Goal: Task Accomplishment & Management: Use online tool/utility

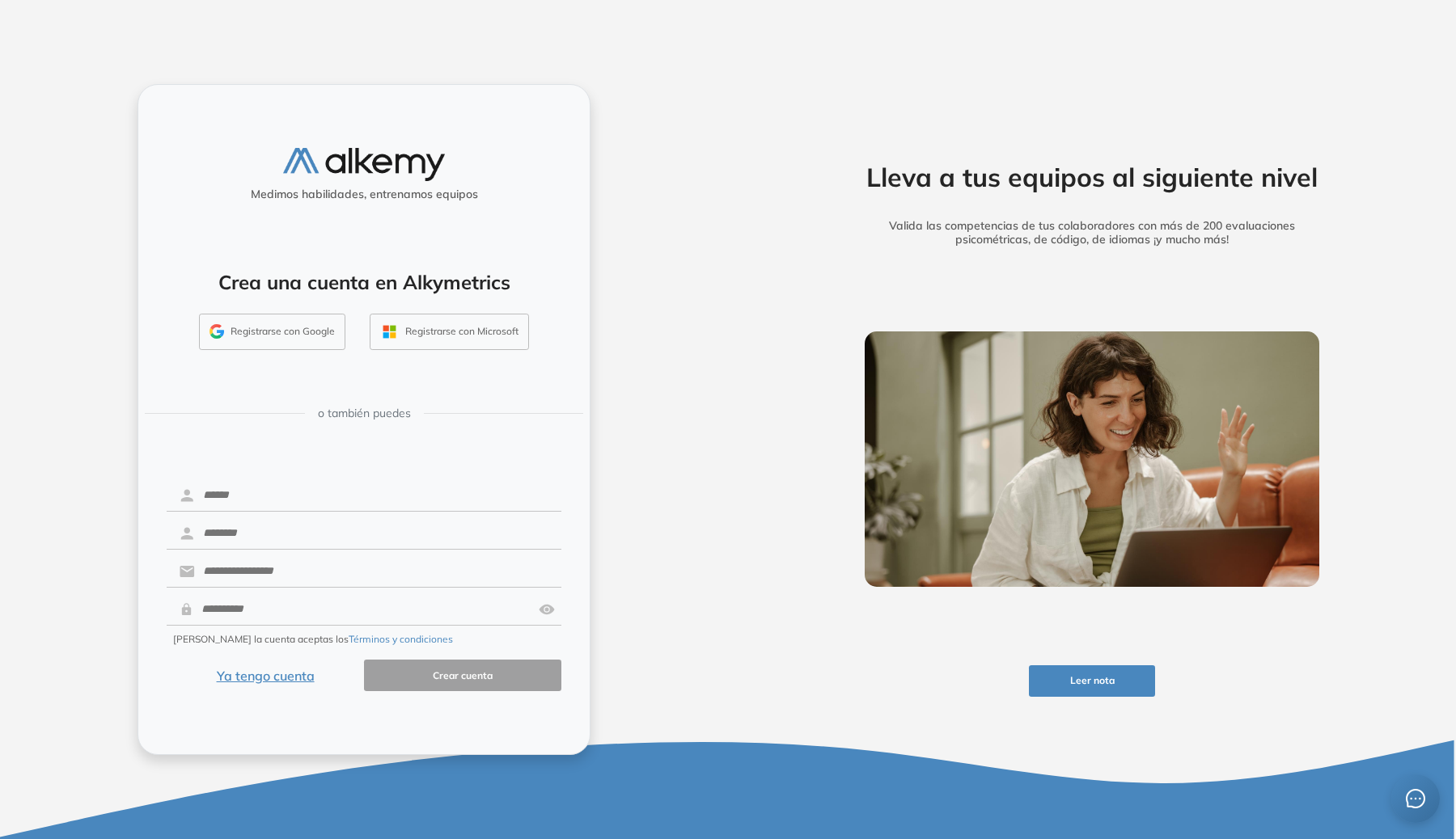
click at [298, 333] on button "Registrarse con Google" at bounding box center [271, 331] width 146 height 37
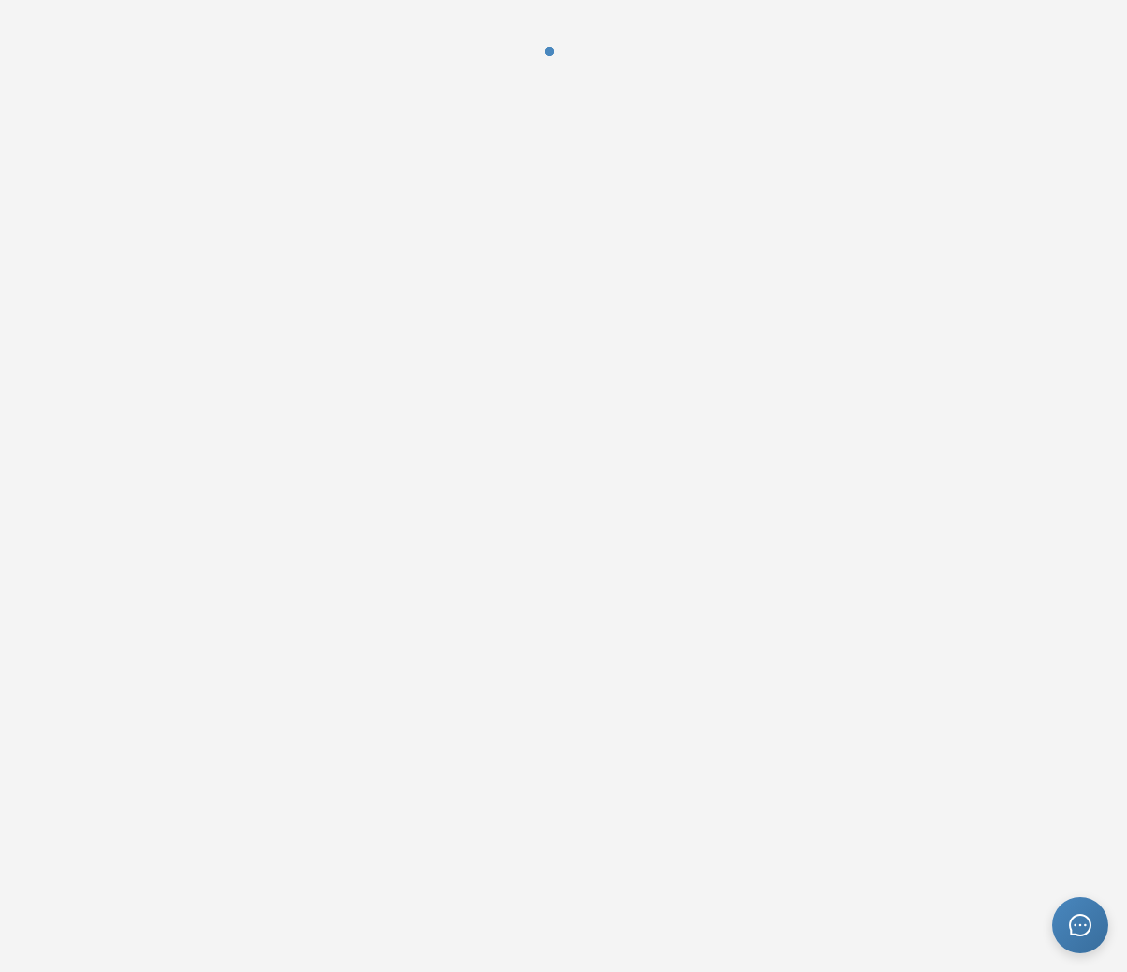
click at [1078, 891] on div at bounding box center [563, 486] width 1127 height 972
click at [1079, 893] on div at bounding box center [563, 486] width 1127 height 972
click at [1078, 896] on div at bounding box center [563, 486] width 1127 height 972
click at [1078, 911] on div at bounding box center [1081, 925] width 56 height 56
click at [1083, 936] on icon "message" at bounding box center [1080, 925] width 22 height 22
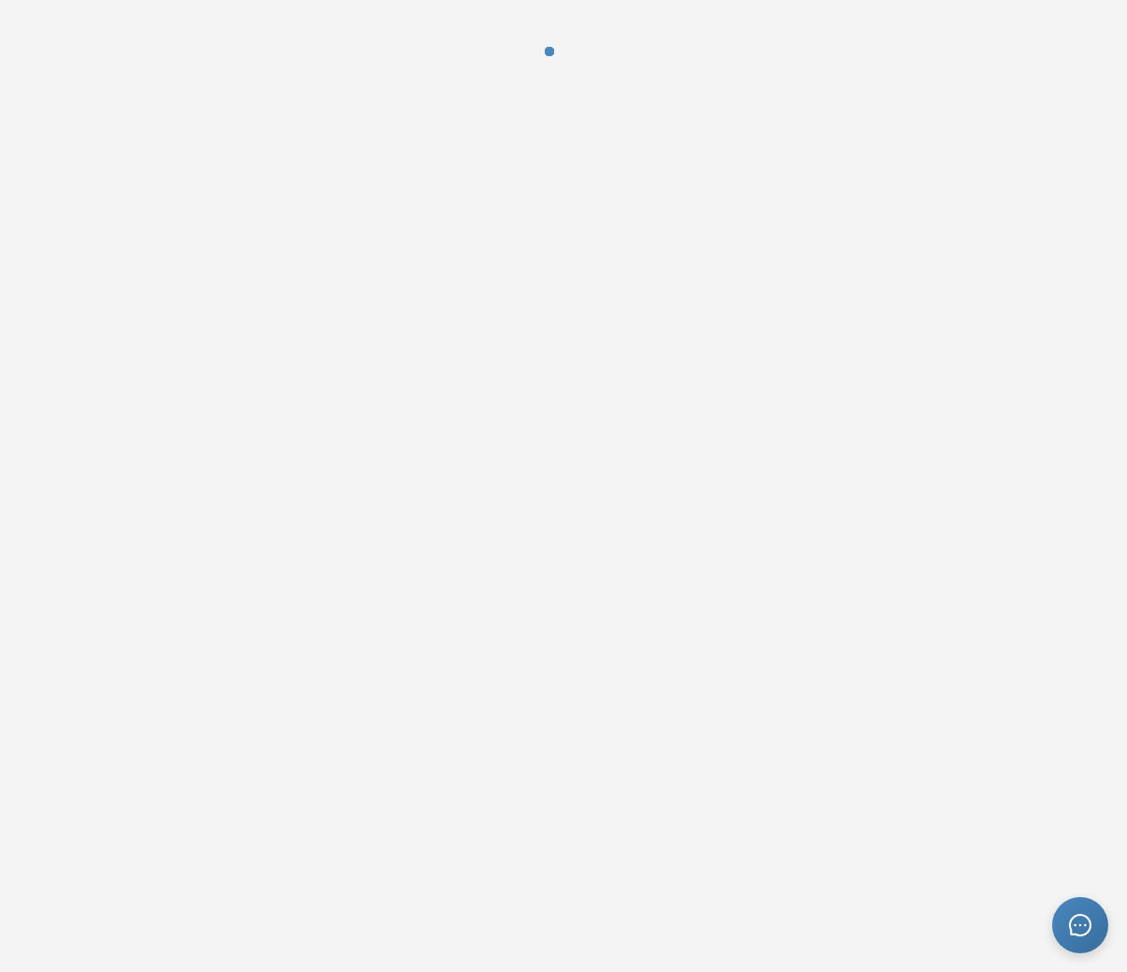
click at [819, 400] on div at bounding box center [563, 486] width 1127 height 972
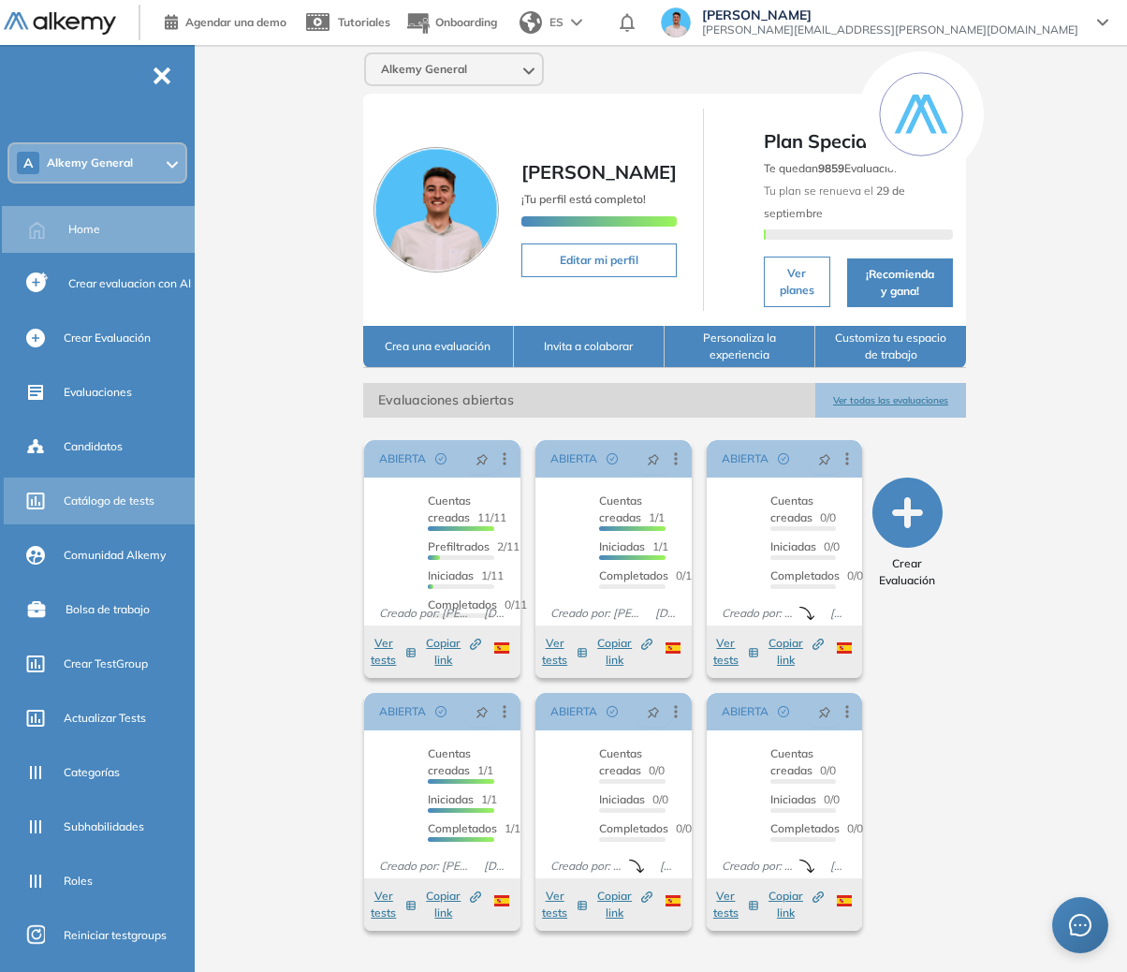
click at [123, 505] on span "Catálogo de tests" at bounding box center [109, 501] width 91 height 17
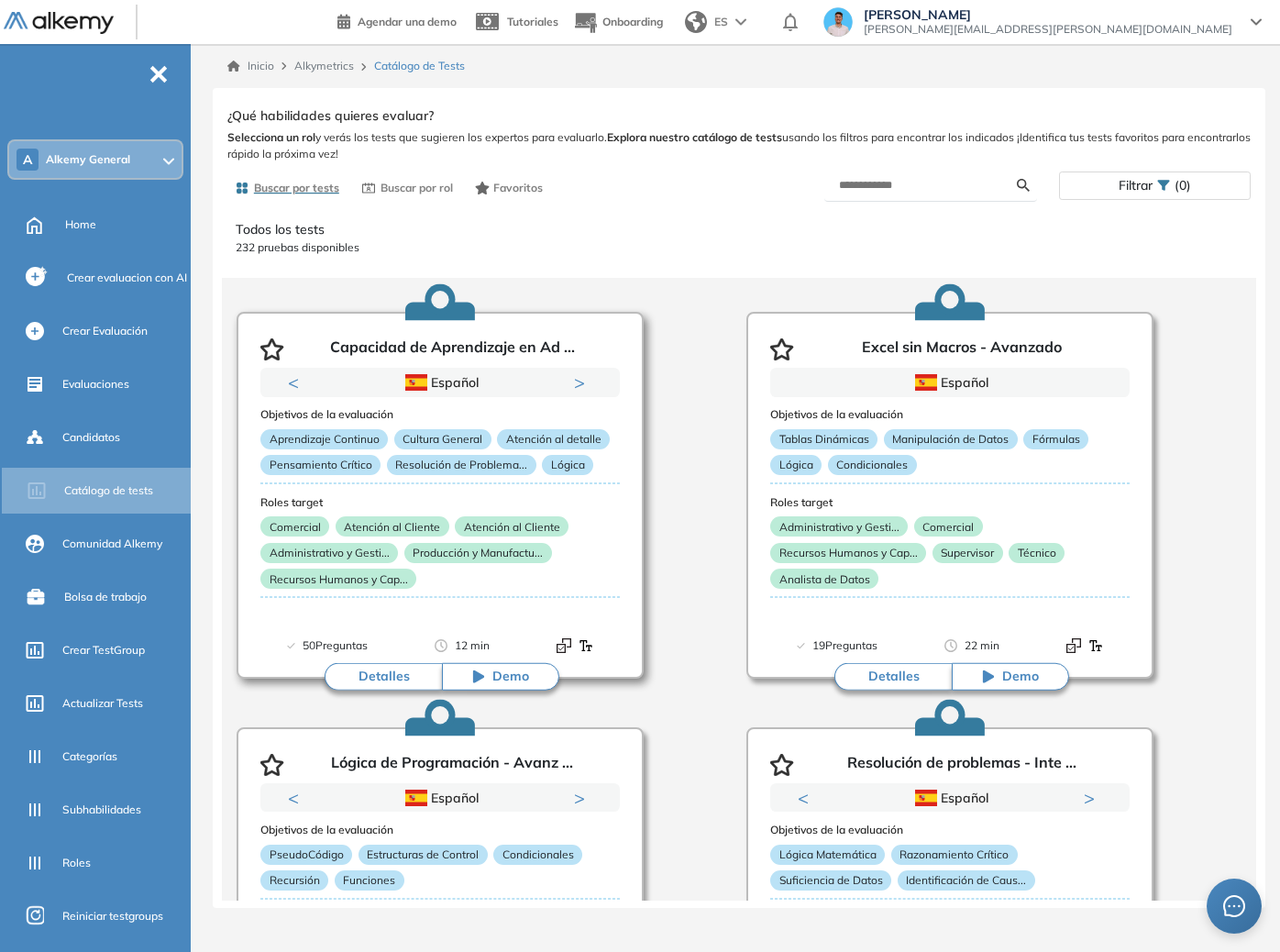
click at [497, 497] on h3 "Roles target" at bounding box center [440, 502] width 359 height 13
click at [897, 531] on p "Administrativo y Gesti..." at bounding box center [839, 526] width 137 height 21
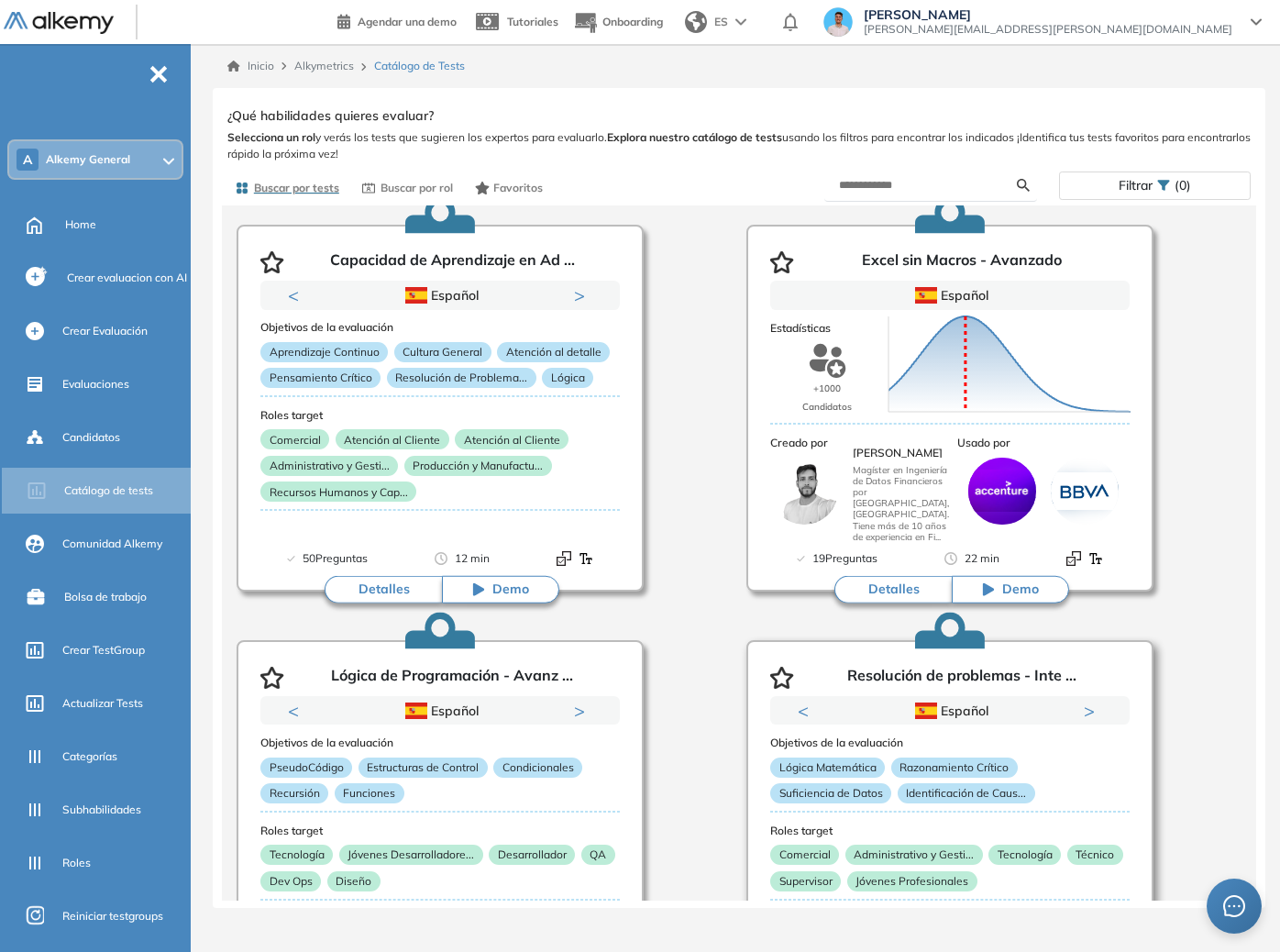
scroll to position [119, 0]
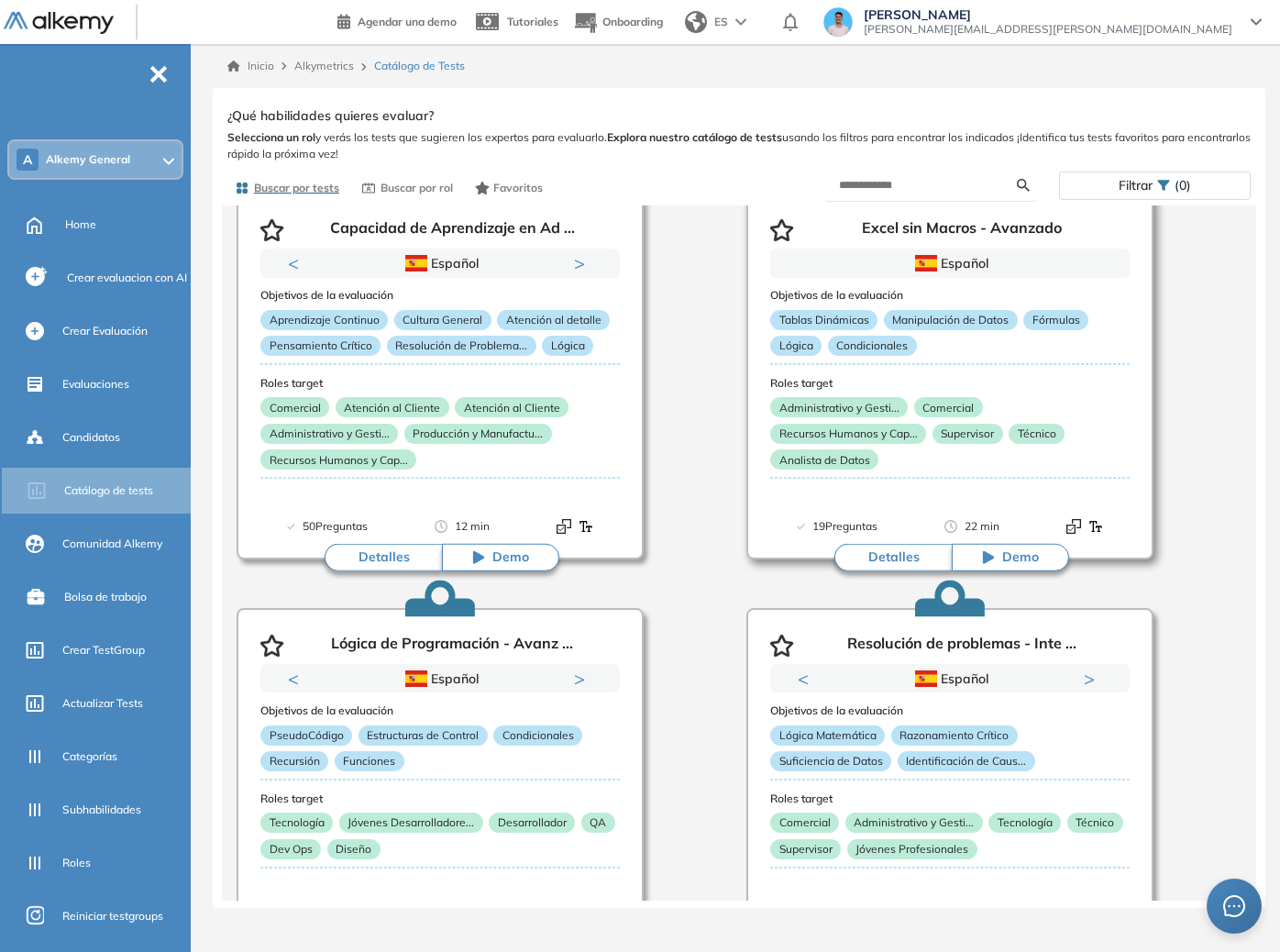
click at [885, 559] on button "Detalles" at bounding box center [893, 557] width 118 height 27
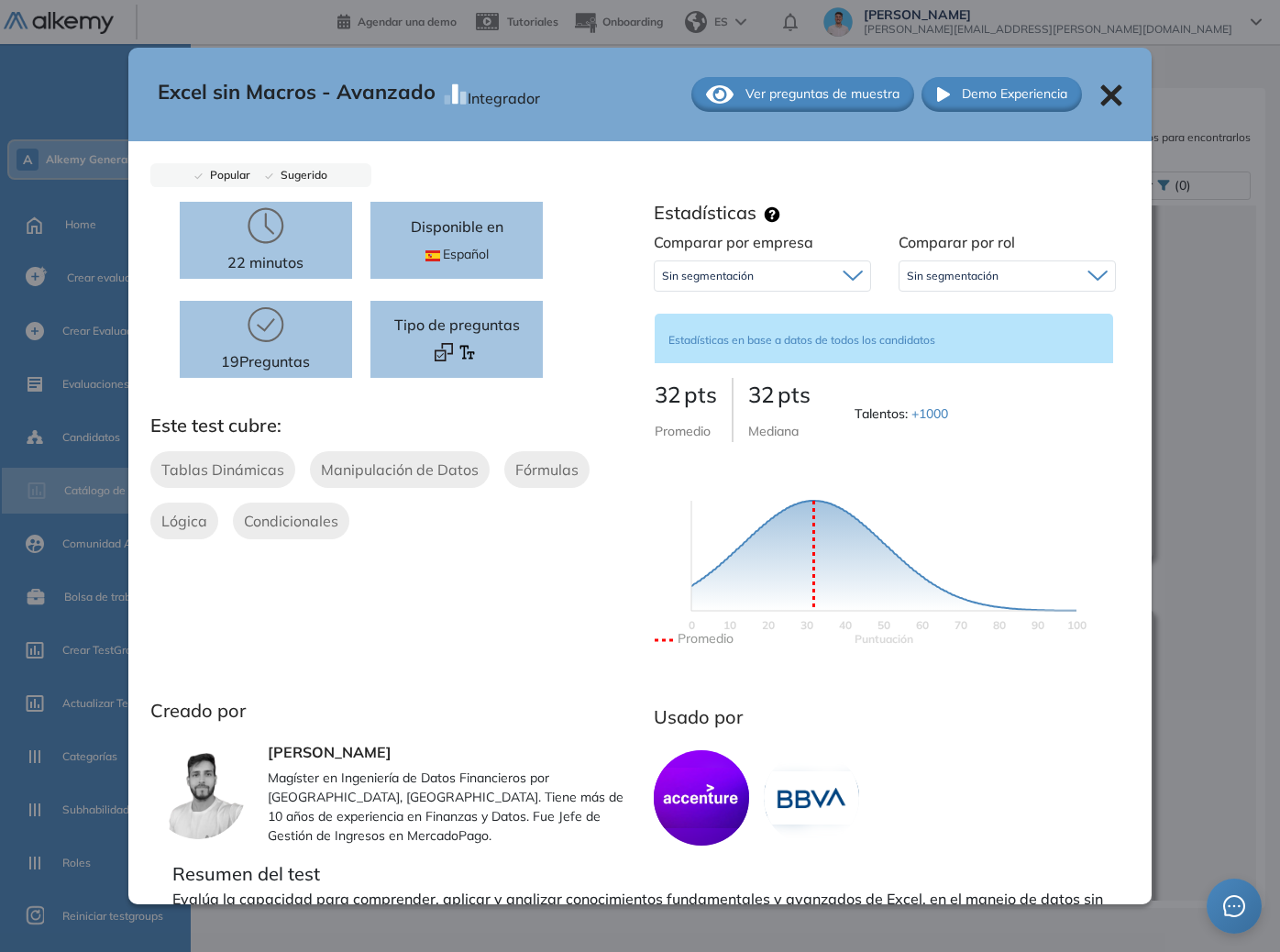
click at [798, 267] on div "Sin segmentación" at bounding box center [763, 276] width 215 height 29
click at [1037, 272] on div "Sin segmentación" at bounding box center [1008, 276] width 215 height 29
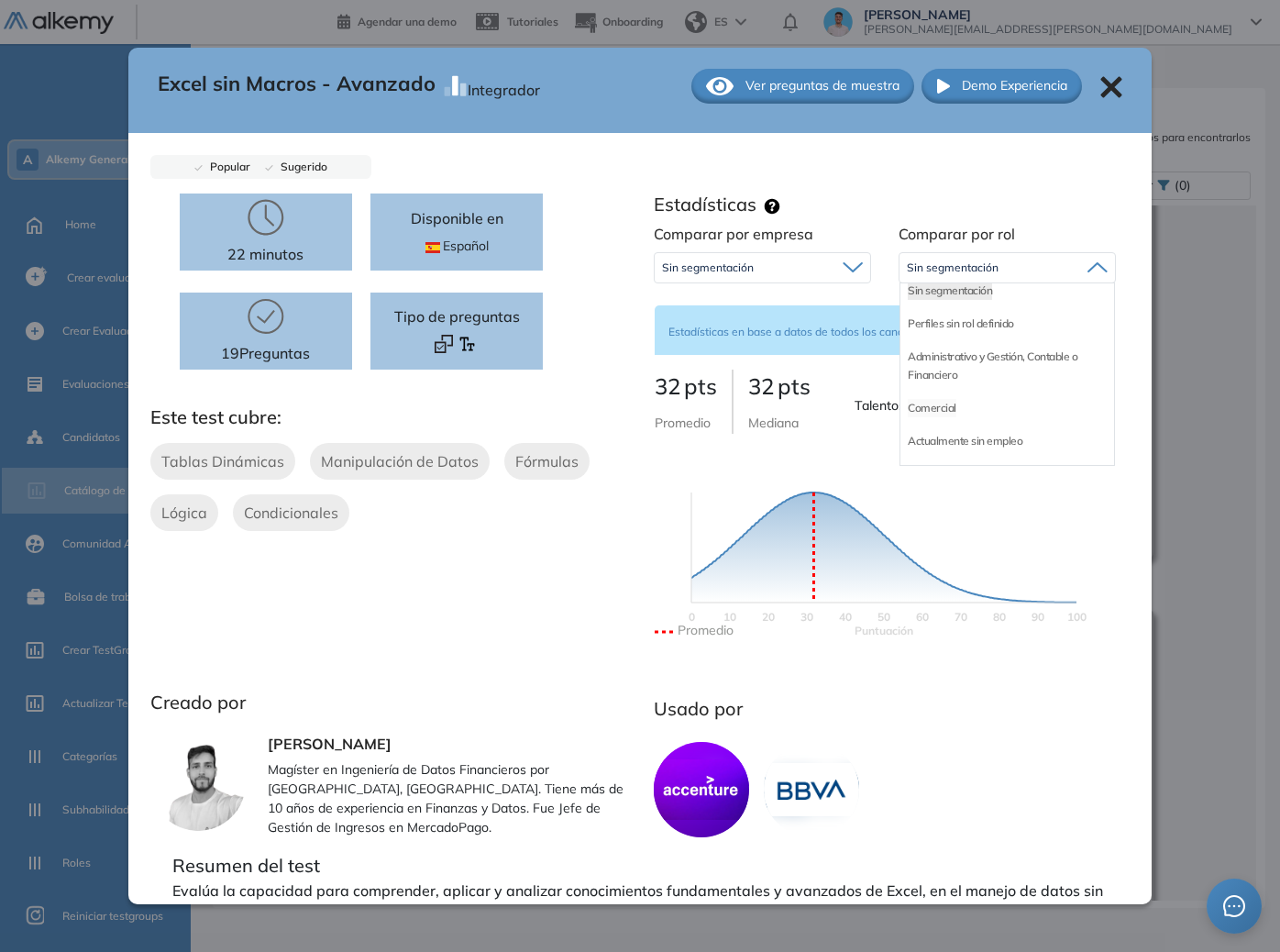
scroll to position [11, 0]
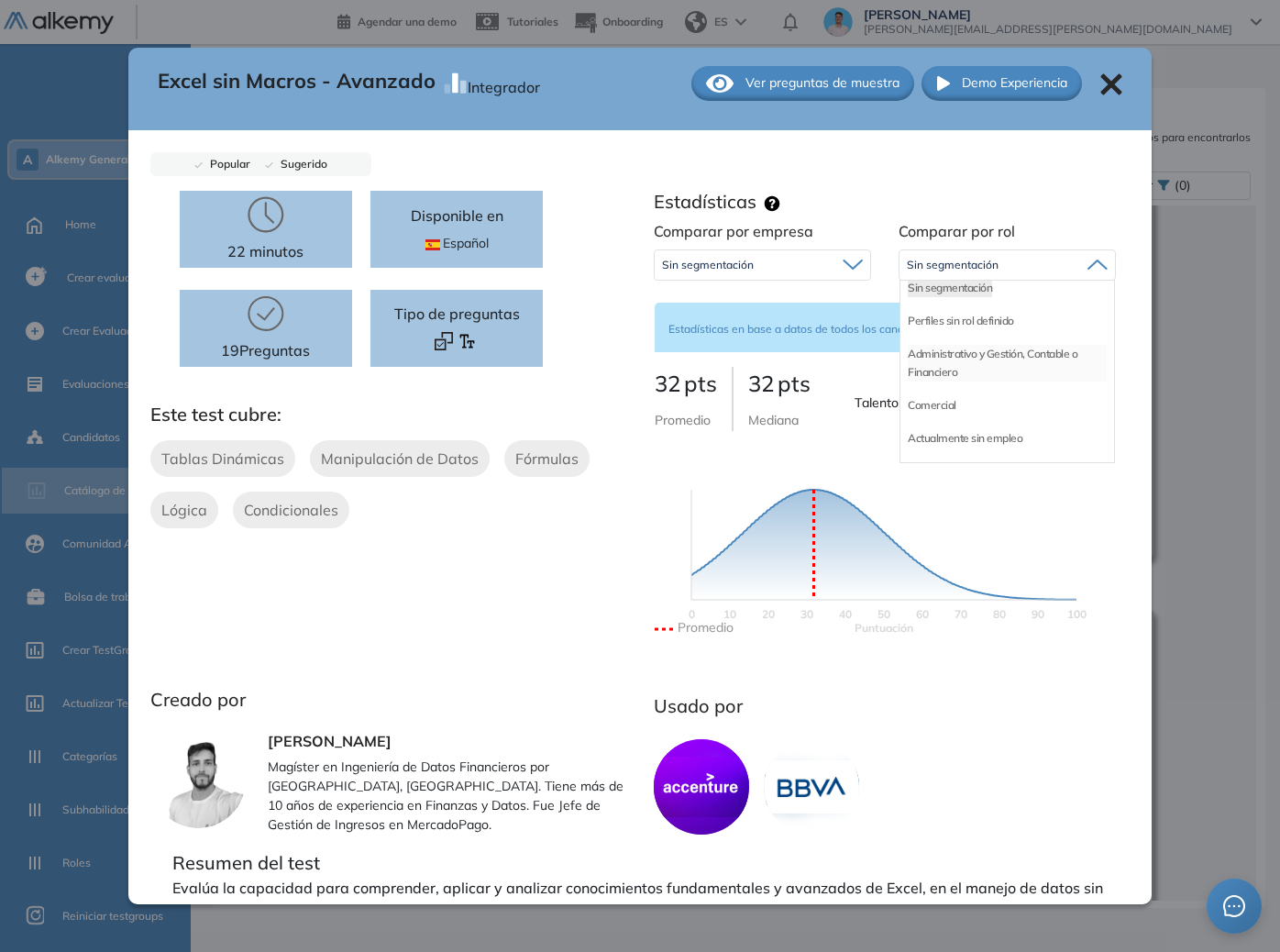
click at [932, 352] on li "Administrativo y Gestión, Contable o Financiero" at bounding box center [1007, 362] width 199 height 36
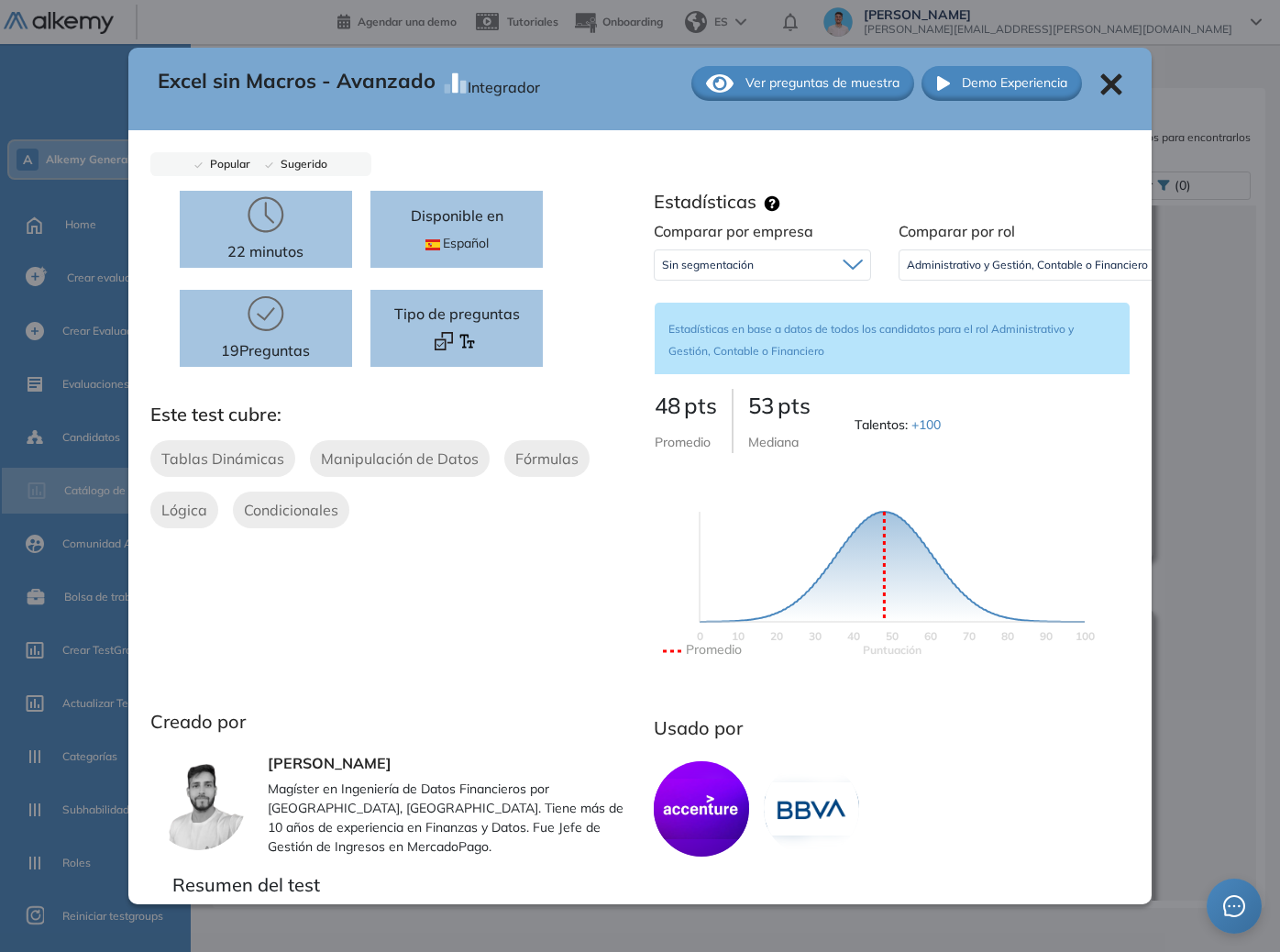
click at [784, 270] on div "Sin segmentación" at bounding box center [763, 265] width 215 height 29
click at [786, 268] on div "Sin segmentación" at bounding box center [763, 265] width 215 height 29
click at [986, 281] on div "Administrativo y Gestión, Contable o Financiero Tecnología Sin segmentación Per…" at bounding box center [1041, 264] width 285 height 46
click at [973, 271] on span "Administrativo y Gestión, Contable o Financiero" at bounding box center [1027, 264] width 241 height 15
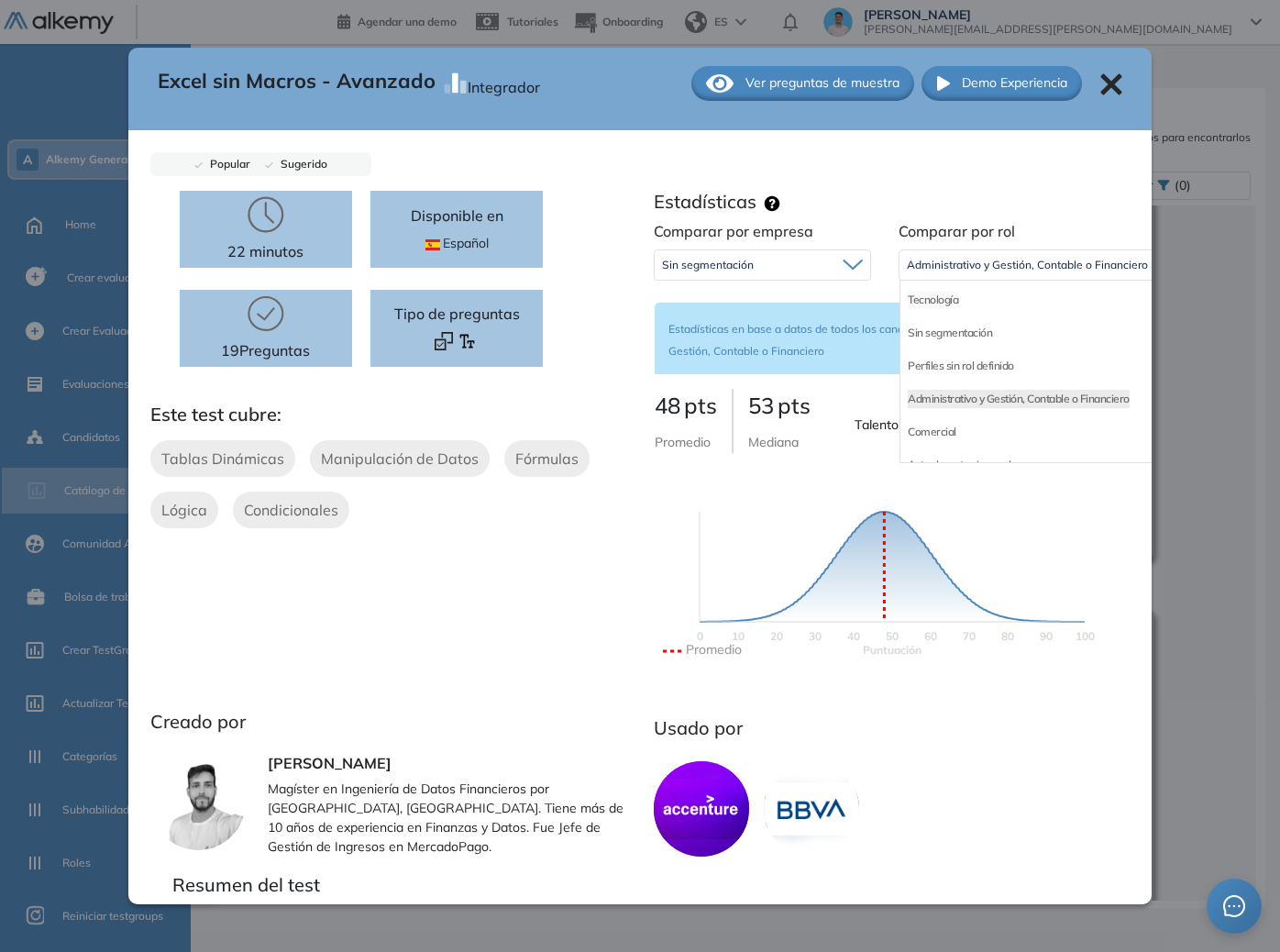
scroll to position [0, 0]
click at [939, 306] on li "Tecnología" at bounding box center [933, 305] width 51 height 19
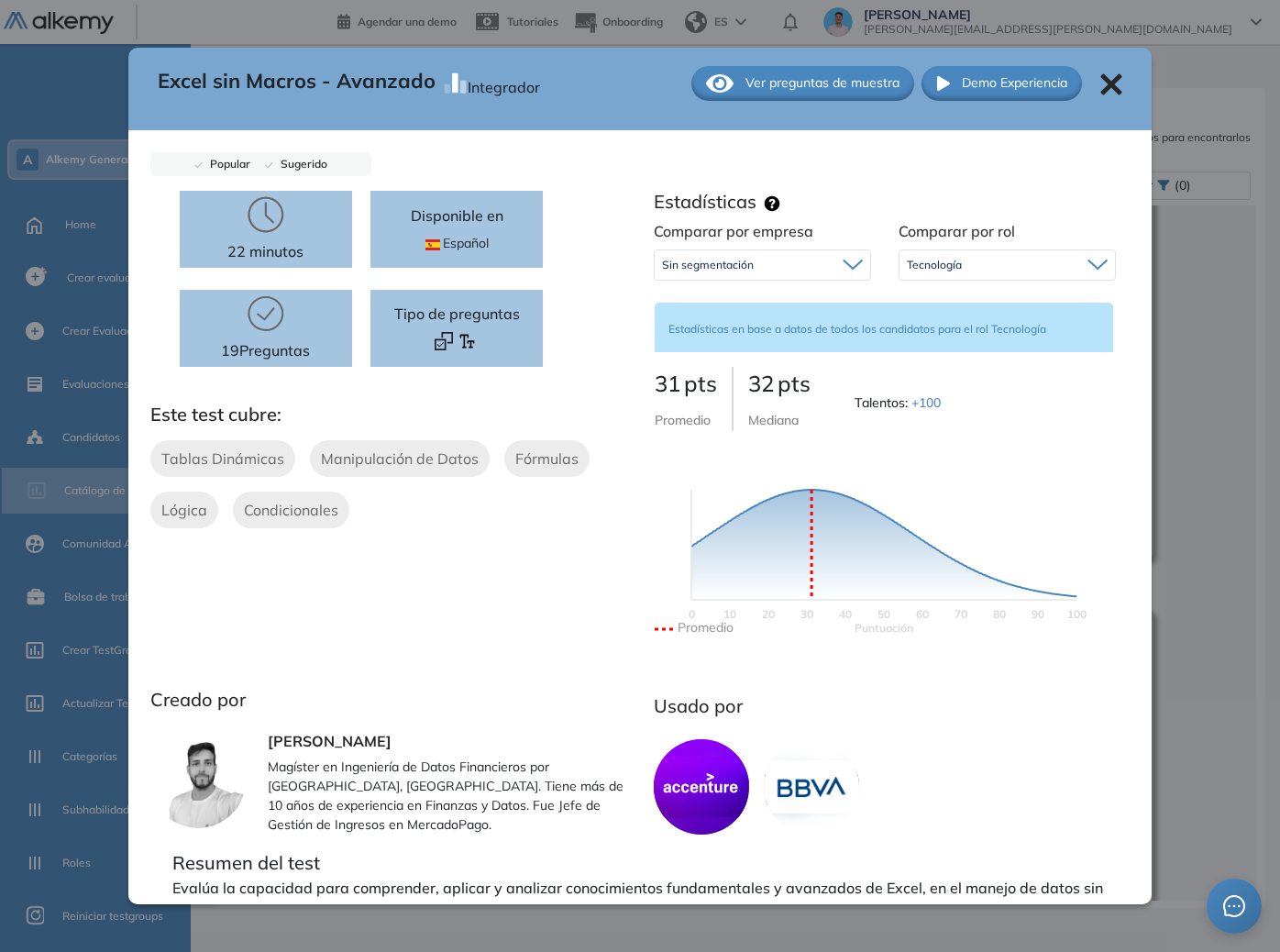
click at [936, 271] on span "Tecnología" at bounding box center [934, 264] width 55 height 15
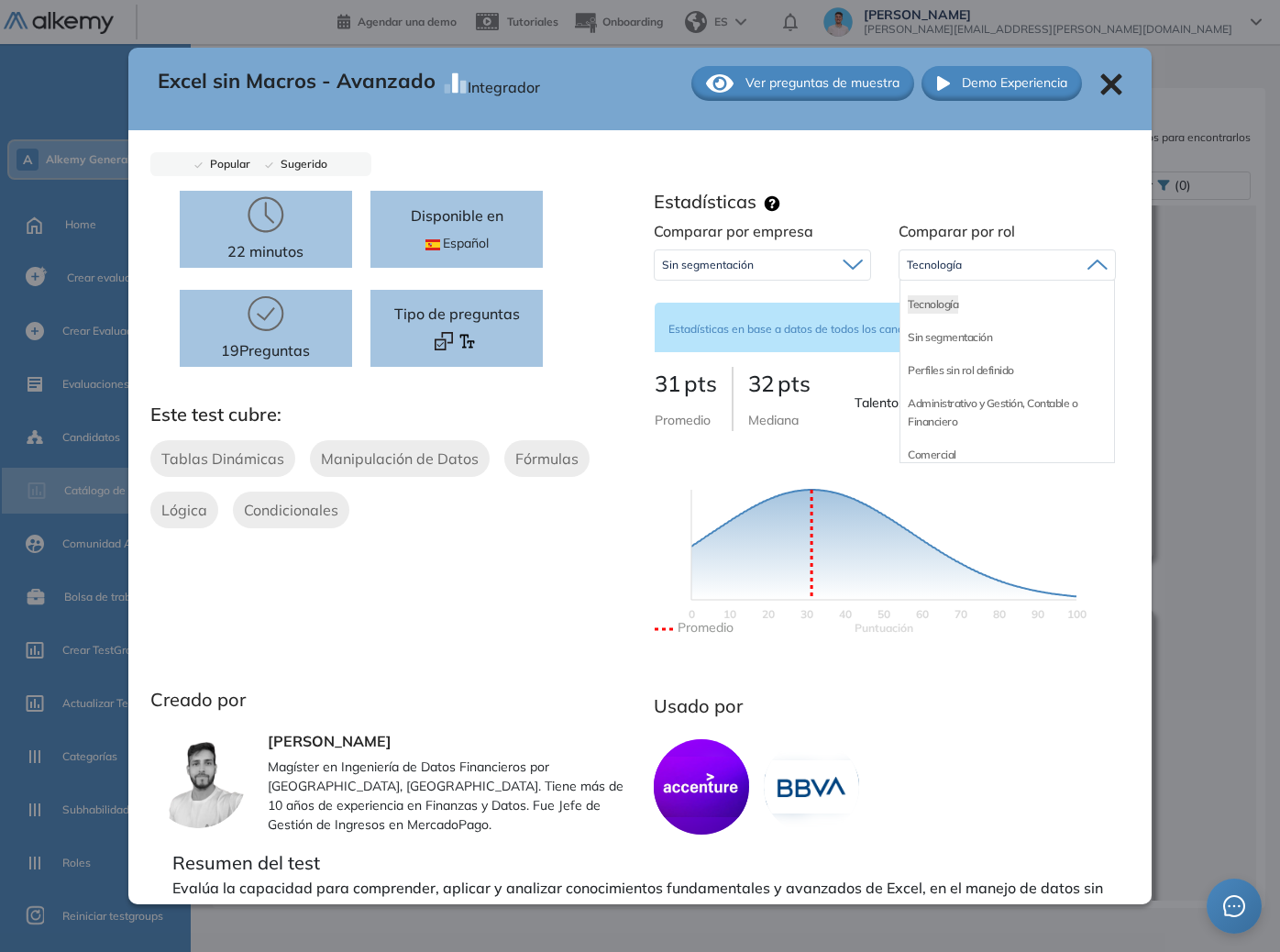
drag, startPoint x: 941, startPoint y: 333, endPoint x: 918, endPoint y: 305, distance: 36.2
click at [941, 333] on li "Sin segmentación" at bounding box center [950, 337] width 84 height 19
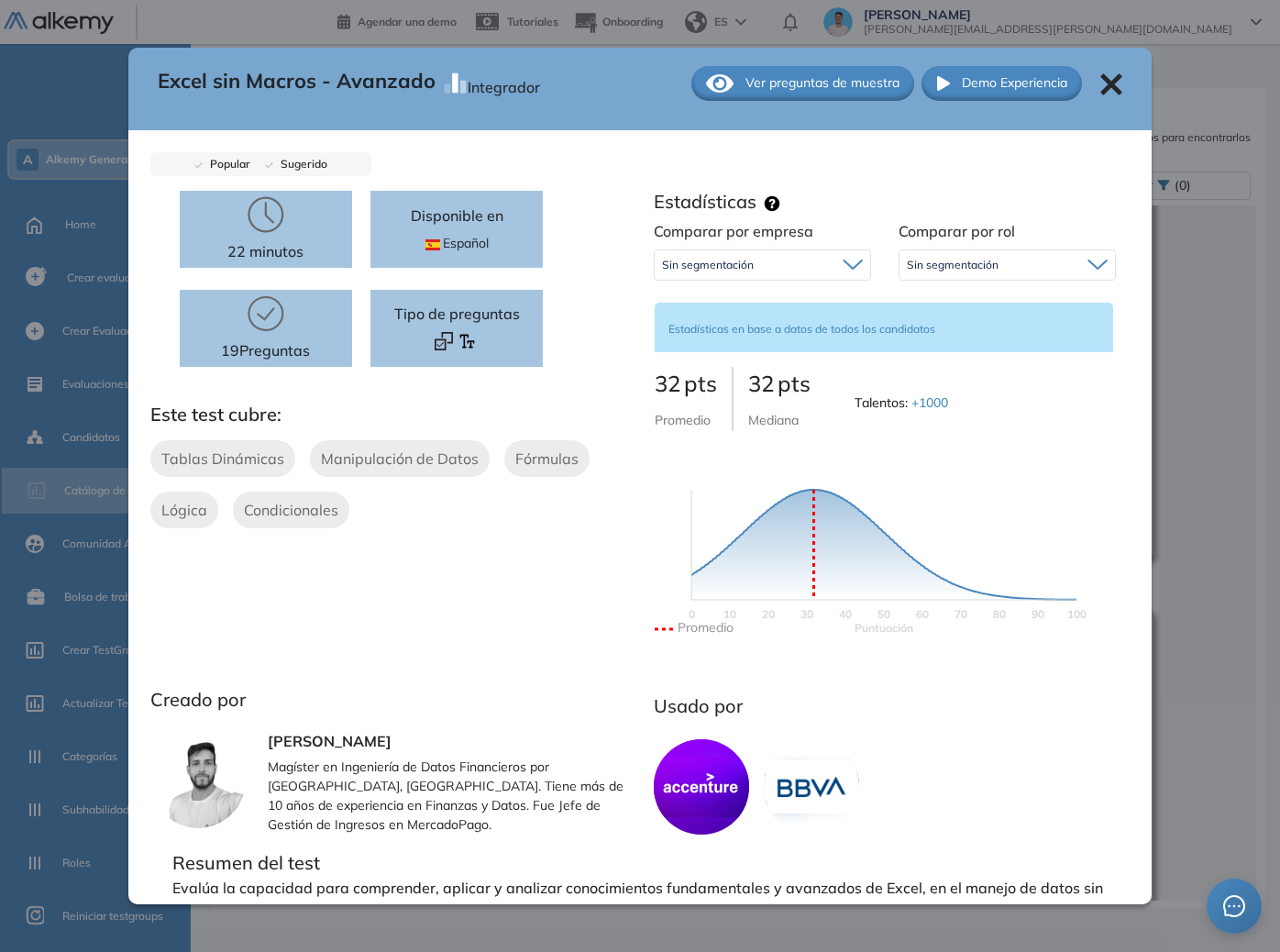
click at [782, 258] on div "Sin segmentación" at bounding box center [763, 265] width 215 height 29
click at [675, 333] on li "Alkemy" at bounding box center [681, 337] width 36 height 19
click at [908, 263] on span "Sin segmentación" at bounding box center [953, 264] width 92 height 15
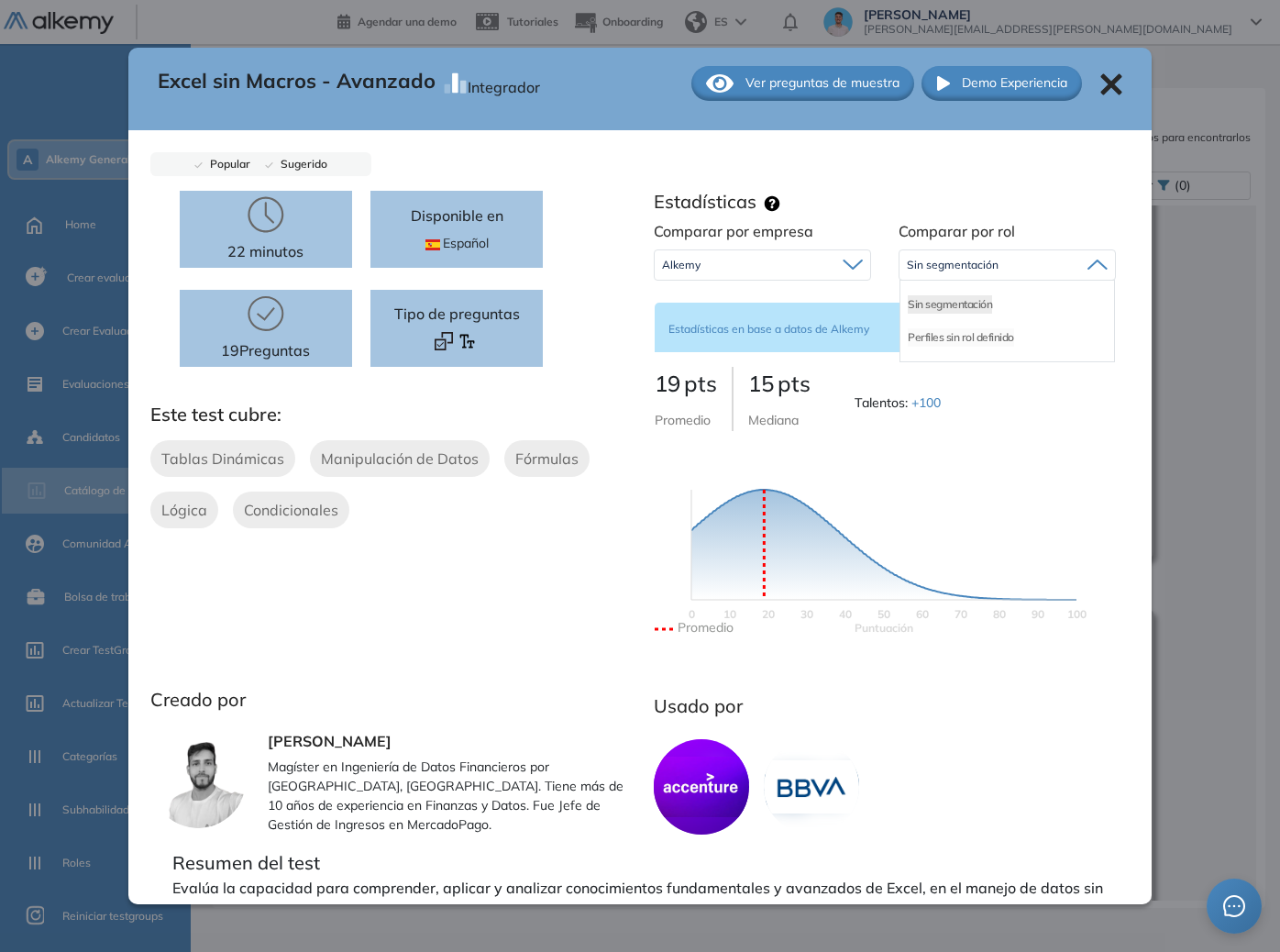
click at [936, 344] on li "Perfiles sin rol definido" at bounding box center [961, 337] width 107 height 19
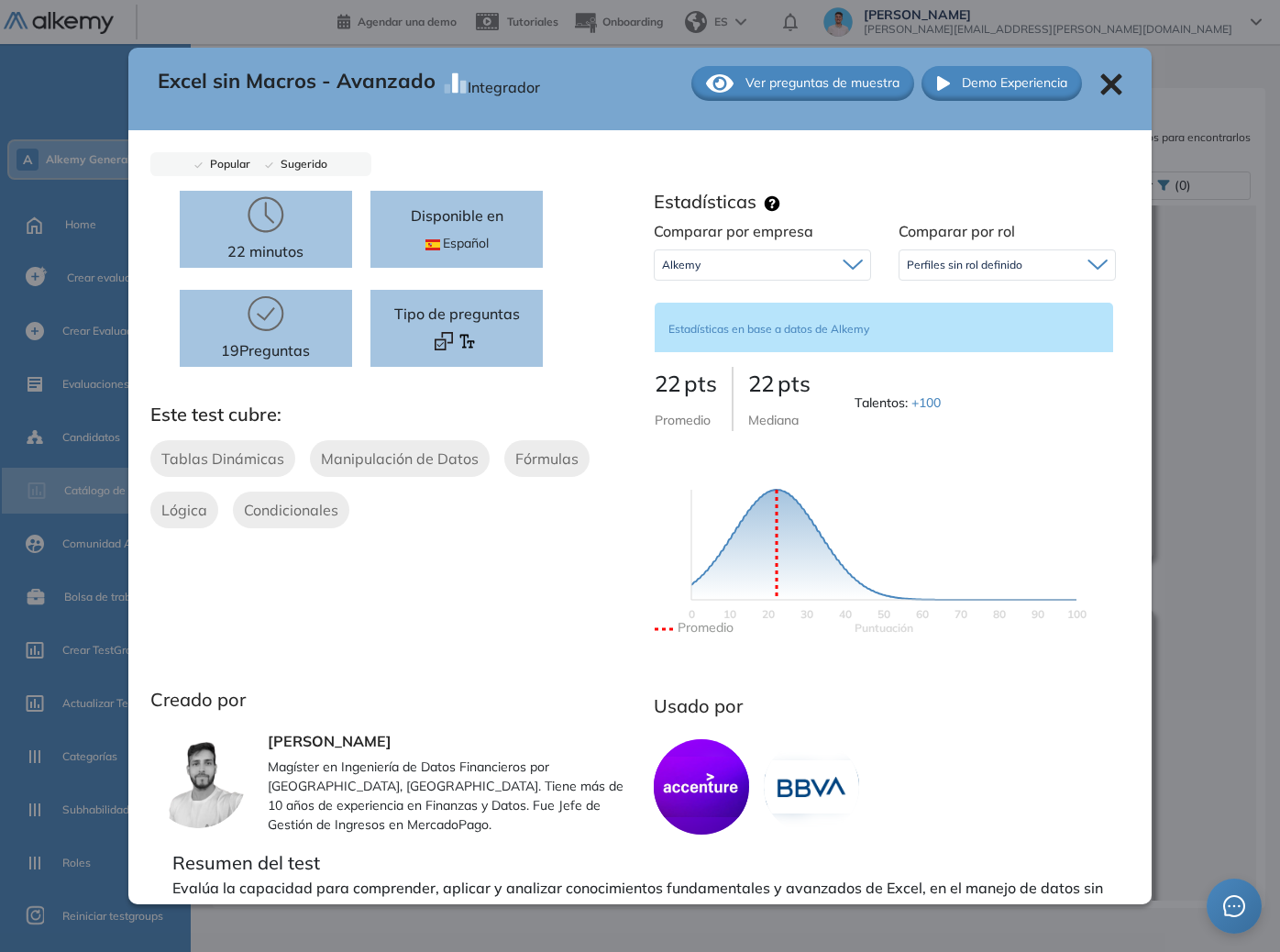
click at [967, 259] on span "Perfiles sin rol definido" at bounding box center [965, 264] width 116 height 15
click at [811, 265] on div "Alkemy" at bounding box center [763, 265] width 215 height 29
click at [991, 273] on div "Perfiles sin rol definido" at bounding box center [1008, 265] width 215 height 29
click at [799, 274] on div "Alkemy" at bounding box center [763, 265] width 215 height 29
click at [713, 303] on li "Sin segmentación" at bounding box center [705, 305] width 84 height 19
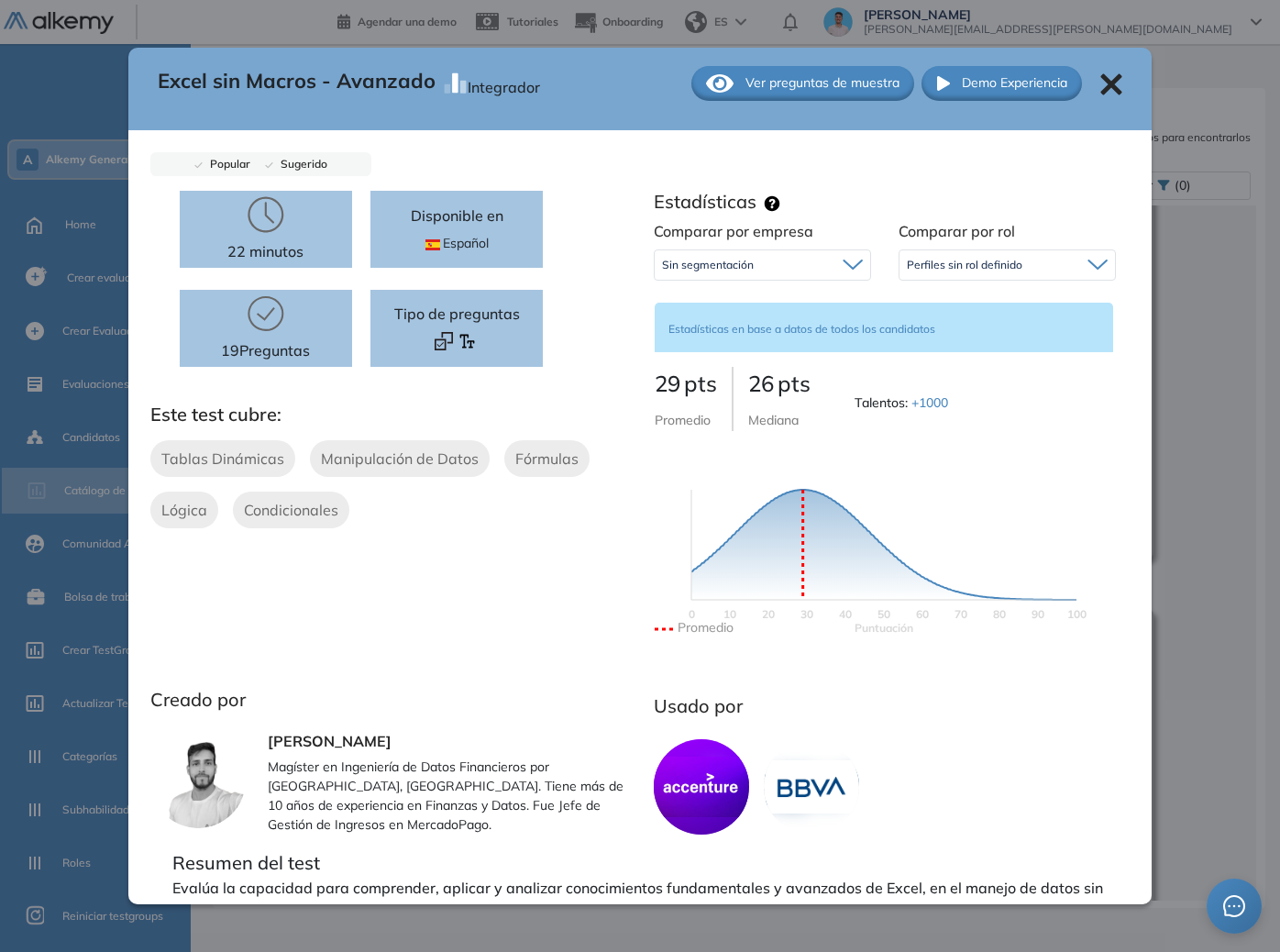
click at [907, 269] on span "Perfiles sin rol definido" at bounding box center [965, 264] width 116 height 15
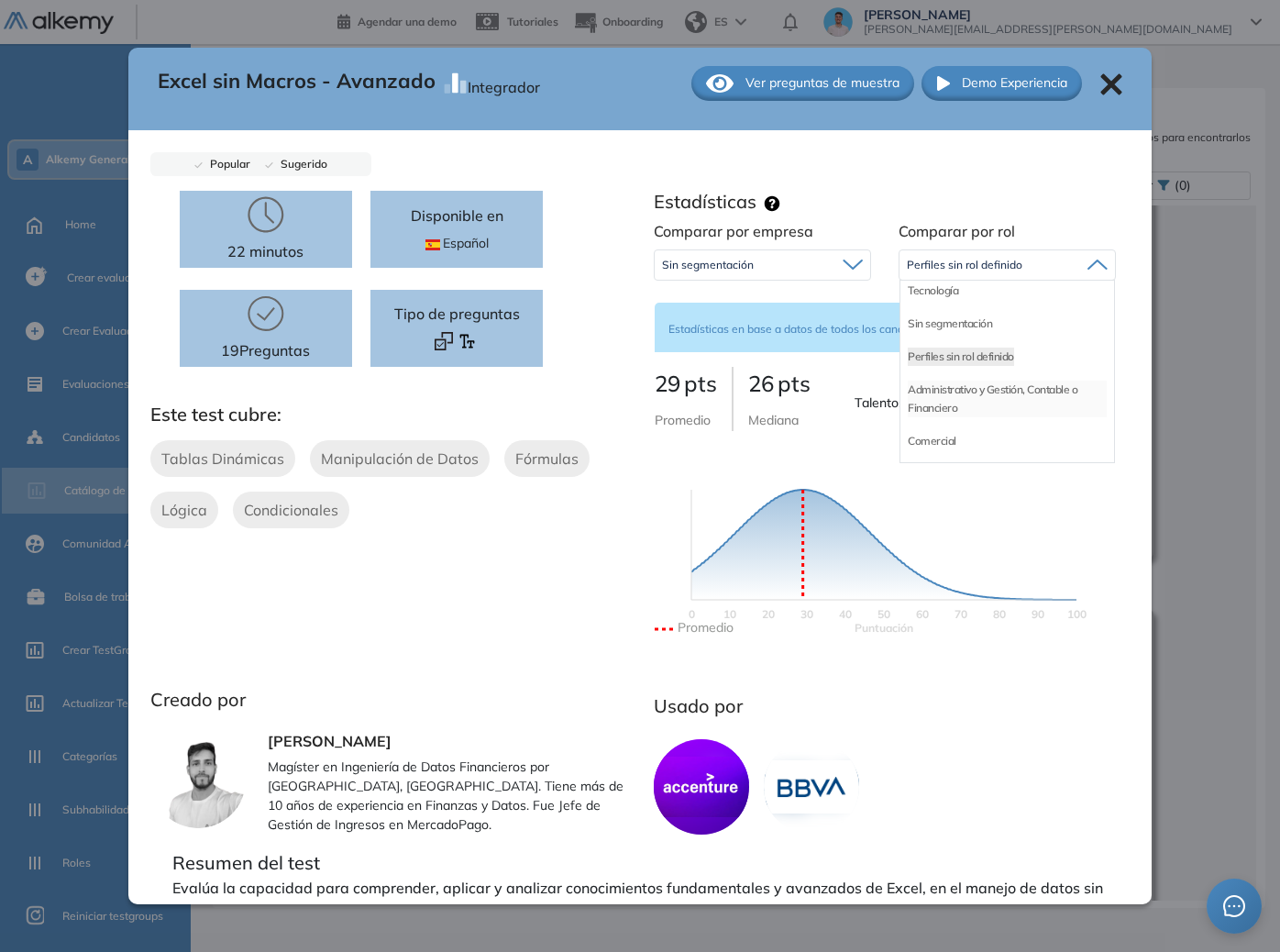
scroll to position [50, 0]
click at [940, 408] on li "Comercial" at bounding box center [932, 405] width 49 height 19
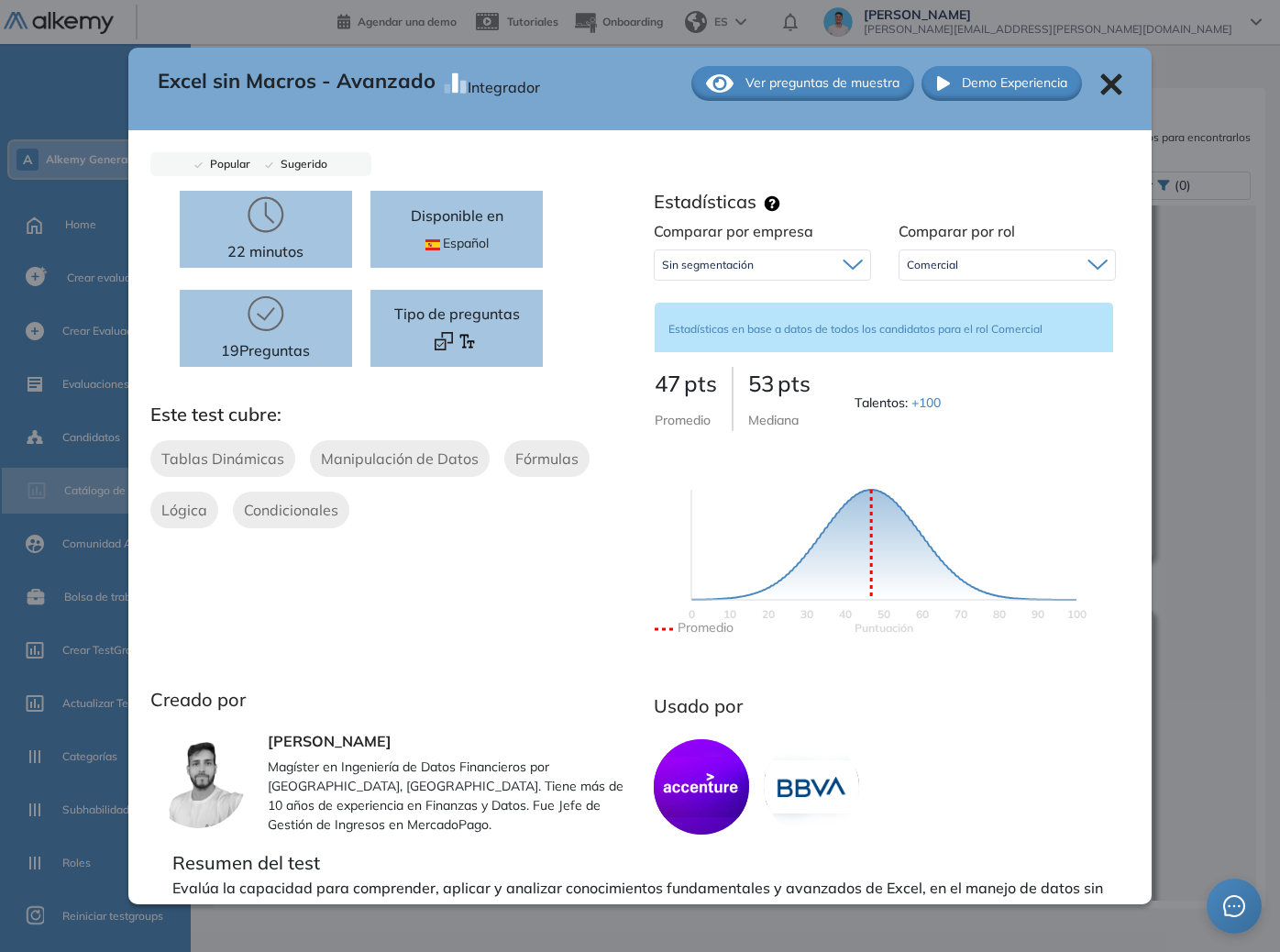
click at [1018, 247] on div "Comercial Tecnología Sin segmentación Perfiles sin rol definido Administrativo …" at bounding box center [1008, 264] width 217 height 46
click at [1005, 261] on div "Comercial" at bounding box center [1008, 265] width 215 height 29
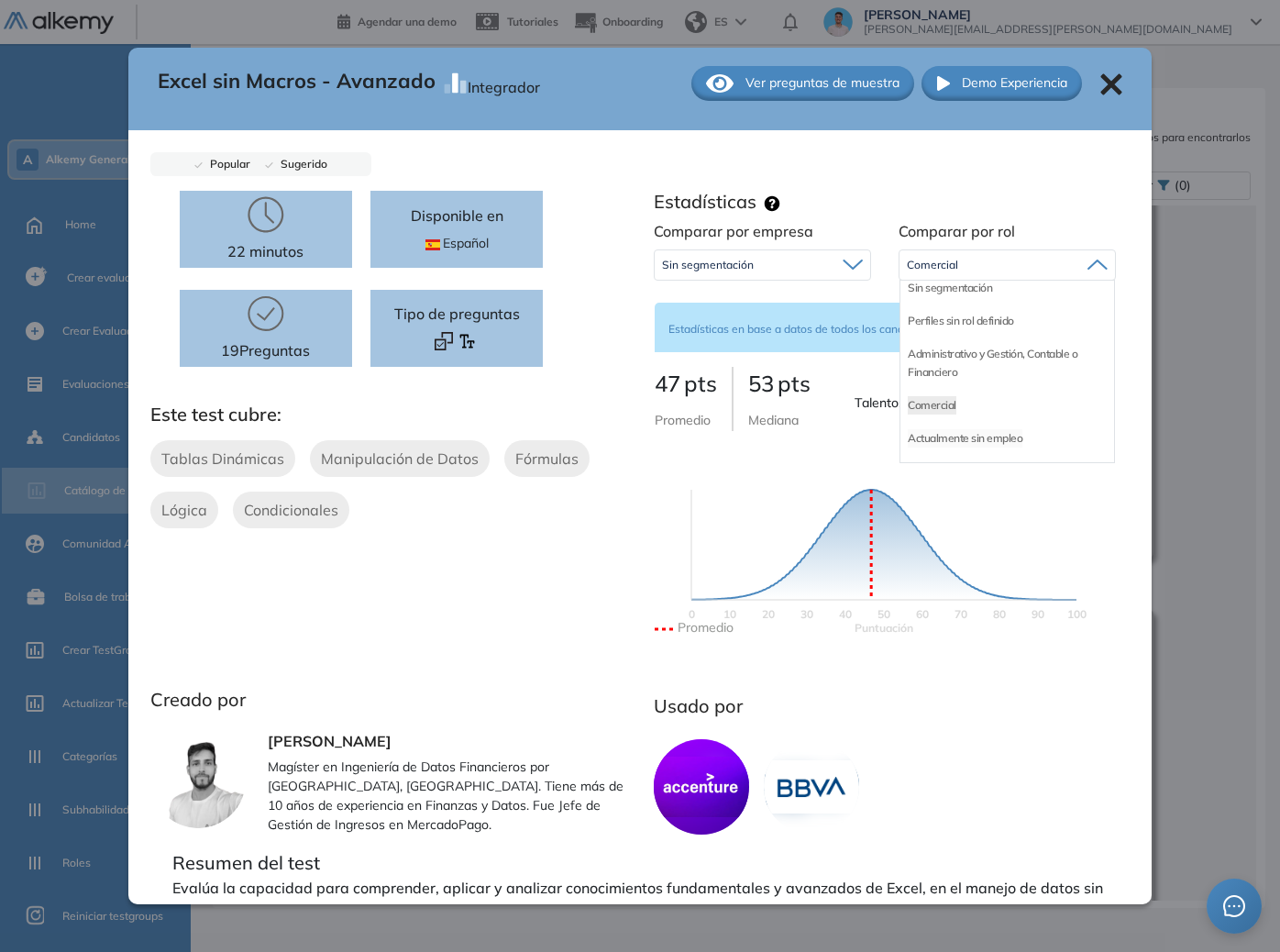
click at [969, 438] on li "Actualmente sin empleo" at bounding box center [965, 438] width 115 height 19
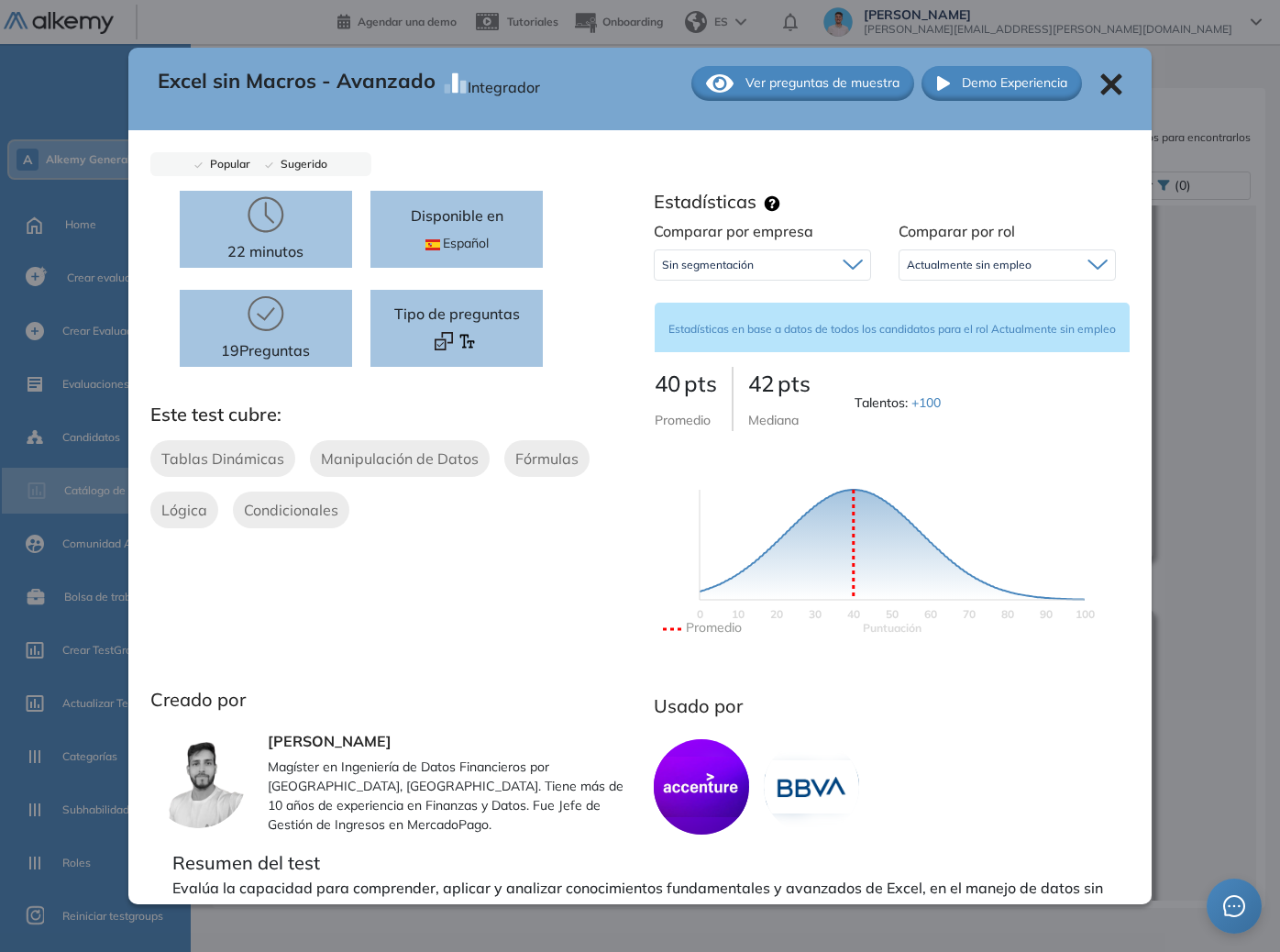
click at [994, 267] on span "Actualmente sin empleo" at bounding box center [969, 264] width 124 height 15
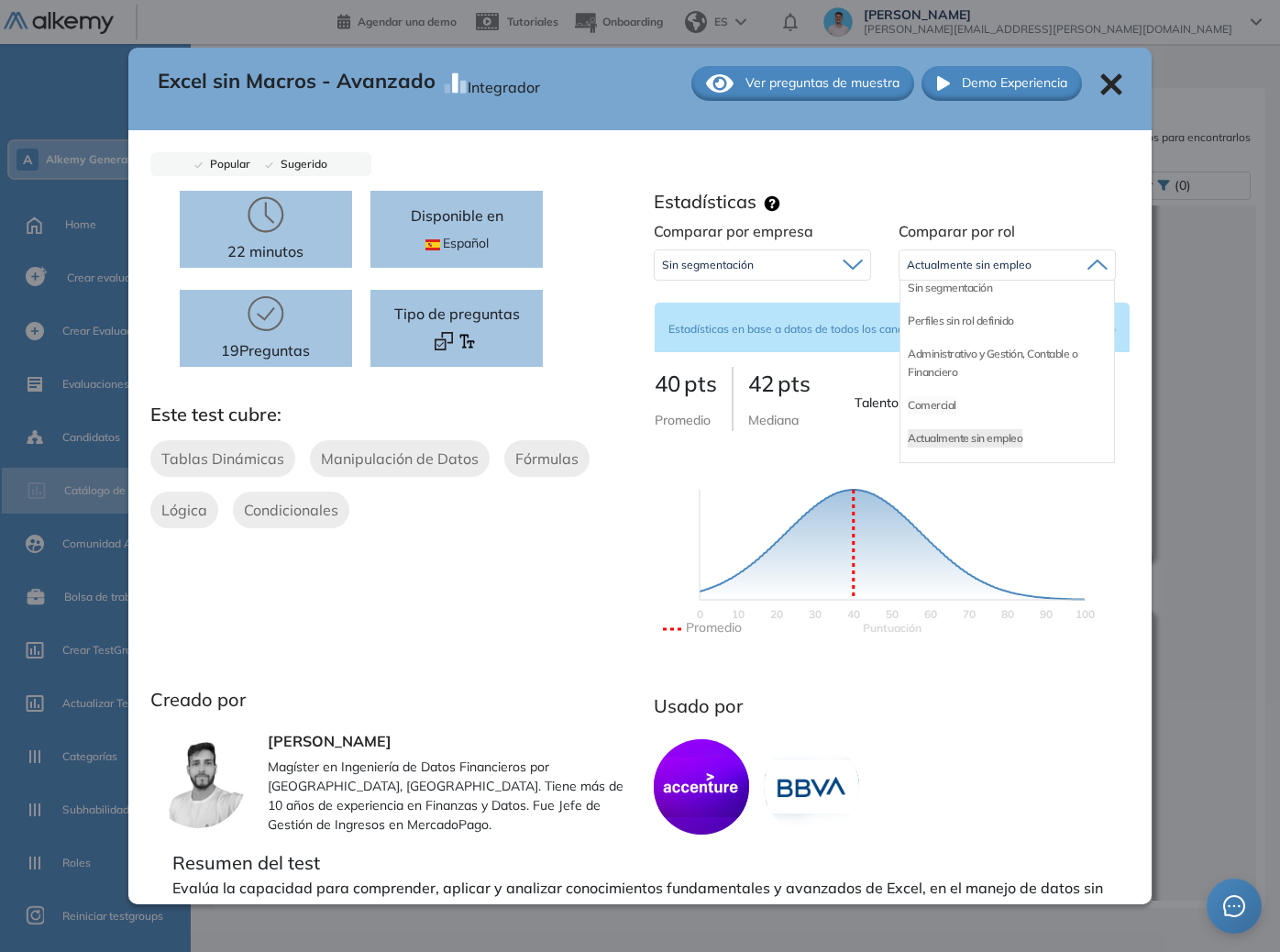
click at [935, 399] on li "Comercial" at bounding box center [932, 405] width 49 height 19
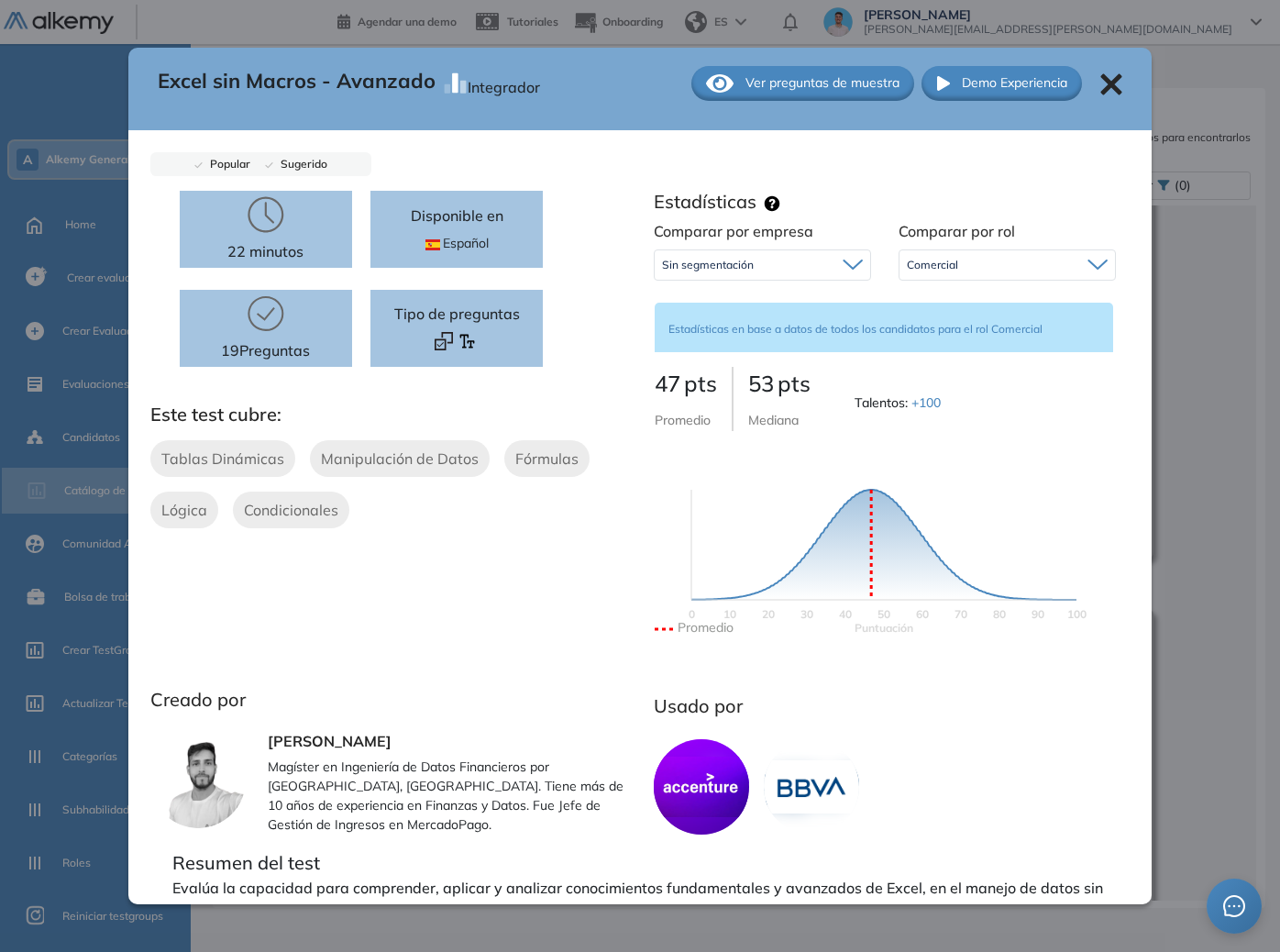
click at [948, 268] on div "Comercial" at bounding box center [1008, 265] width 215 height 29
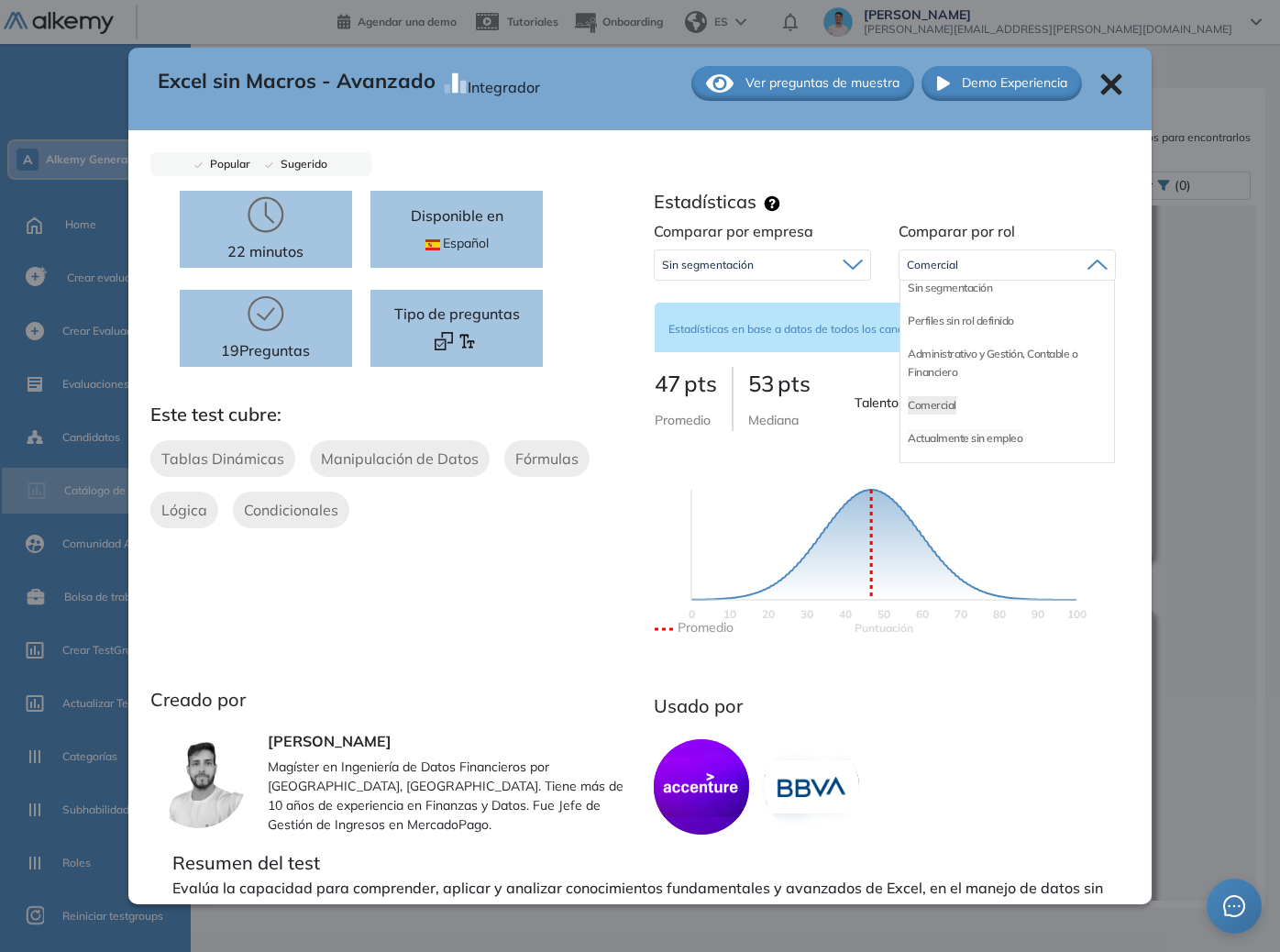
click at [952, 438] on li "Actualmente sin empleo" at bounding box center [965, 438] width 115 height 19
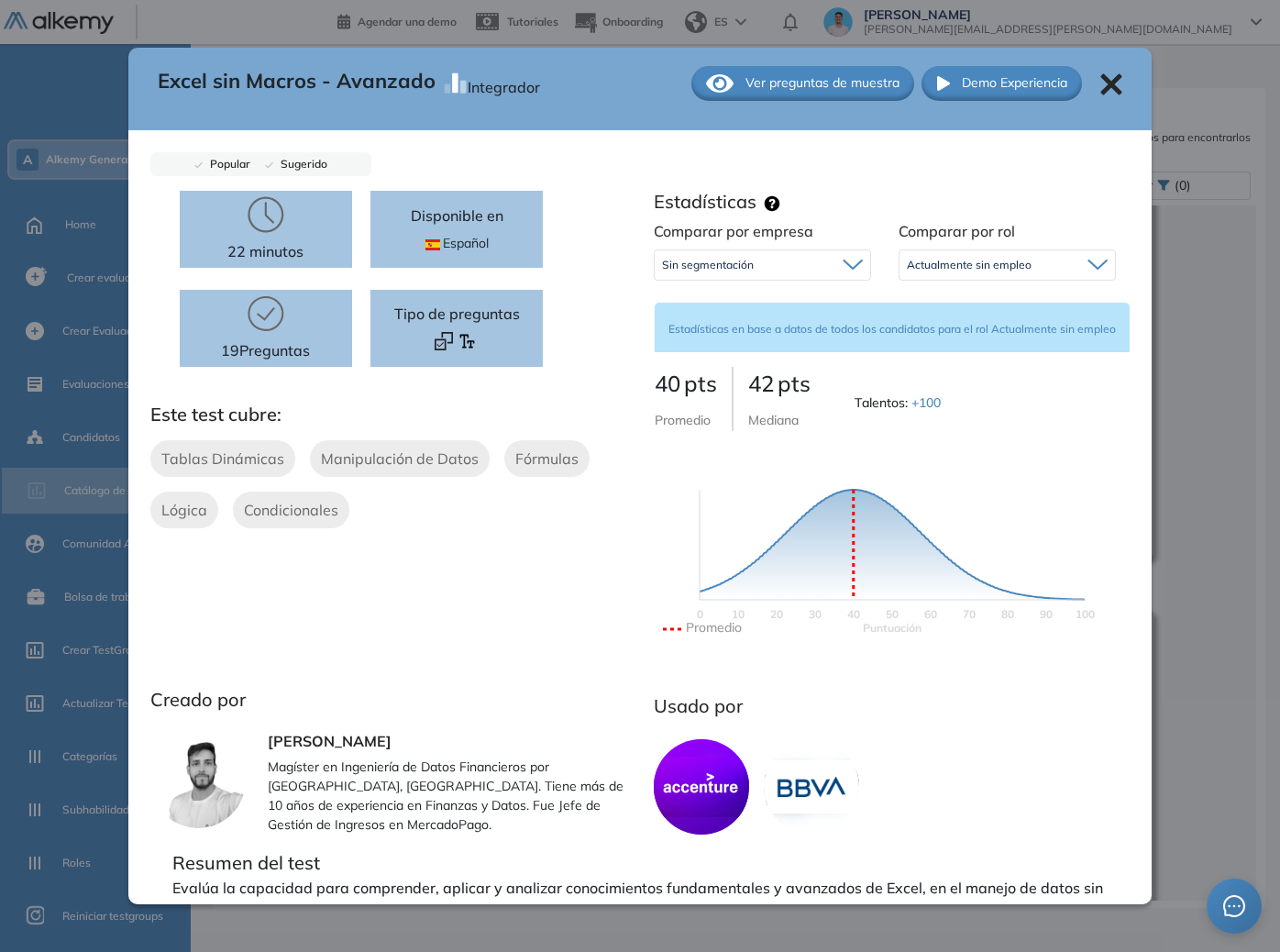
click at [943, 269] on span "Actualmente sin empleo" at bounding box center [969, 264] width 124 height 15
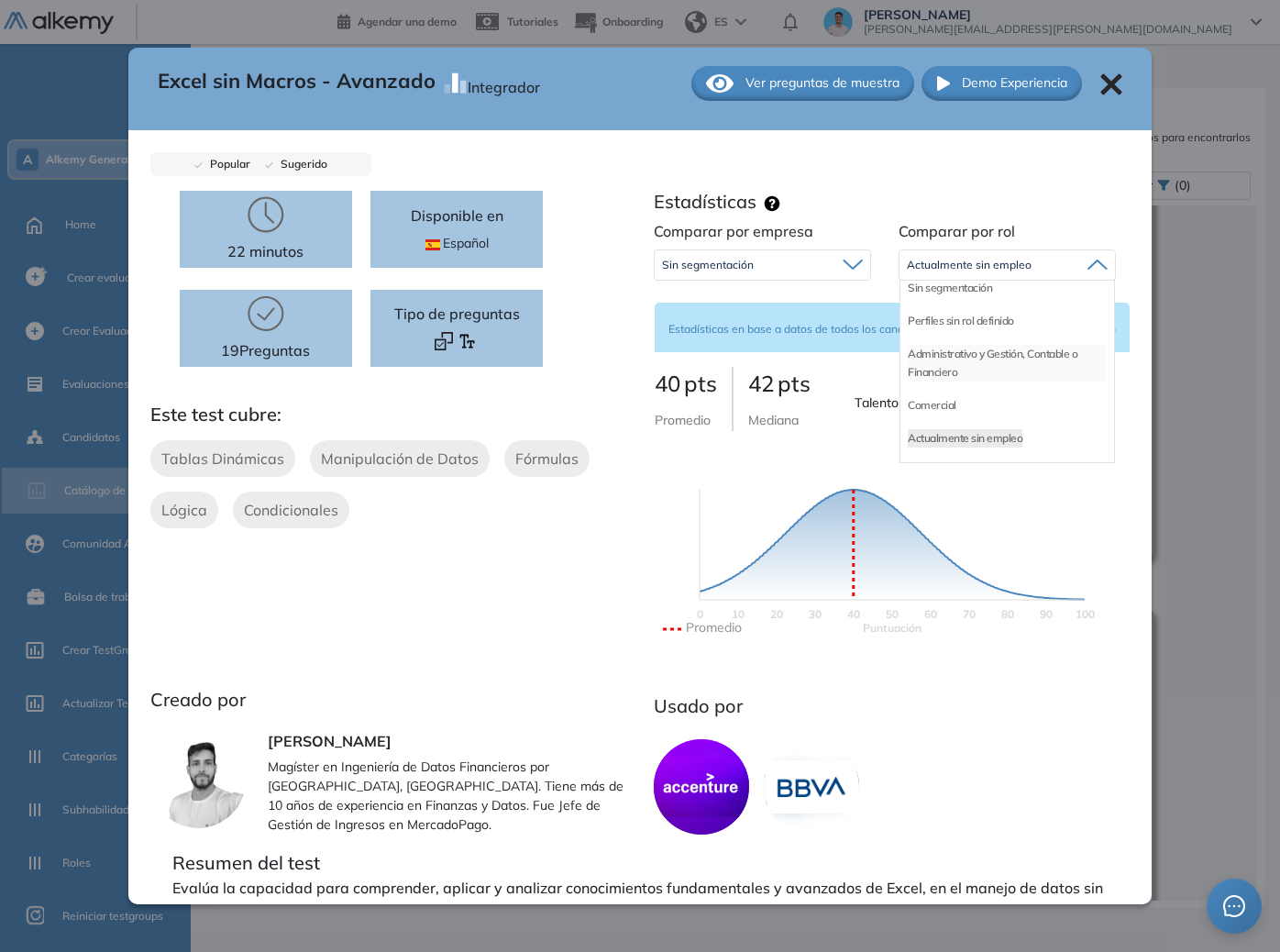
click at [955, 357] on li "Administrativo y Gestión, Contable o Financiero" at bounding box center [1007, 362] width 199 height 36
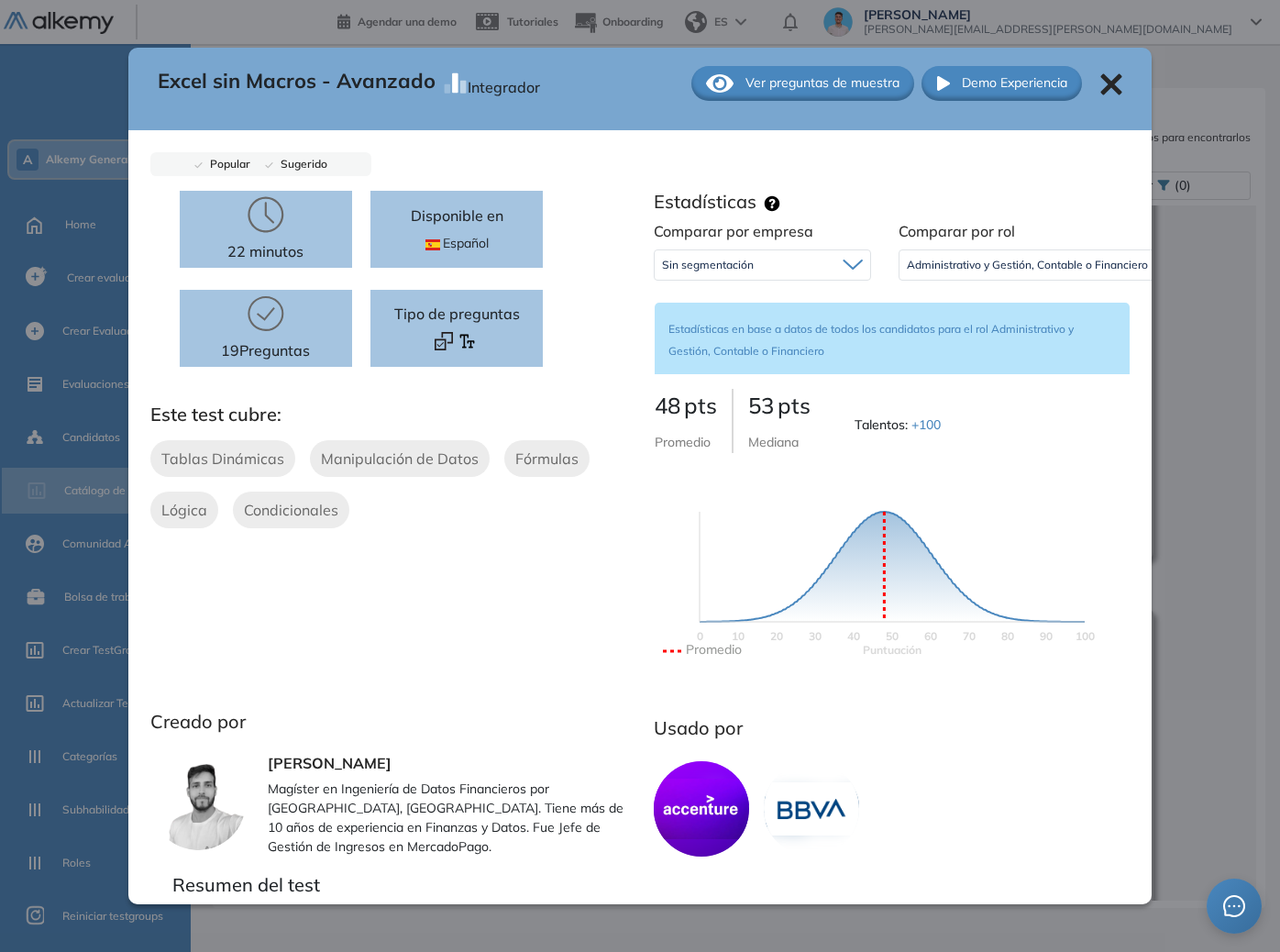
click at [1010, 264] on span "Administrativo y Gestión, Contable o Financiero" at bounding box center [1027, 264] width 241 height 15
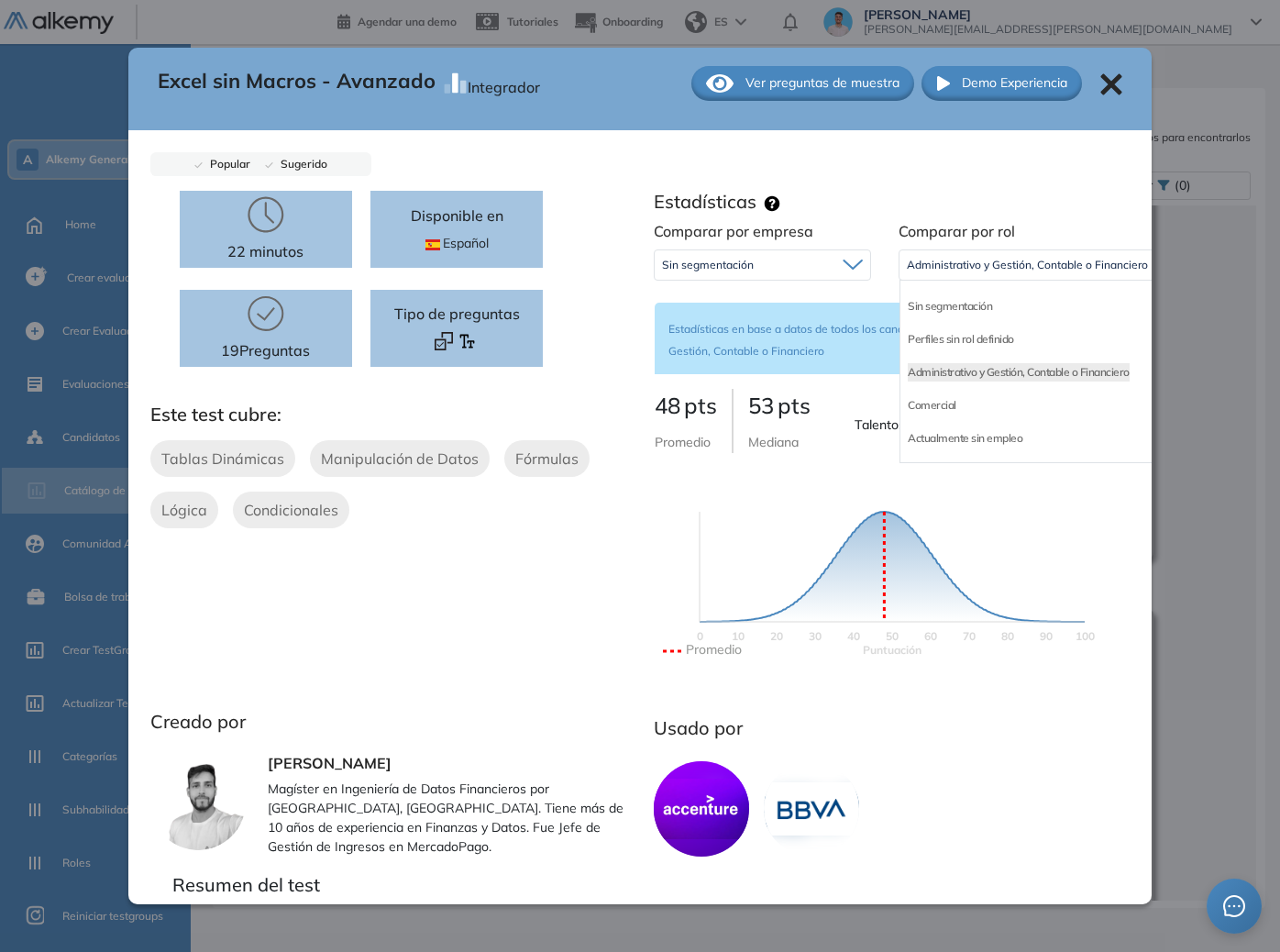
scroll to position [31, 0]
click at [960, 332] on li "Perfiles sin rol definido" at bounding box center [961, 339] width 107 height 19
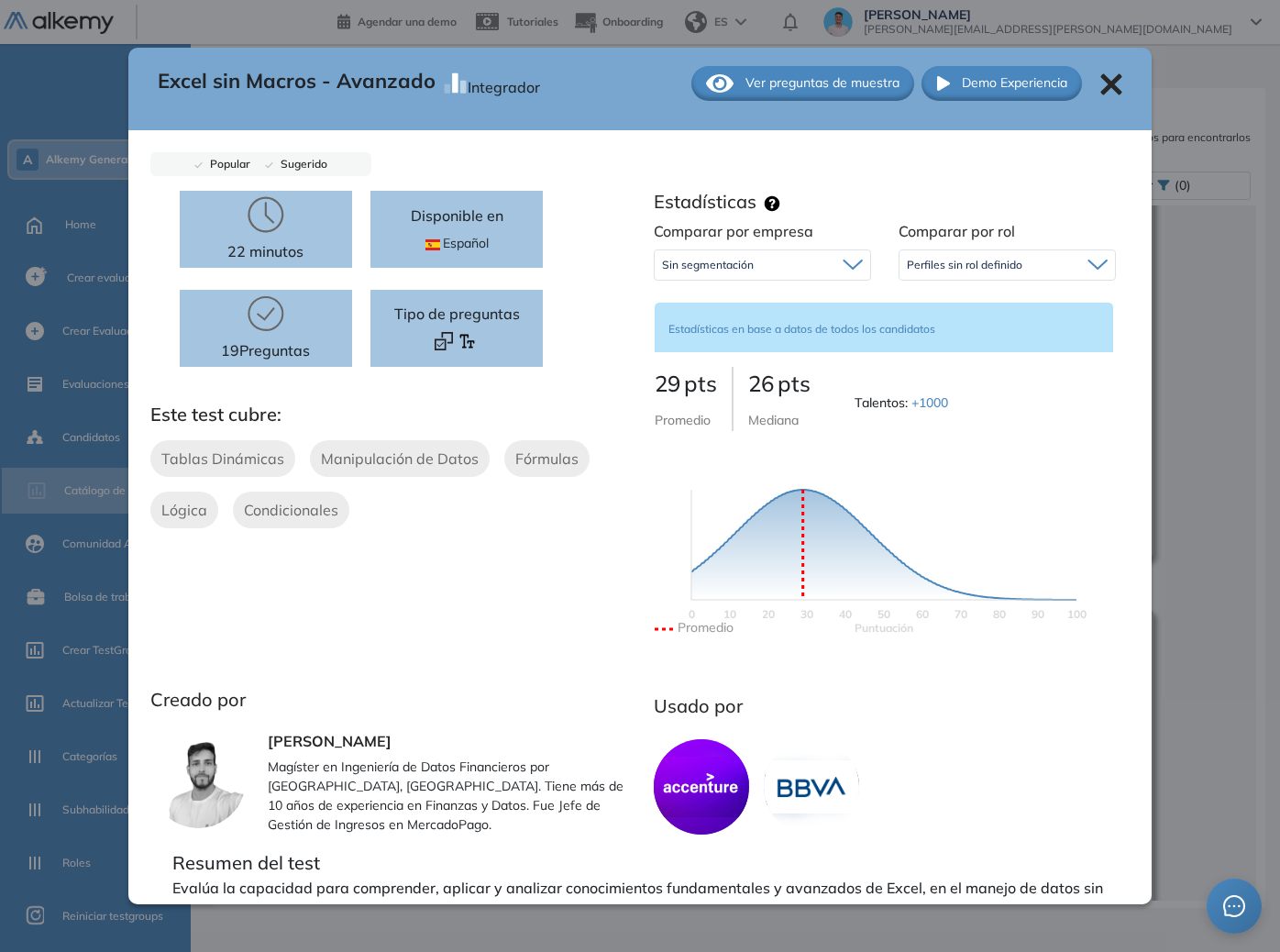
click at [952, 273] on div "Perfiles sin rol definido" at bounding box center [1008, 265] width 215 height 29
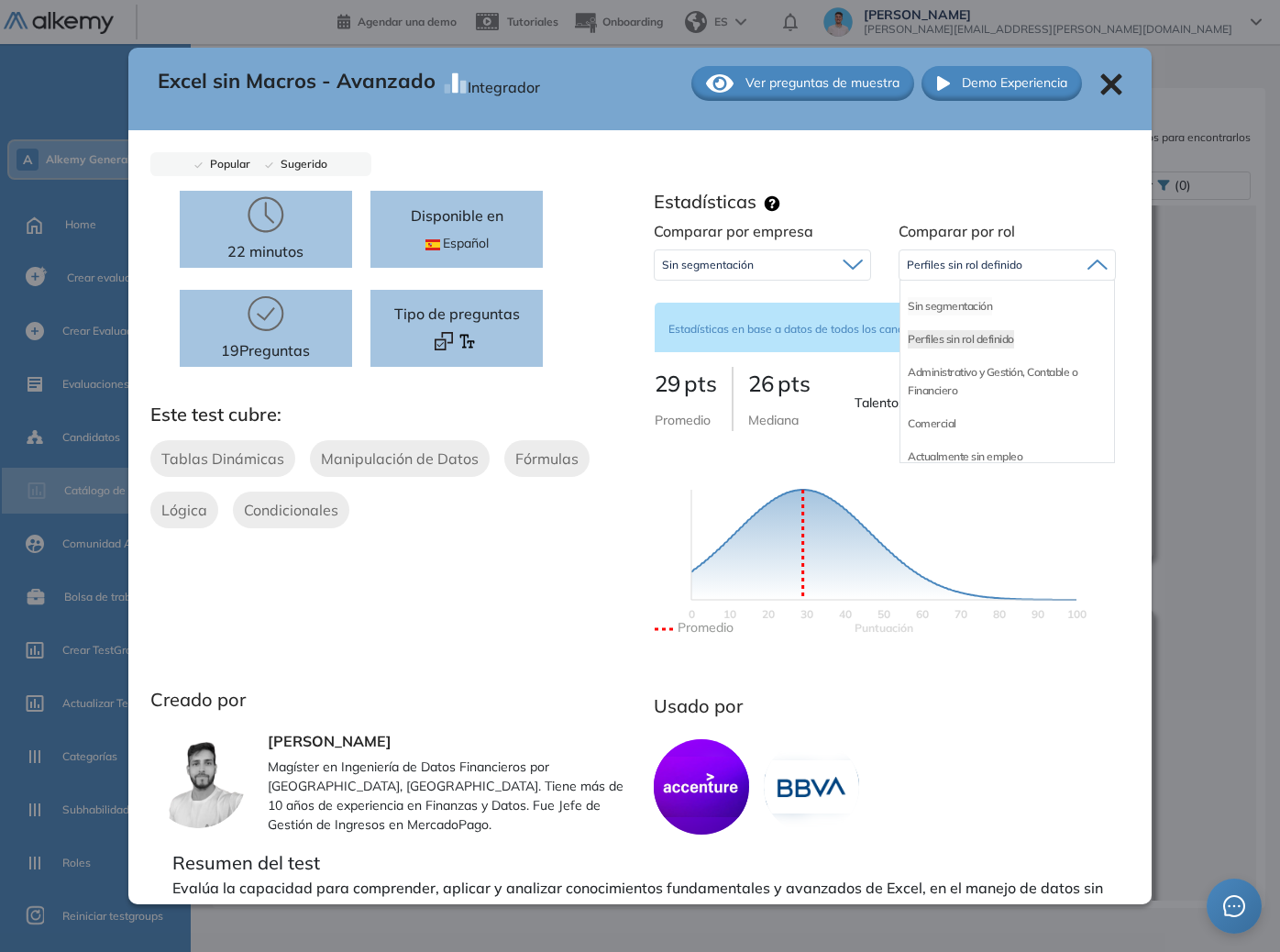
click at [930, 310] on li "Sin segmentación" at bounding box center [950, 306] width 84 height 19
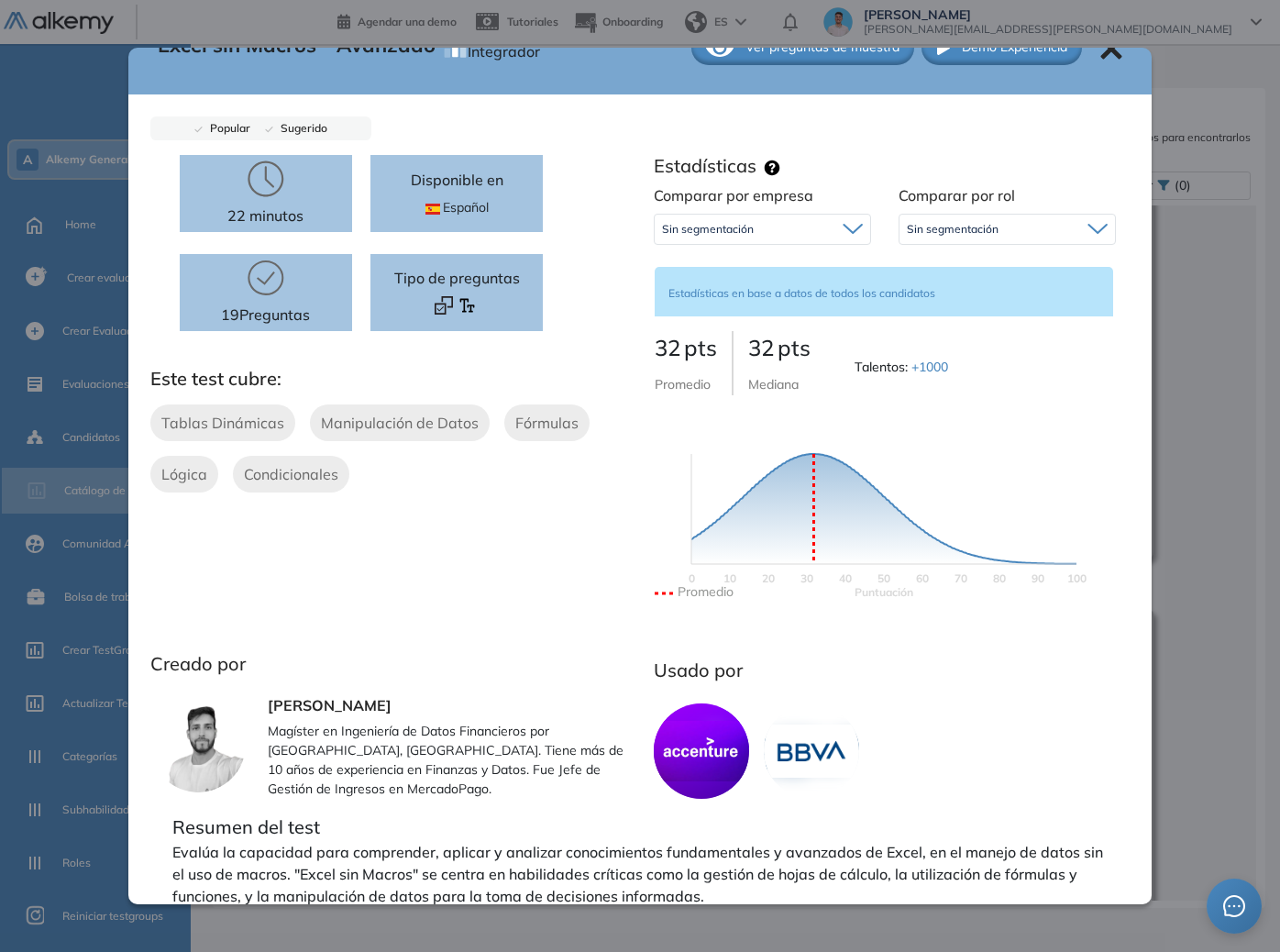
scroll to position [94, 0]
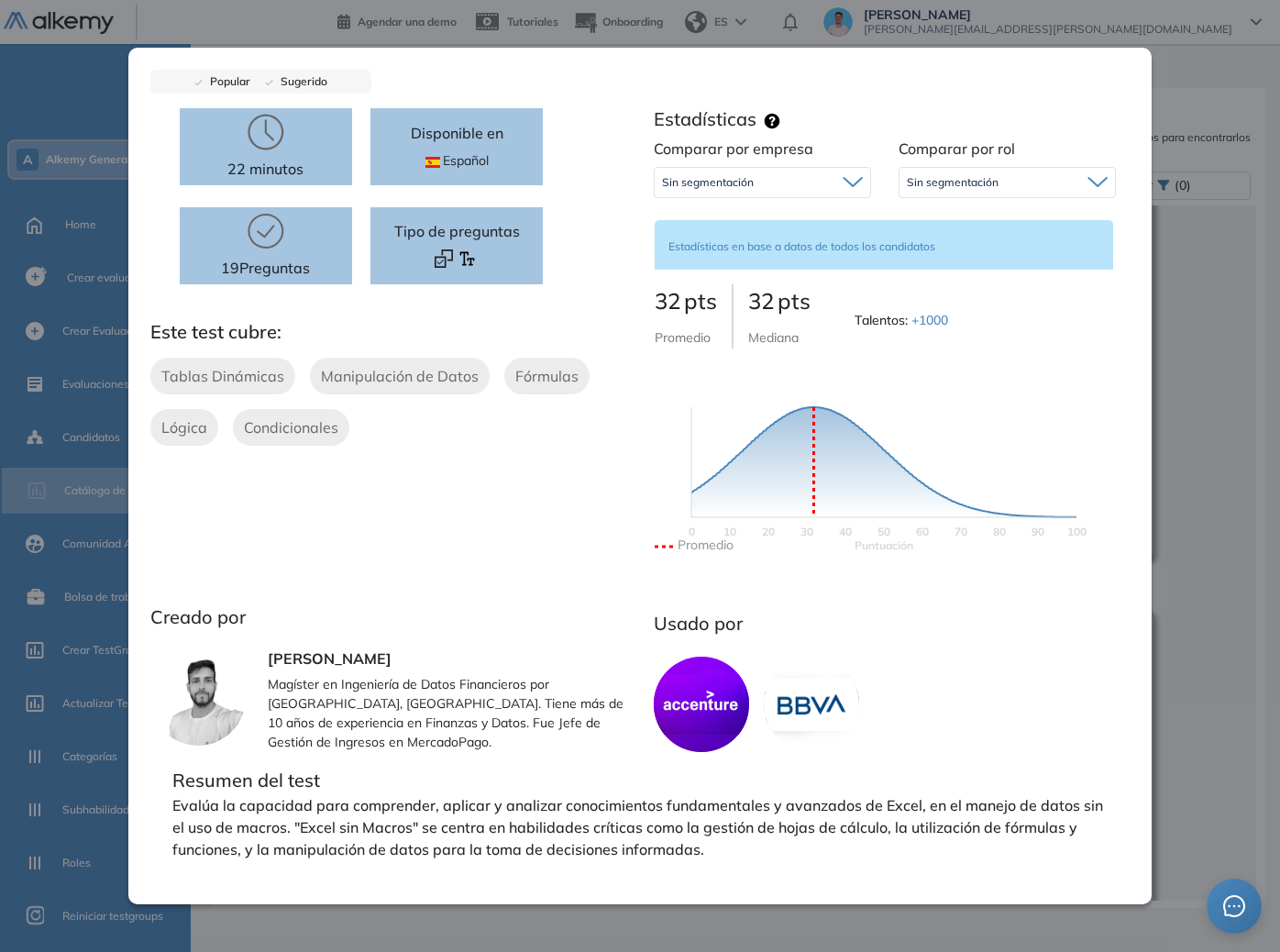
click at [1104, 403] on div "Excel sin Macros - Avanzado Integrador Ver preguntas de muestra Demo Experienci…" at bounding box center [738, 501] width 1023 height 798
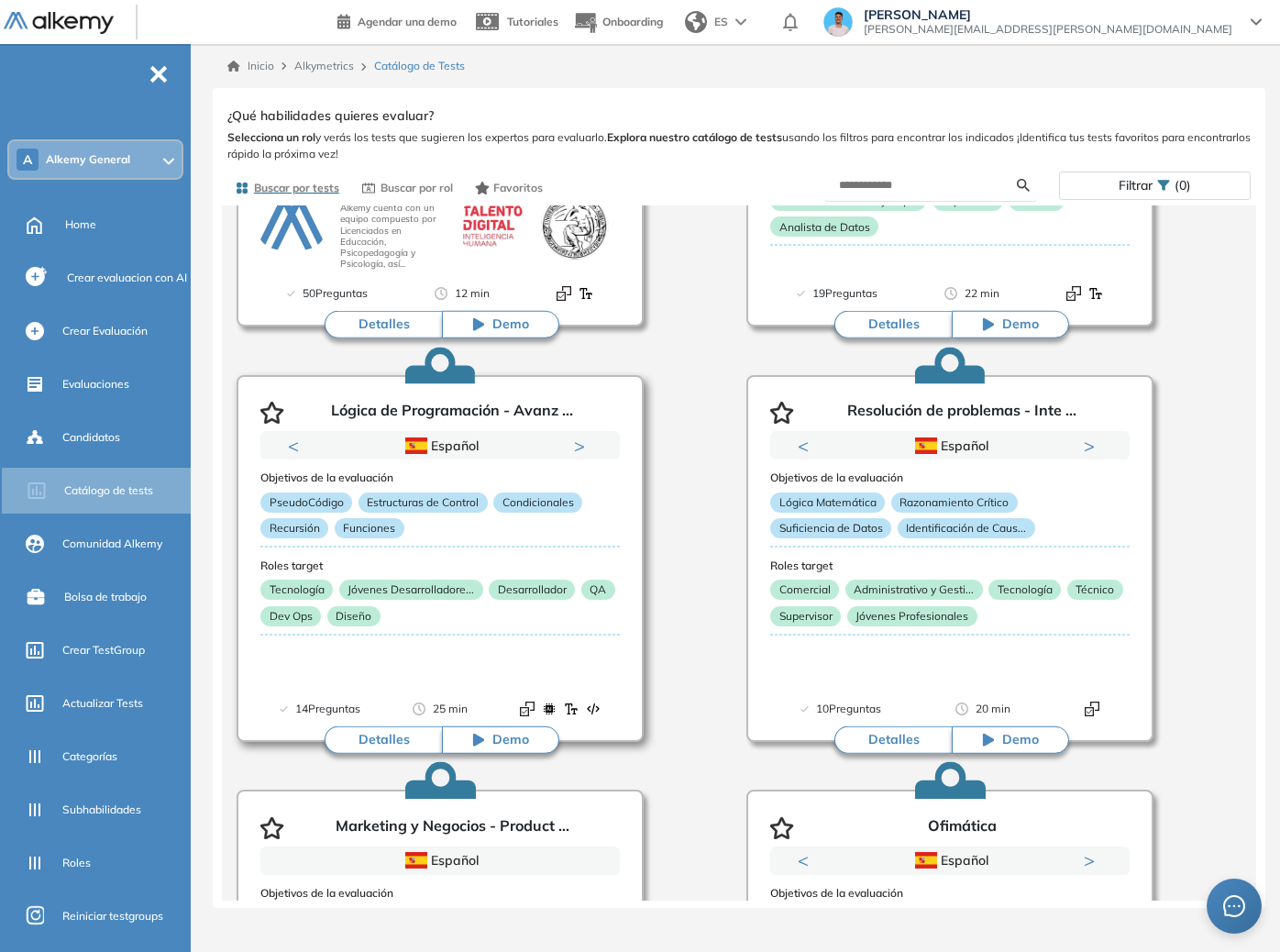
scroll to position [481, 0]
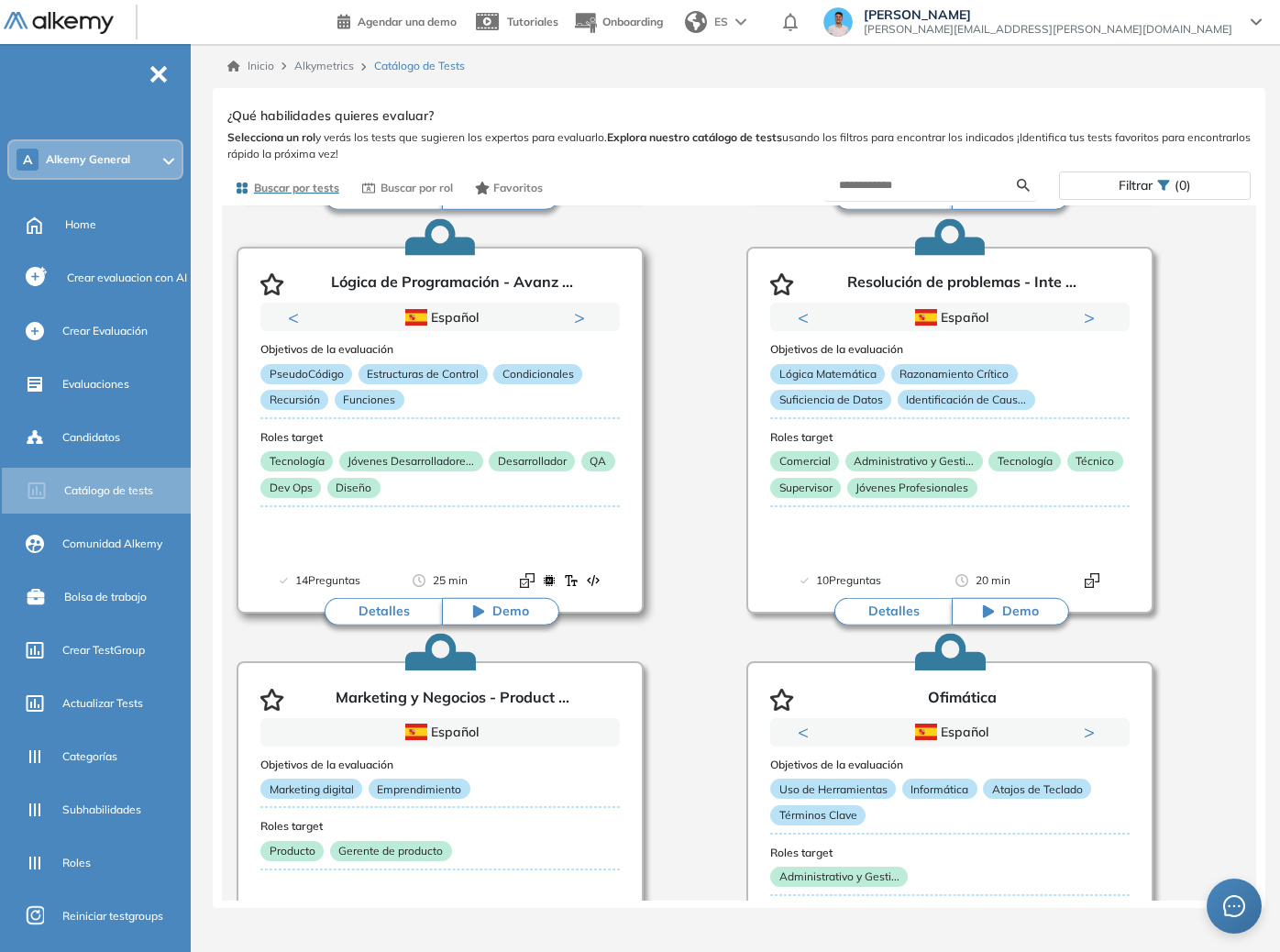
click at [494, 399] on div "PseudoCódigo Estructuras de Control Condicionales Recursión Funciones" at bounding box center [440, 391] width 359 height 53
click at [901, 440] on h3 "Roles target" at bounding box center [950, 437] width 359 height 13
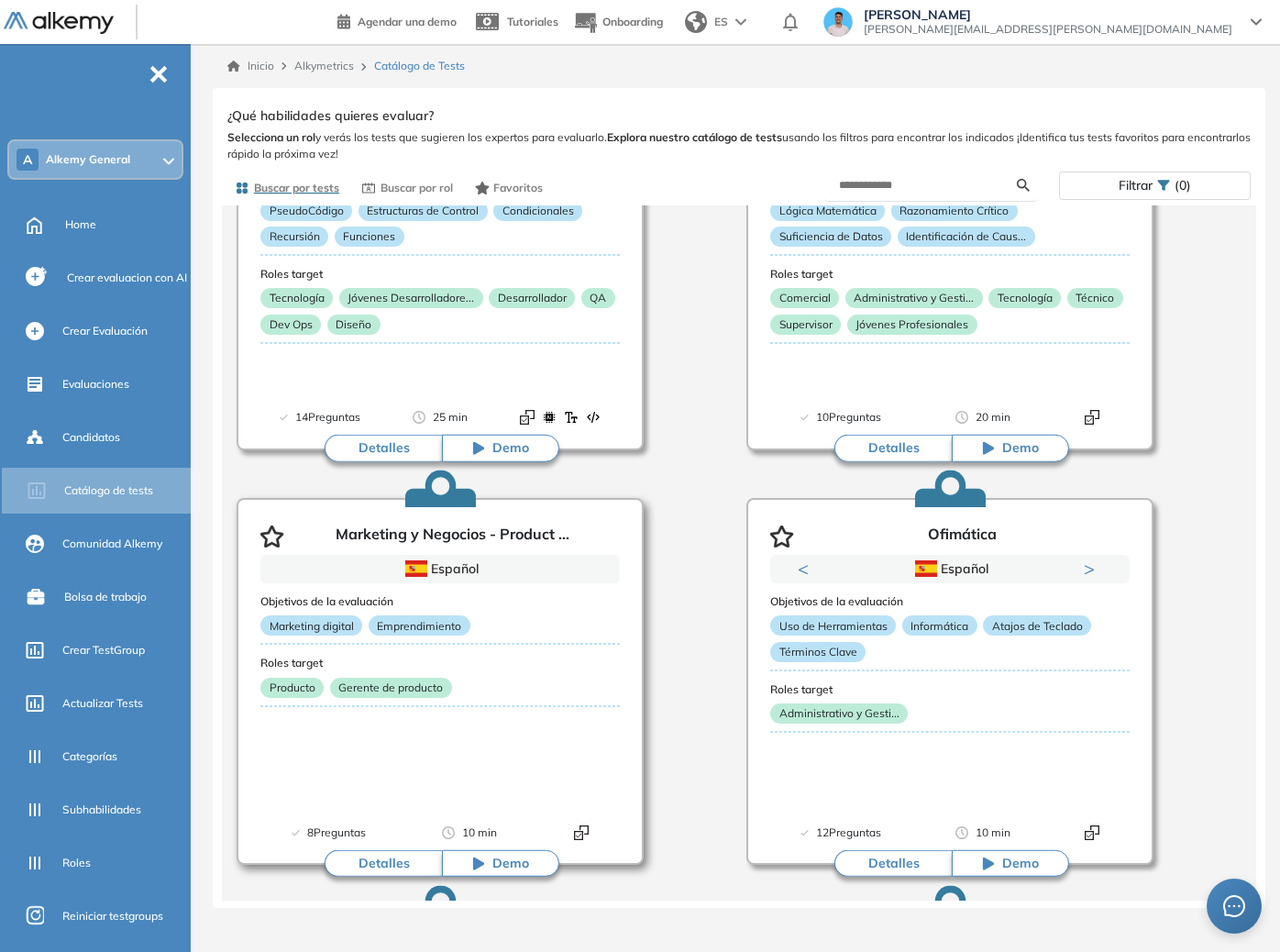
click at [547, 629] on div "Marketing digital Emprendimiento" at bounding box center [440, 629] width 359 height 27
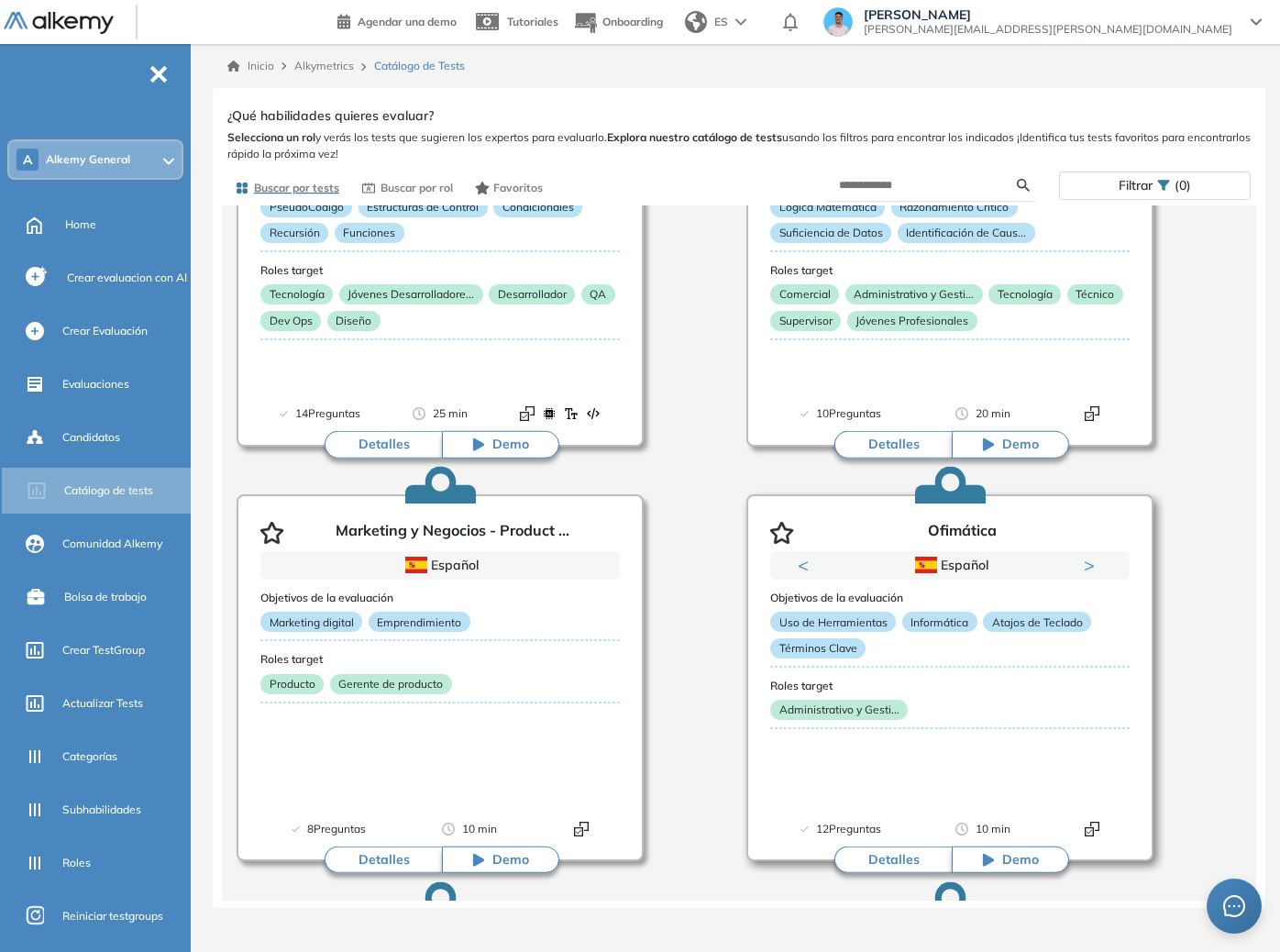
click at [874, 667] on div "Objetivos de la evaluación Uso de Herramientas Informática Atajos de Teclado Té…" at bounding box center [950, 681] width 359 height 203
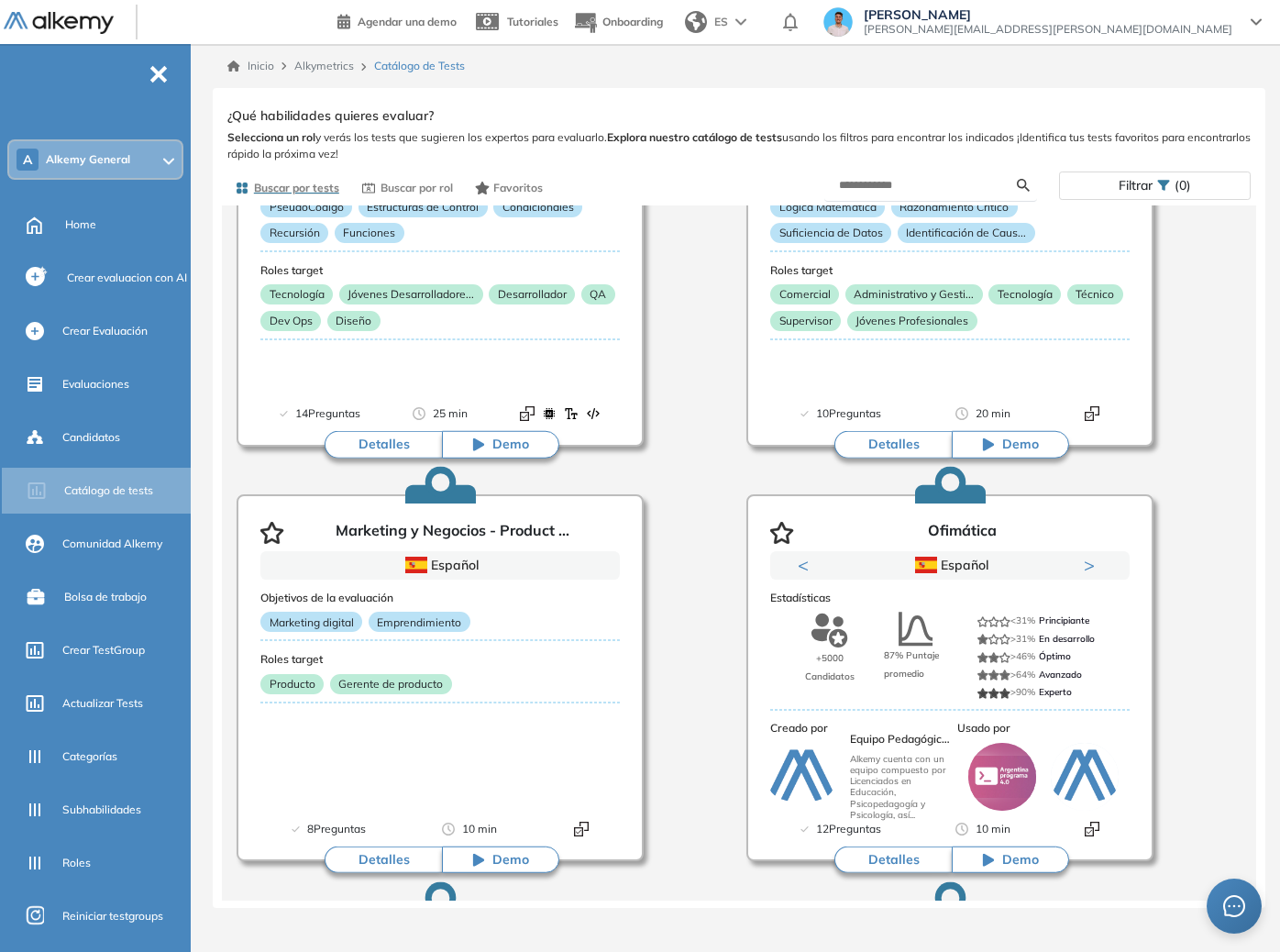
scroll to position [1250, 0]
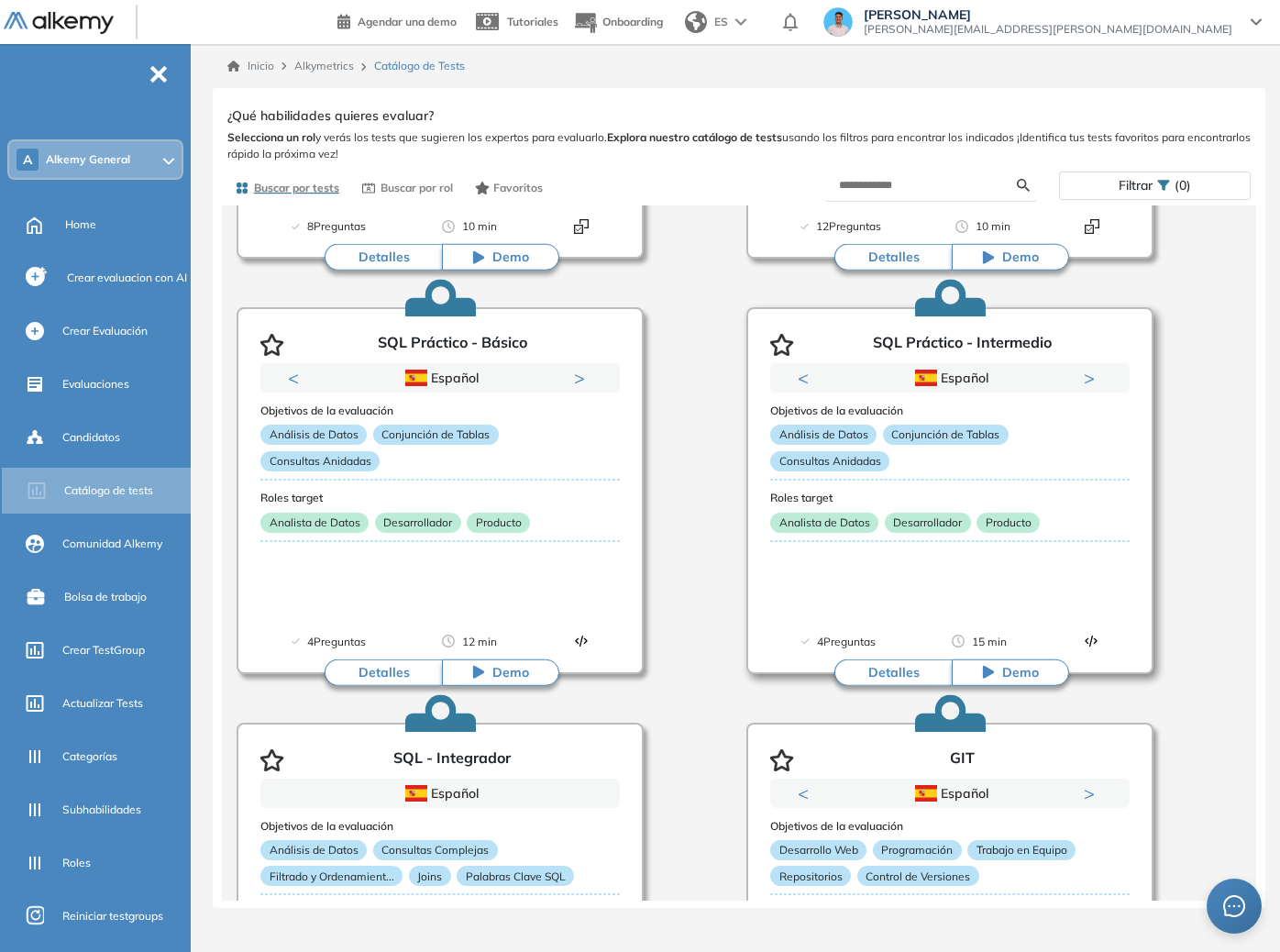
click at [860, 665] on button "Detalles" at bounding box center [893, 672] width 118 height 27
click at [838, 589] on div "Objetivos de la evaluación Análisis de Datos Conjunción de Tablas Consultas Ani…" at bounding box center [950, 494] width 359 height 203
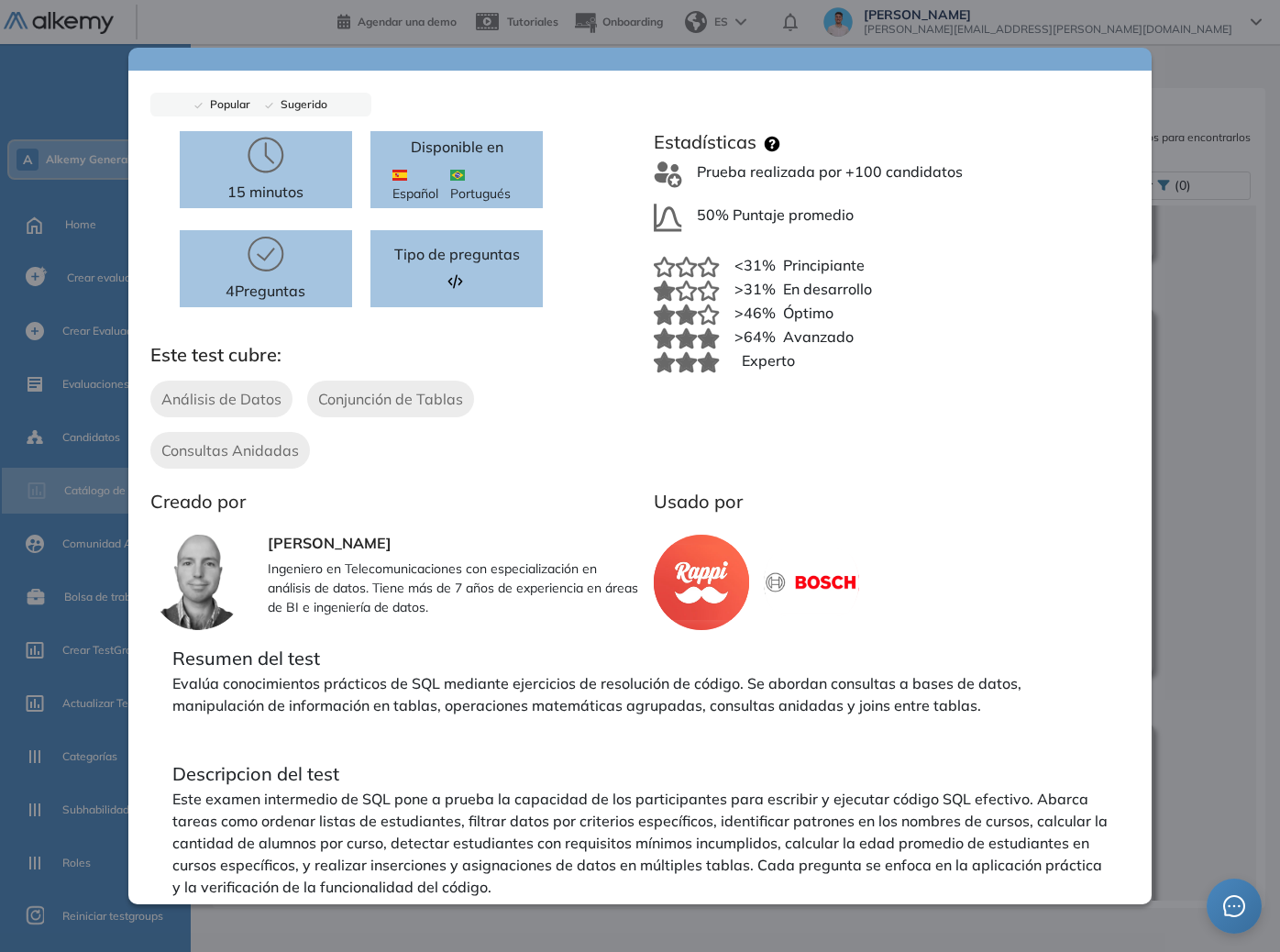
scroll to position [79, 0]
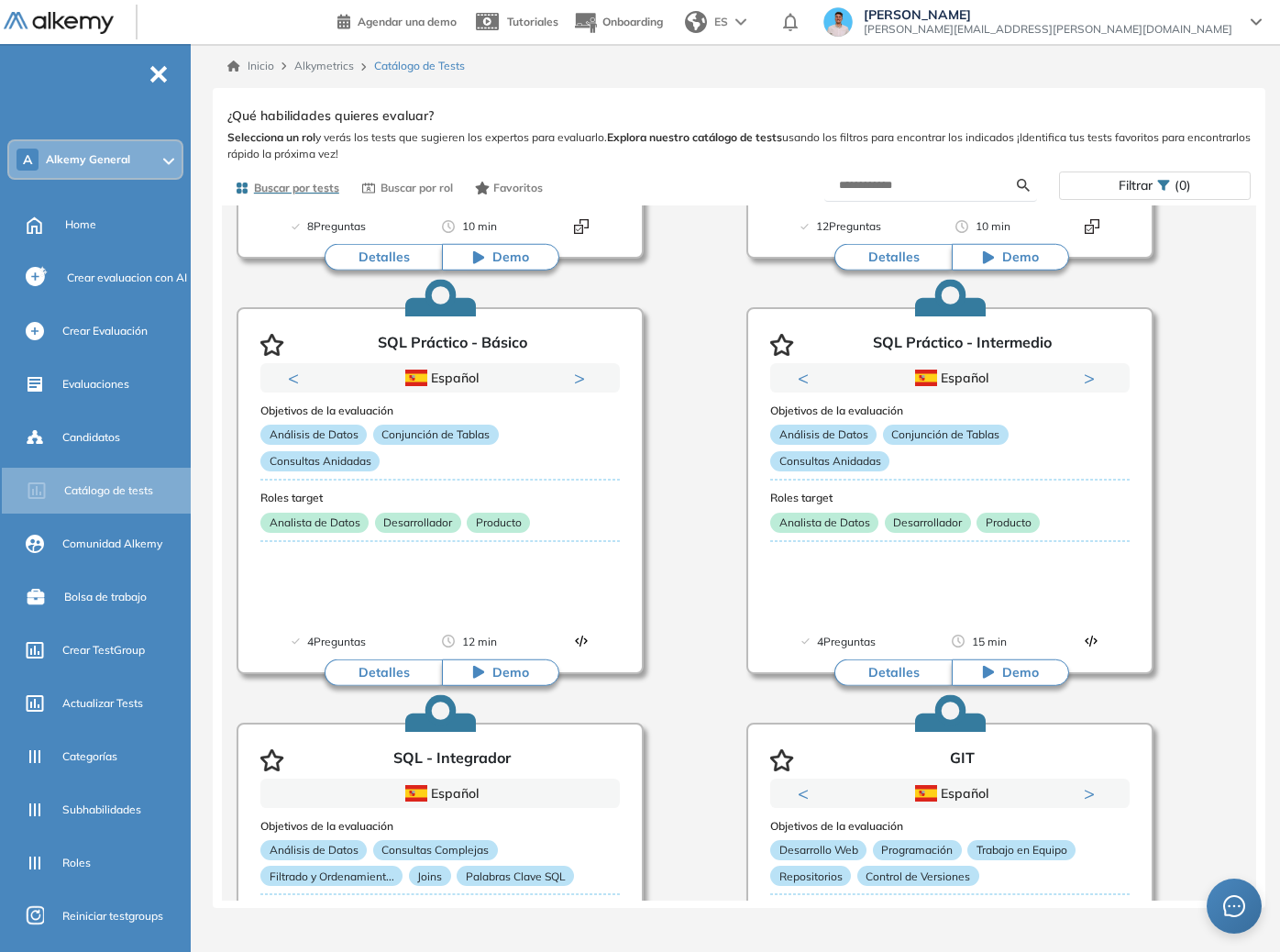
drag, startPoint x: 1201, startPoint y: 500, endPoint x: 952, endPoint y: 951, distance: 515.2
click at [1104, 500] on div "SQL Práctico - Intermedio Intermedio Ver preguntas de muestra Demo Experiencia …" at bounding box center [738, 501] width 1023 height 798
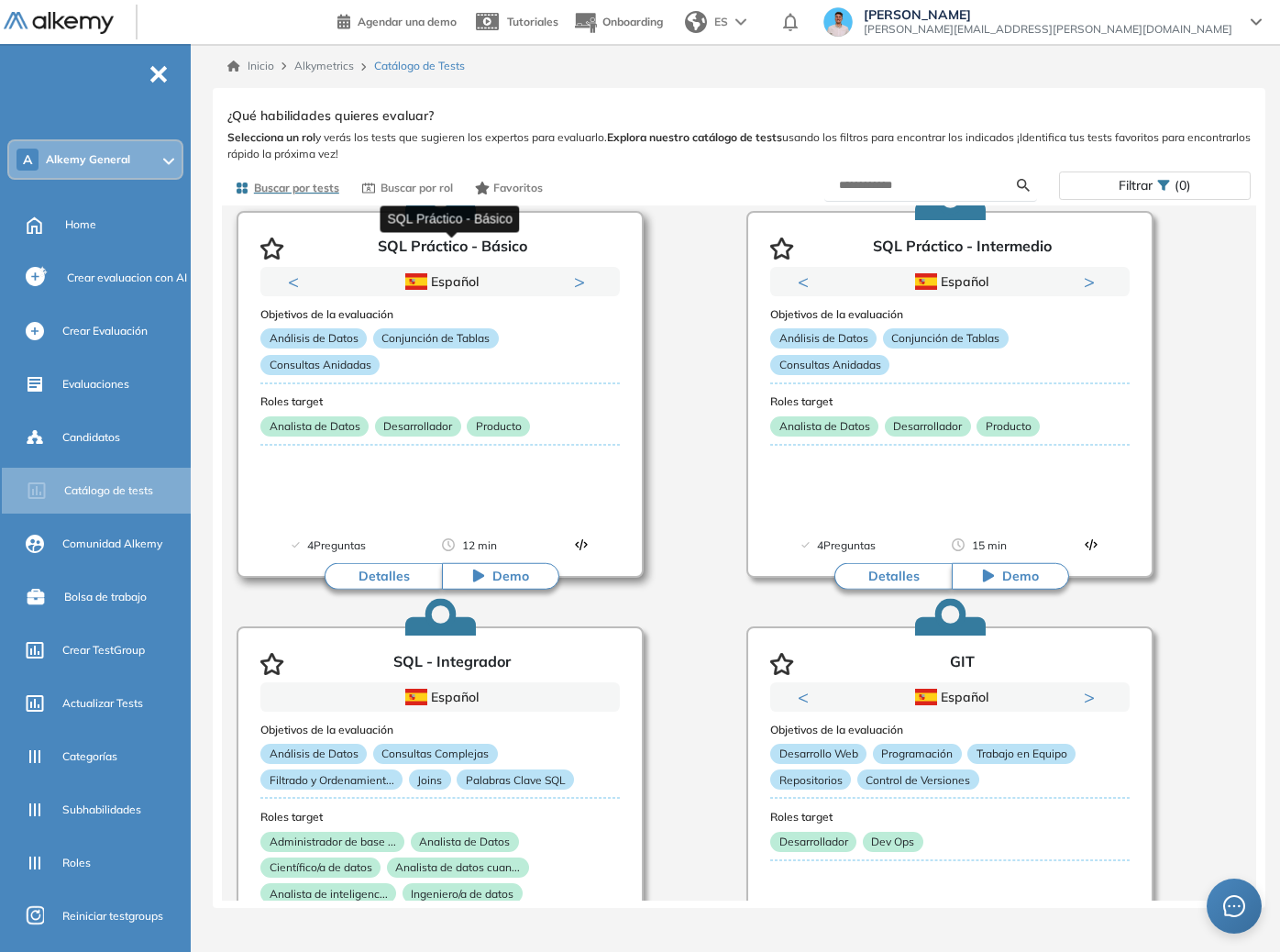
scroll to position [1371, 0]
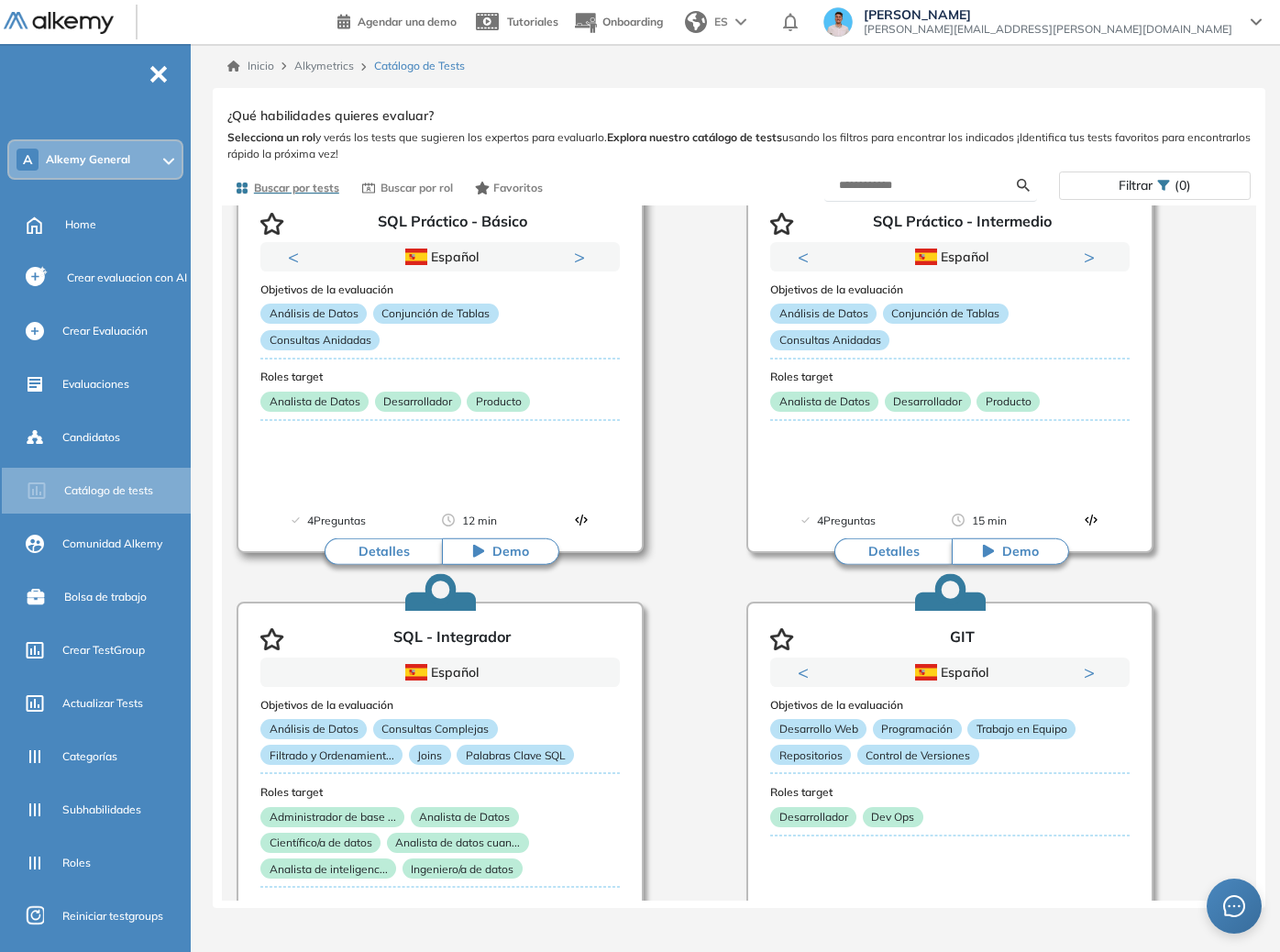
click at [495, 437] on div "Objetivos de la evaluación Análisis de Datos Conjunción de Tablas Consultas Ani…" at bounding box center [440, 372] width 359 height 203
click at [899, 449] on div "Objetivos de la evaluación Análisis de Datos Conjunción de Tablas Consultas Ani…" at bounding box center [950, 372] width 359 height 203
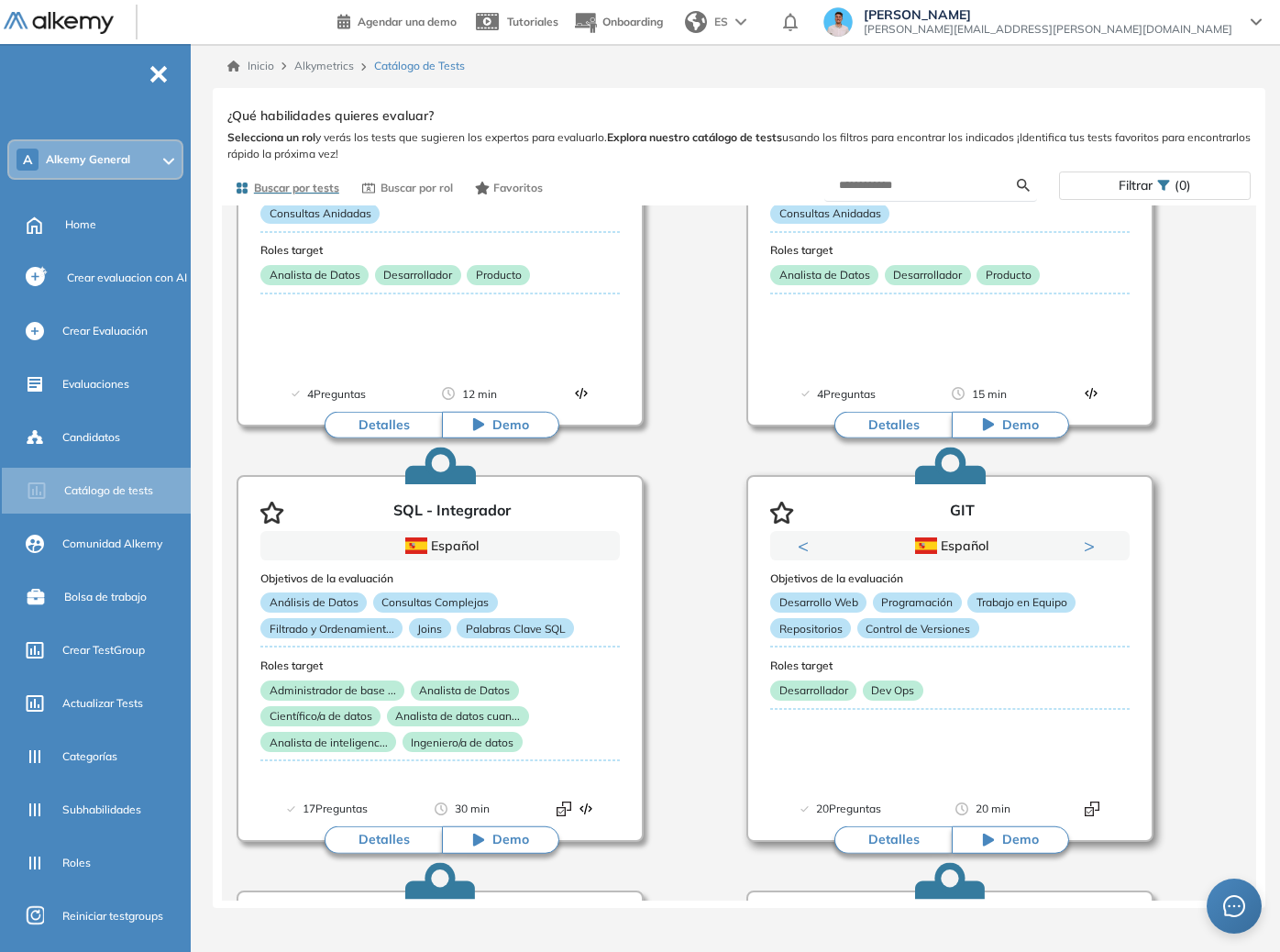
scroll to position [1510, 0]
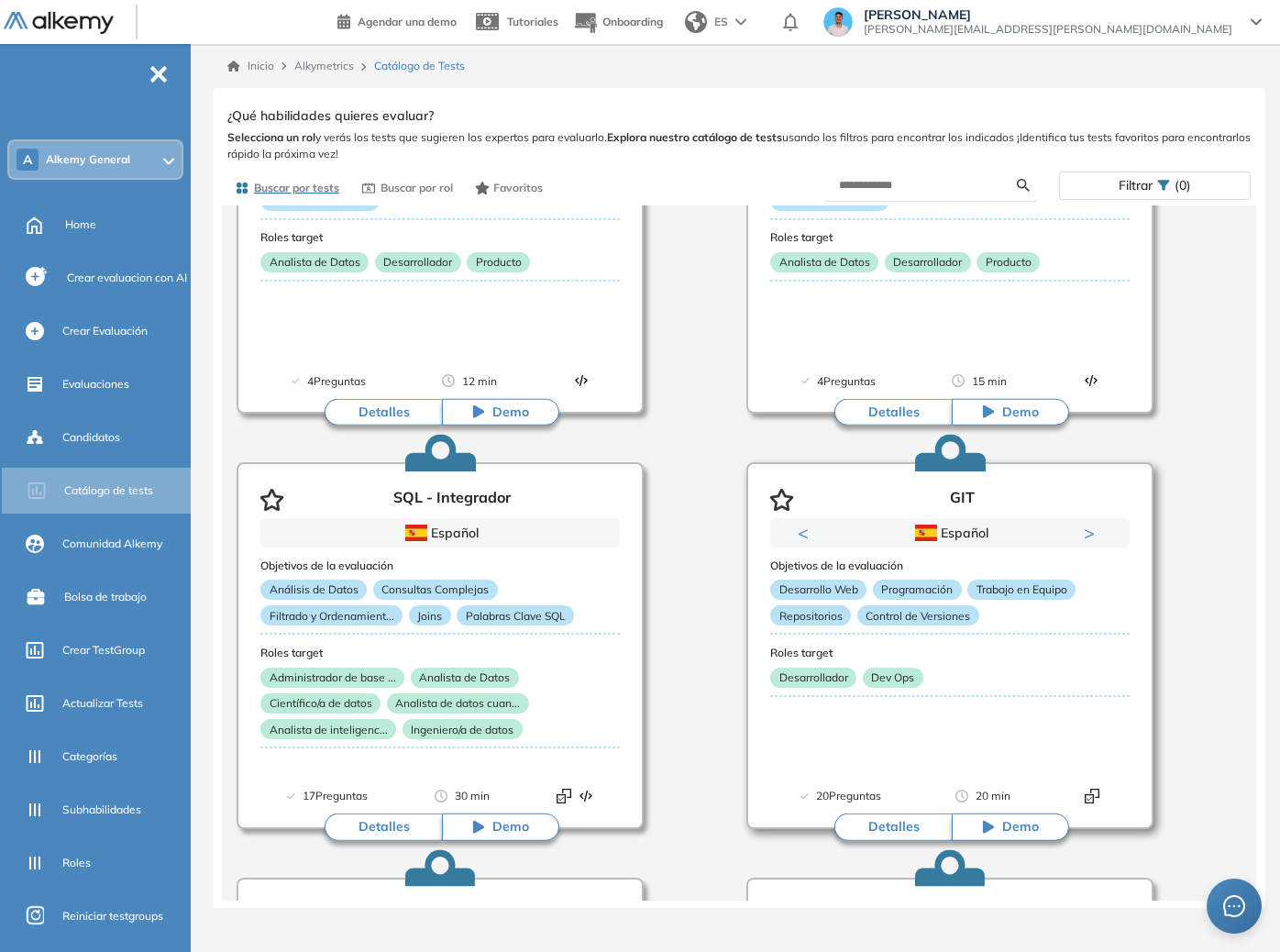
click at [939, 687] on div "Desarrollador Dev Ops" at bounding box center [950, 682] width 359 height 27
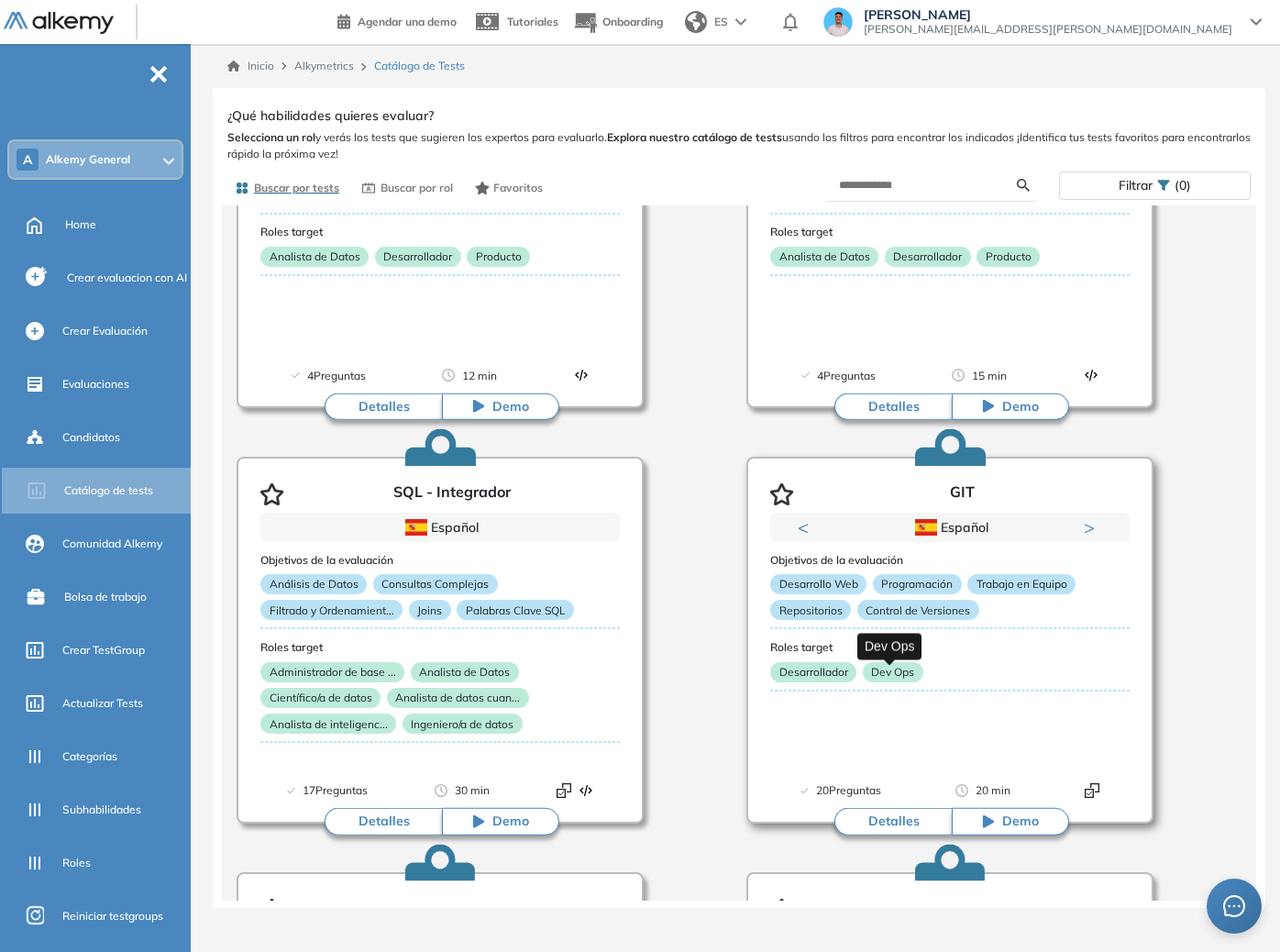
scroll to position [1654, 0]
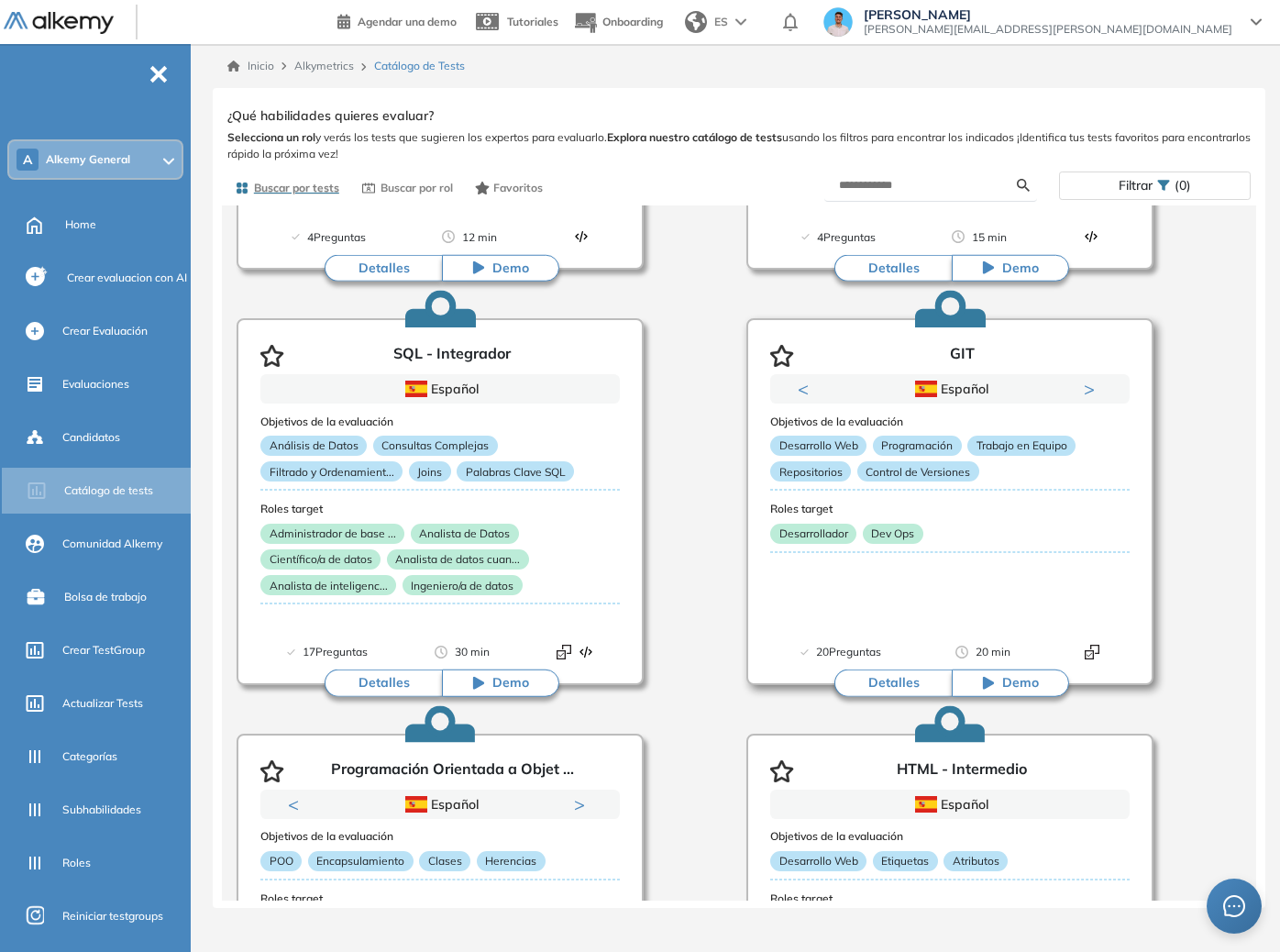
click at [879, 682] on button "Detalles" at bounding box center [893, 684] width 118 height 27
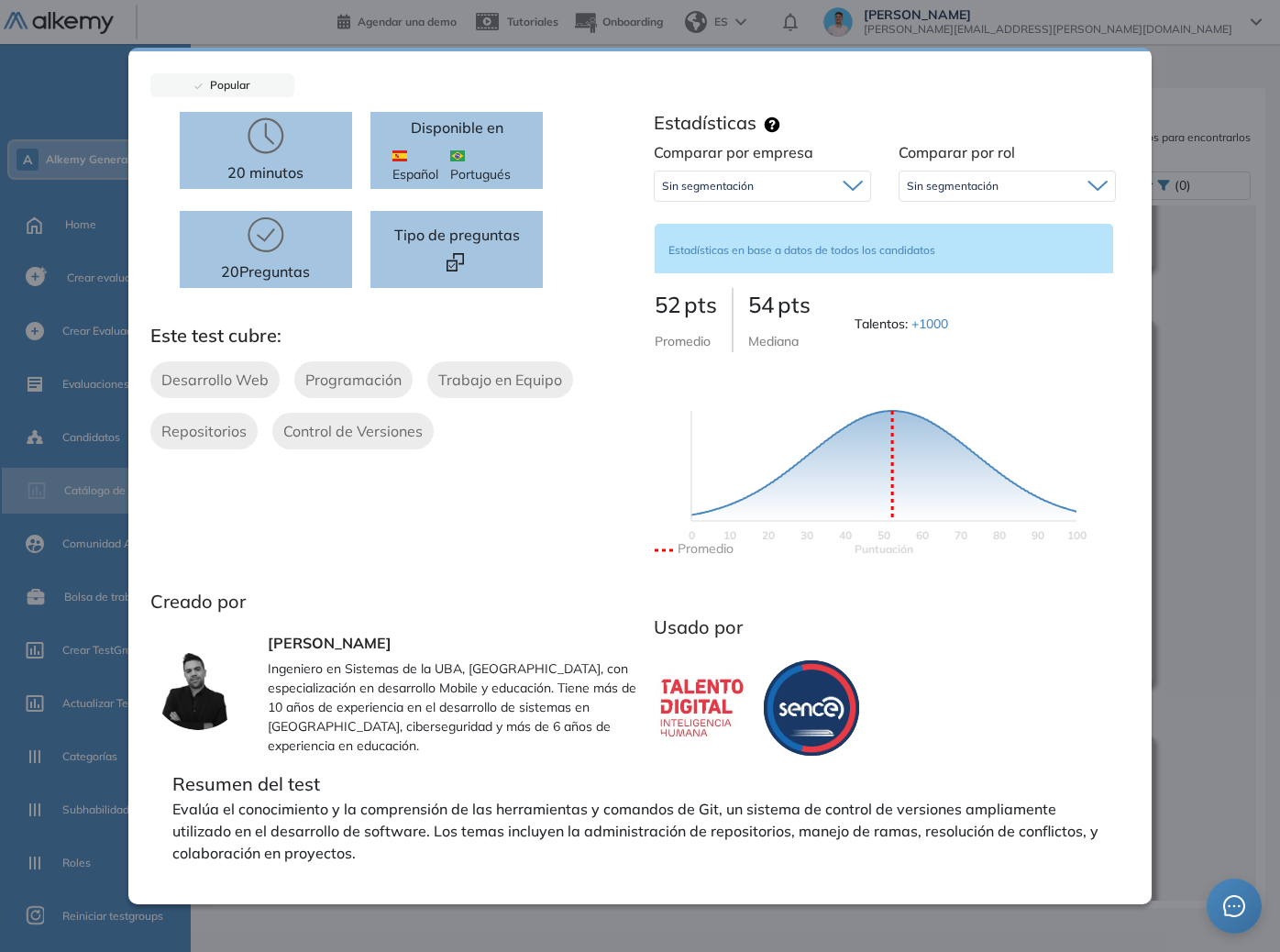
scroll to position [0, 0]
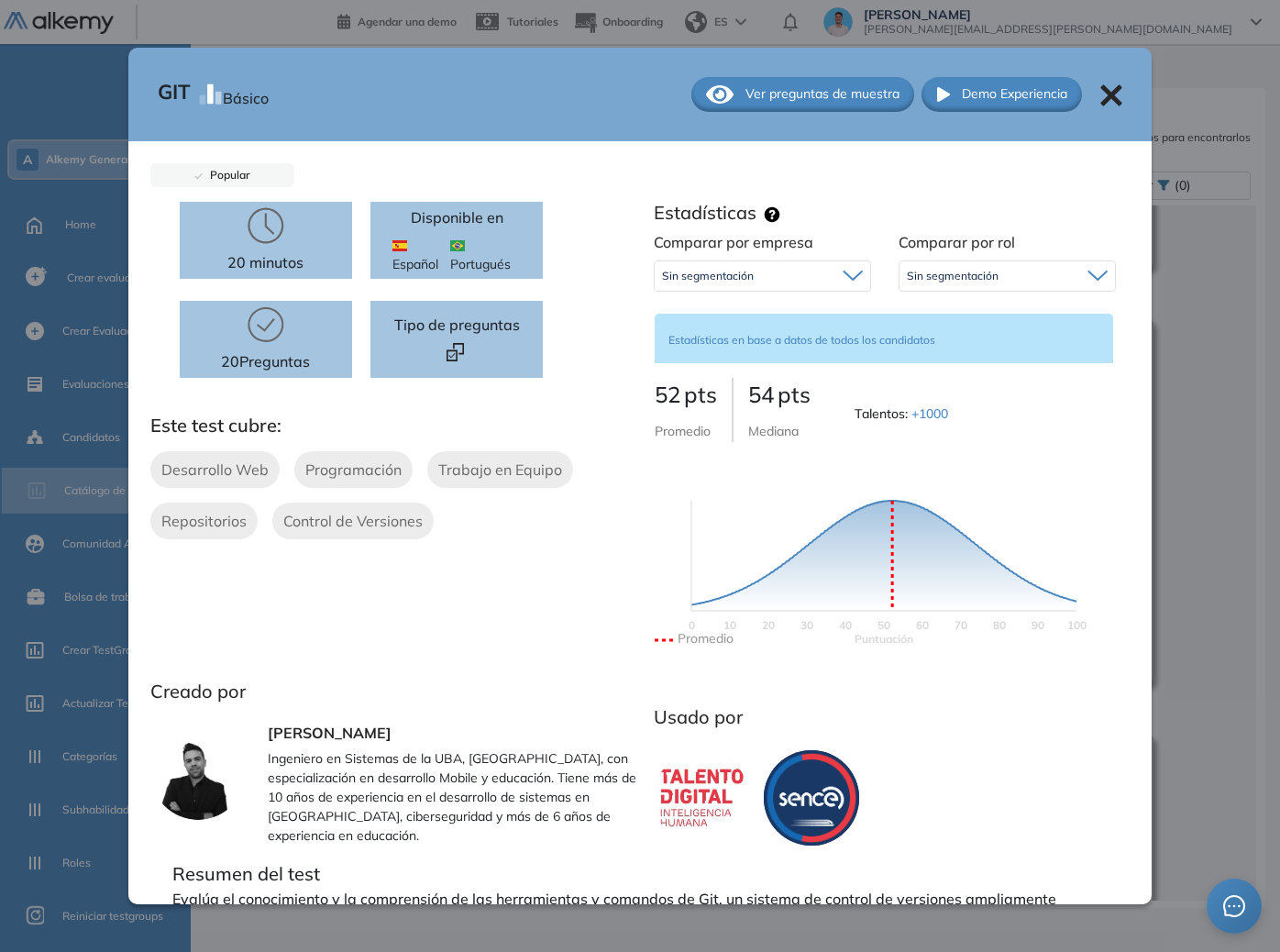
click at [735, 259] on div "Sin segmentación Sin segmentación Alkemy" at bounding box center [763, 275] width 217 height 46
click at [739, 268] on span "Sin segmentación" at bounding box center [708, 275] width 92 height 15
click at [794, 270] on div "Sin segmentación" at bounding box center [763, 276] width 215 height 29
click at [924, 268] on span "Sin segmentación" at bounding box center [953, 275] width 92 height 15
drag, startPoint x: 854, startPoint y: 270, endPoint x: 816, endPoint y: 286, distance: 41.2
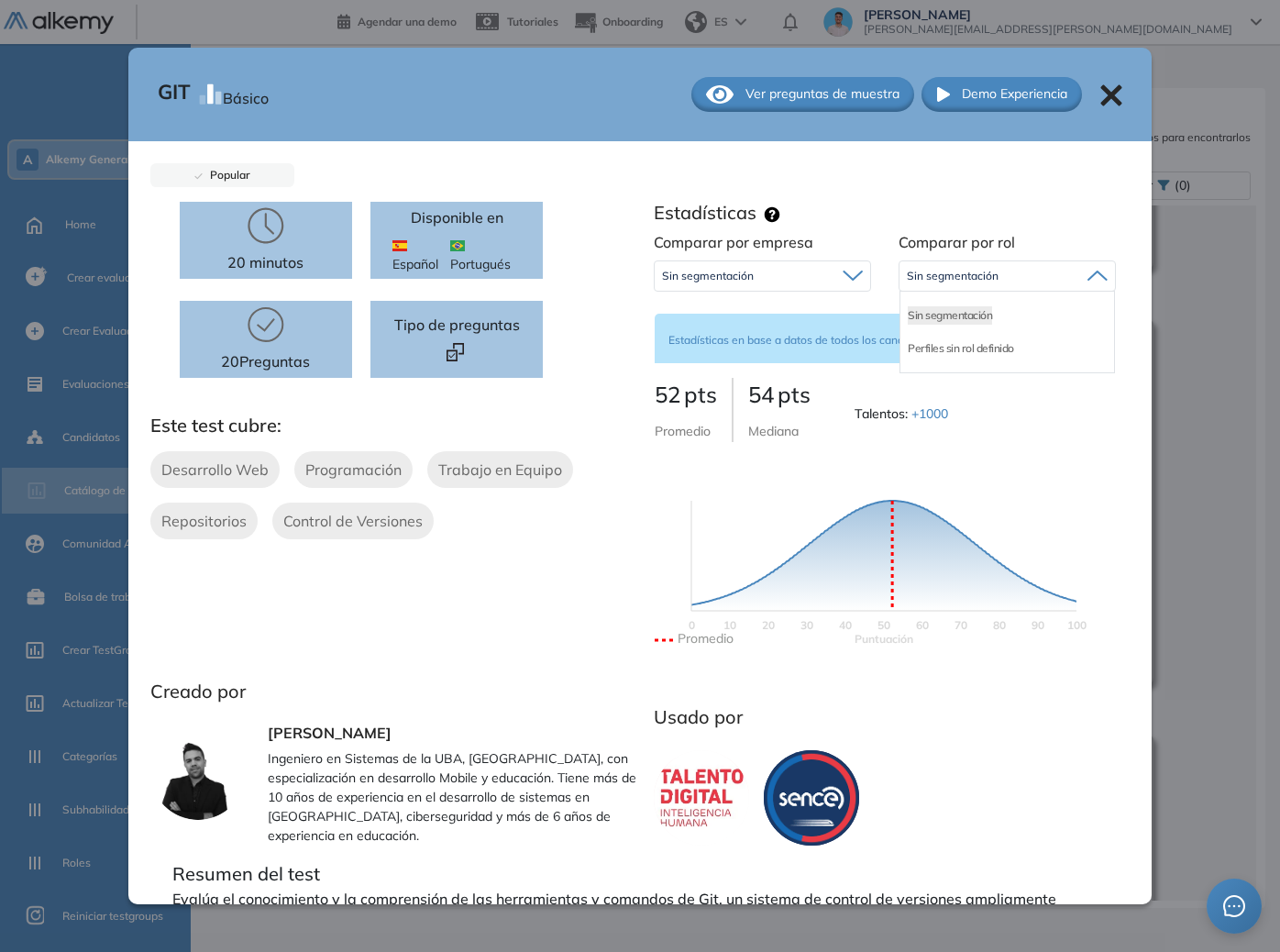
click at [852, 270] on div "Sin segmentación" at bounding box center [763, 276] width 215 height 29
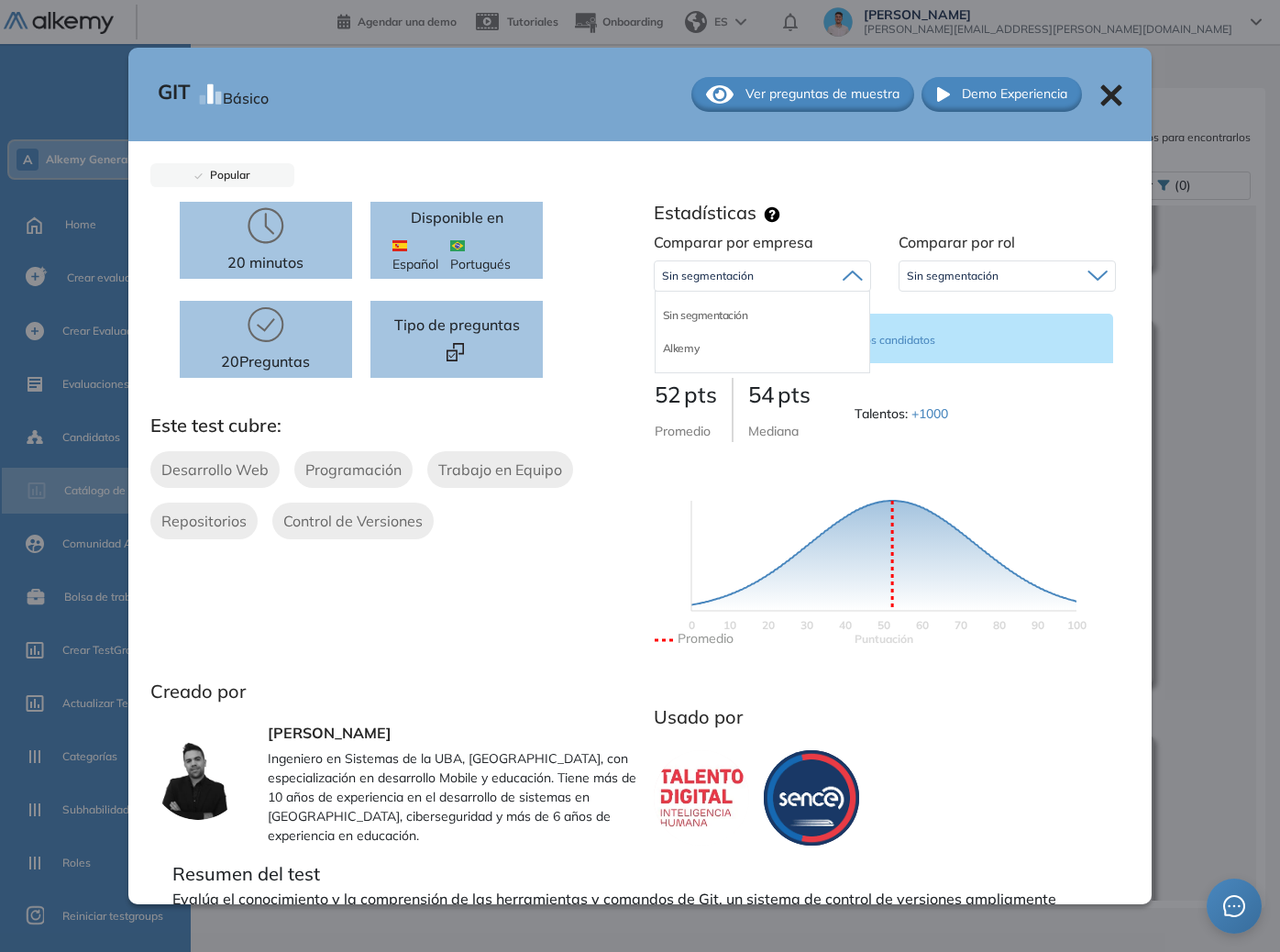
click at [691, 348] on div "Alkemy" at bounding box center [763, 349] width 213 height 33
click at [674, 350] on li "Alkemy" at bounding box center [681, 348] width 36 height 19
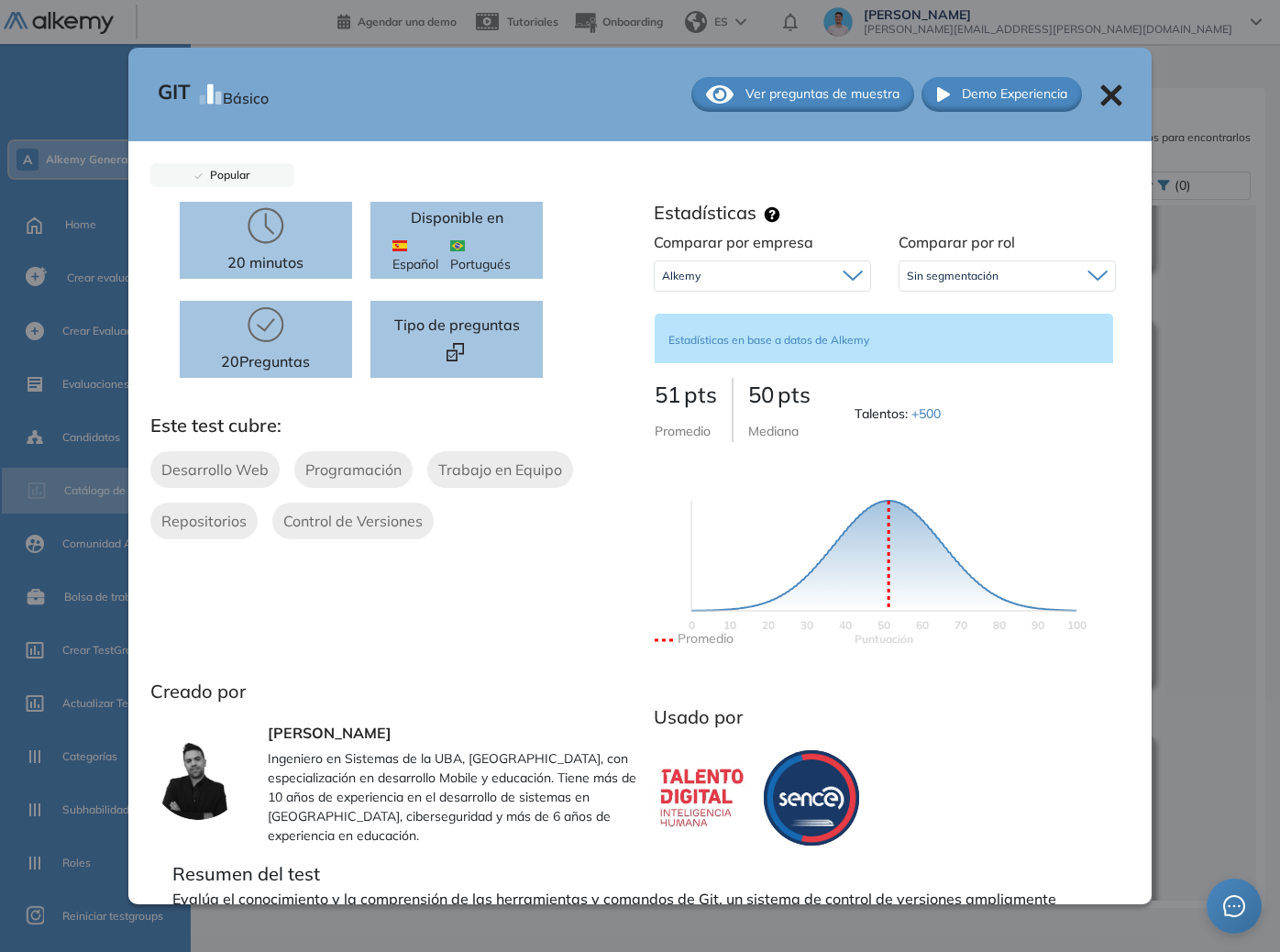
click at [992, 278] on div "Sin segmentación" at bounding box center [1008, 276] width 215 height 29
click at [1104, 353] on div "GIT Básico Ver preguntas de muestra Demo Experiencia Popular 20 minutos 20 Preg…" at bounding box center [738, 501] width 1023 height 798
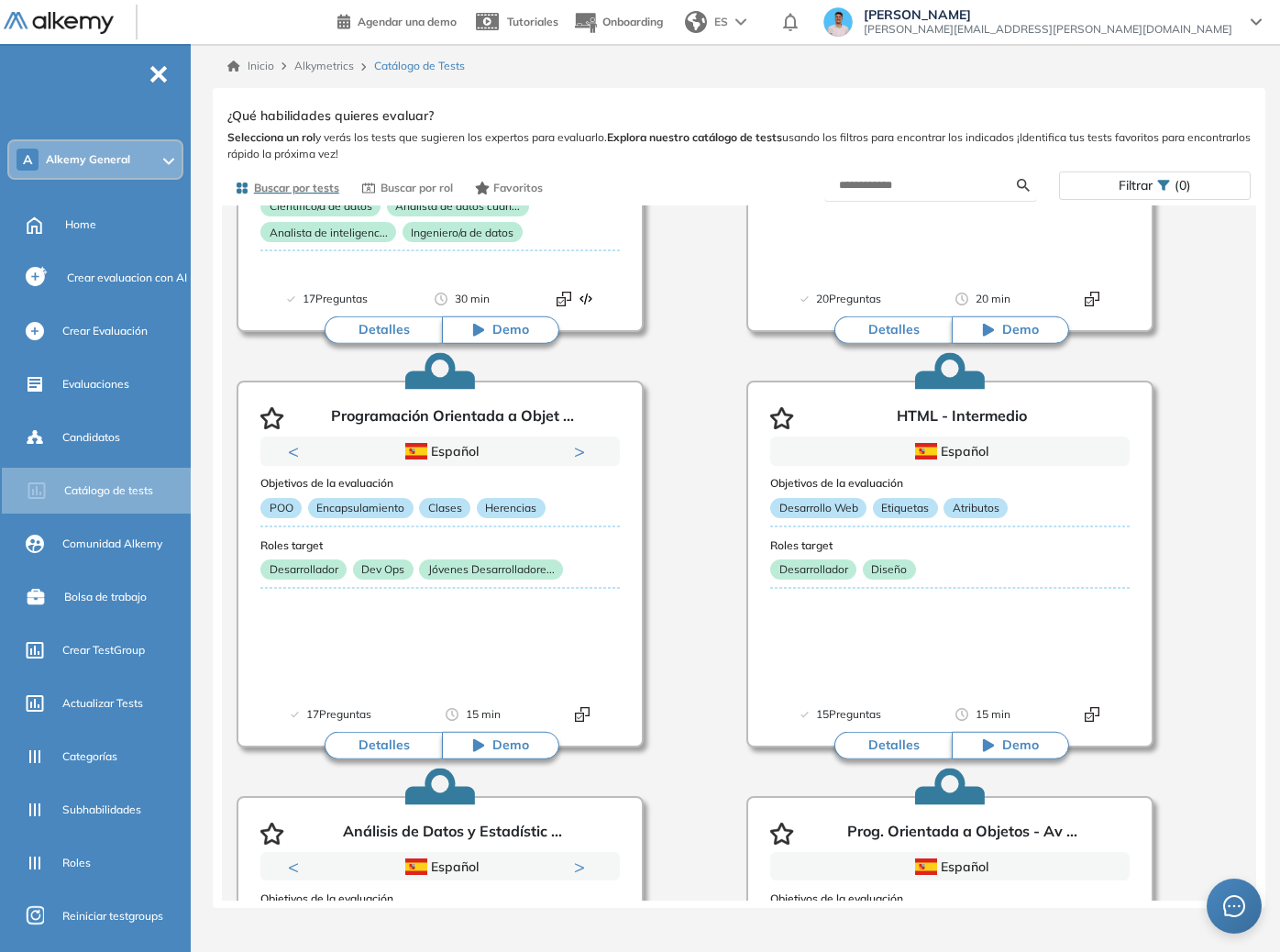
scroll to position [2730, 0]
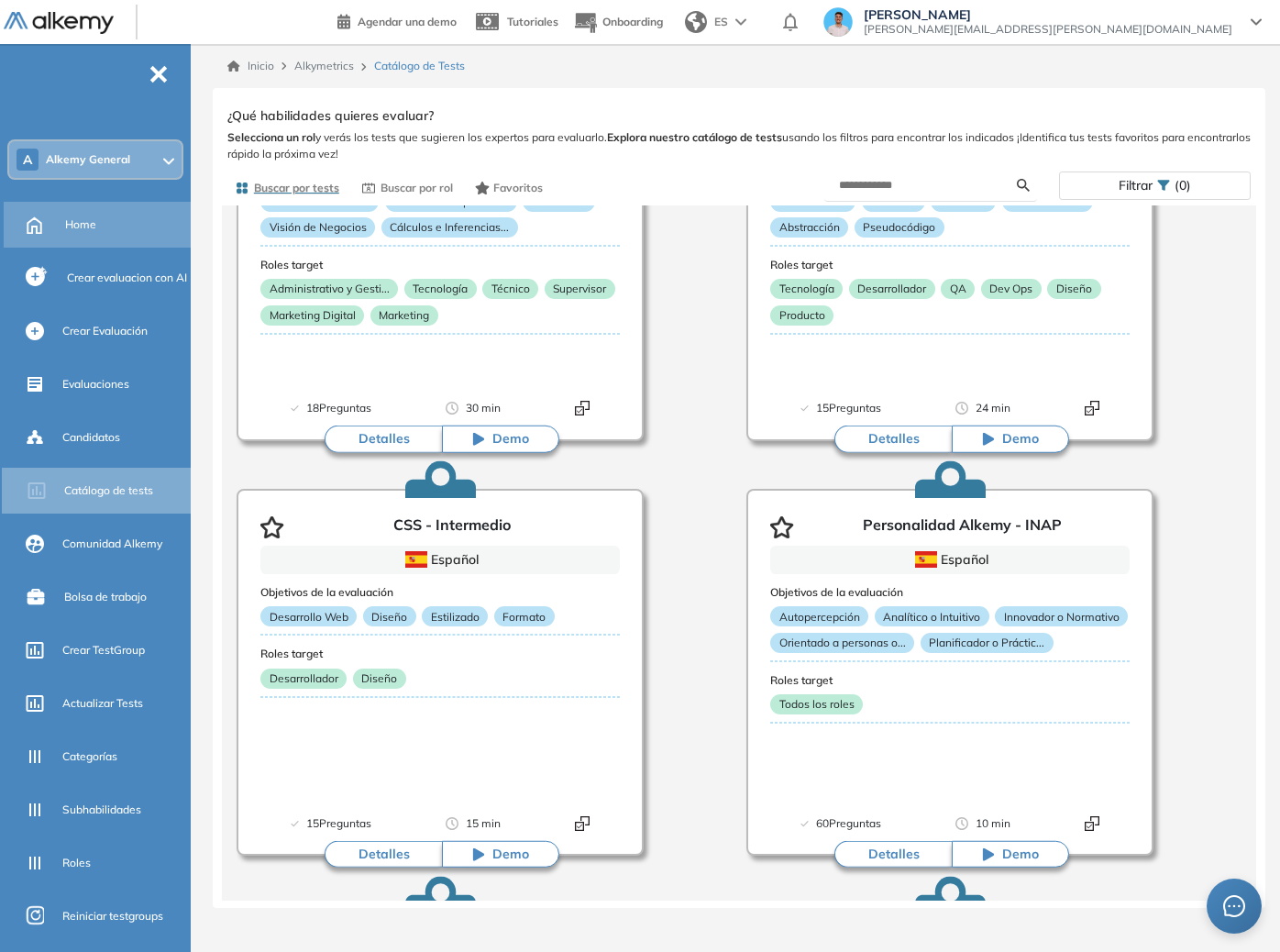
click at [98, 223] on div "Home" at bounding box center [125, 225] width 122 height 31
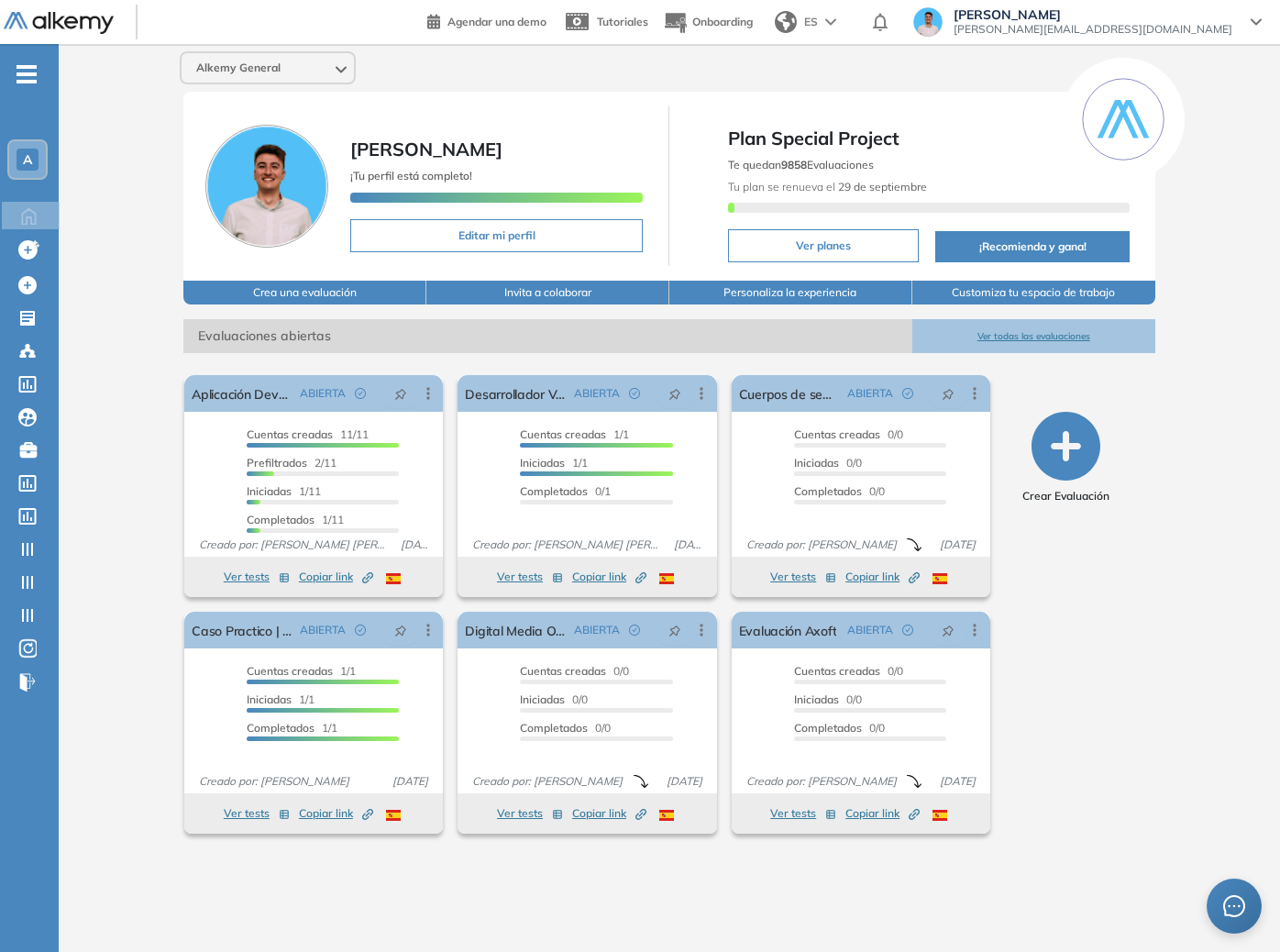
click at [818, 25] on span "ES" at bounding box center [811, 22] width 14 height 17
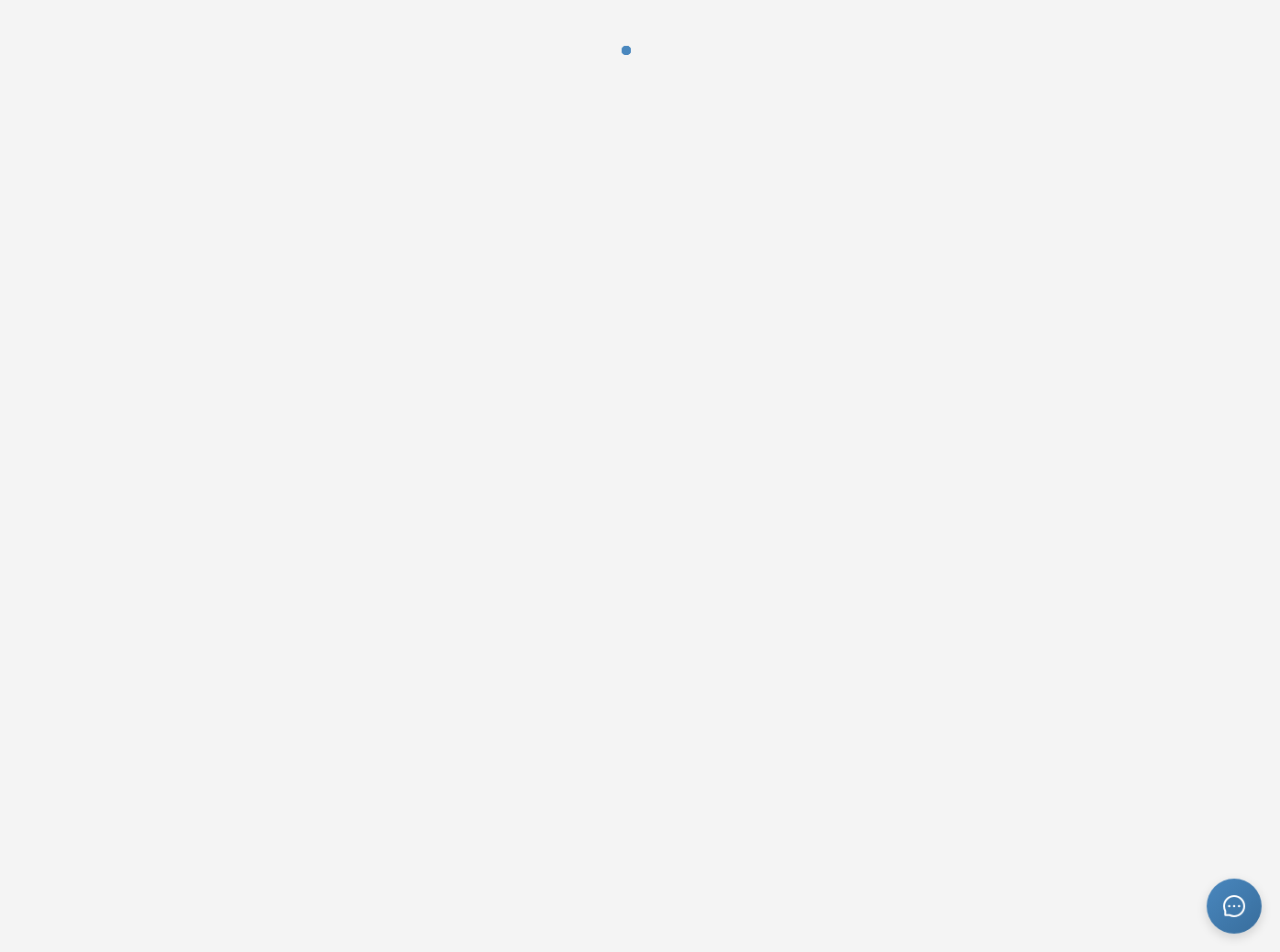
click at [776, 262] on html at bounding box center [640, 476] width 1280 height 952
click at [782, 7] on div at bounding box center [640, 64] width 1280 height 128
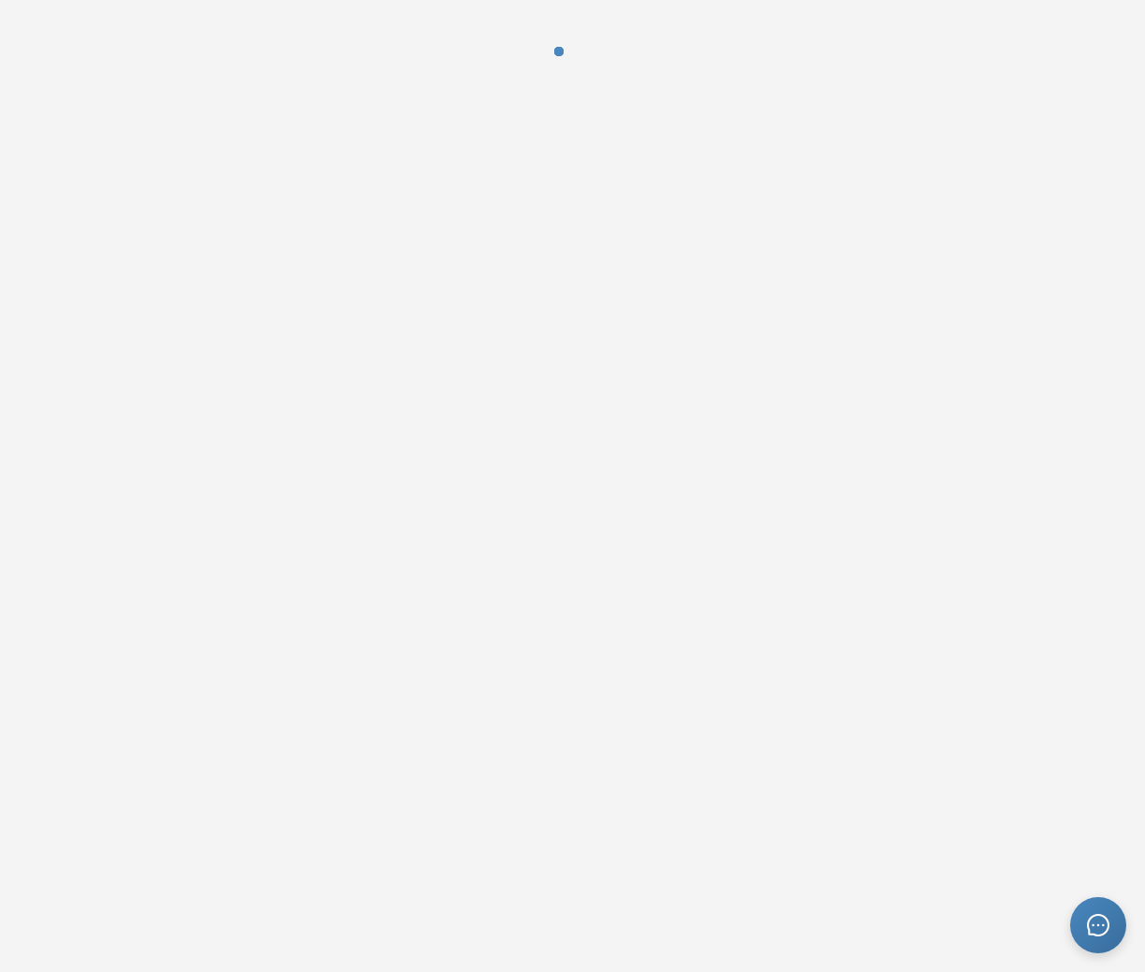
click at [536, 77] on div at bounding box center [572, 65] width 1145 height 131
click at [493, 68] on div at bounding box center [572, 65] width 1145 height 131
click at [960, 2] on div at bounding box center [572, 65] width 1145 height 131
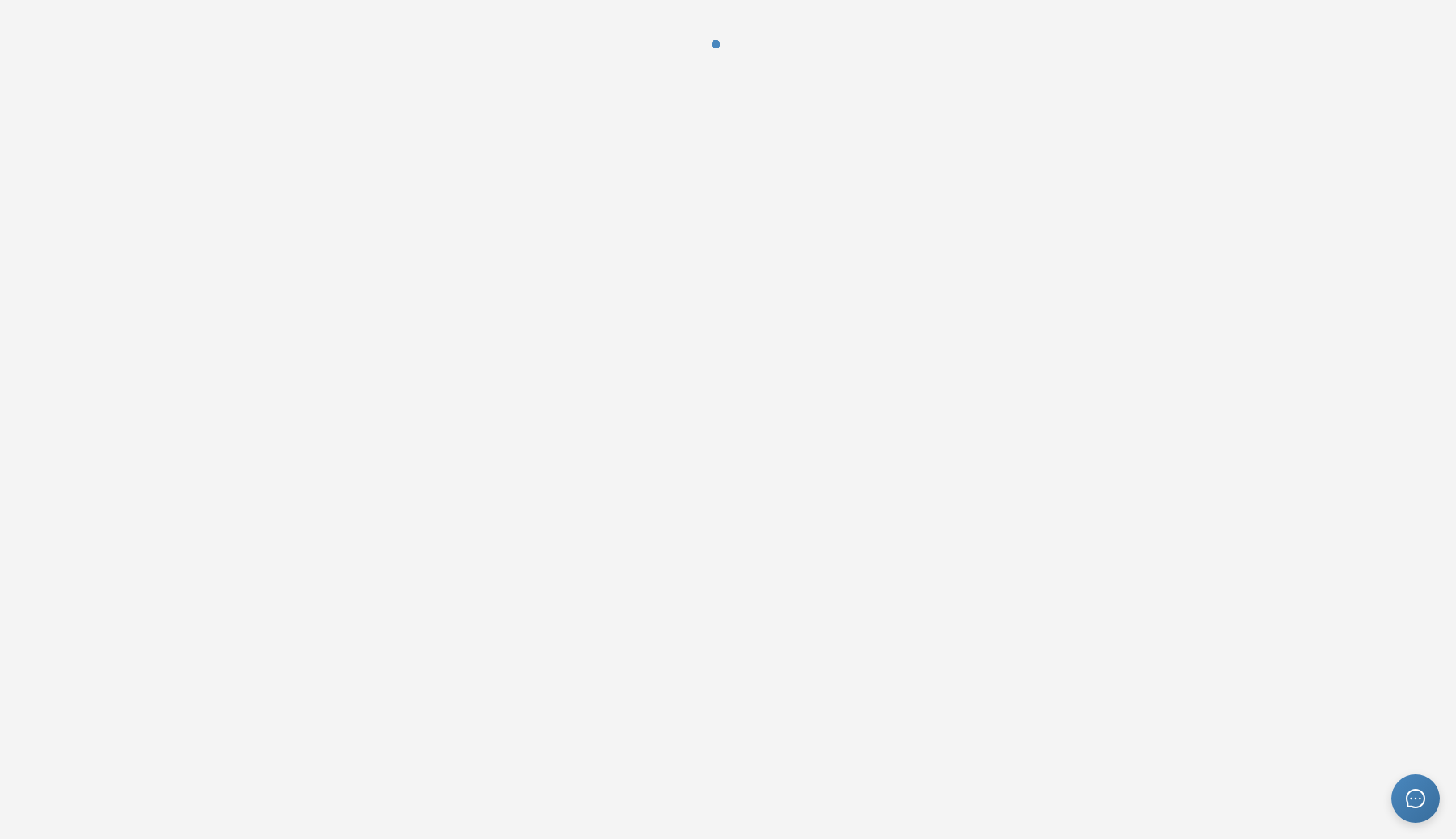
click at [744, 85] on div at bounding box center [728, 56] width 1456 height 113
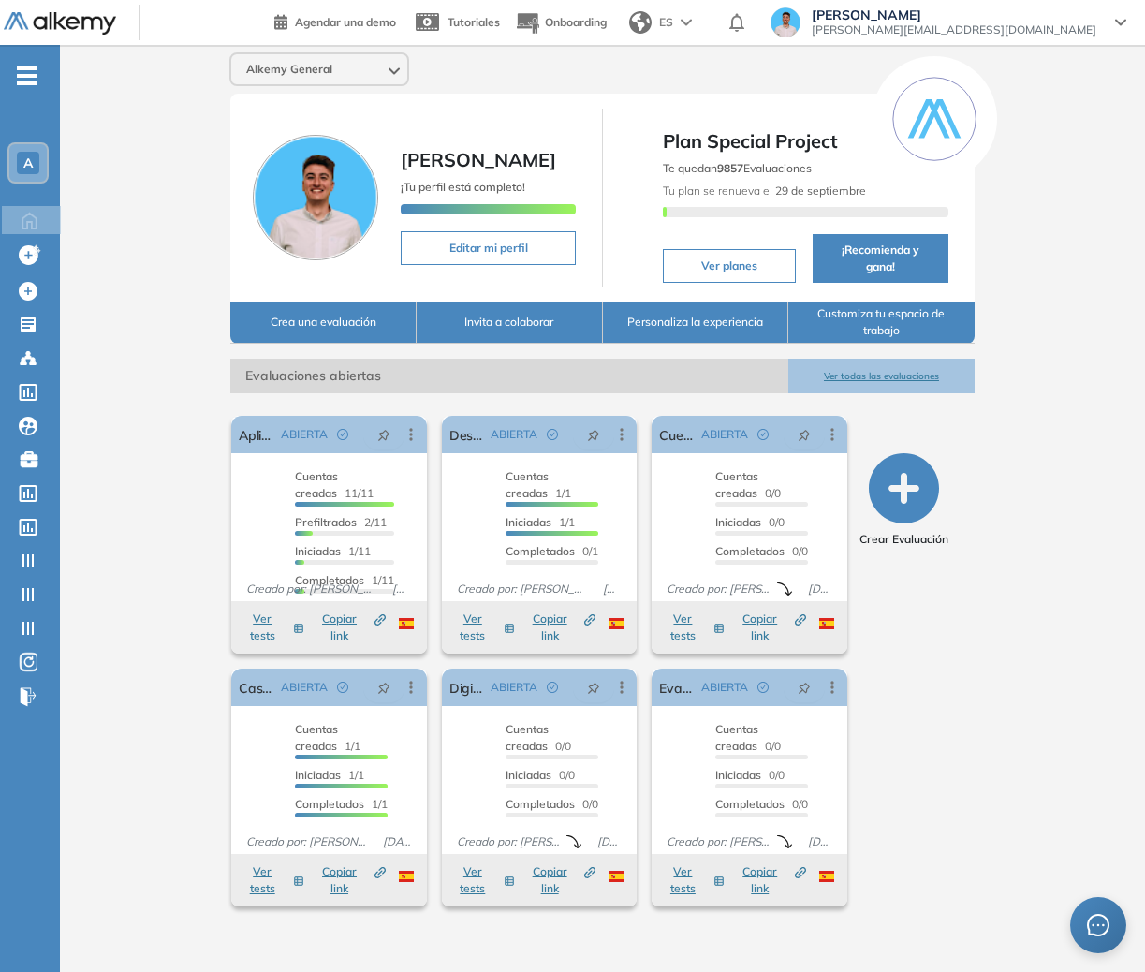
click at [703, 19] on div "ES" at bounding box center [662, 22] width 81 height 37
click at [673, 18] on span "ES" at bounding box center [666, 22] width 14 height 17
click at [30, 488] on icon at bounding box center [28, 493] width 19 height 17
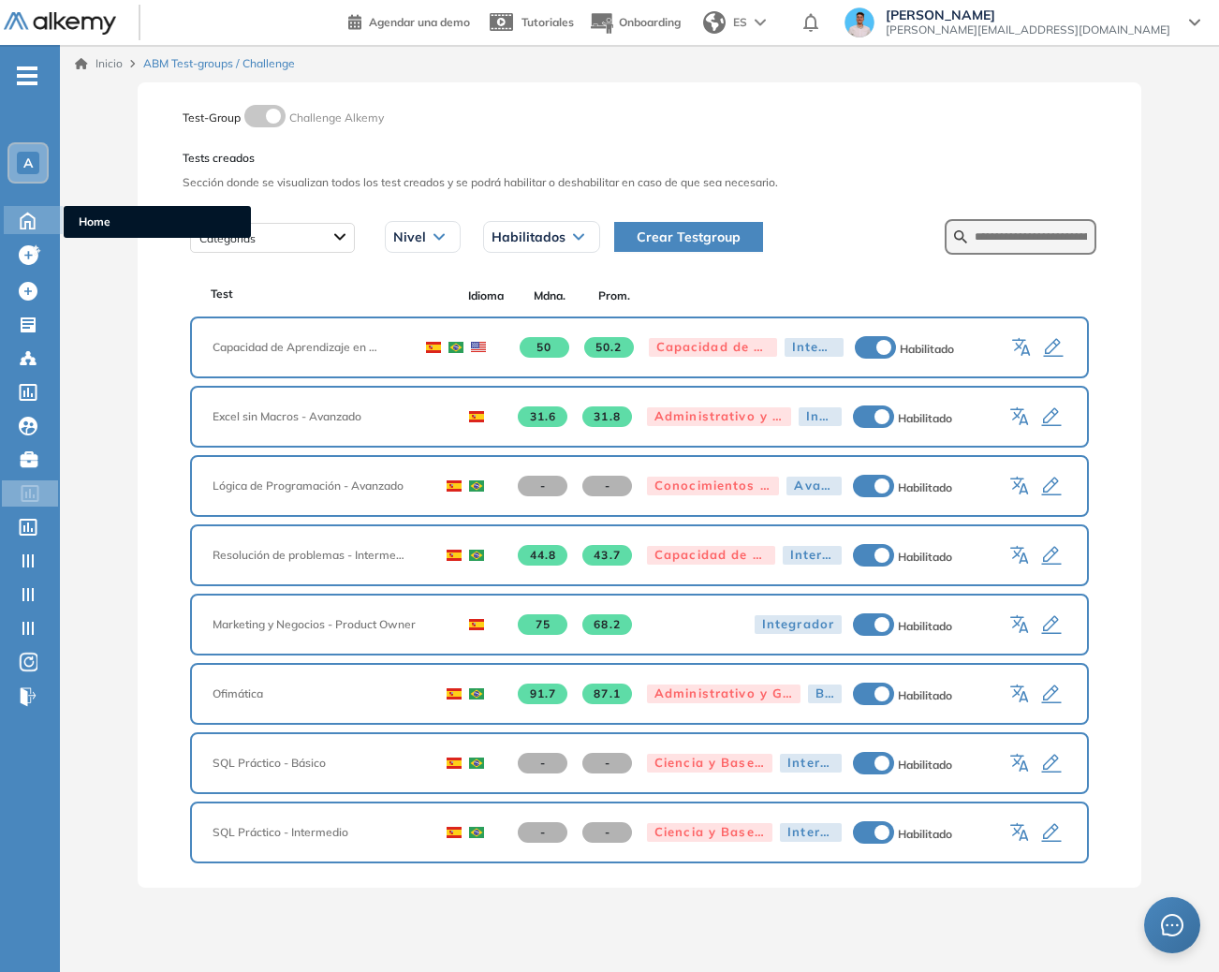
click at [21, 213] on icon at bounding box center [27, 219] width 33 height 22
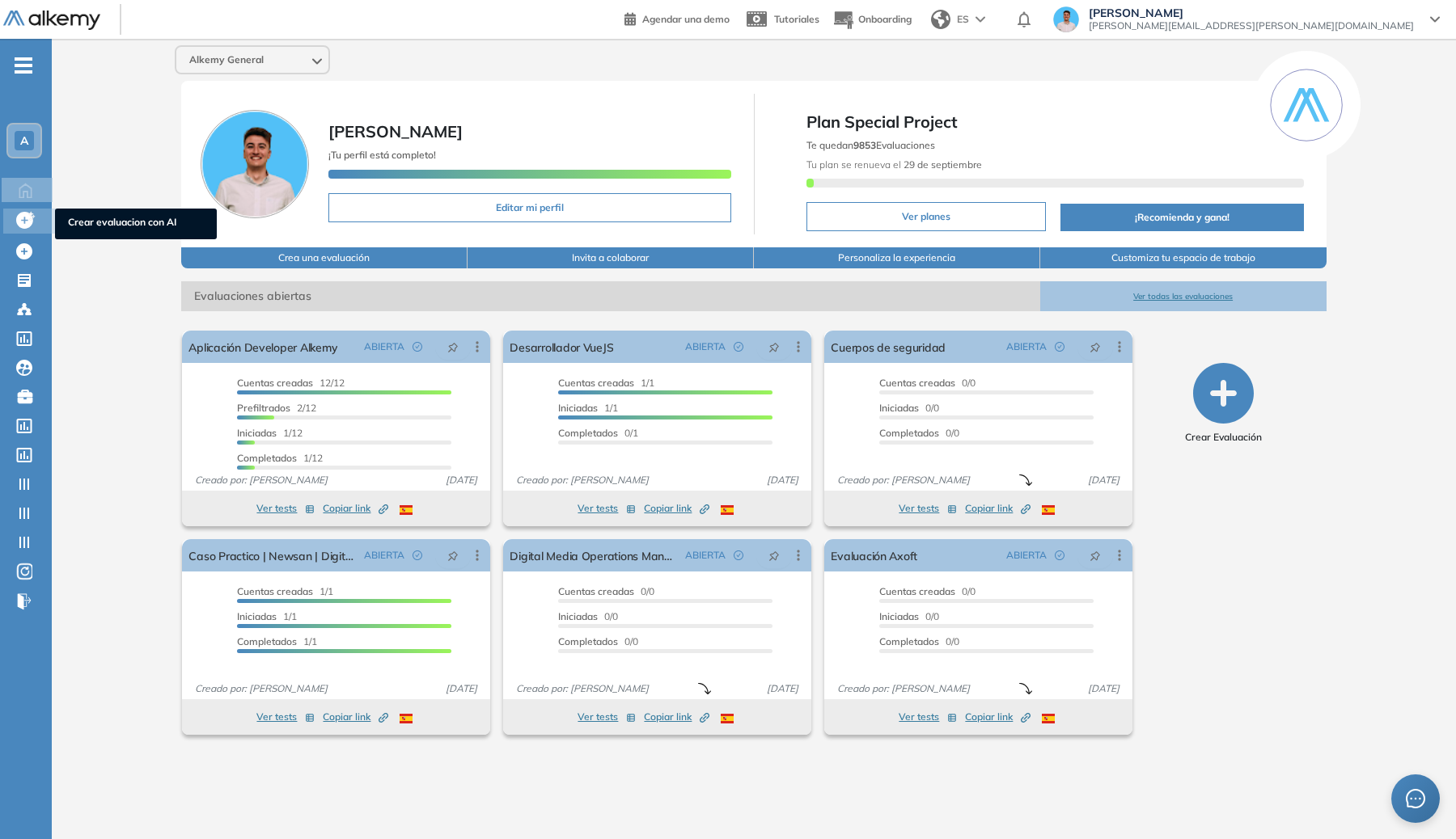
click at [7, 210] on div "Crear evaluacion con AI Crear evaluacion con AI" at bounding box center [29, 221] width 53 height 25
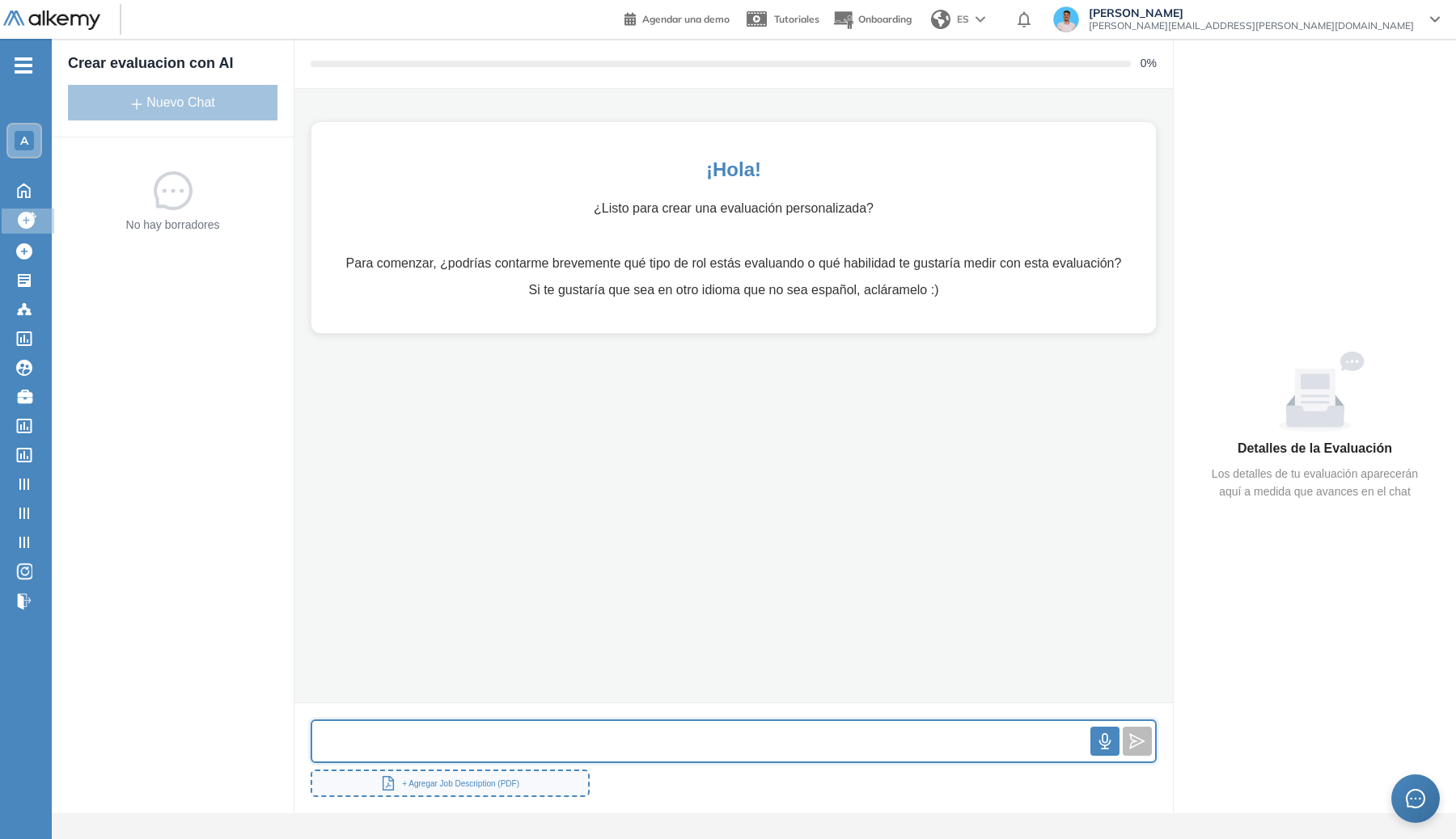
click at [439, 745] on input "text" at bounding box center [700, 741] width 778 height 35
type input "*"
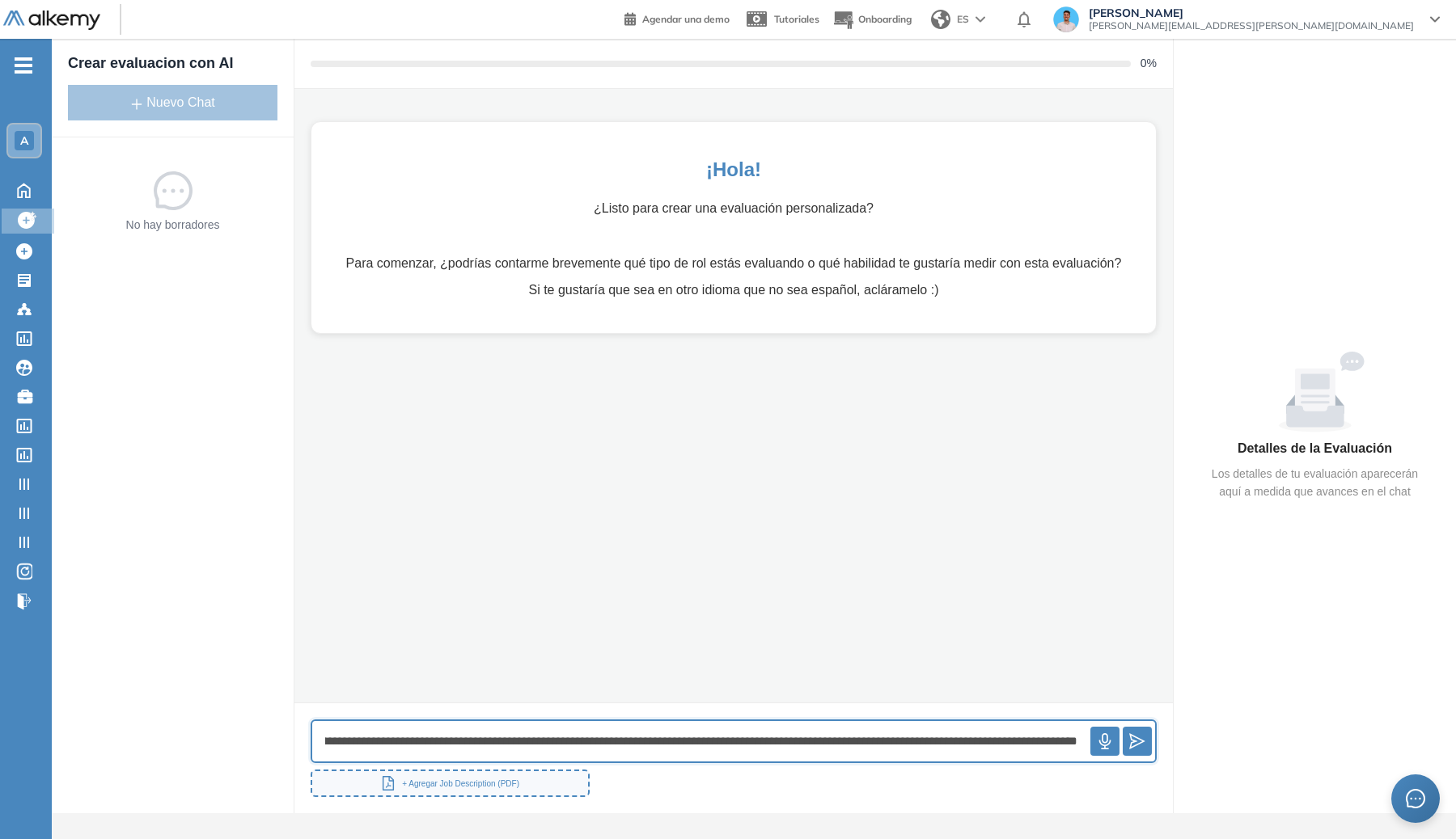
scroll to position [0, 646]
type input "**********"
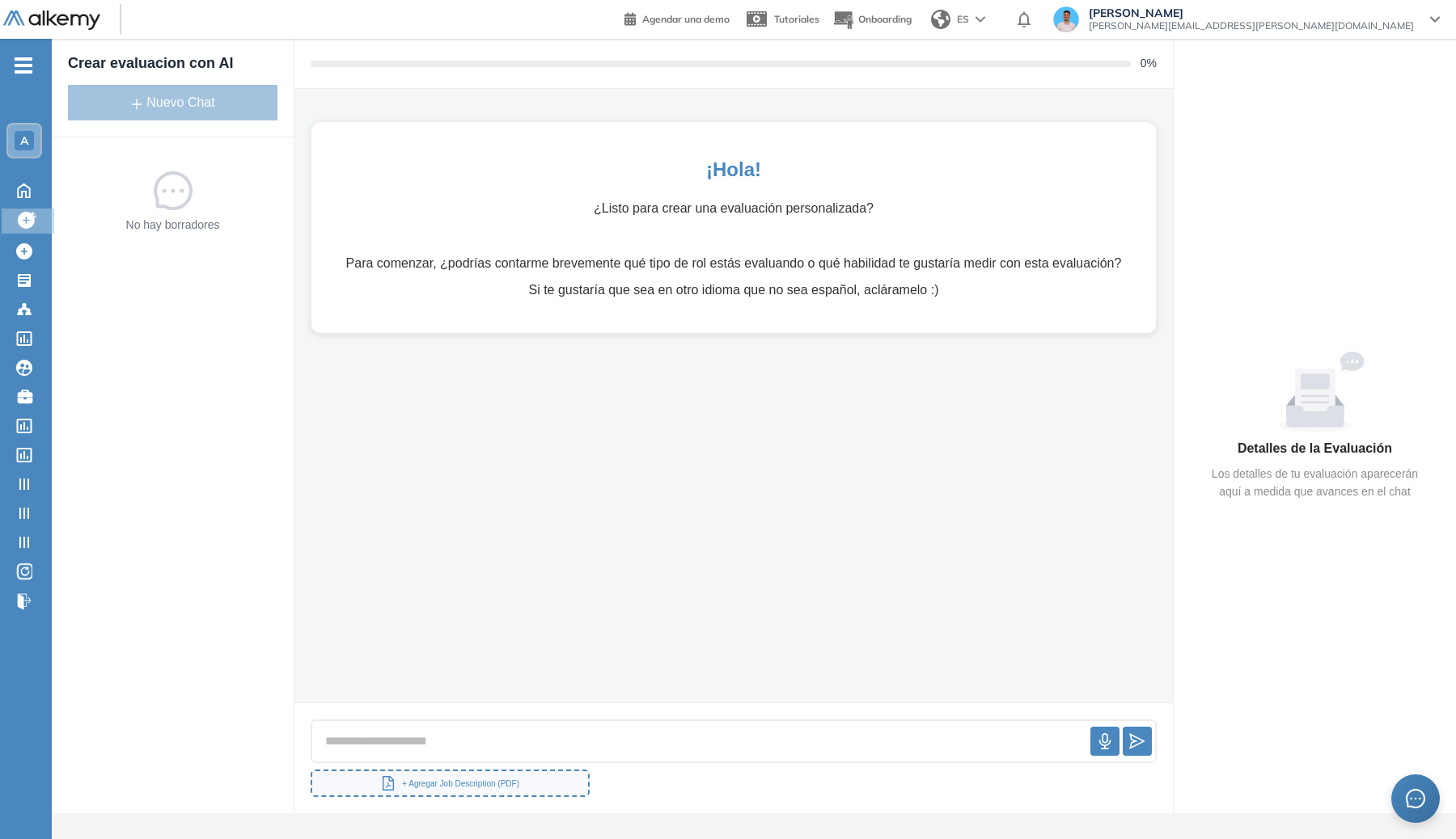
scroll to position [0, 0]
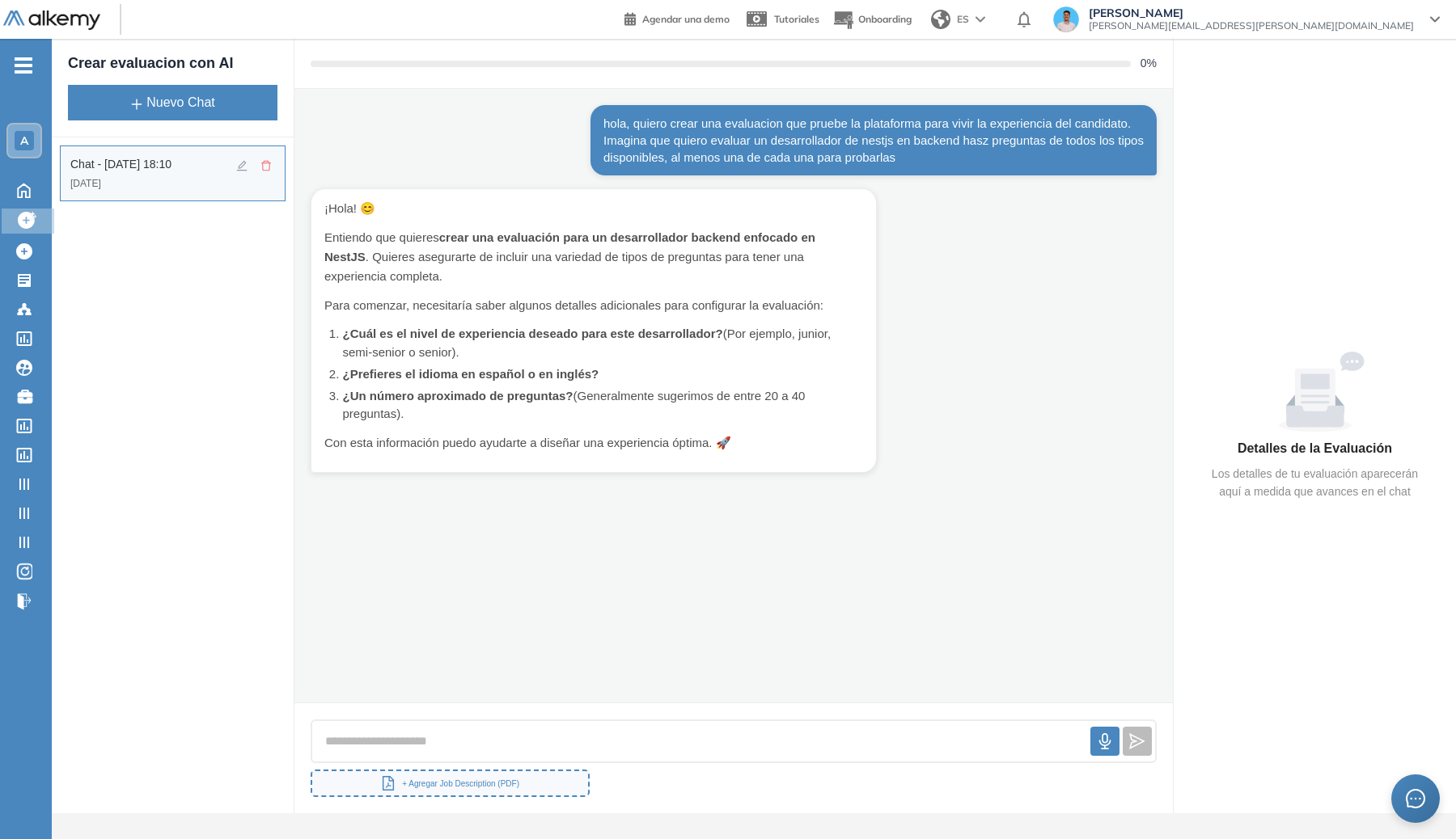
click at [459, 721] on div at bounding box center [734, 741] width 846 height 45
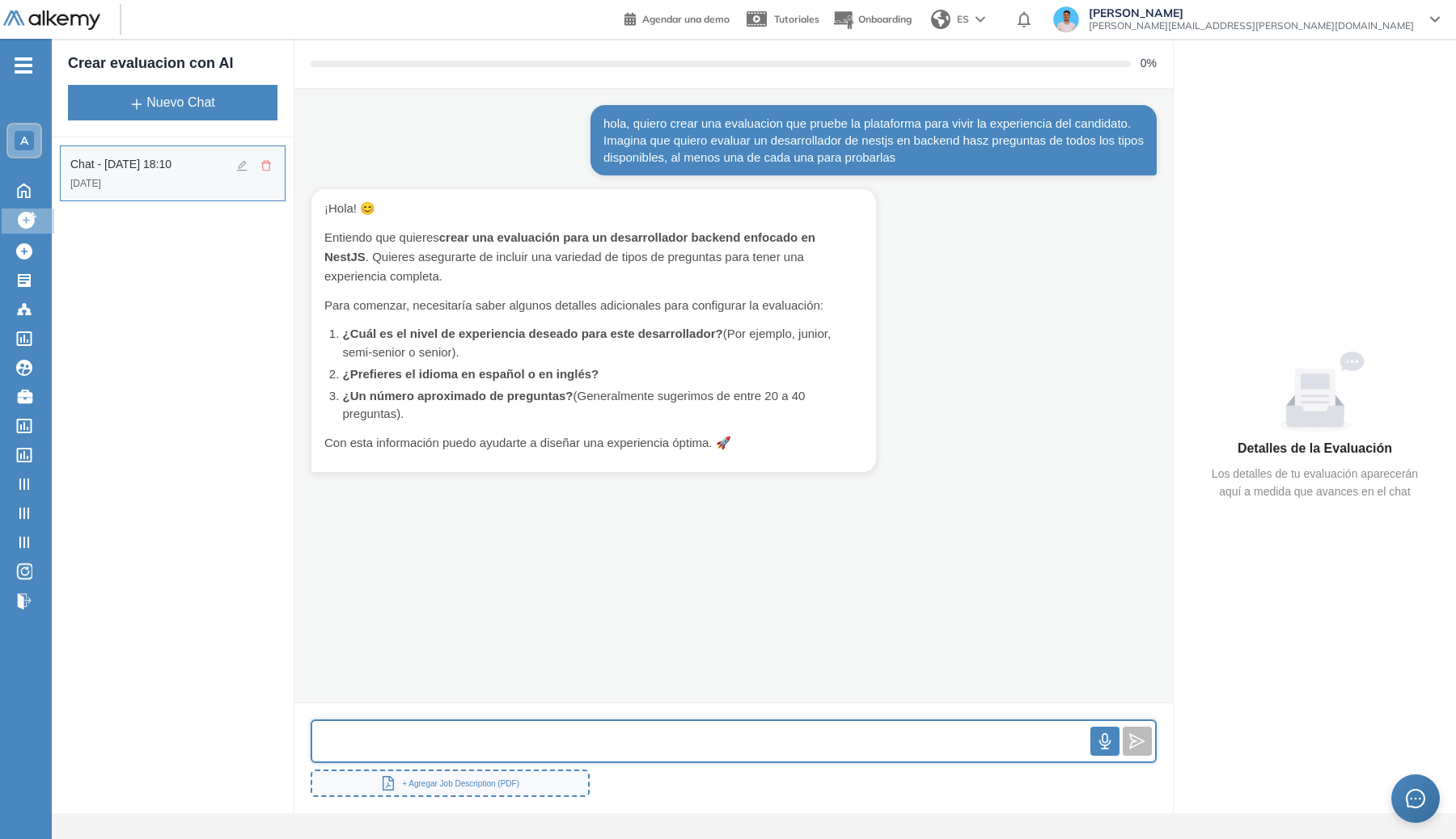
click at [453, 741] on input "text" at bounding box center [700, 741] width 778 height 35
type input "**********"
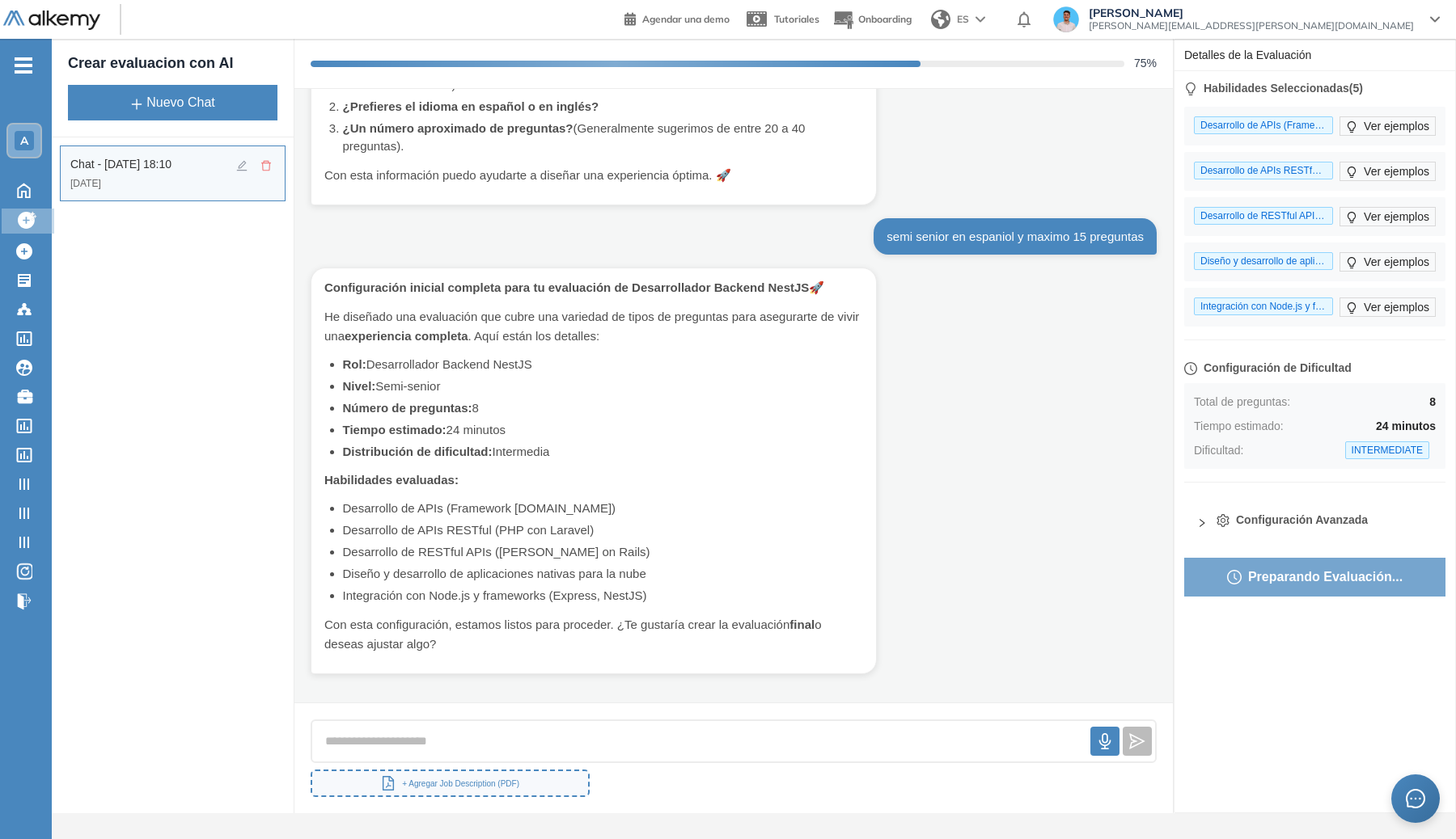
scroll to position [268, 0]
drag, startPoint x: 824, startPoint y: 508, endPoint x: 814, endPoint y: 583, distance: 75.7
click at [824, 508] on li "Desarrollo de APIs (Framework ASP.NET)" at bounding box center [603, 508] width 521 height 19
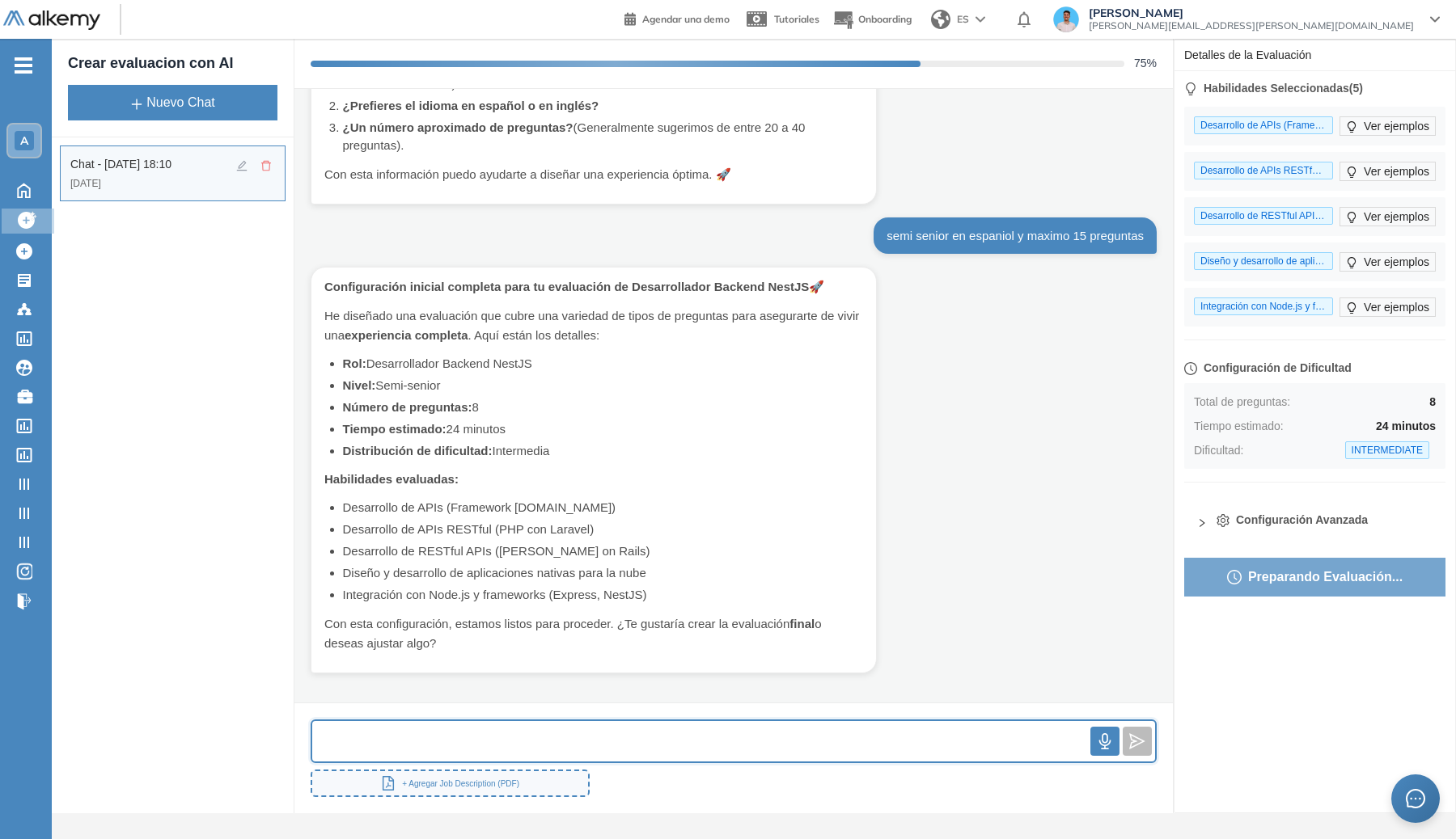
drag, startPoint x: 710, startPoint y: 754, endPoint x: 719, endPoint y: 742, distance: 15.0
click at [711, 753] on input "text" at bounding box center [700, 741] width 778 height 35
type input "**********"
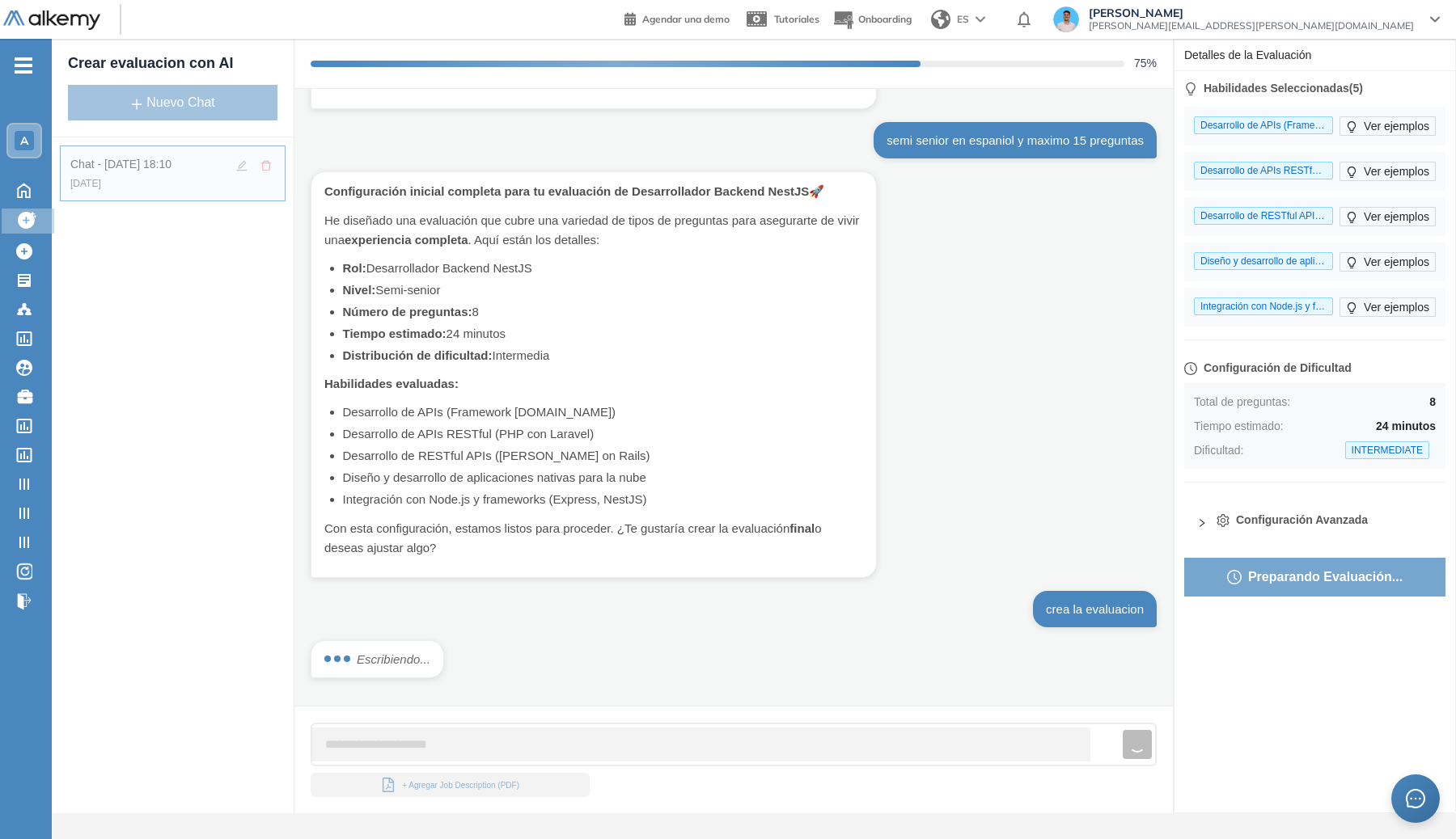
scroll to position [365, 0]
click at [1052, 514] on span "Configuración Avanzada" at bounding box center [1301, 520] width 132 height 17
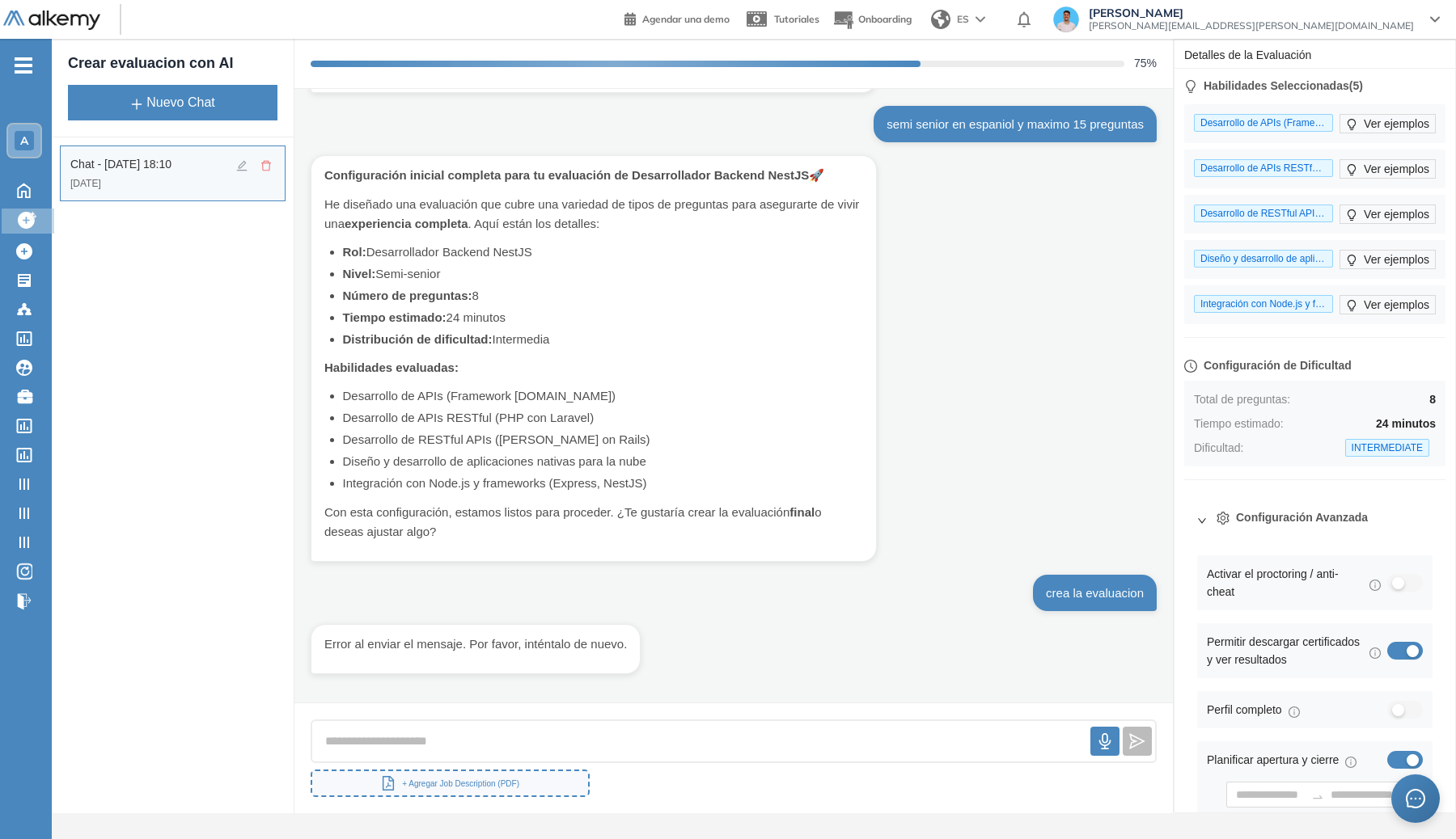
scroll to position [381, 0]
click at [915, 502] on div "hola, quiero crear una evaluacion que pruebe la plataforma para vivir la experi…" at bounding box center [733, 395] width 878 height 614
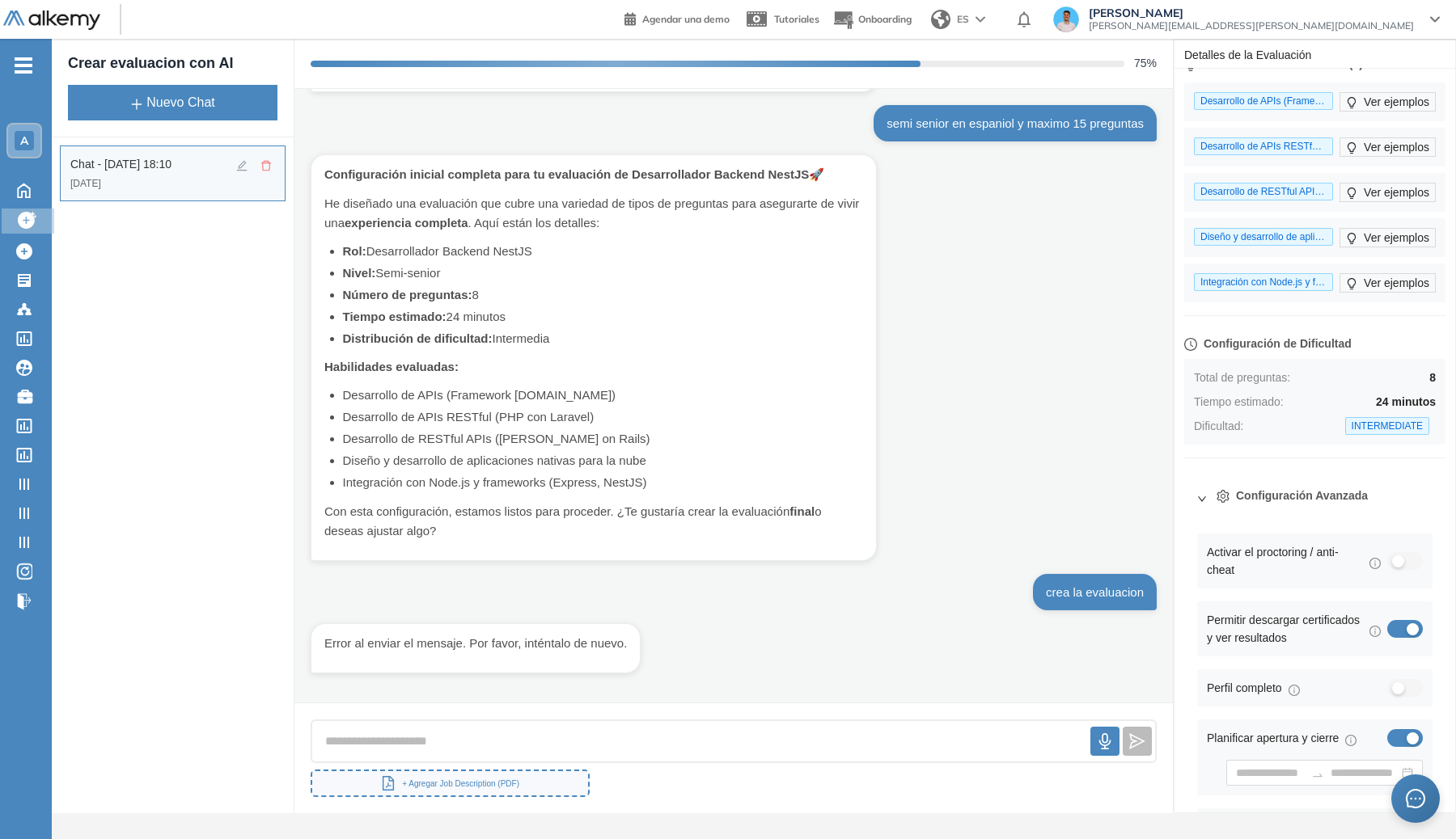
scroll to position [25, 0]
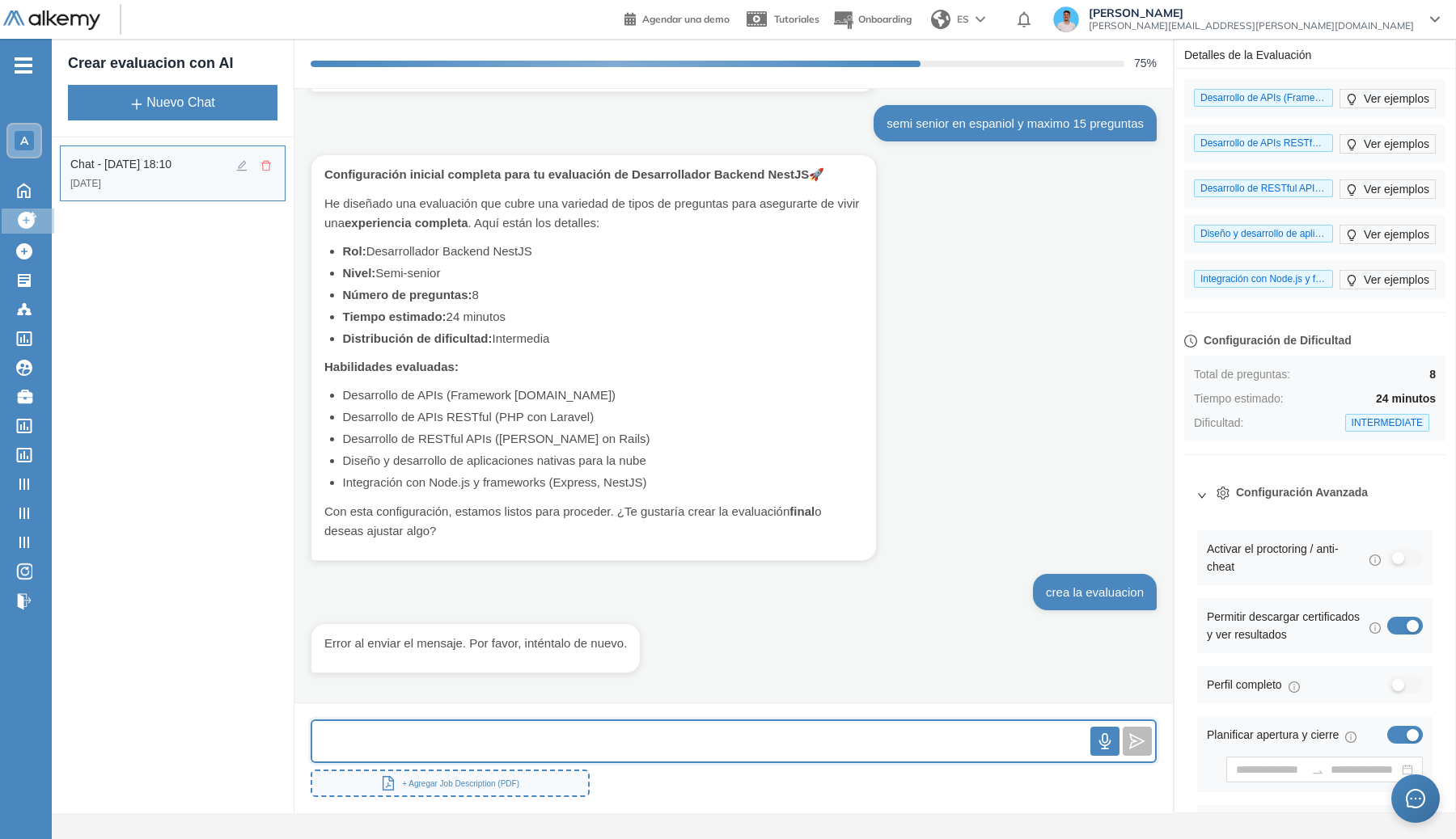
click at [554, 748] on input "text" at bounding box center [700, 741] width 778 height 35
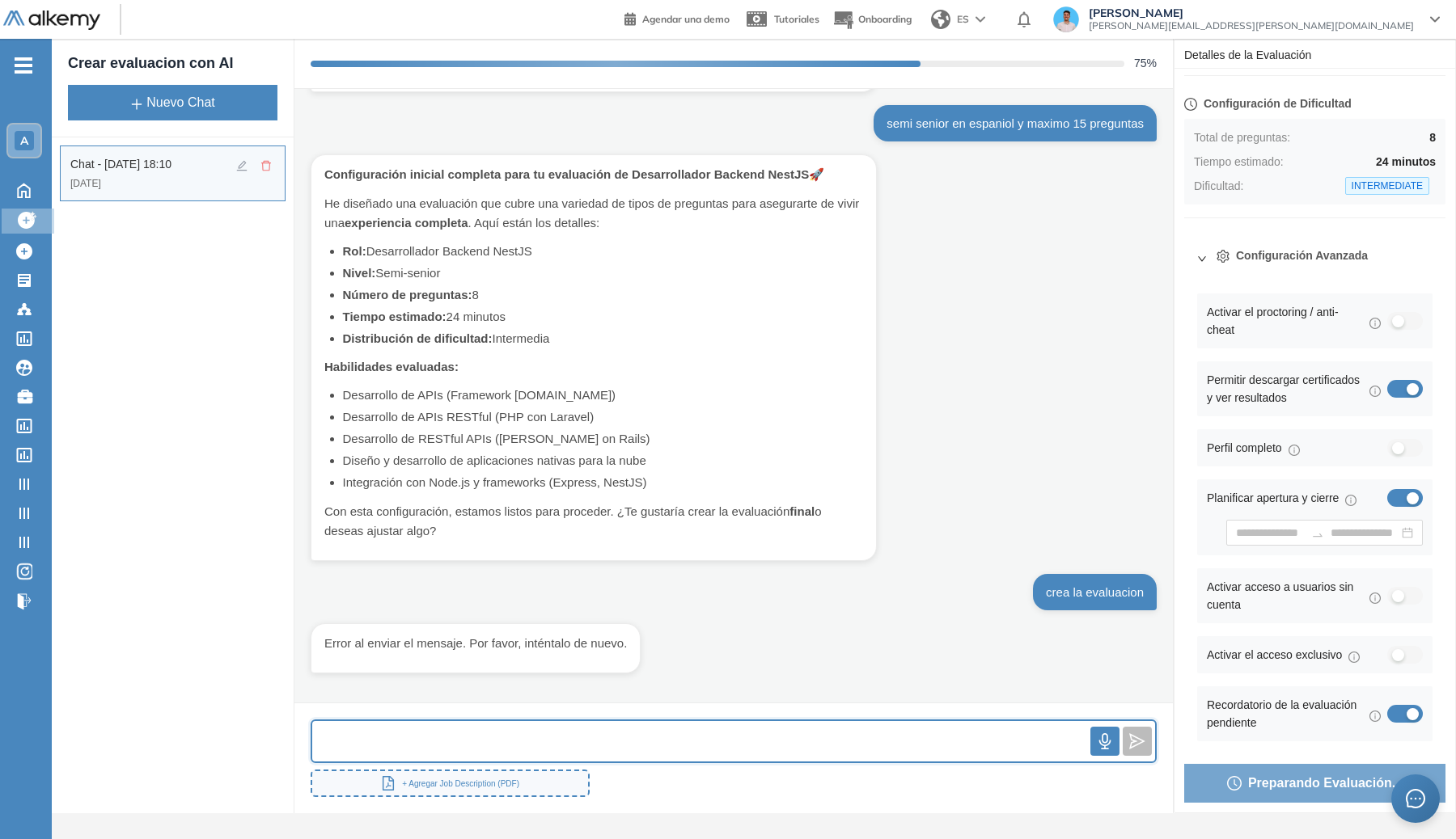
scroll to position [259, 0]
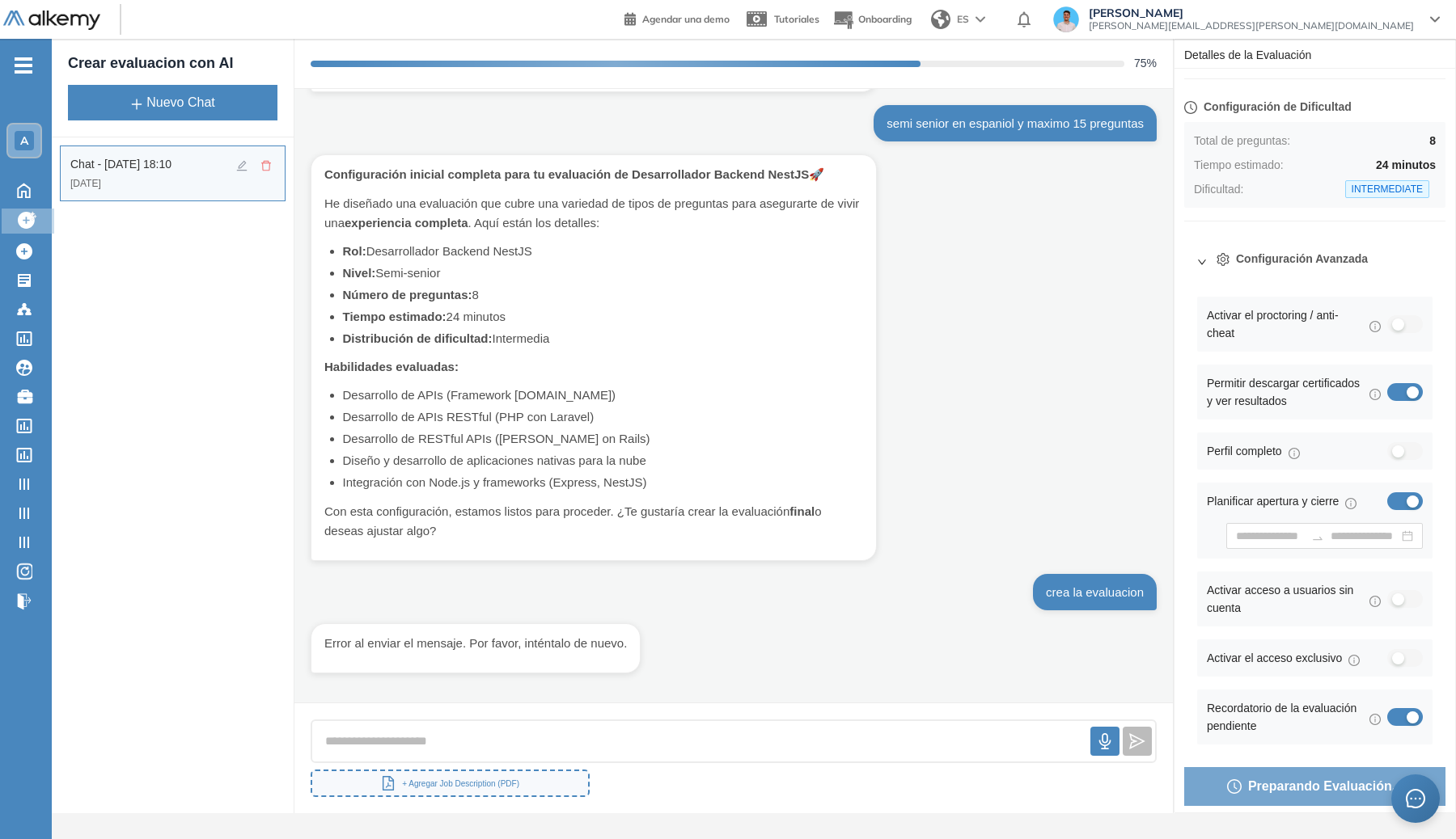
click at [1052, 325] on button "button" at bounding box center [1404, 324] width 35 height 18
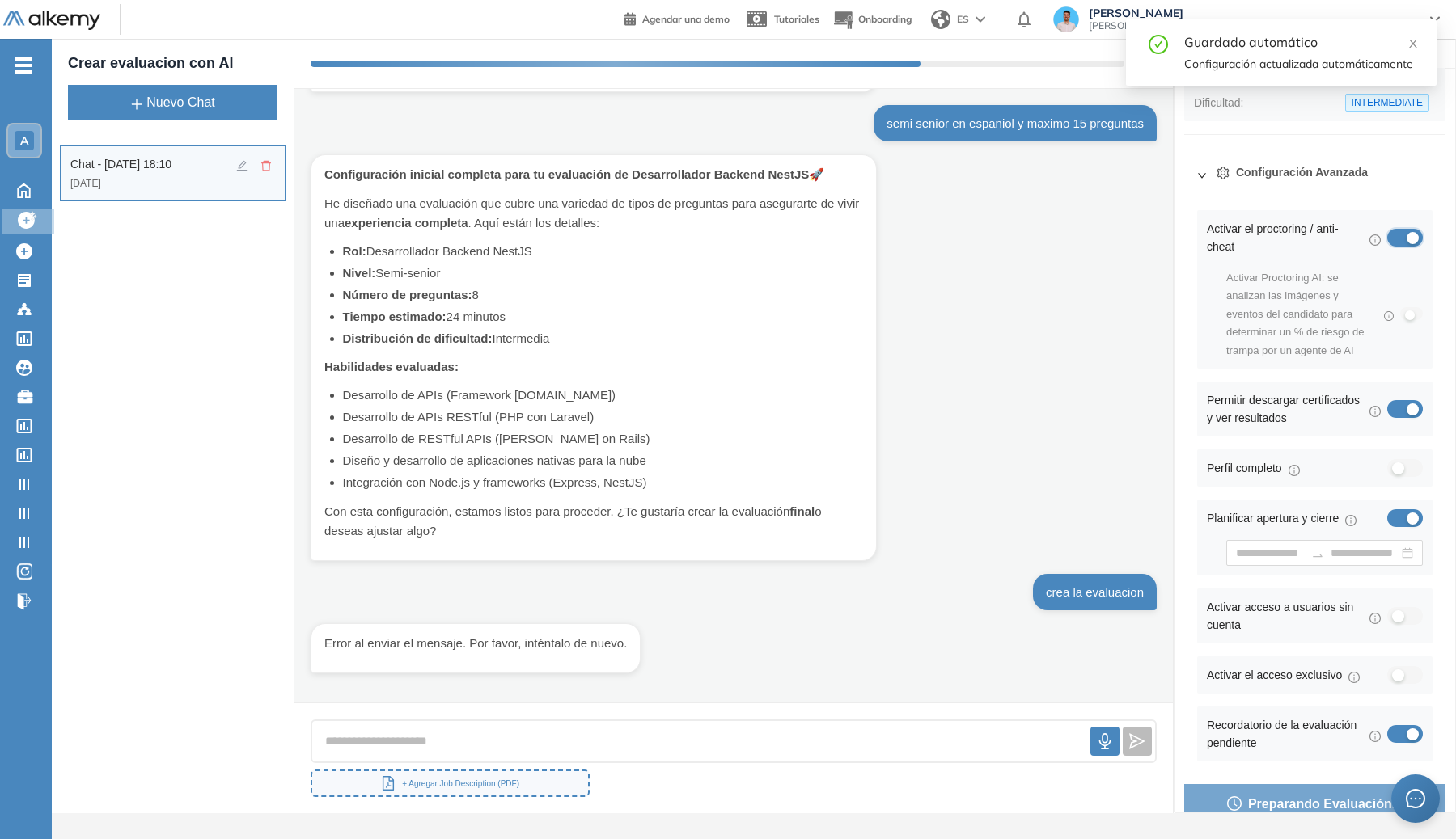
scroll to position [363, 0]
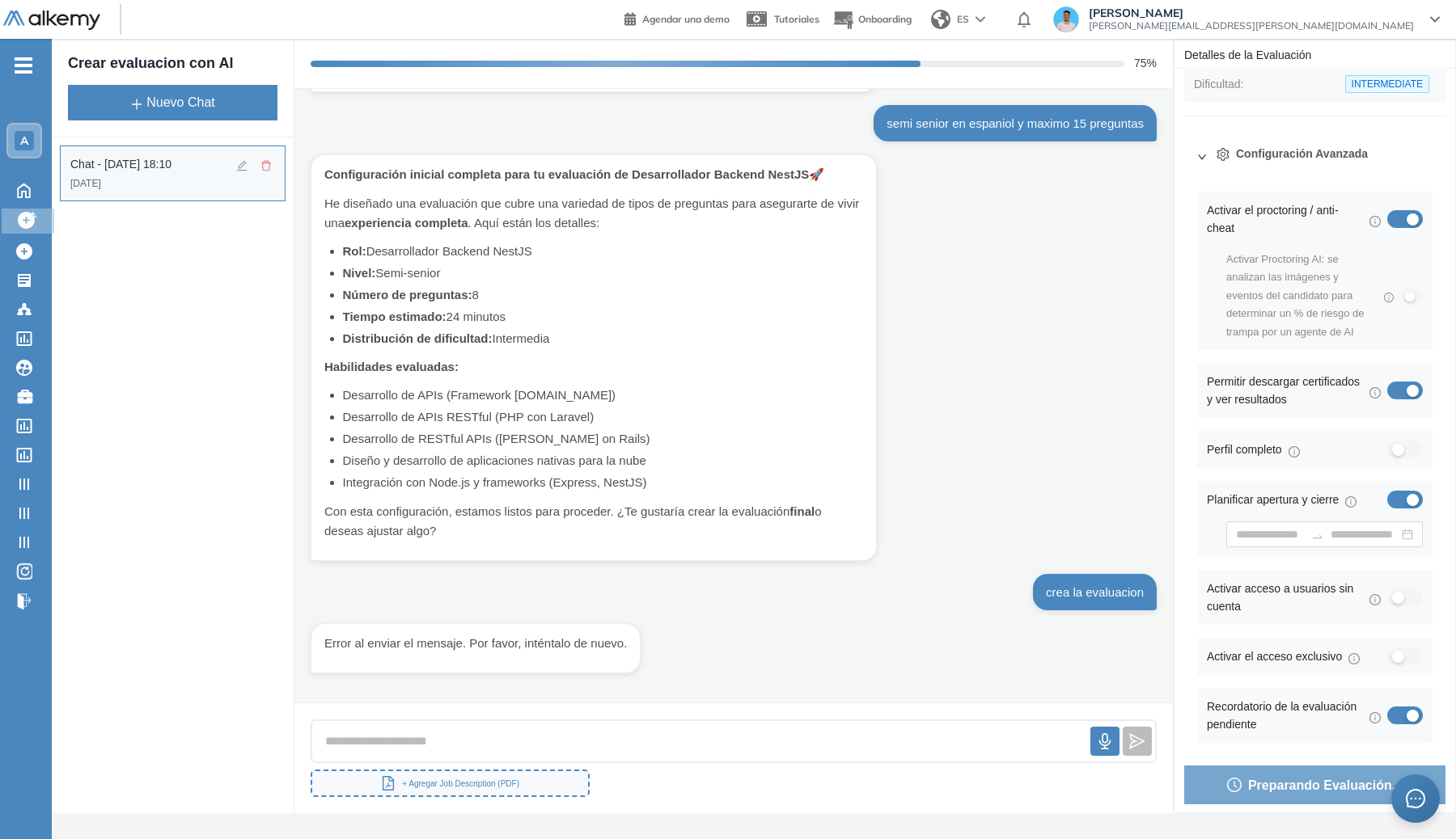
click at [1052, 498] on div "button" at bounding box center [1412, 500] width 12 height 12
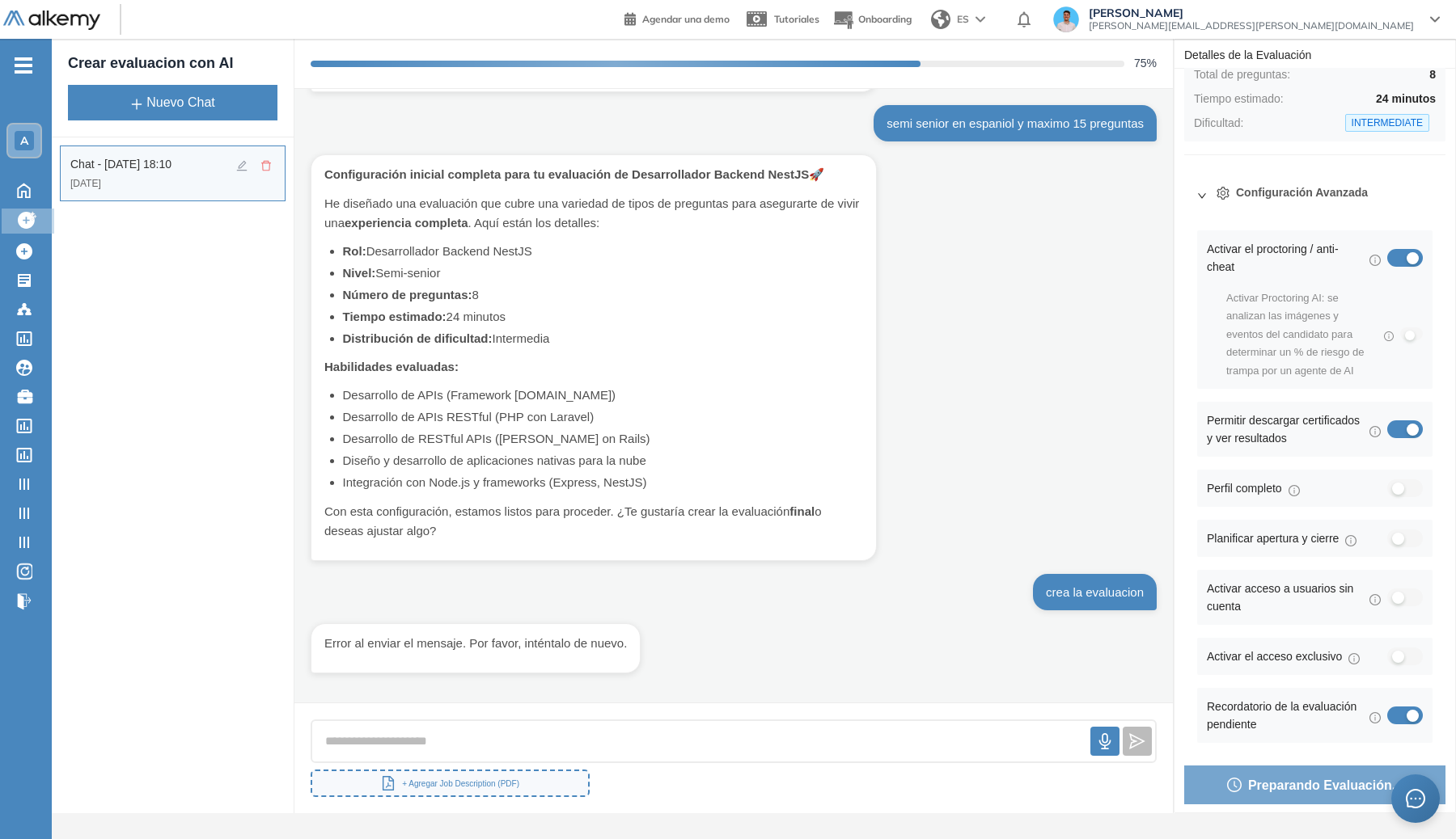
click at [1052, 601] on div "button" at bounding box center [1398, 597] width 12 height 12
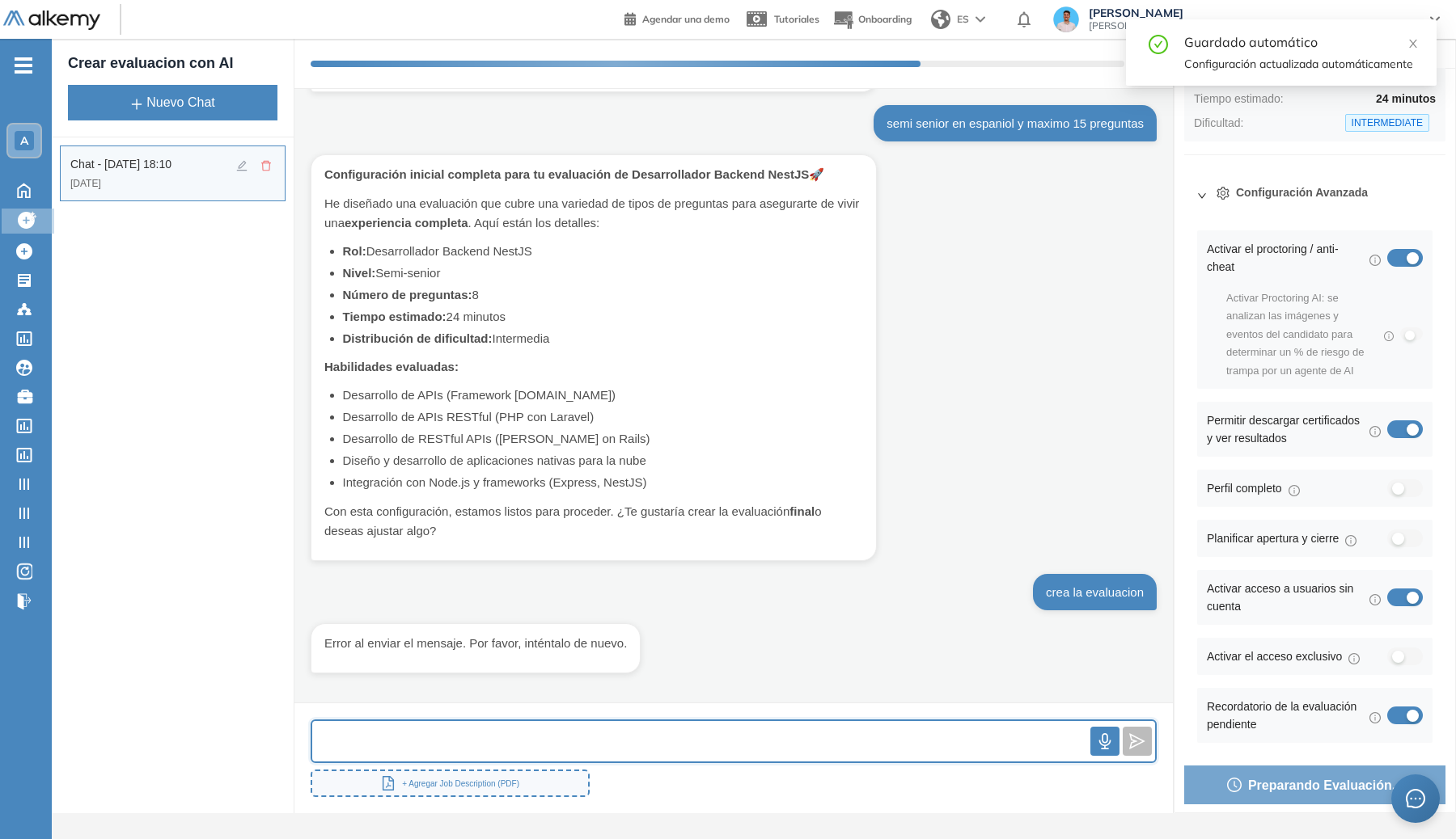
click at [740, 739] on input "text" at bounding box center [700, 741] width 778 height 35
type input "**********"
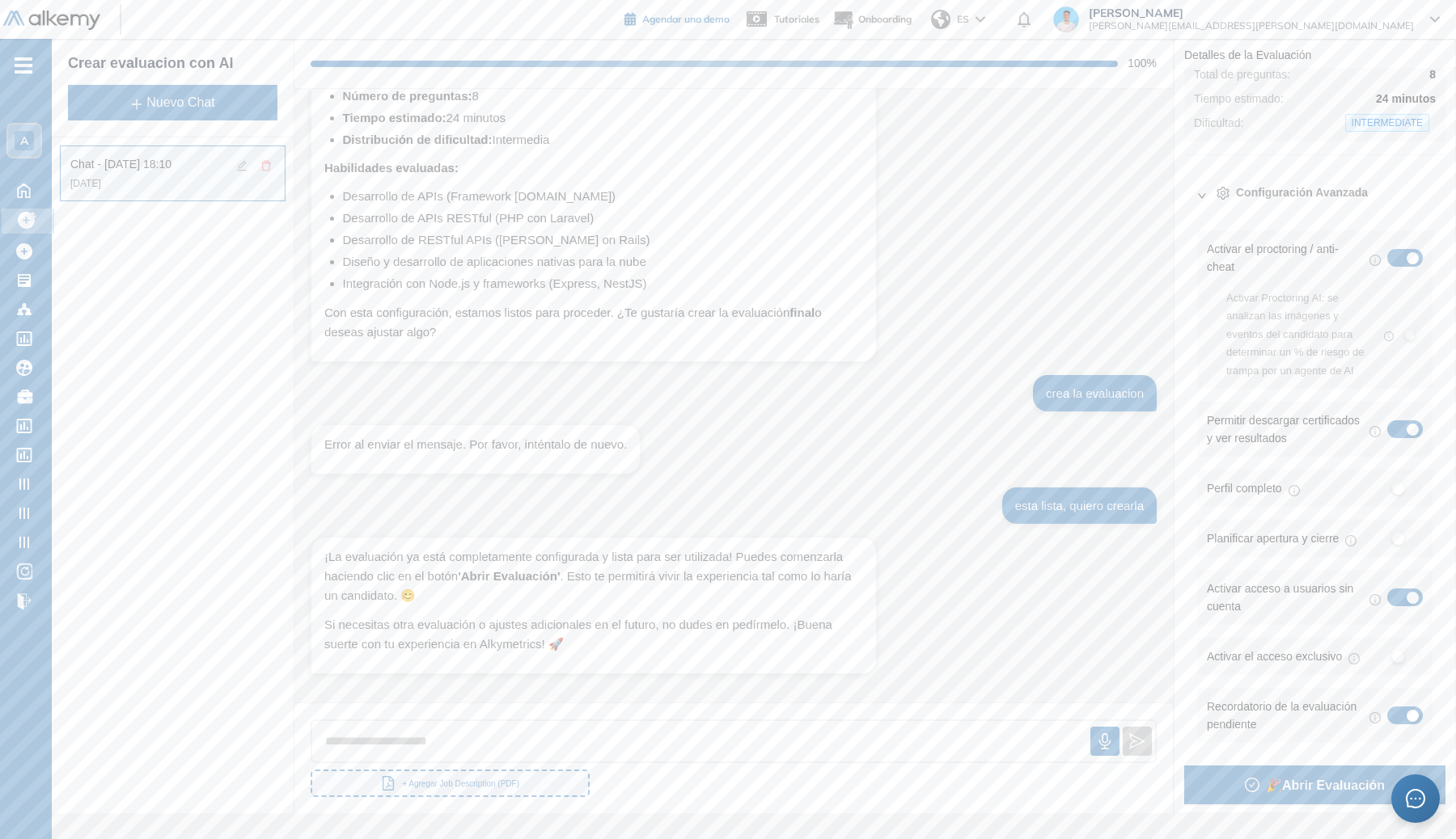
scroll to position [580, 0]
click at [1052, 779] on span "🎉 Abrir Evaluación" at bounding box center [1326, 785] width 119 height 20
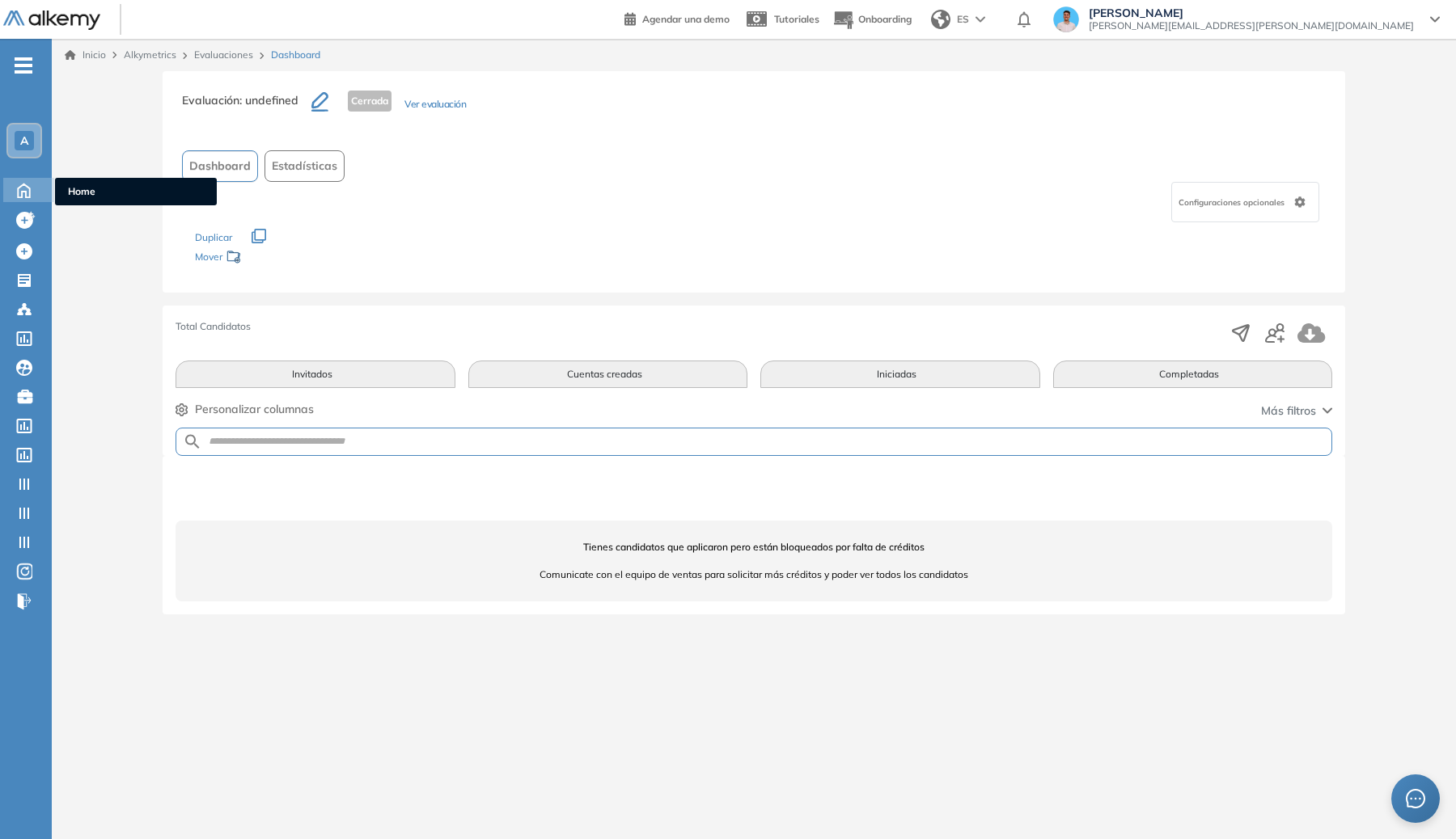
click at [28, 185] on icon at bounding box center [23, 189] width 28 height 19
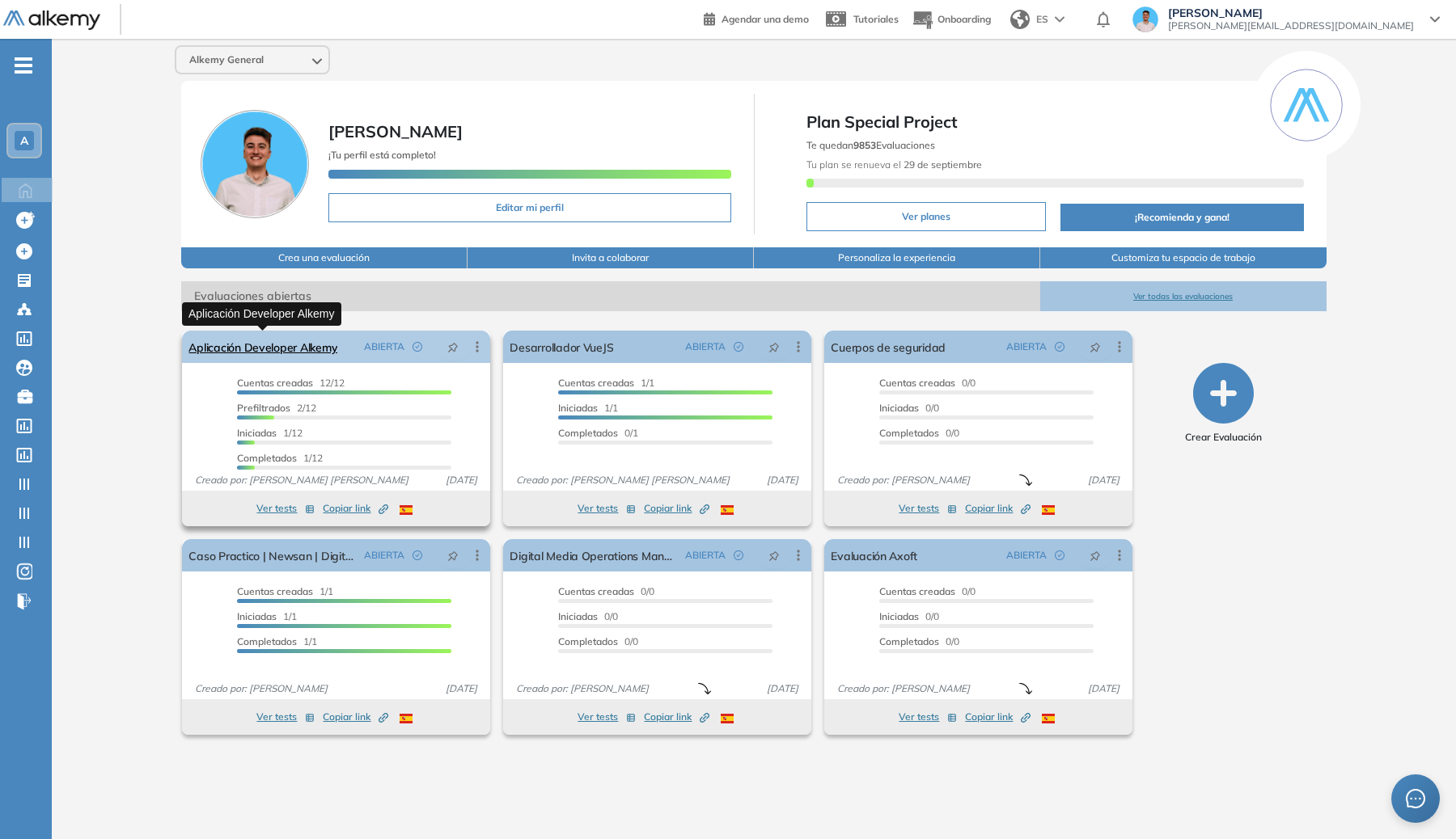
click at [237, 344] on link "Aplicación Developer Alkemy" at bounding box center [263, 346] width 149 height 32
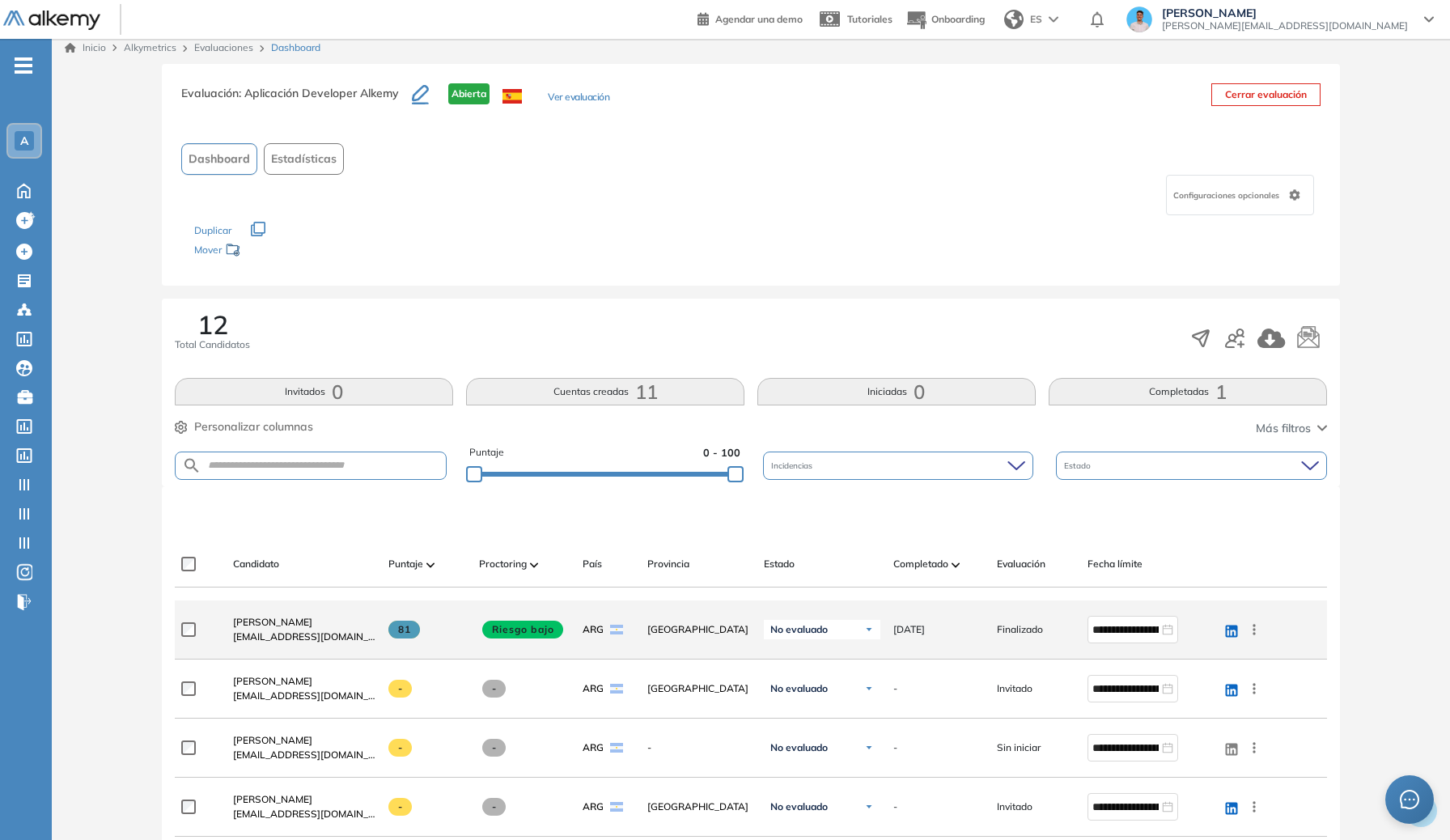
scroll to position [8, 0]
click at [258, 617] on span "[PERSON_NAME]" at bounding box center [273, 621] width 79 height 12
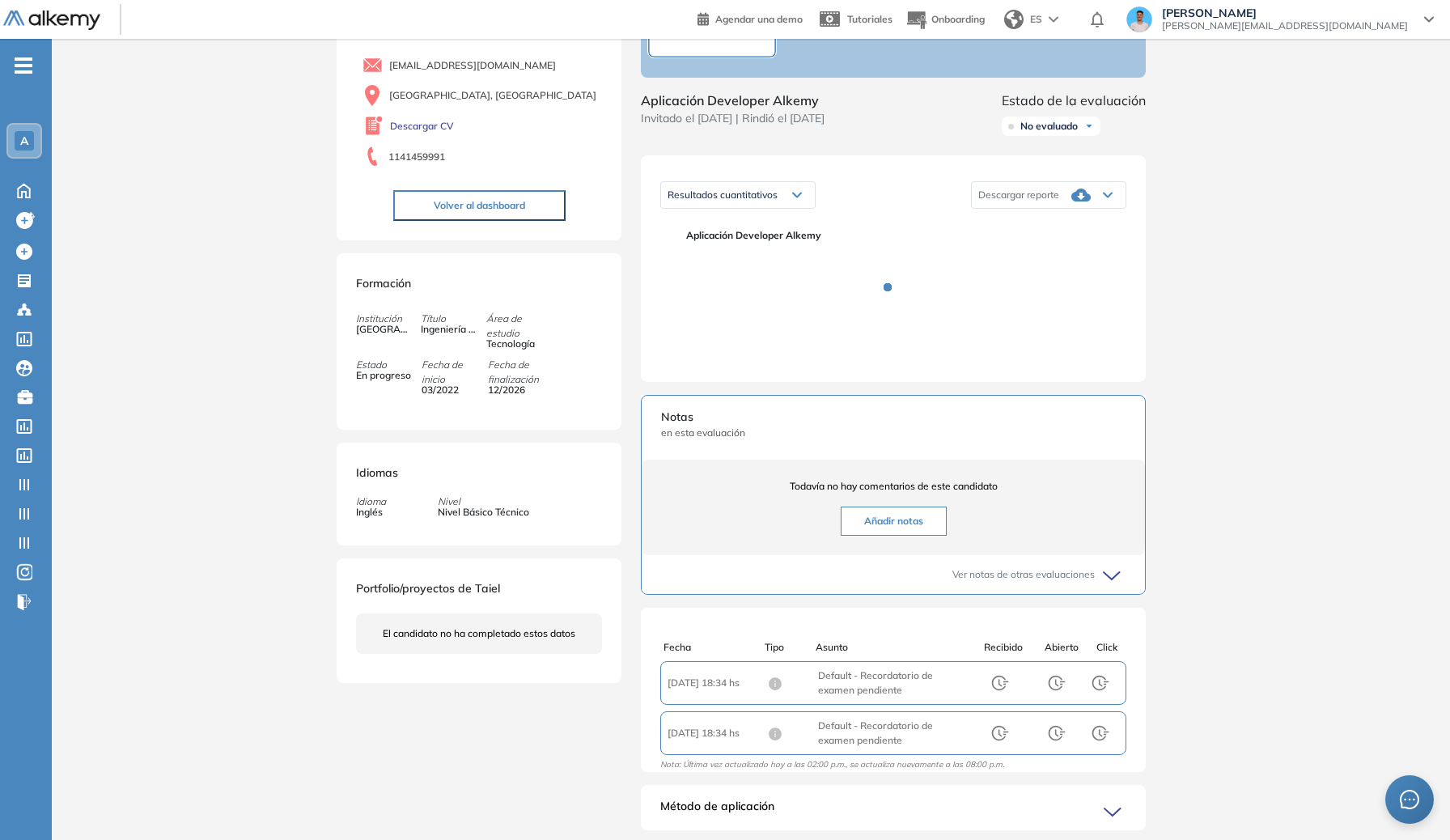
scroll to position [199, 0]
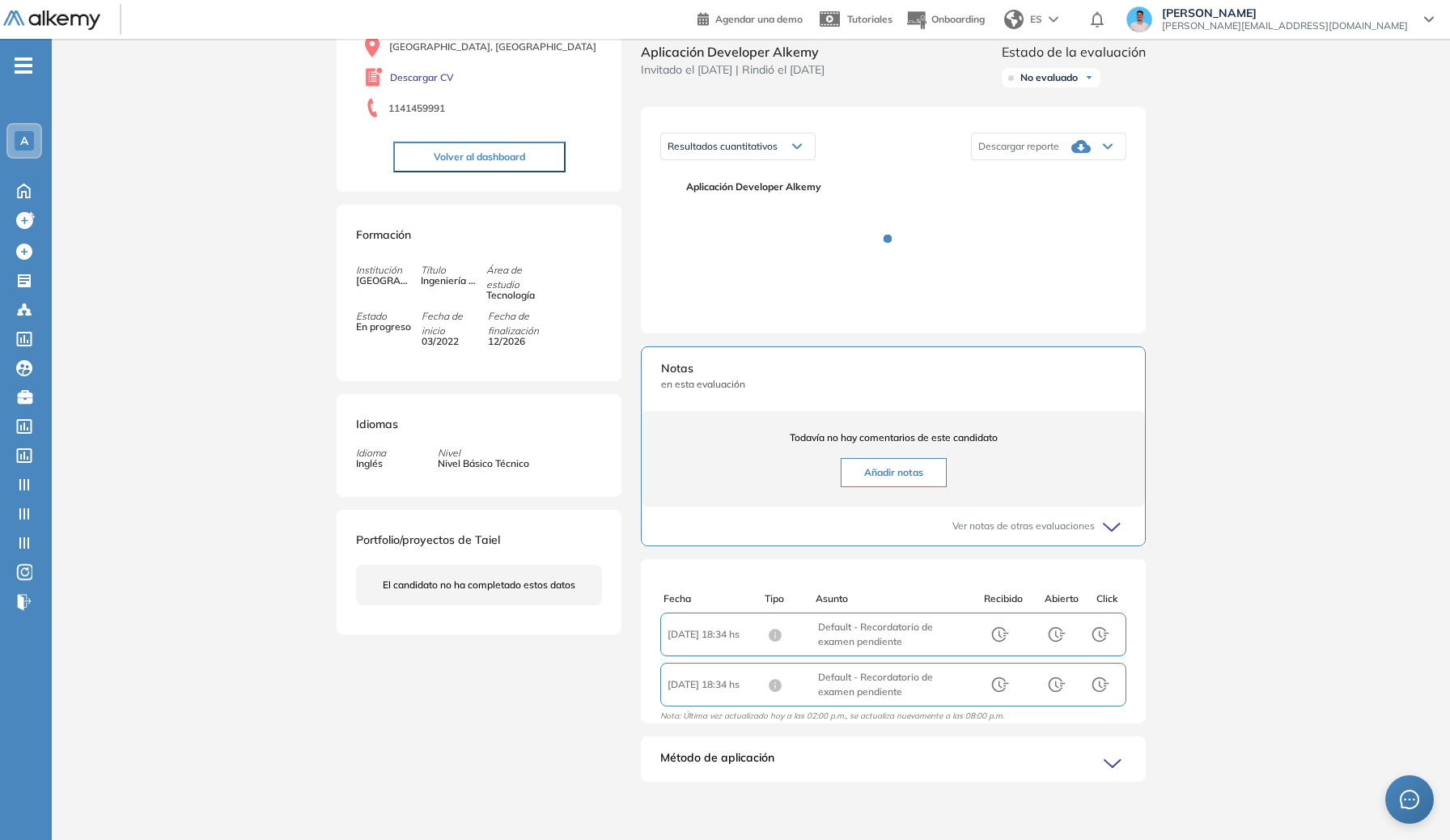
click at [410, 274] on span "[GEOGRAPHIC_DATA]" at bounding box center [384, 281] width 55 height 15
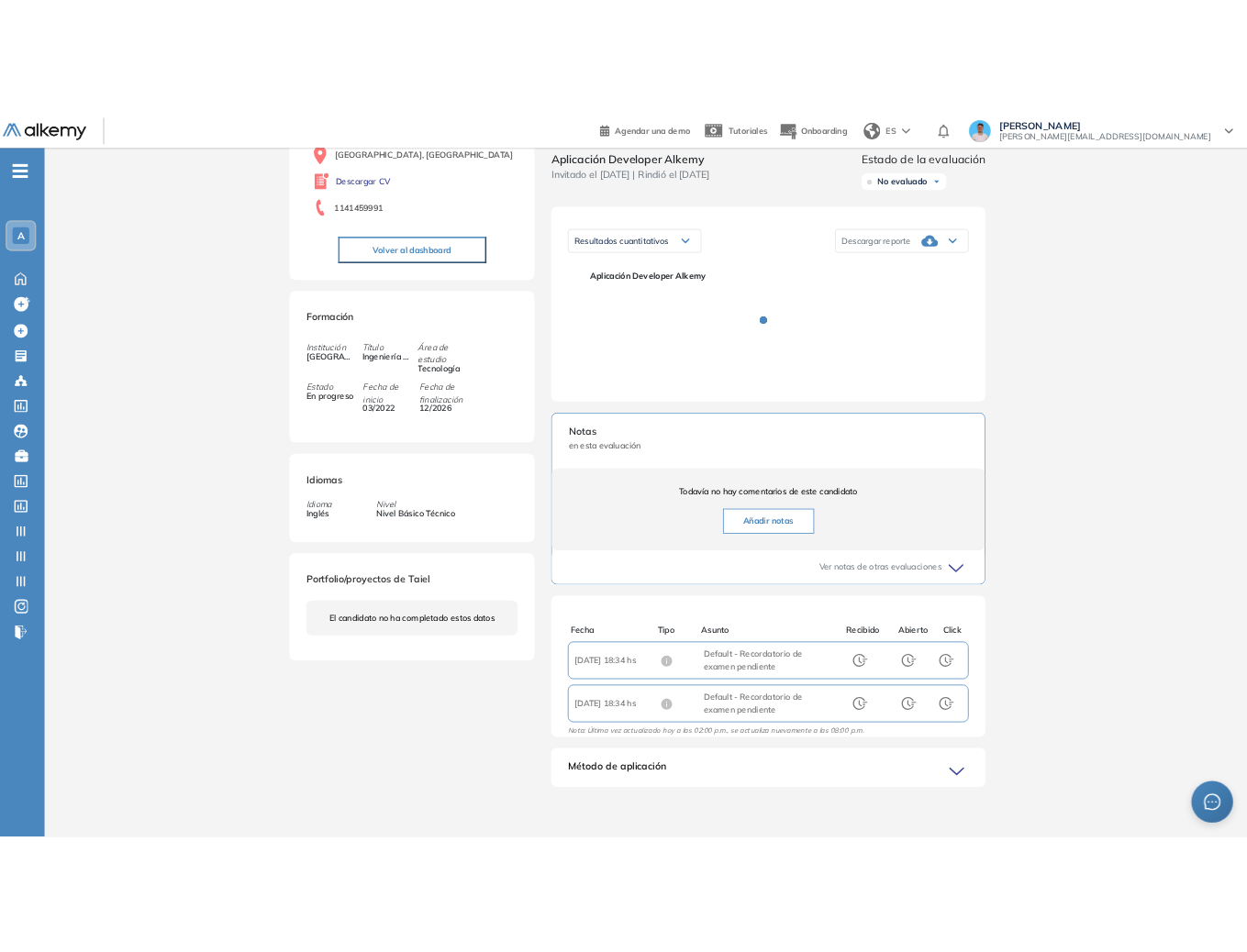
scroll to position [0, 0]
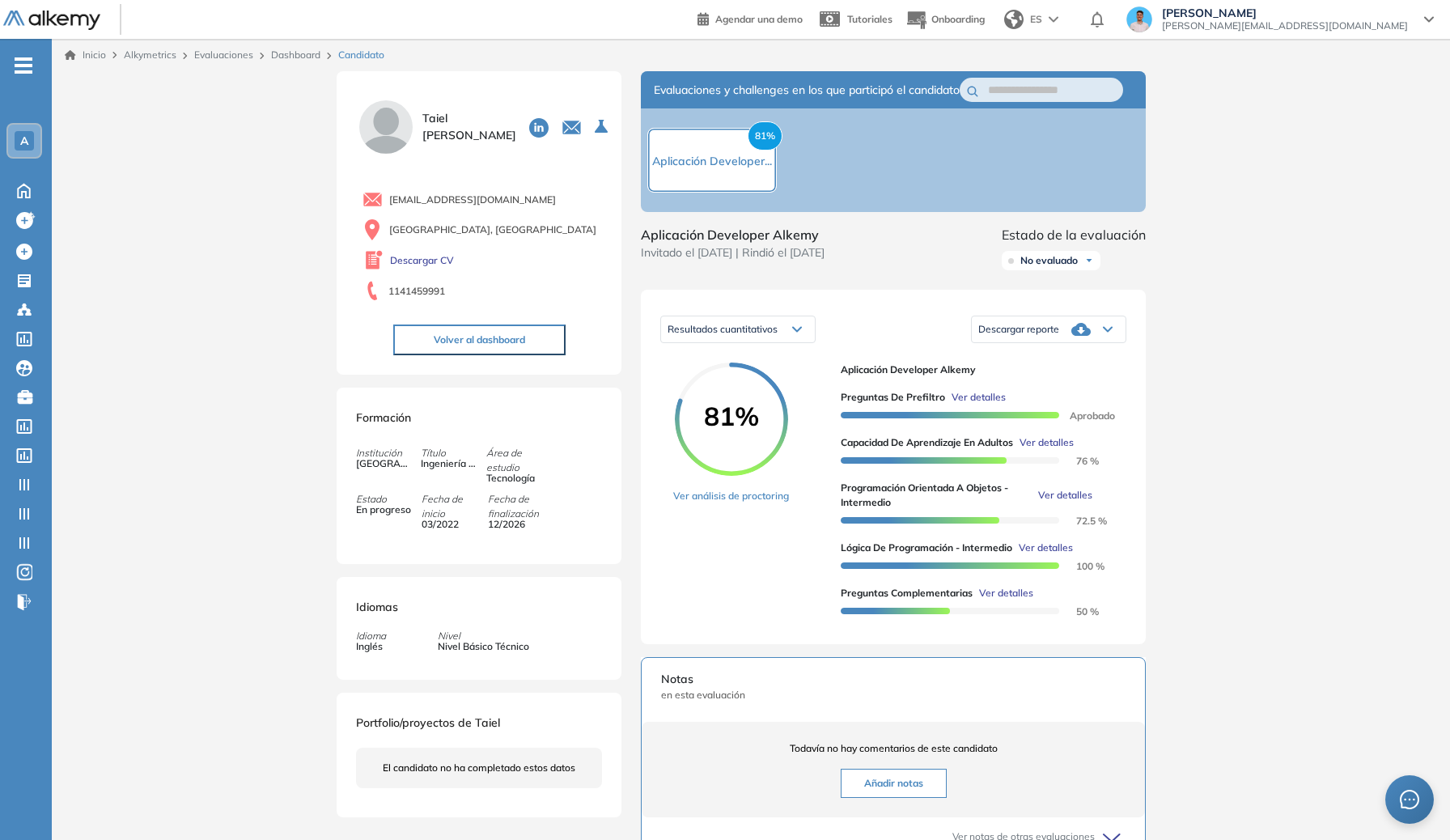
click at [978, 404] on span "Ver detalles" at bounding box center [978, 397] width 54 height 15
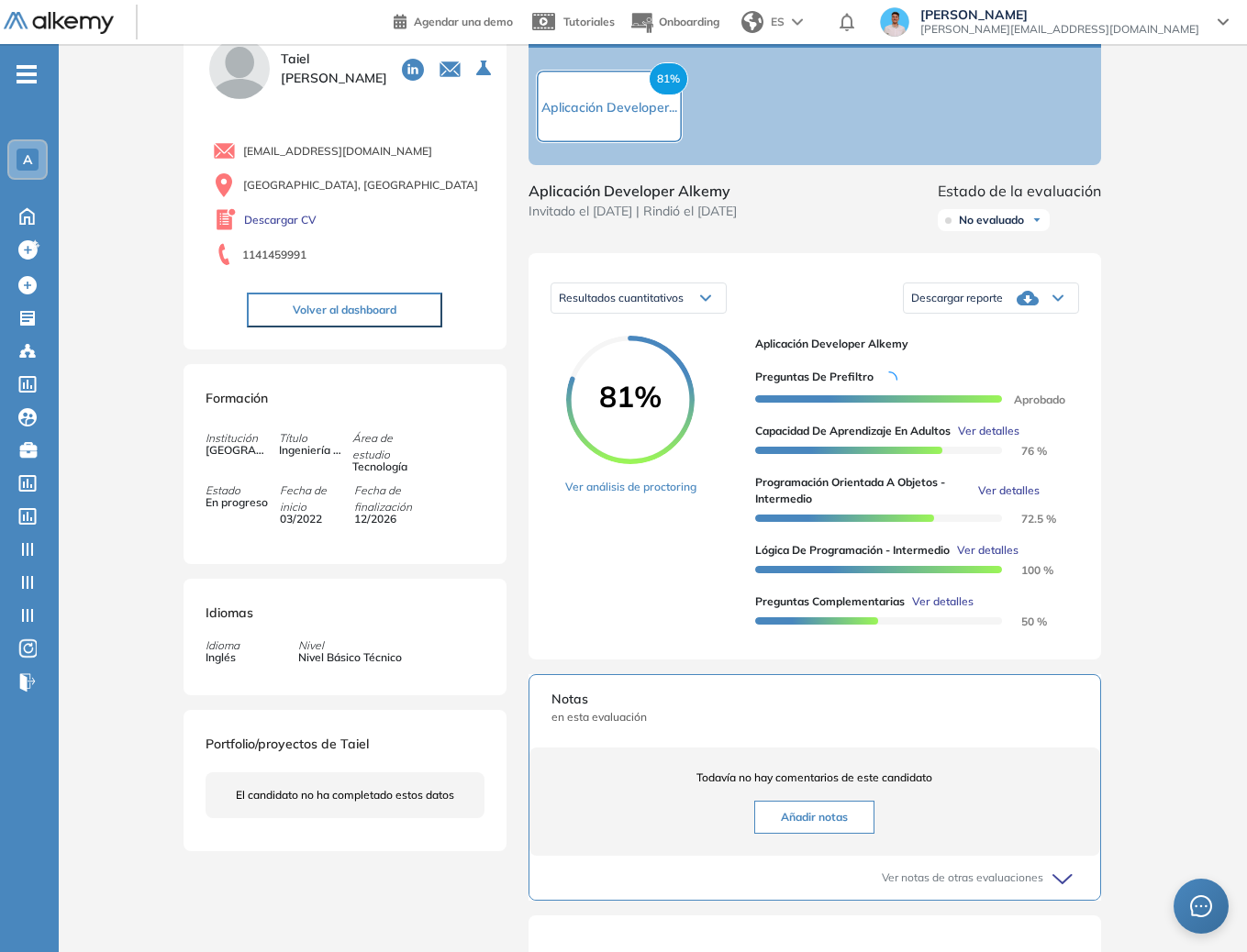
scroll to position [339, 0]
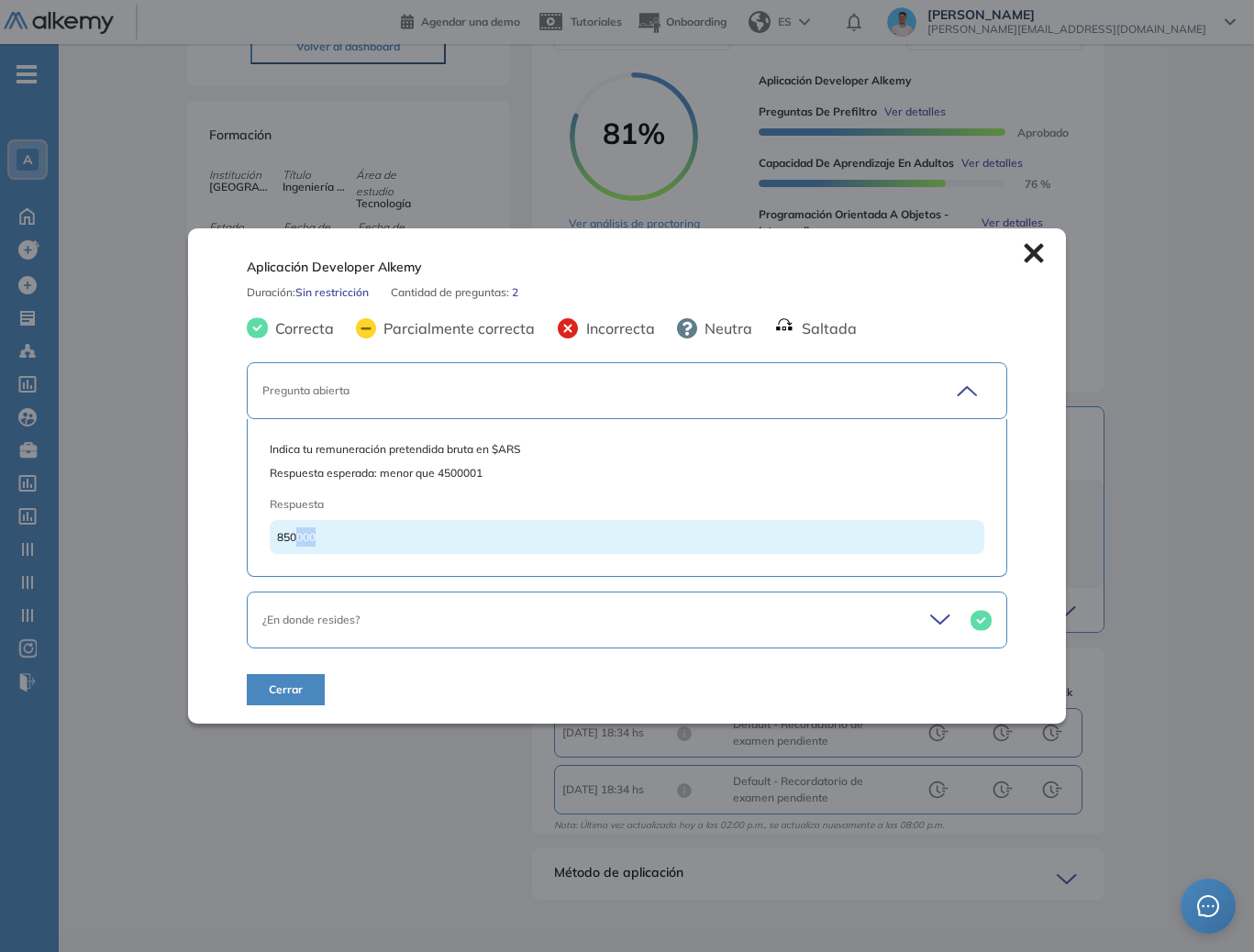
drag, startPoint x: 315, startPoint y: 541, endPoint x: 293, endPoint y: 545, distance: 22.4
click at [293, 545] on div "850000" at bounding box center [626, 537] width 714 height 34
drag, startPoint x: 443, startPoint y: 473, endPoint x: 485, endPoint y: 469, distance: 42.2
click at [484, 472] on span "Respuesta esperada: menor que 4500001" at bounding box center [626, 473] width 714 height 17
click at [975, 394] on div at bounding box center [971, 391] width 40 height 25
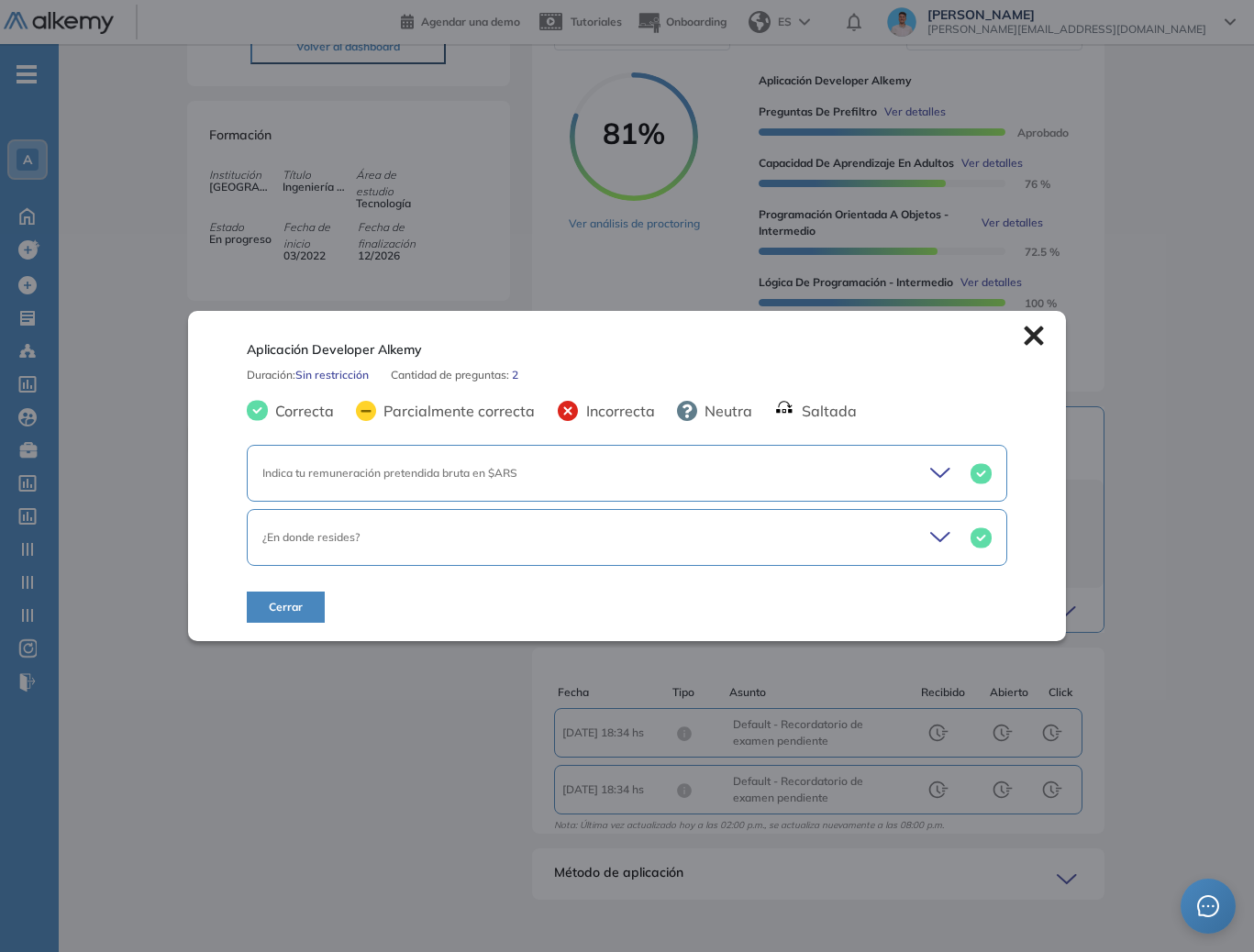
click at [935, 515] on div "¿En donde resides?" at bounding box center [627, 538] width 760 height 57
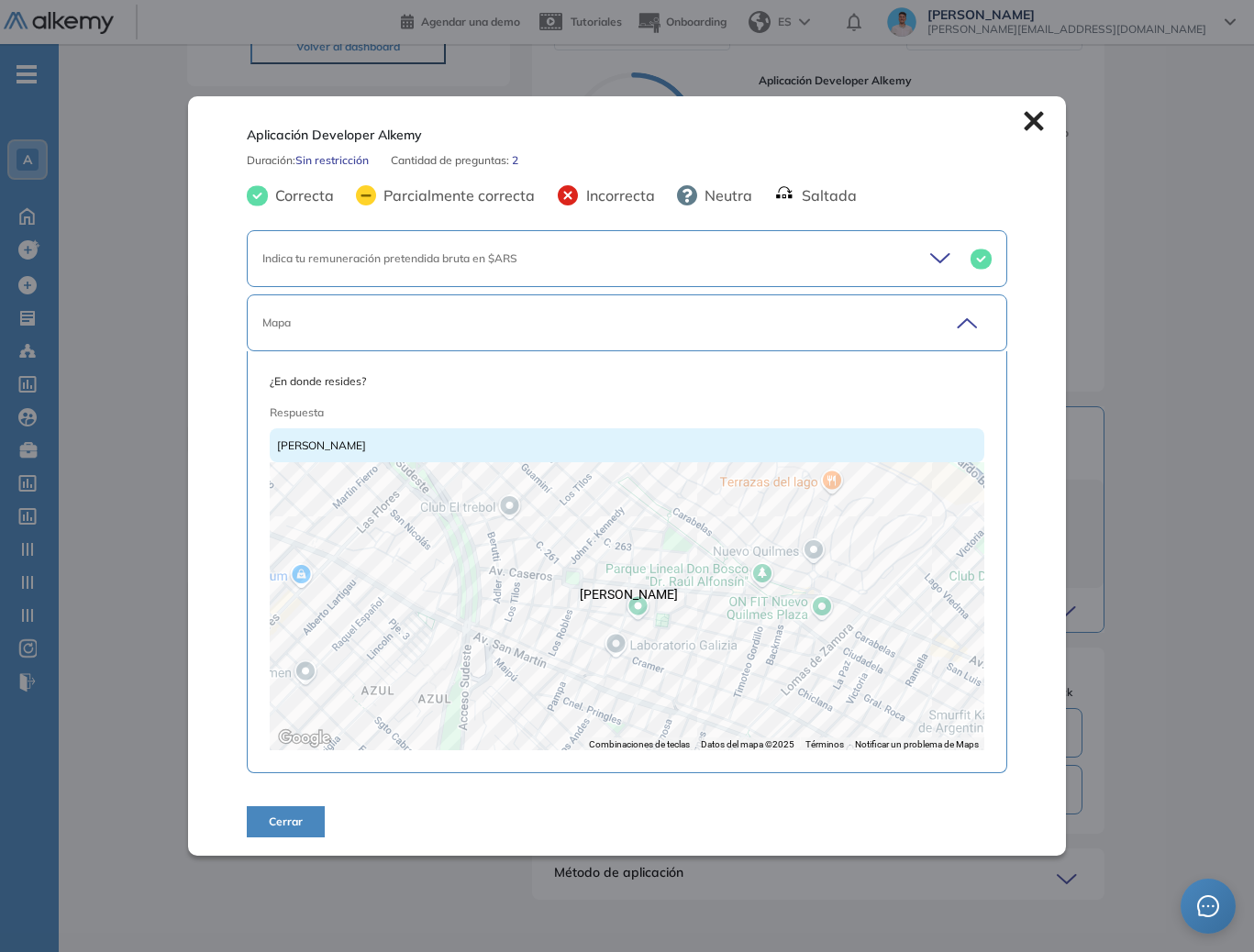
drag, startPoint x: 625, startPoint y: 619, endPoint x: 629, endPoint y: 600, distance: 19.4
click at [629, 600] on div at bounding box center [626, 606] width 714 height 288
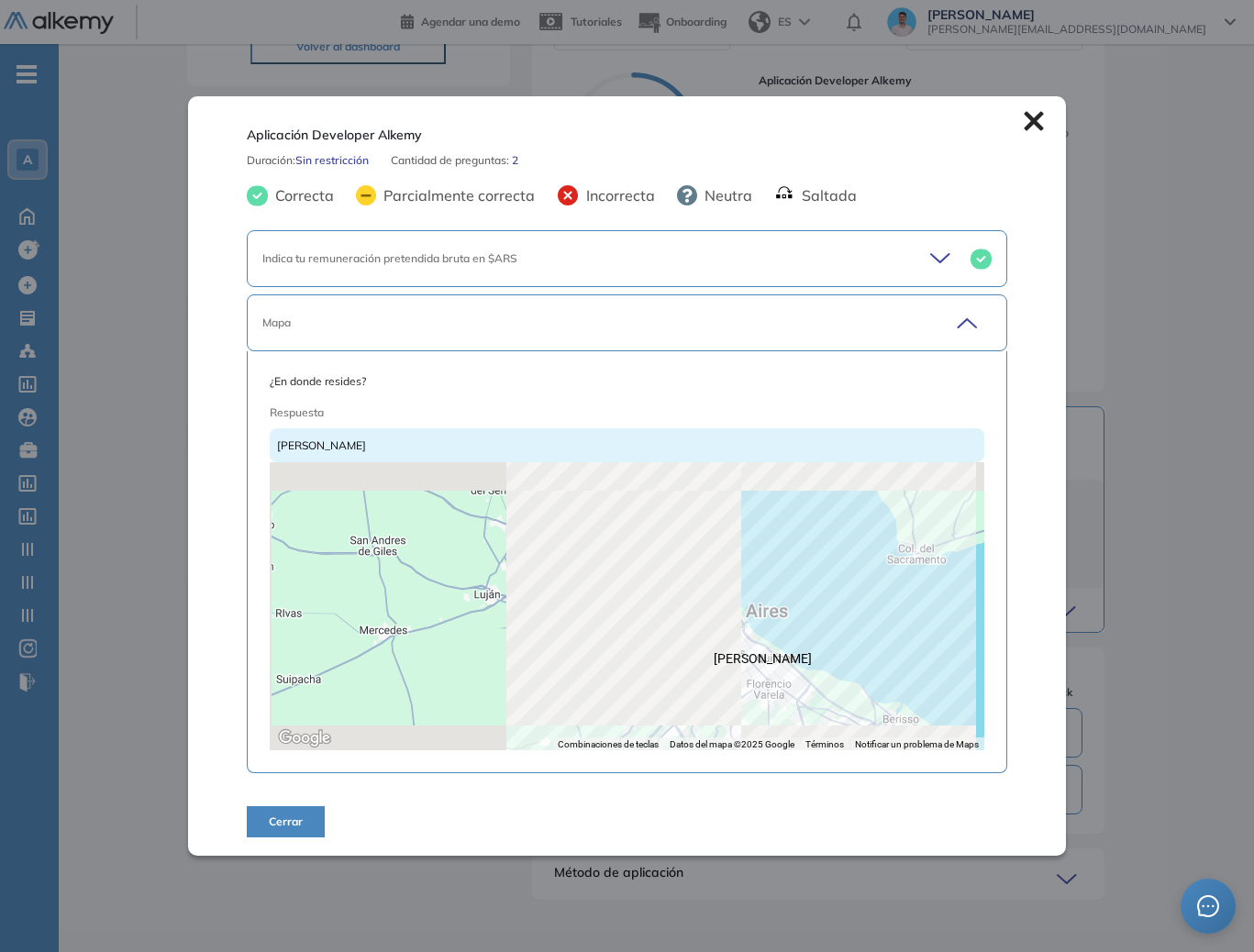
drag, startPoint x: 575, startPoint y: 584, endPoint x: 733, endPoint y: 645, distance: 169.4
click at [727, 647] on div at bounding box center [626, 606] width 714 height 288
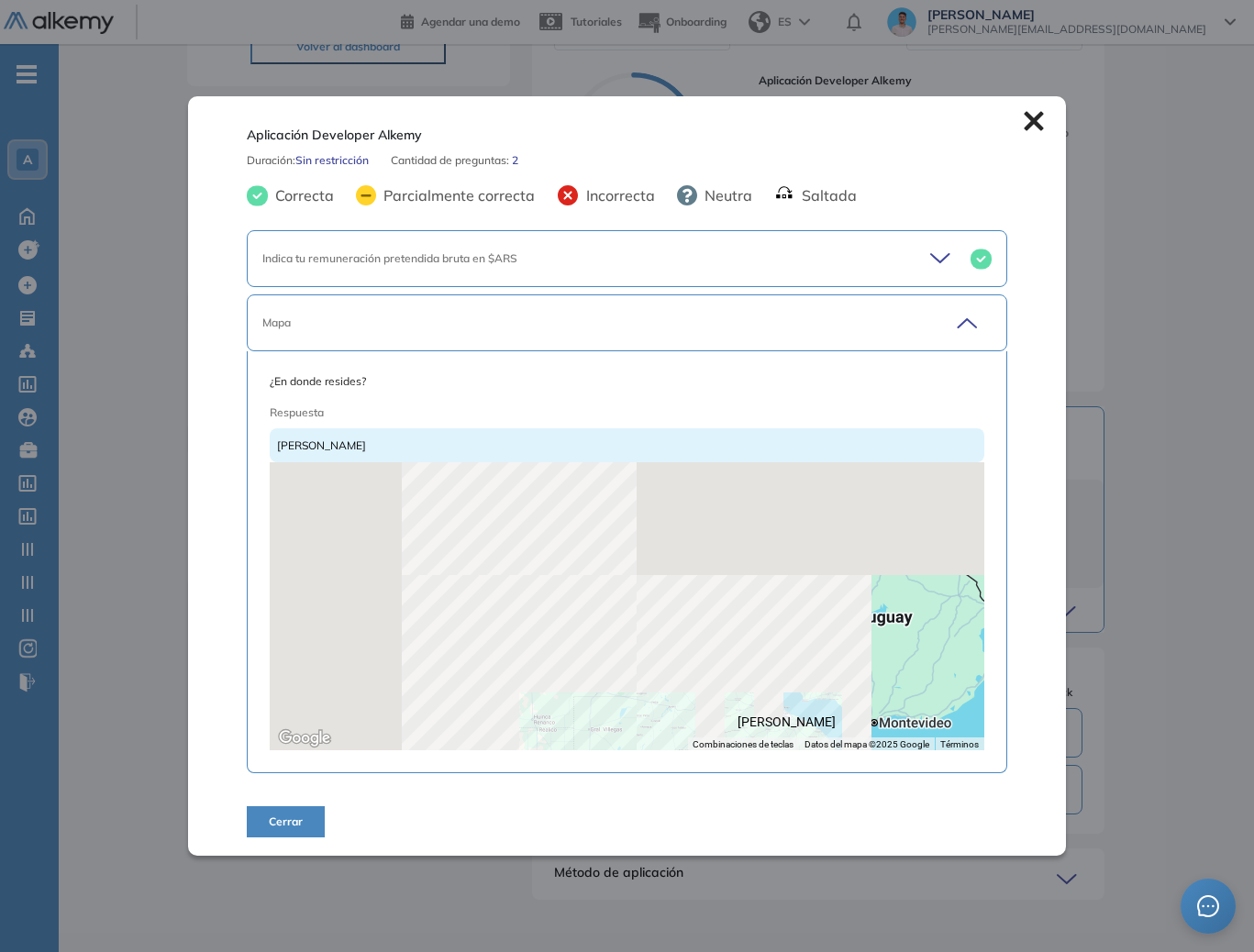
drag, startPoint x: 674, startPoint y: 598, endPoint x: 738, endPoint y: 676, distance: 100.9
click at [734, 688] on div at bounding box center [626, 606] width 714 height 288
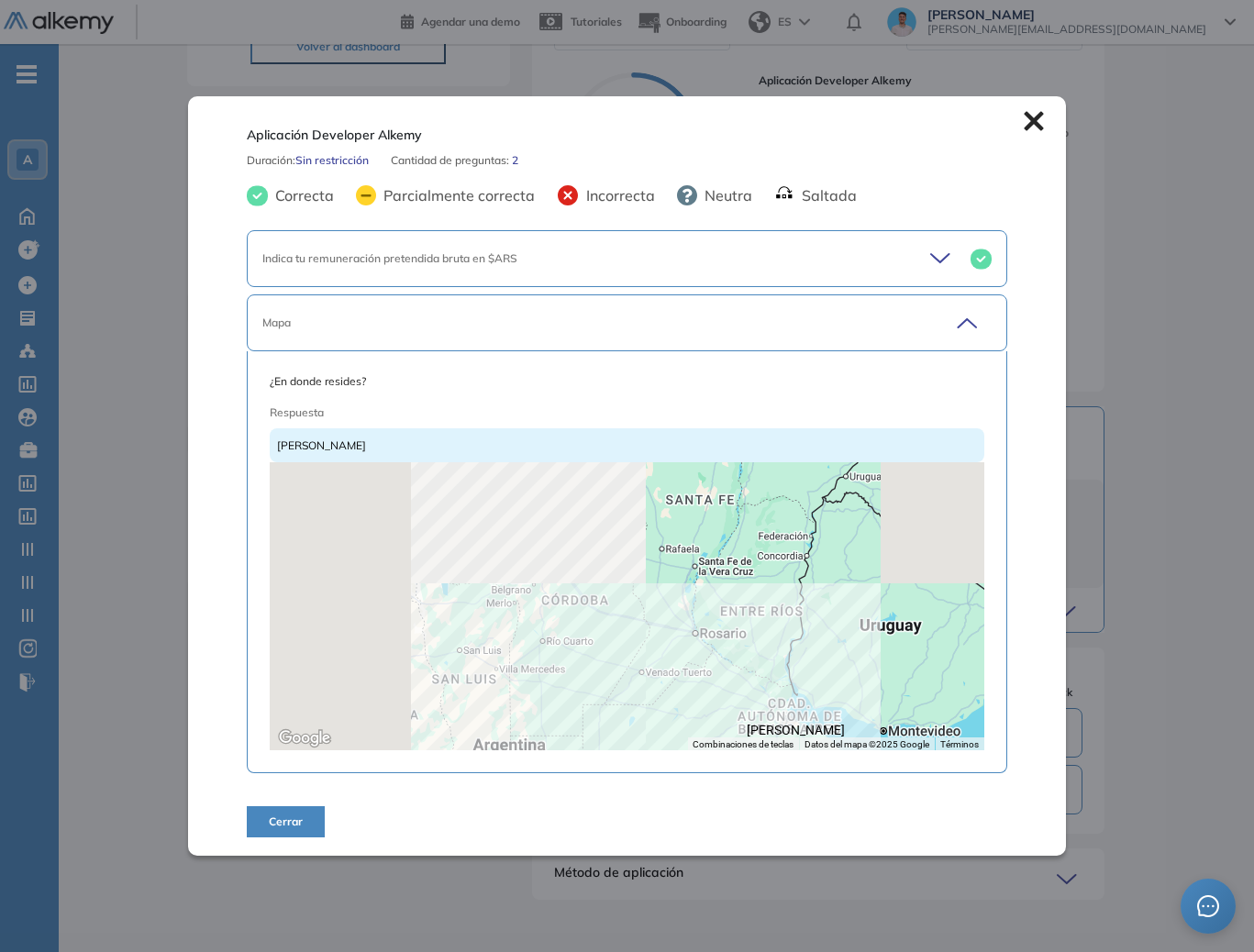
click at [1032, 119] on icon at bounding box center [1034, 120] width 20 height 20
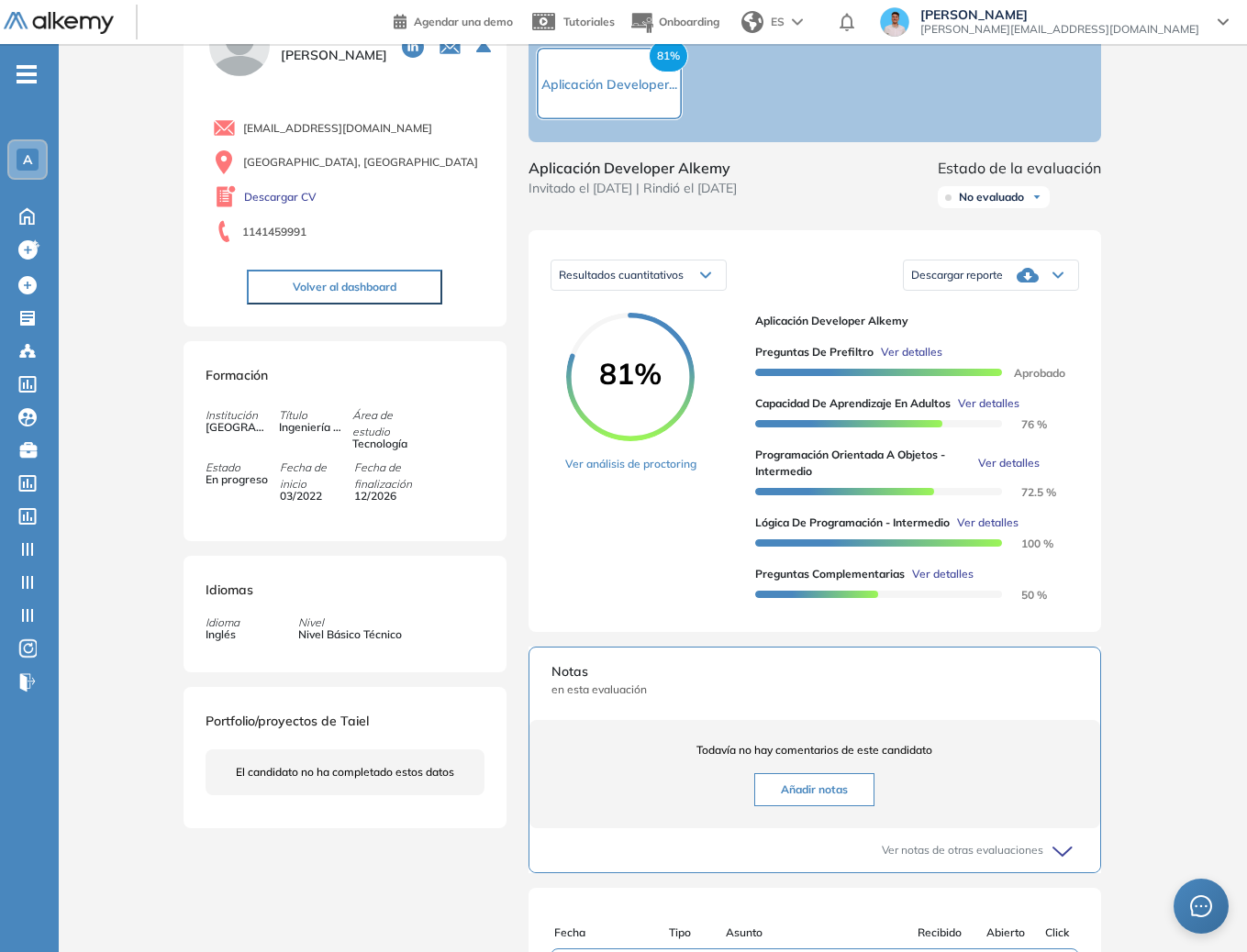
scroll to position [111, 0]
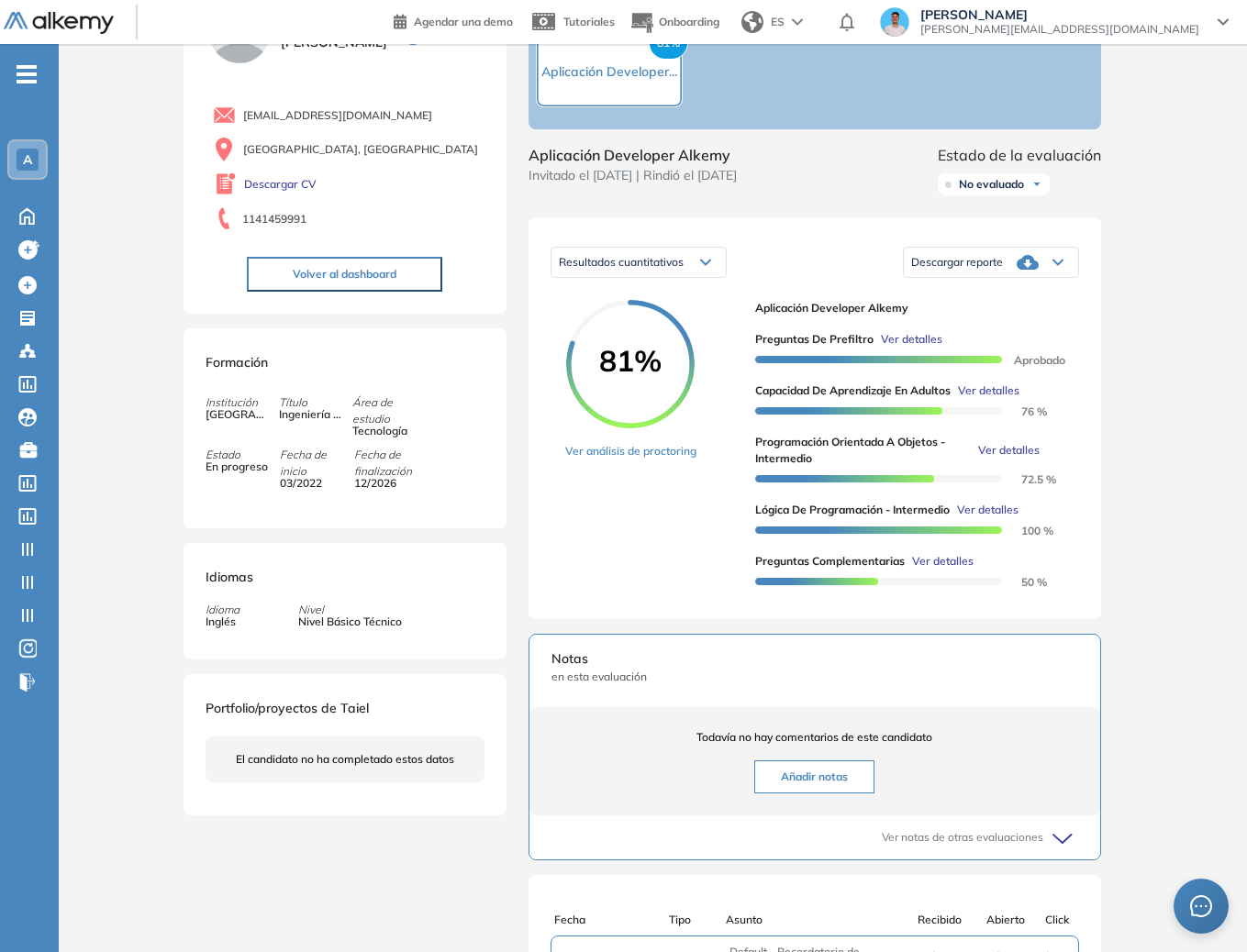
click at [948, 570] on span "Ver detalles" at bounding box center [942, 561] width 62 height 17
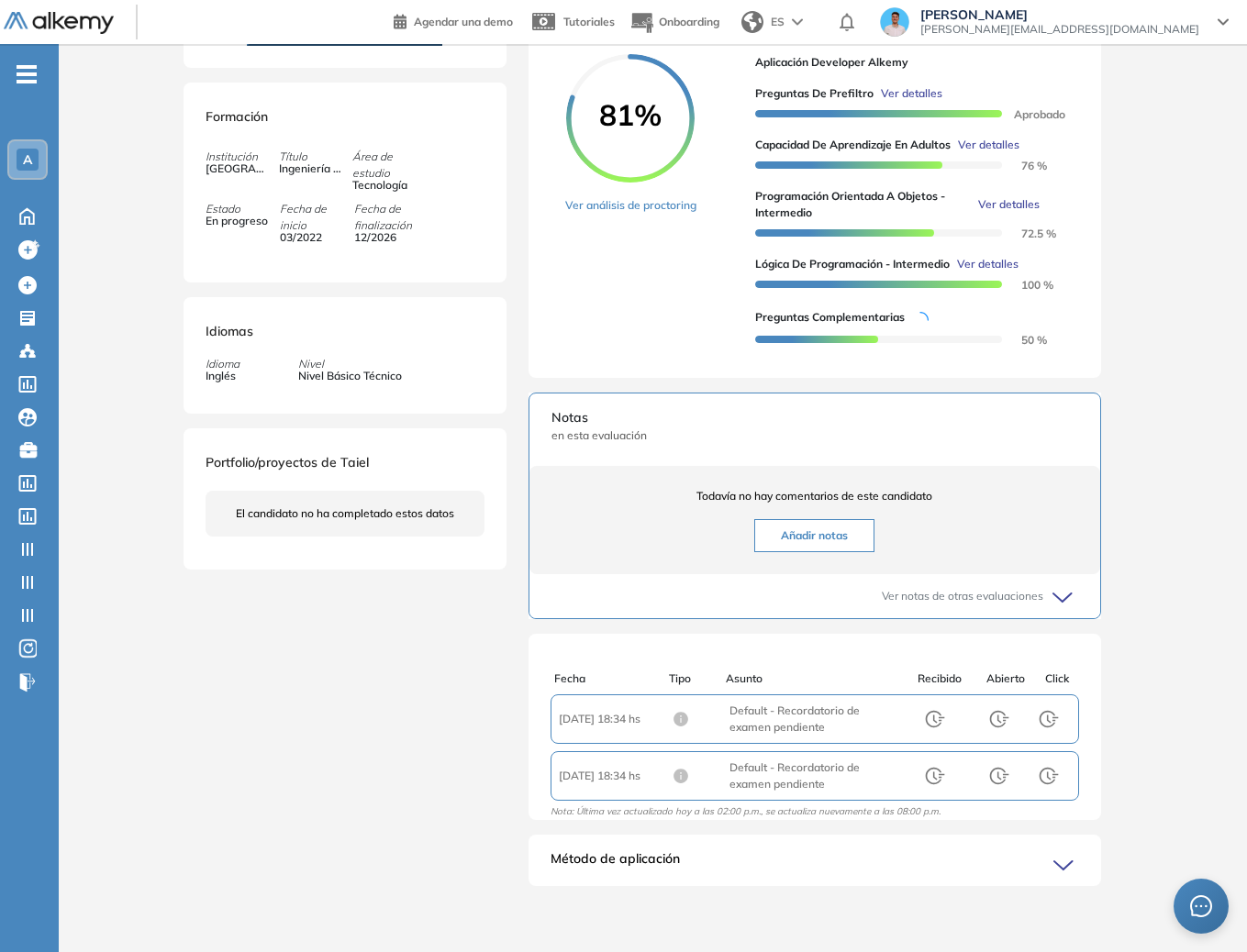
click at [938, 847] on div "Método de aplicación El candidato aplicó mediante link de invitación. Ver comun…" at bounding box center [814, 860] width 572 height 51
click at [1071, 862] on icon at bounding box center [1063, 865] width 19 height 8
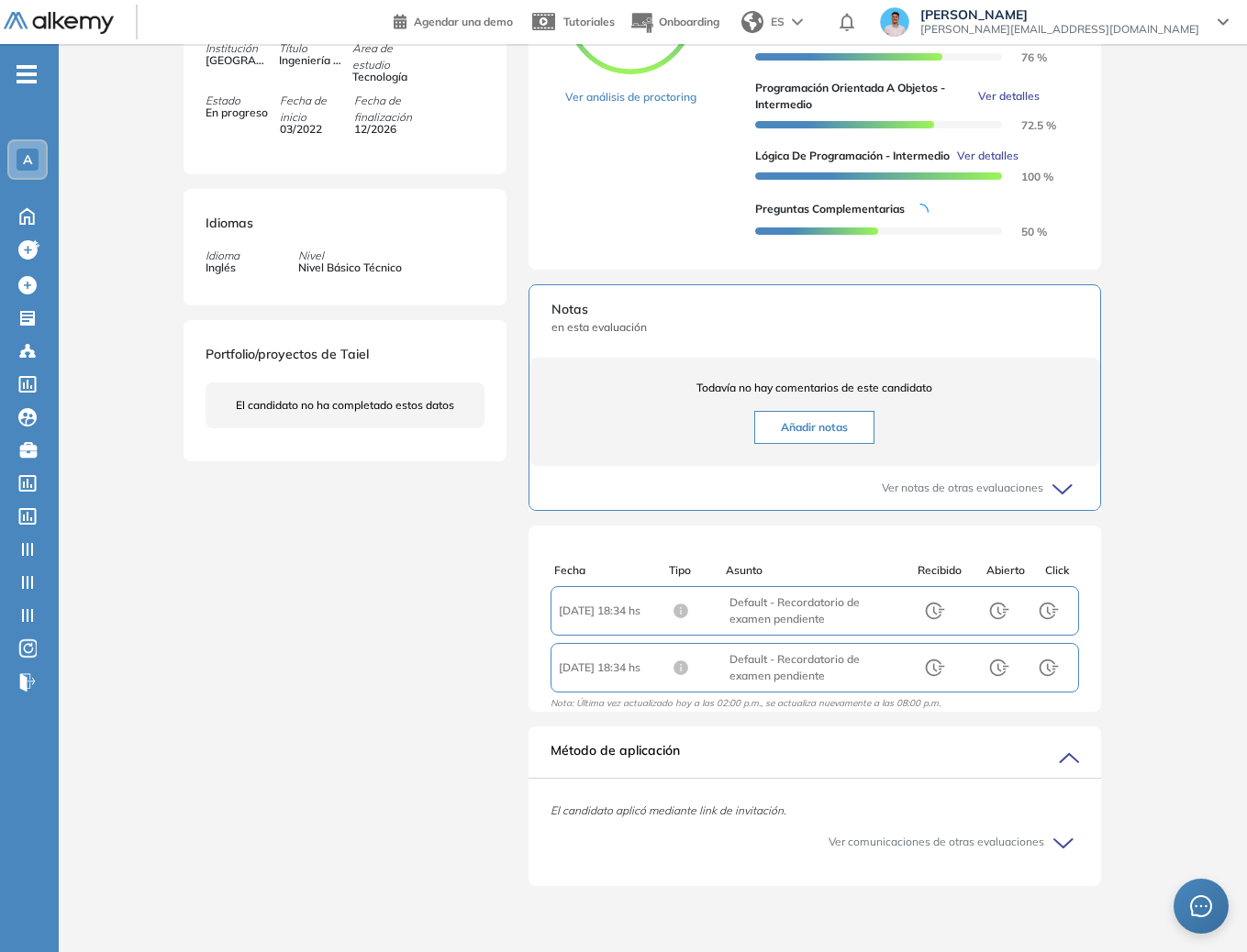
scroll to position [483, 0]
click at [1061, 767] on icon at bounding box center [1066, 757] width 25 height 25
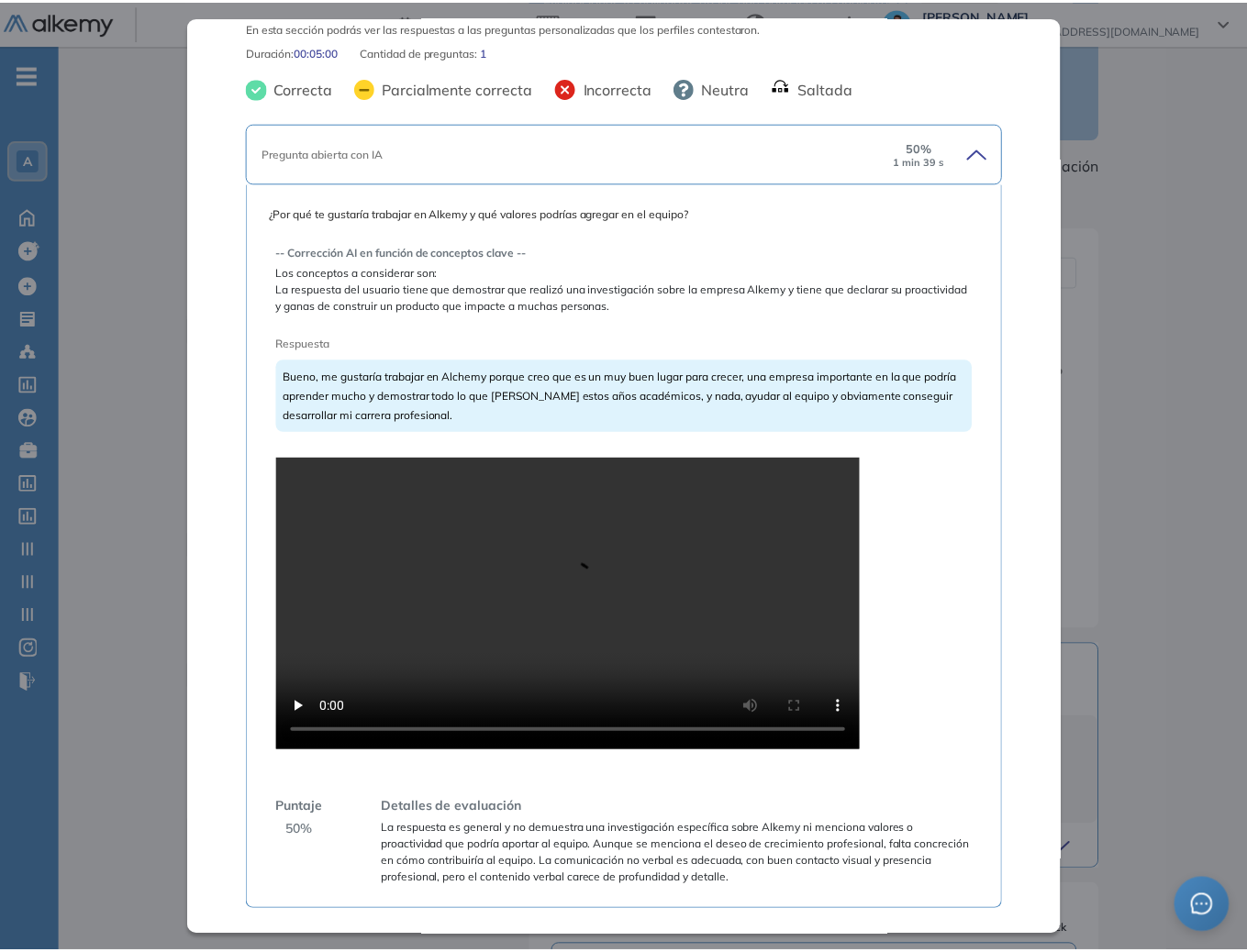
scroll to position [0, 0]
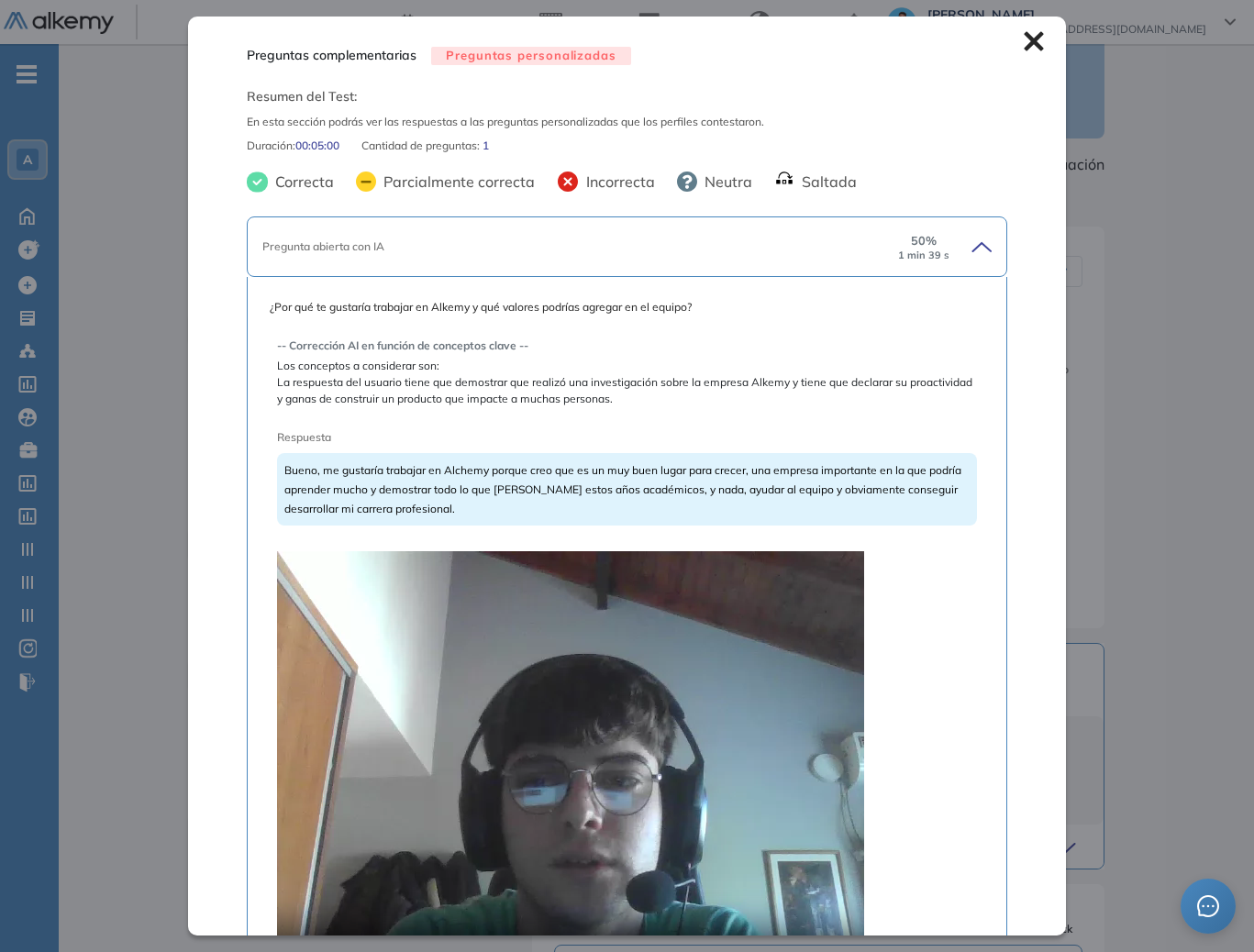
click at [1024, 40] on icon at bounding box center [1034, 41] width 21 height 21
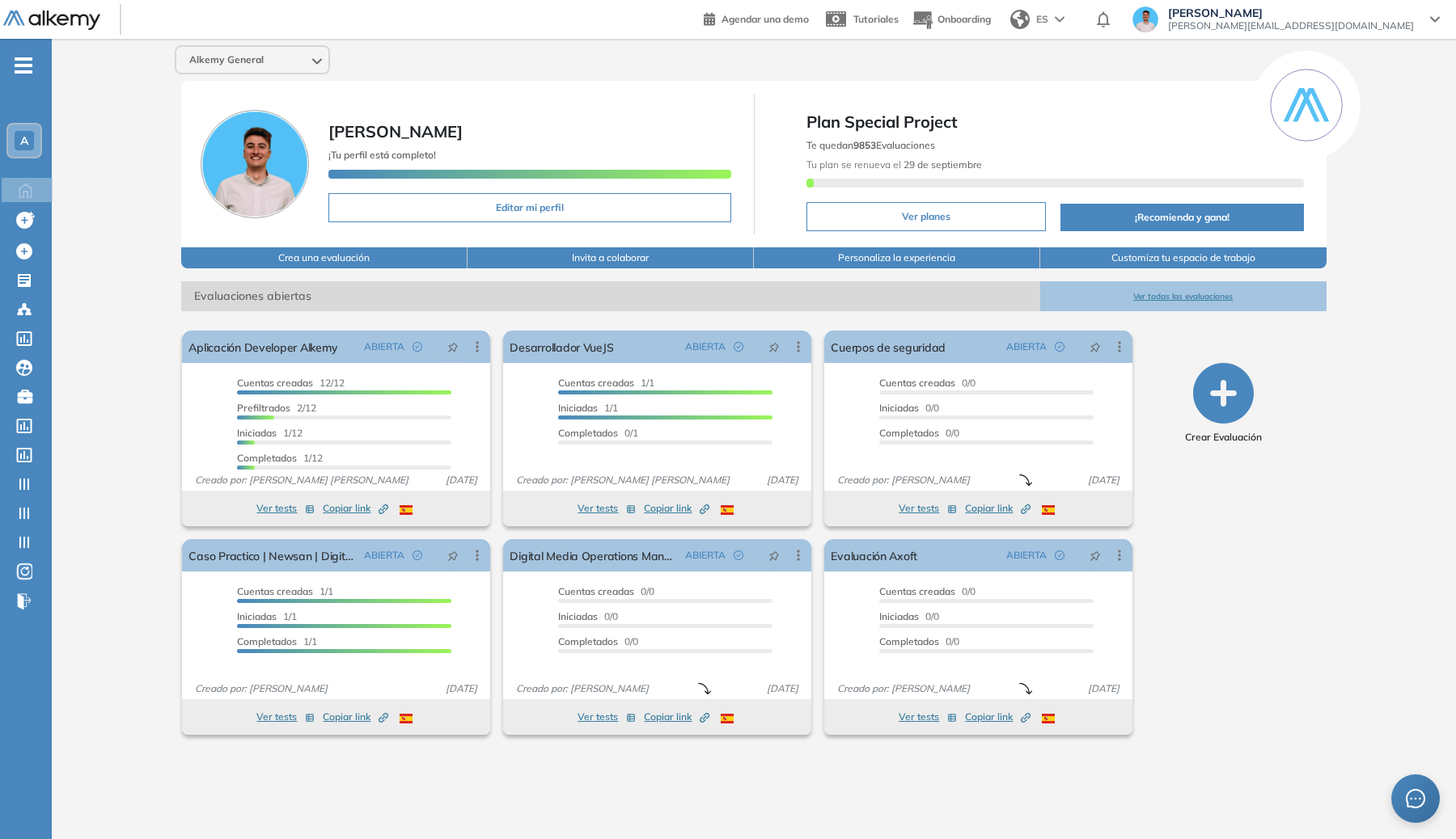
click at [33, 146] on div "A" at bounding box center [24, 141] width 19 height 19
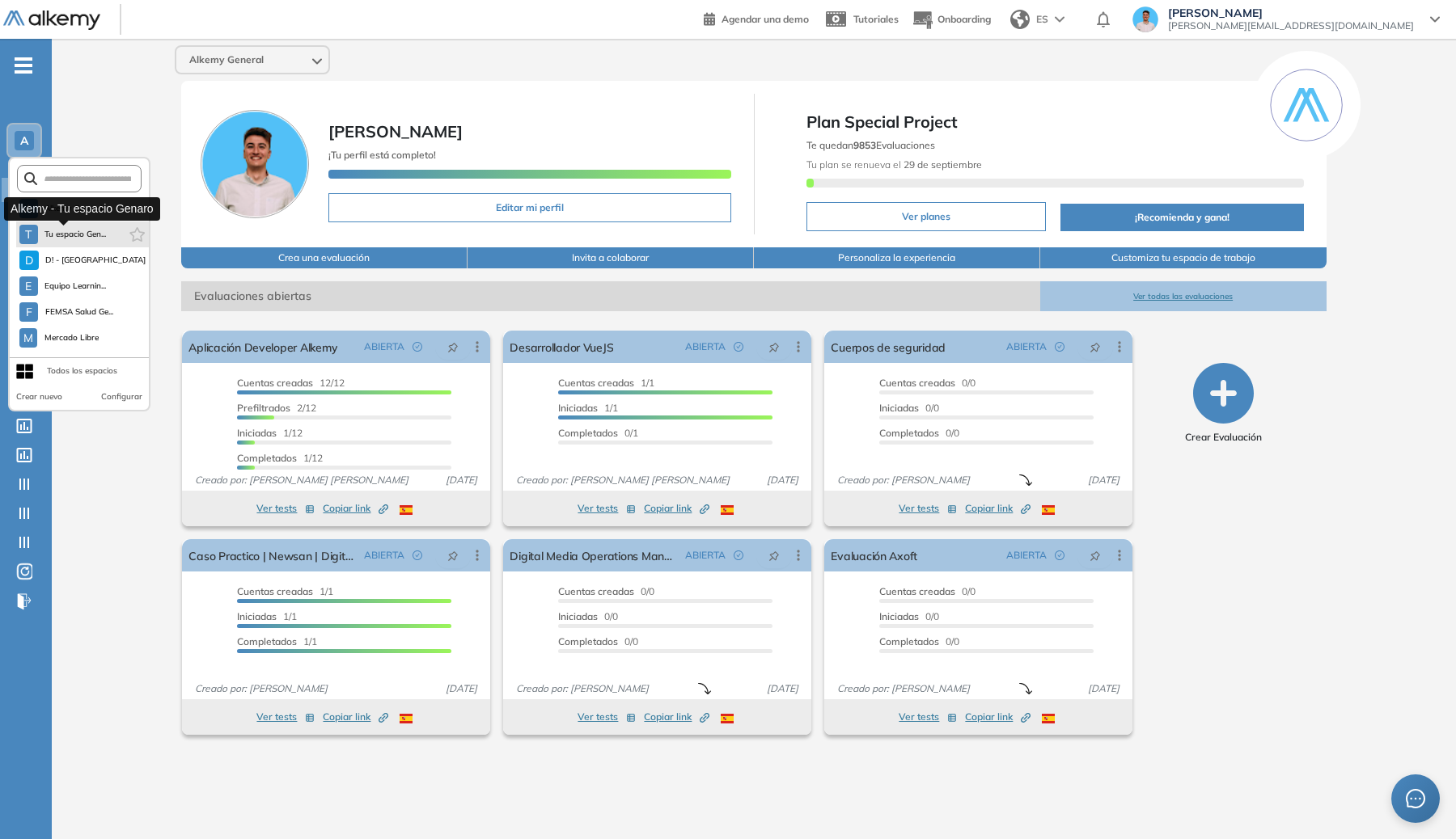
click at [69, 237] on span "Tu espacio Gen..." at bounding box center [76, 234] width 62 height 13
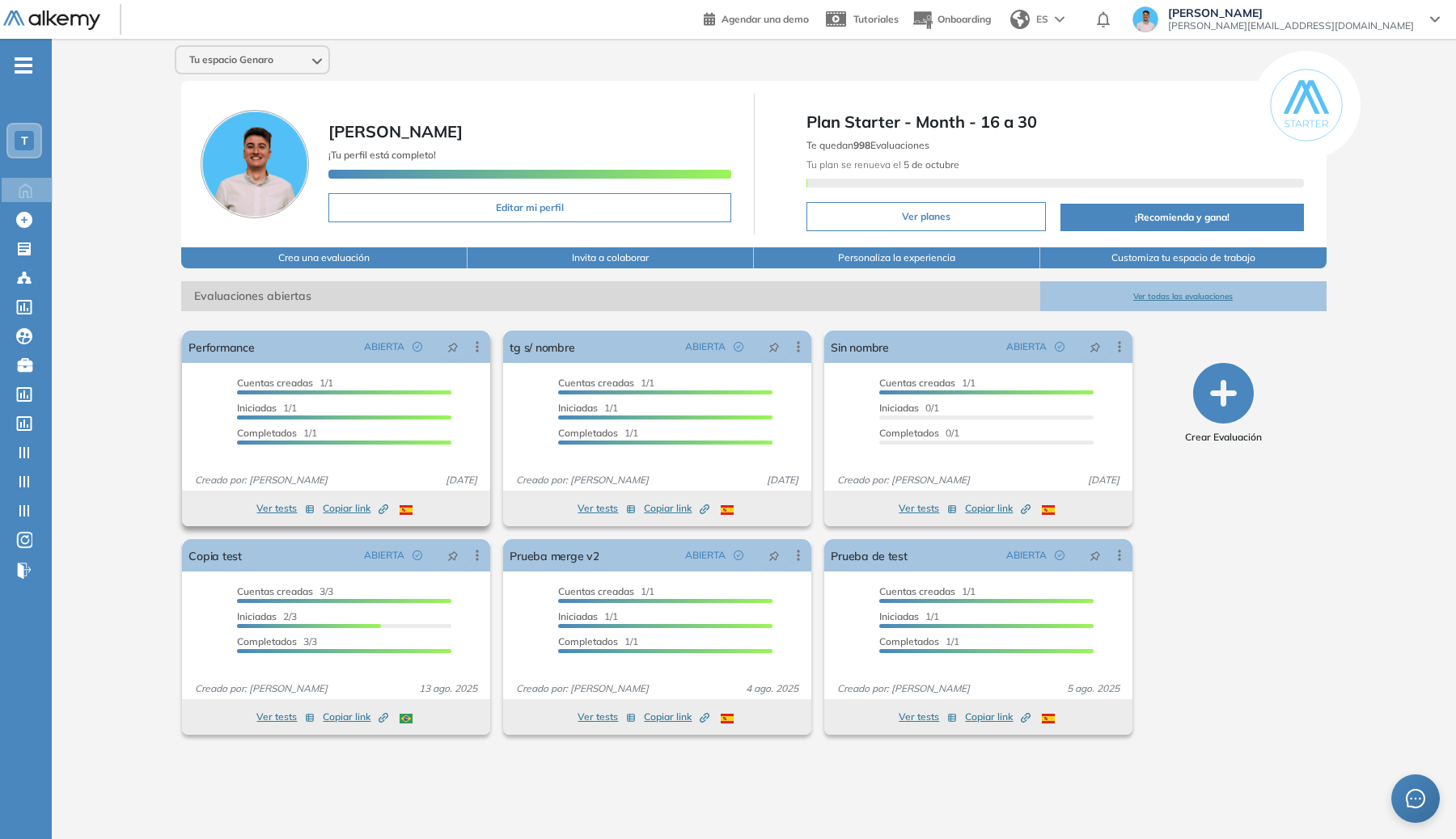
click at [339, 508] on span "Copiar link Created by potrace 1.16, written by [PERSON_NAME] [DATE]-[DATE]" at bounding box center [356, 508] width 66 height 15
click at [278, 511] on button "Ver tests" at bounding box center [283, 508] width 58 height 19
click at [29, 136] on div "T" at bounding box center [24, 141] width 19 height 19
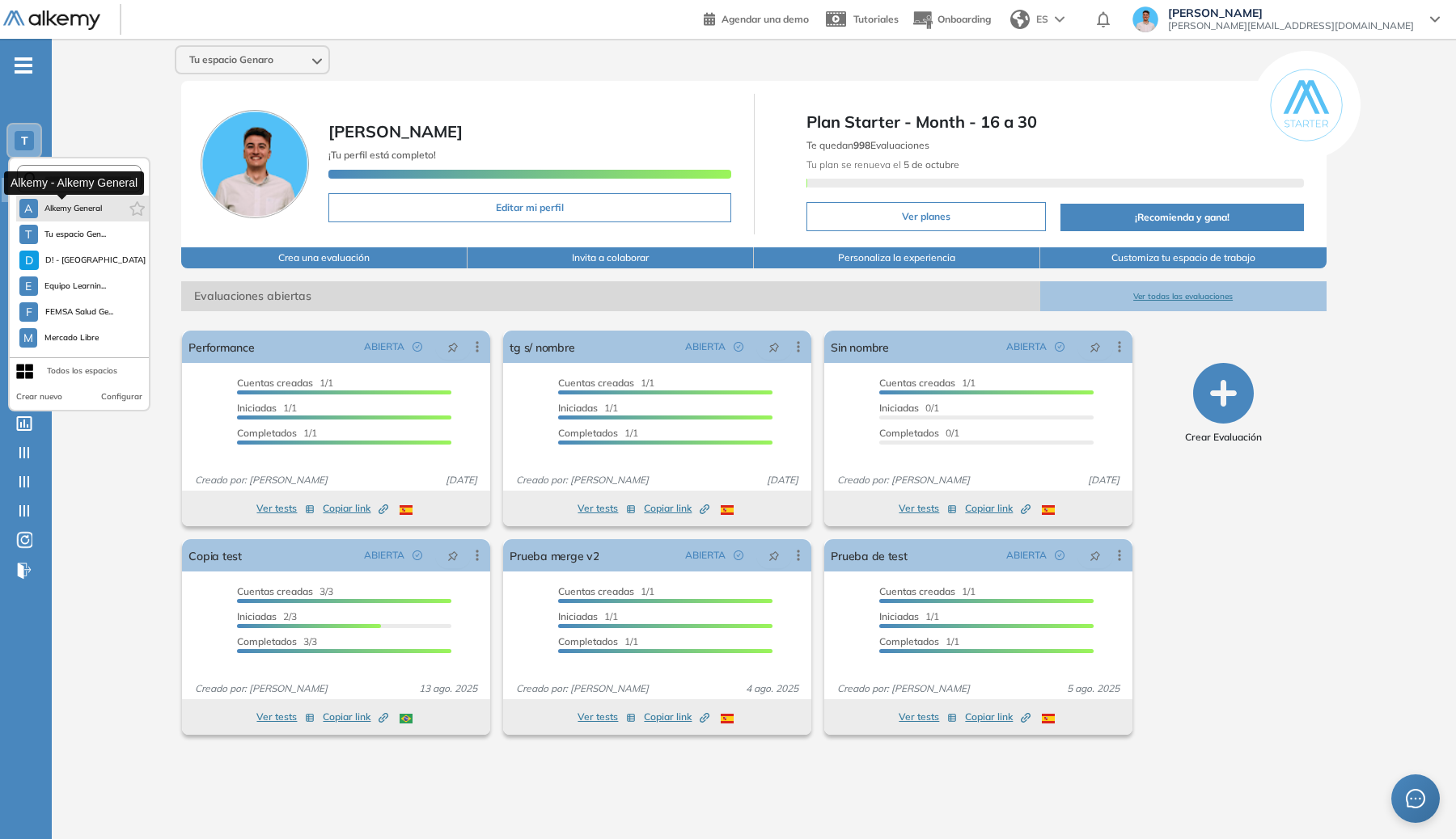
click at [68, 205] on span "Alkemy General" at bounding box center [73, 208] width 58 height 13
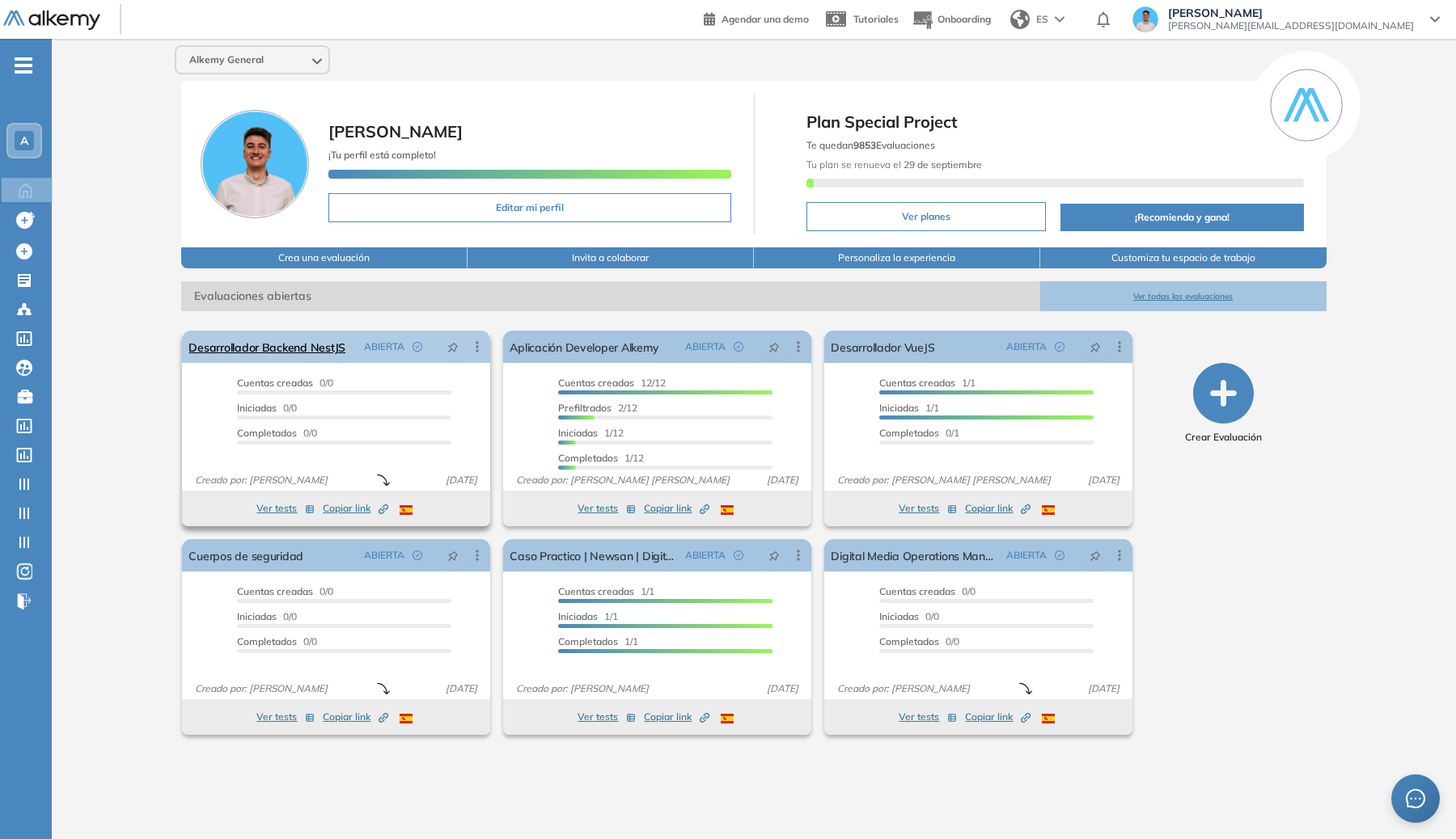
click at [477, 343] on icon at bounding box center [477, 347] width 3 height 10
click at [421, 487] on div "Mover de workspace" at bounding box center [413, 495] width 119 height 18
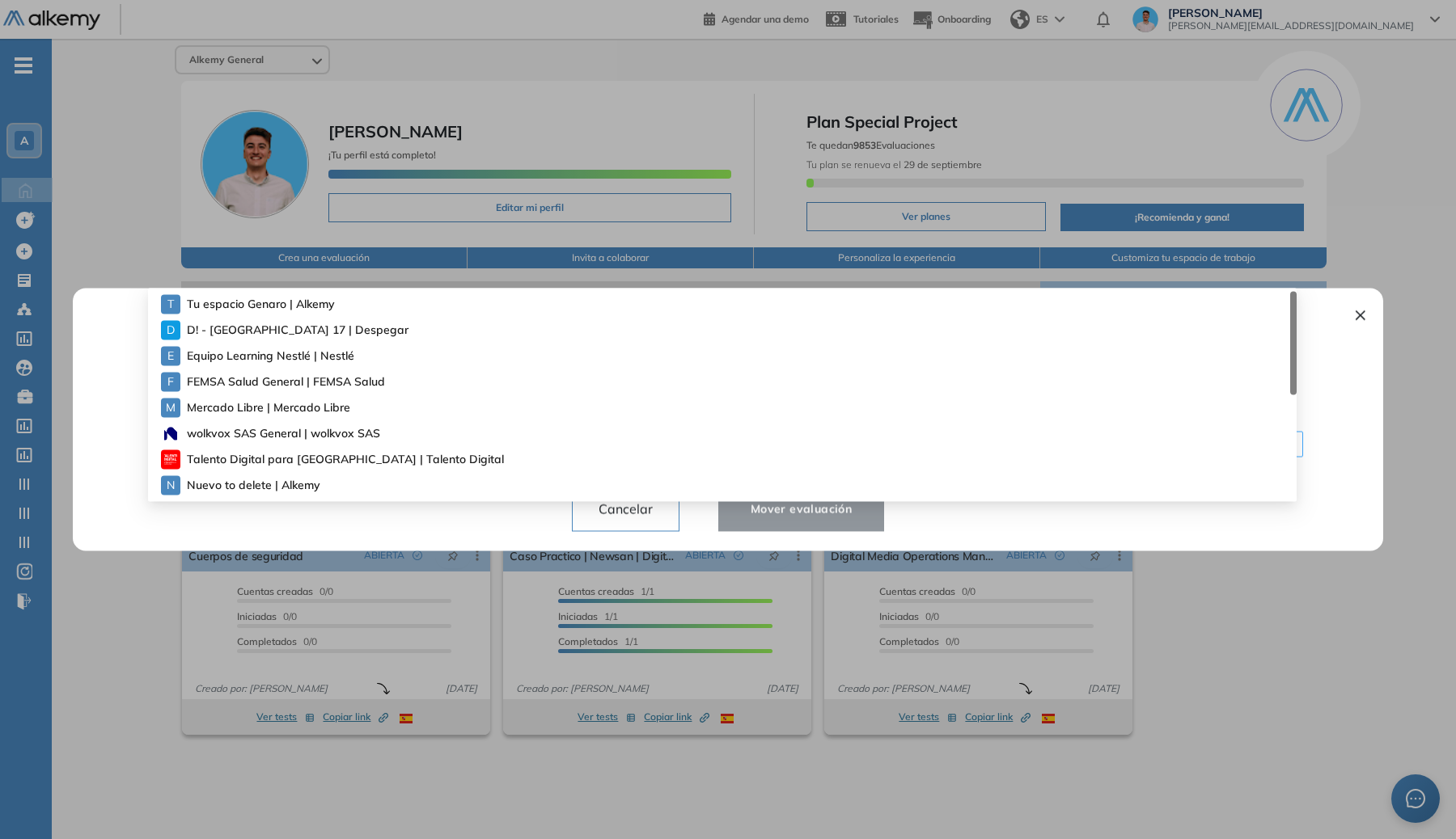
click at [560, 439] on div "¿Quiere mover la evaluación a otro espacio de trabajo? ¡Cuidado! Ten en cuenta …" at bounding box center [728, 419] width 1271 height 262
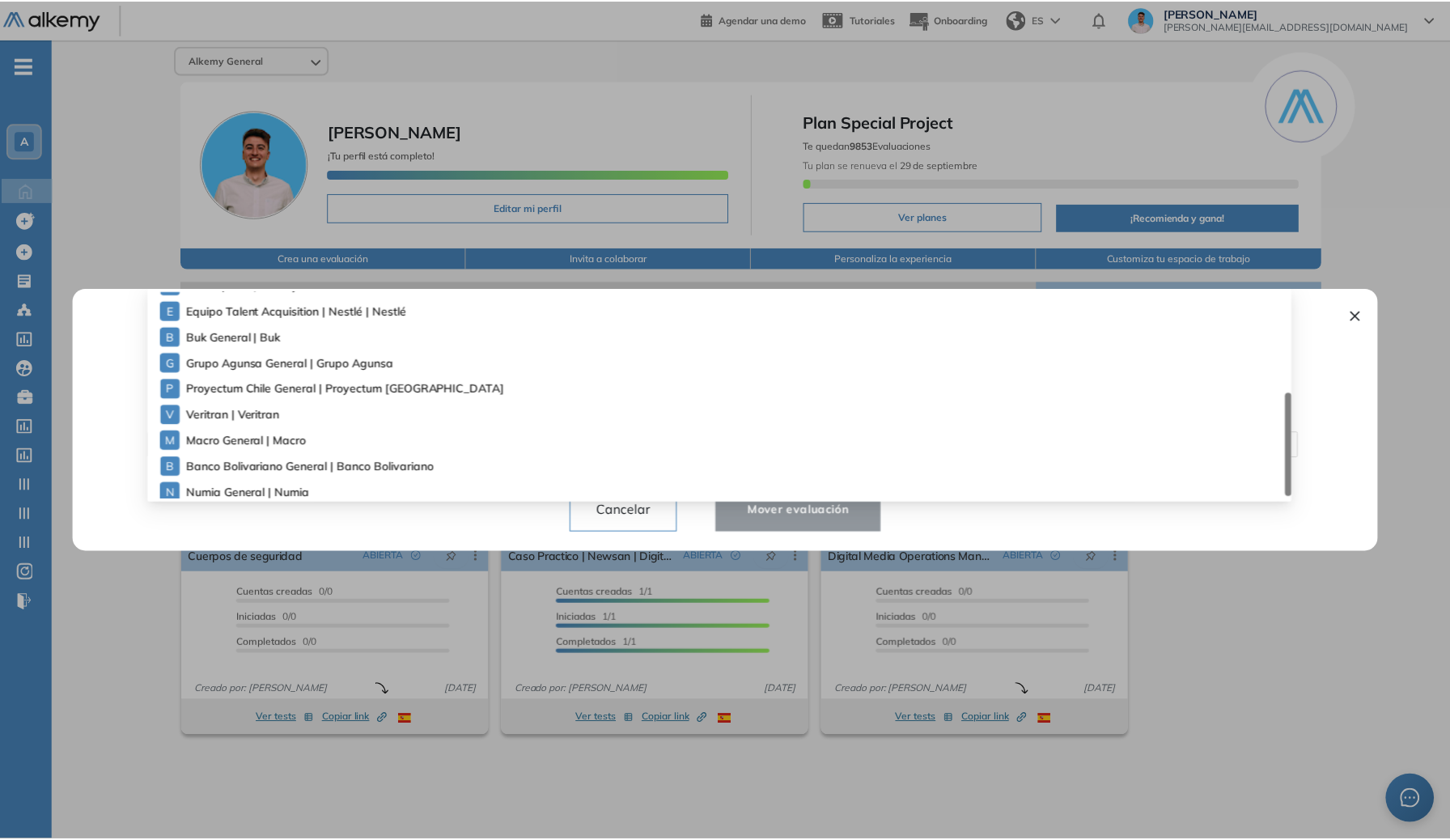
scroll to position [0, 0]
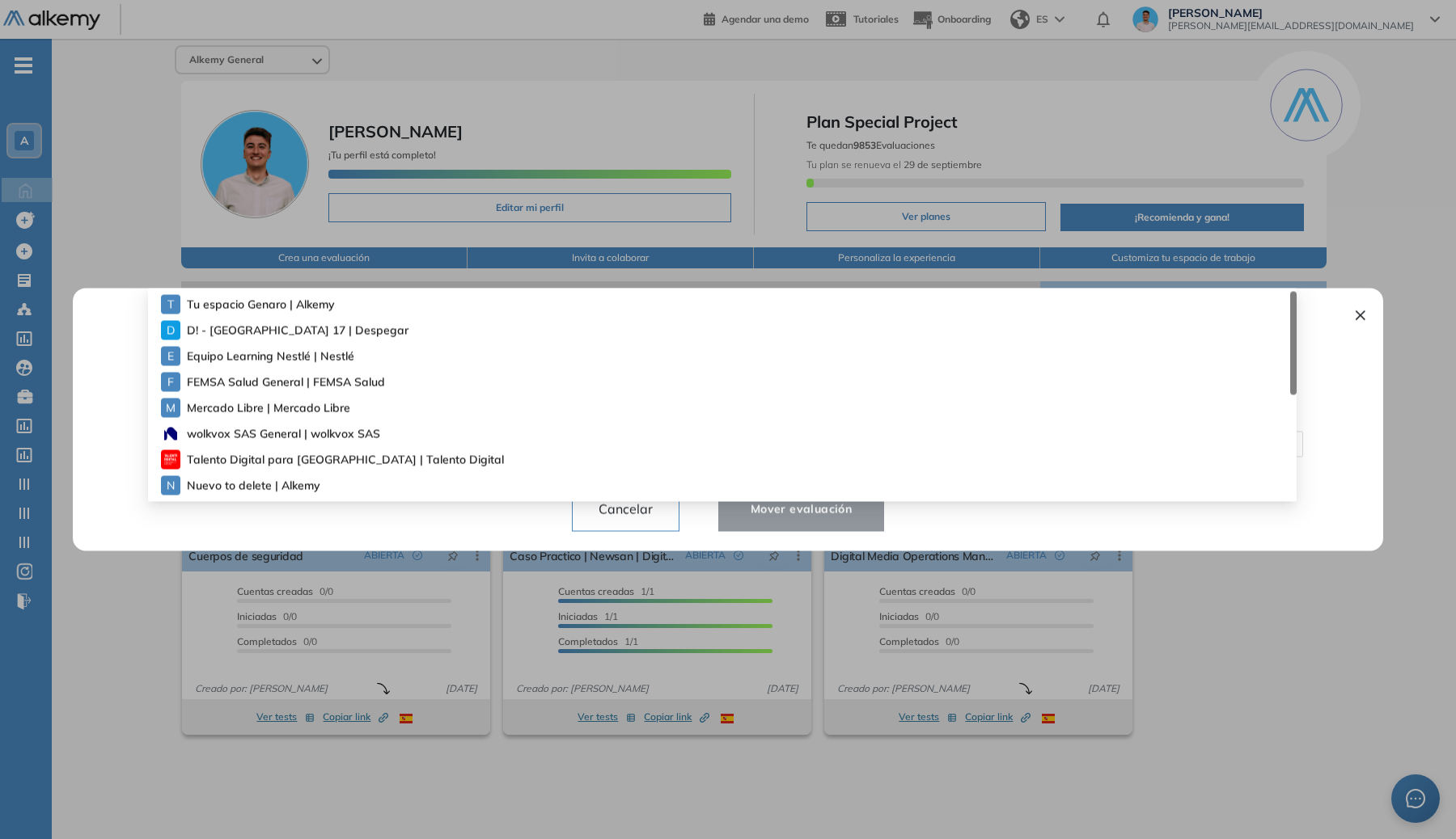
click at [236, 299] on span "Tu espacio [PERSON_NAME] | Alkemy" at bounding box center [251, 304] width 130 height 18
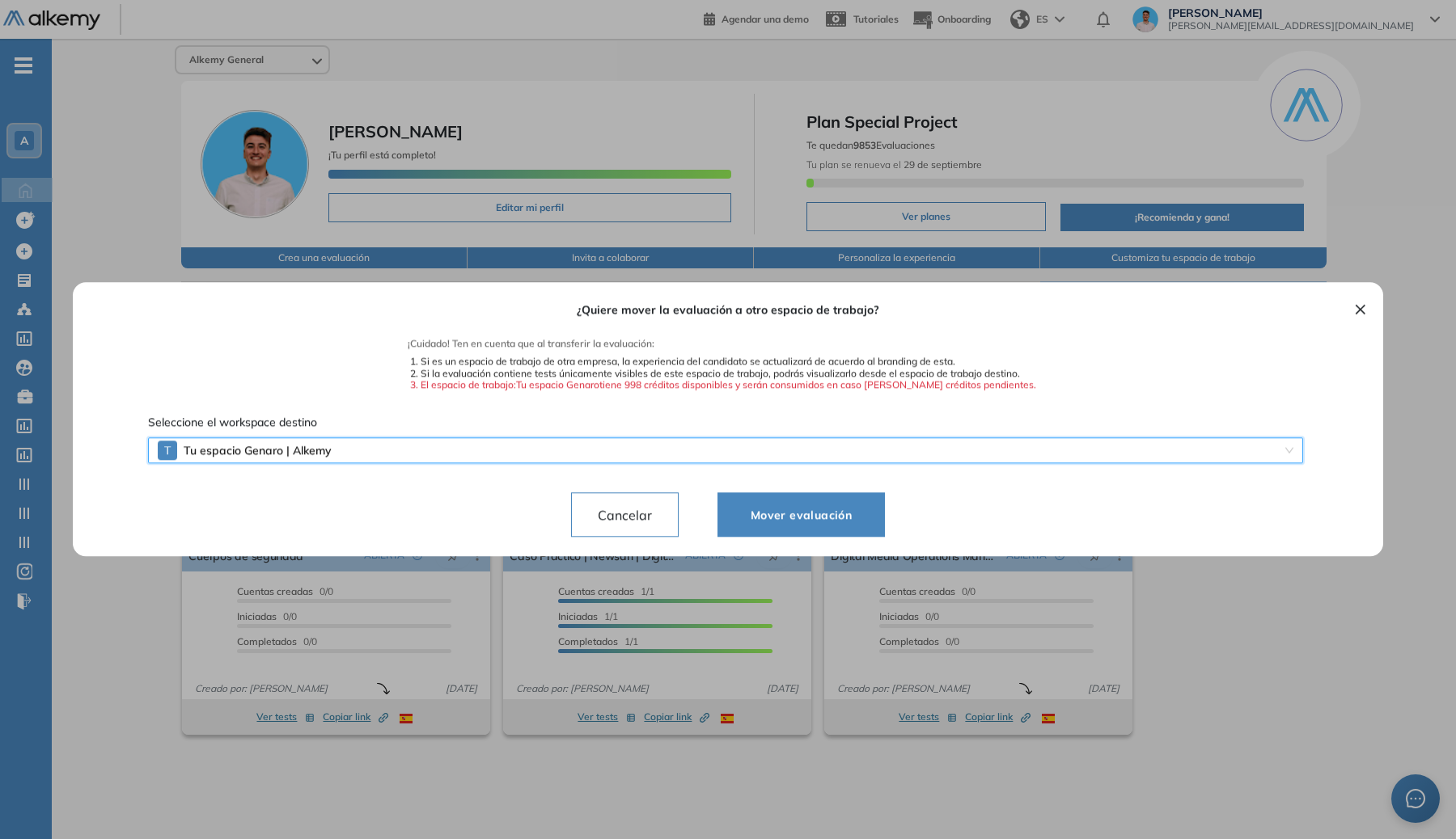
click at [819, 497] on button "Mover evaluación" at bounding box center [801, 514] width 168 height 45
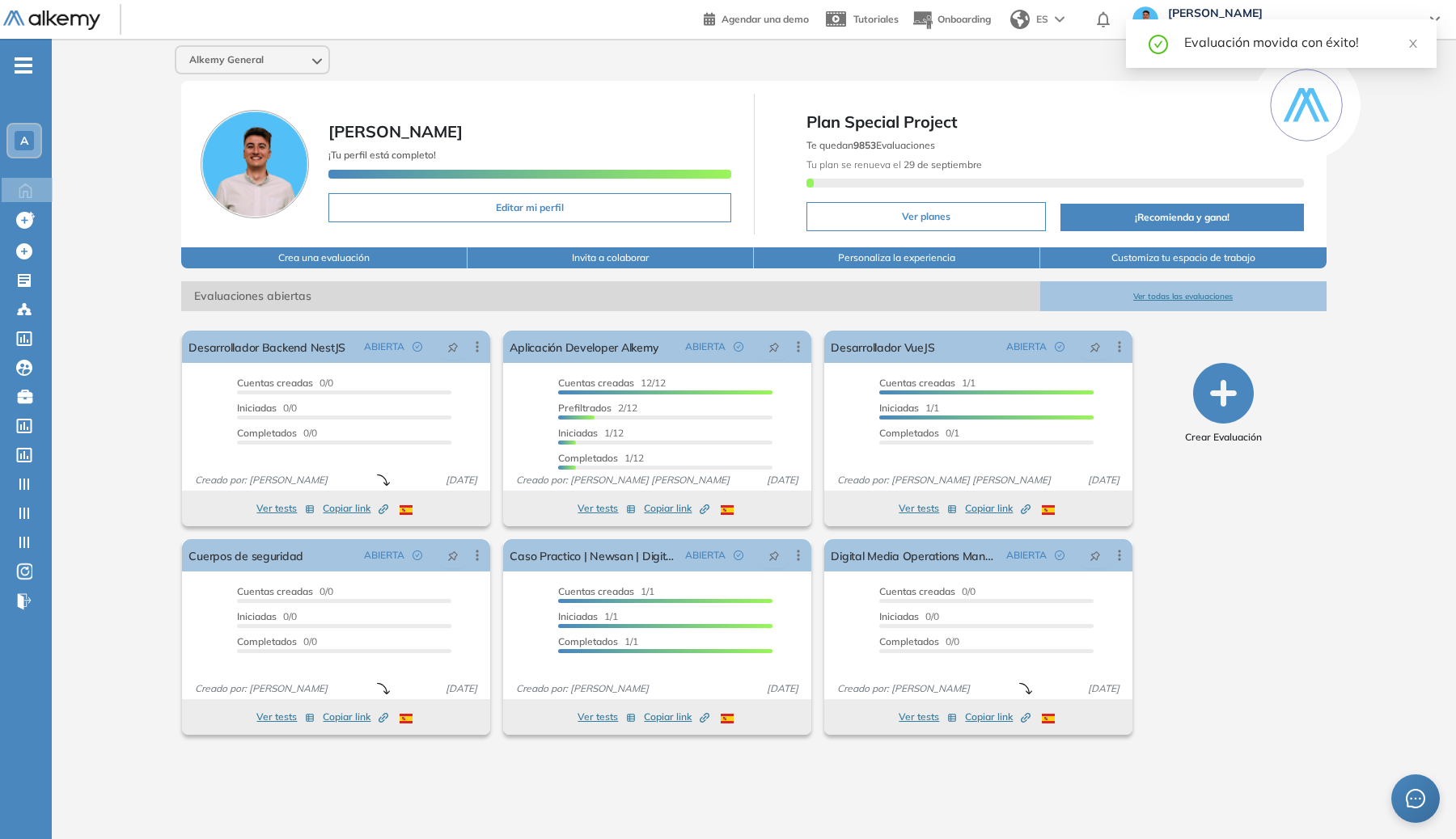
click at [39, 146] on div "A" at bounding box center [23, 140] width 32 height 32
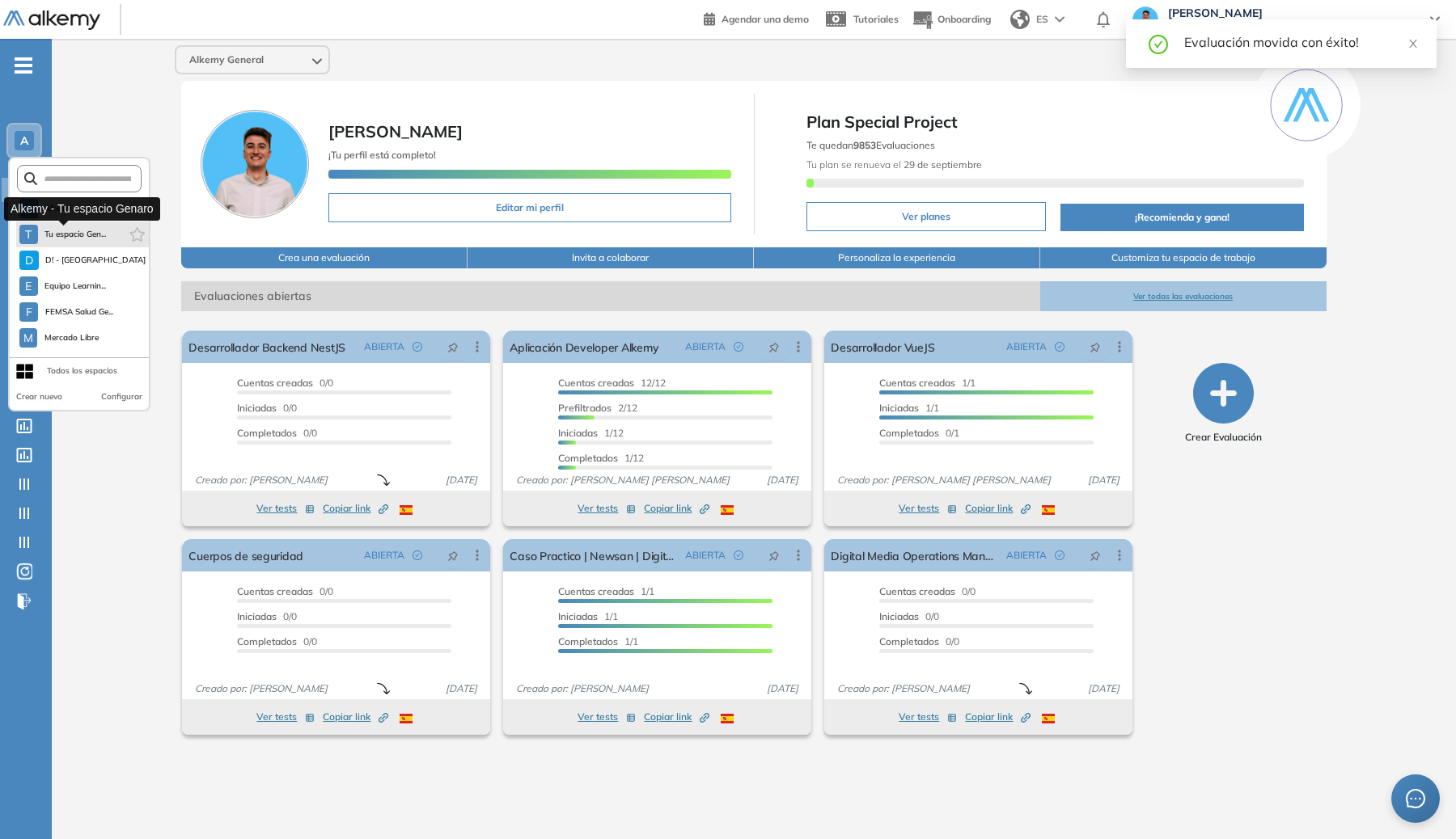
click at [45, 230] on span "Tu espacio Gen..." at bounding box center [76, 234] width 62 height 13
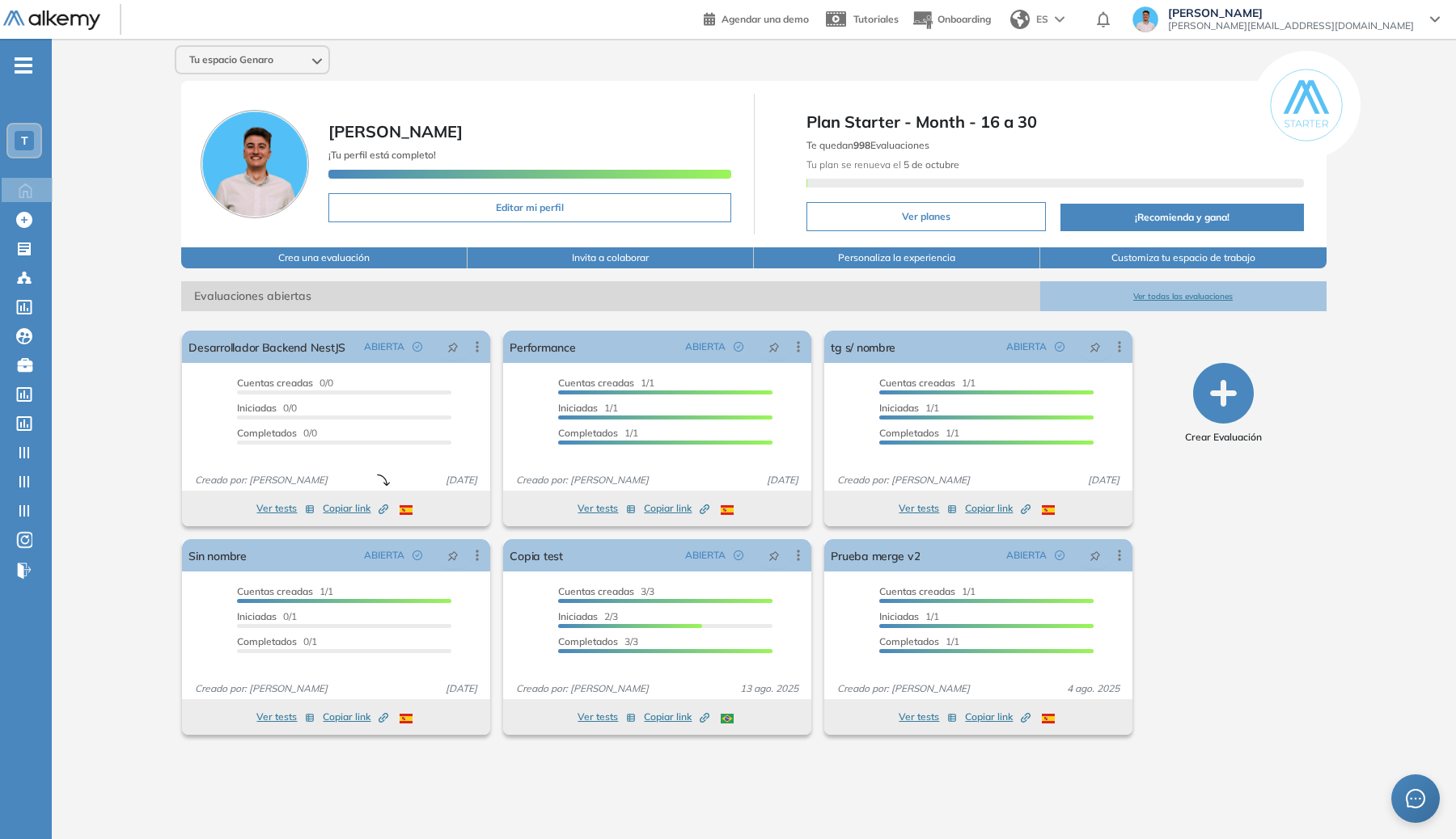
drag, startPoint x: 345, startPoint y: 508, endPoint x: 519, endPoint y: 529, distance: 175.3
click at [345, 508] on span "Copiar link Created by potrace 1.16, written by [PERSON_NAME] [DATE]-[DATE]" at bounding box center [356, 508] width 66 height 15
click at [287, 334] on link "Desarrollador Backend NestJS" at bounding box center [267, 346] width 157 height 32
click at [15, 142] on div "T" at bounding box center [24, 141] width 19 height 19
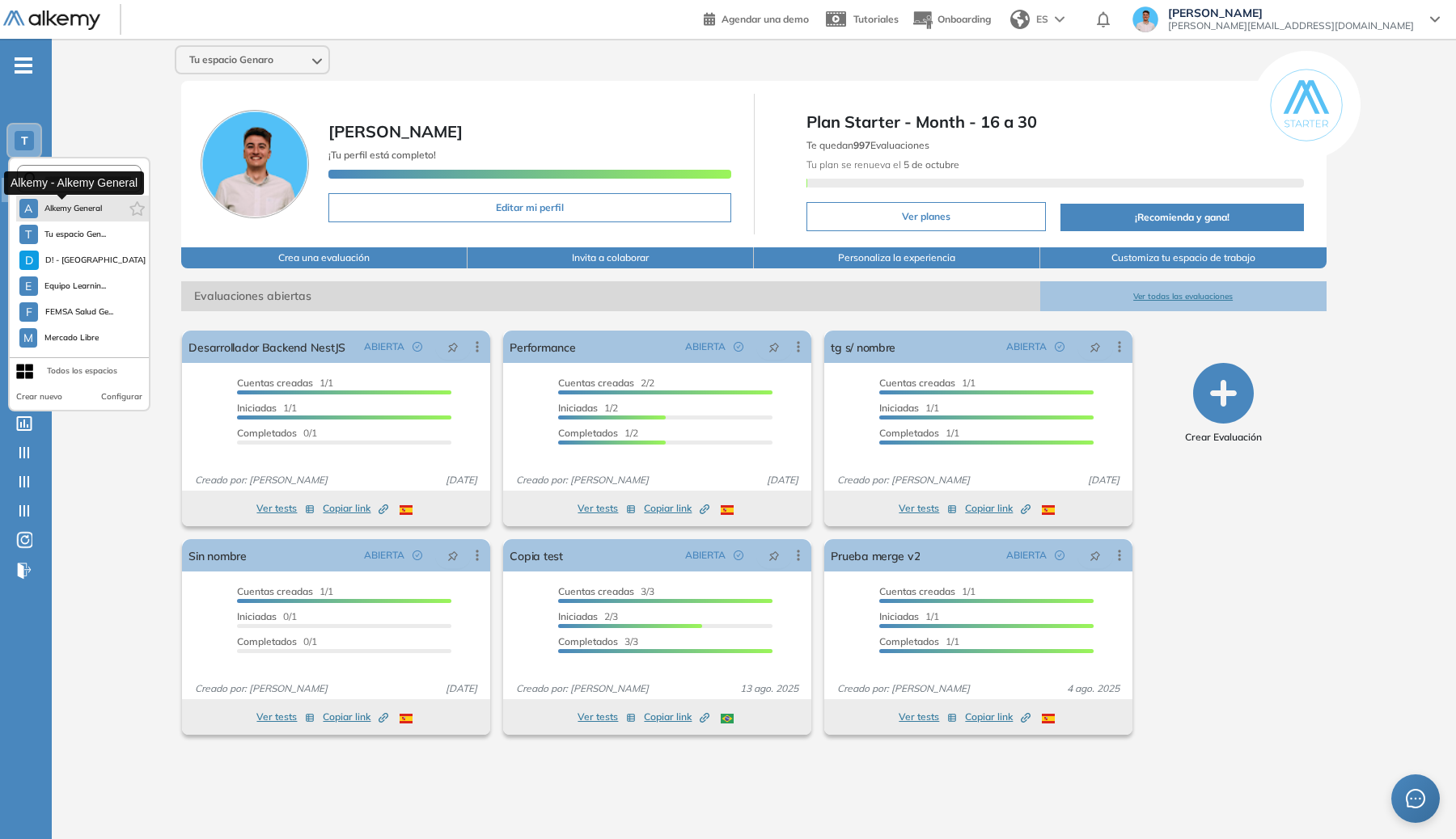
click at [77, 210] on span "Alkemy General" at bounding box center [73, 208] width 58 height 13
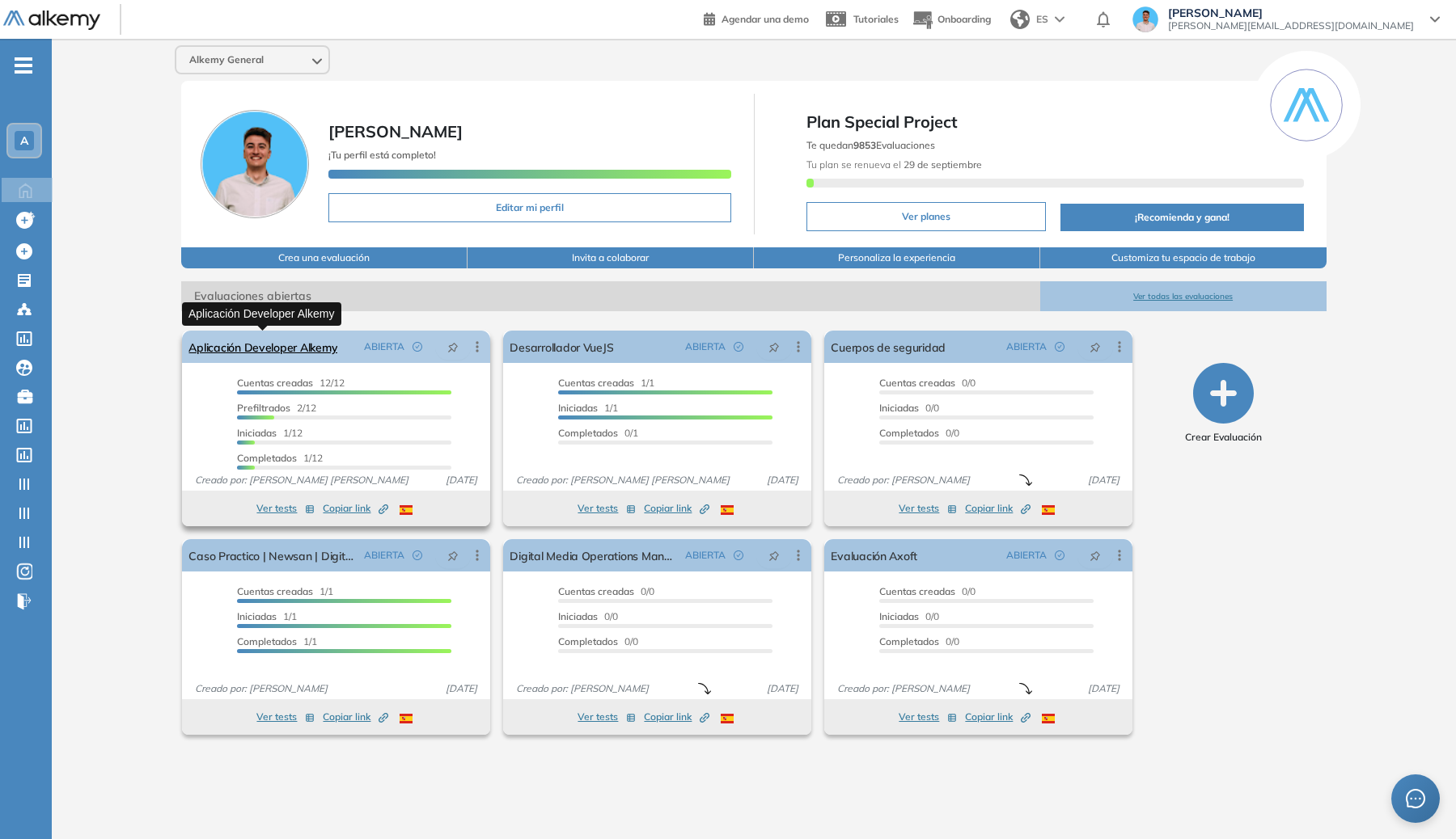
click at [269, 346] on link "Aplicación Developer Alkemy" at bounding box center [263, 346] width 149 height 32
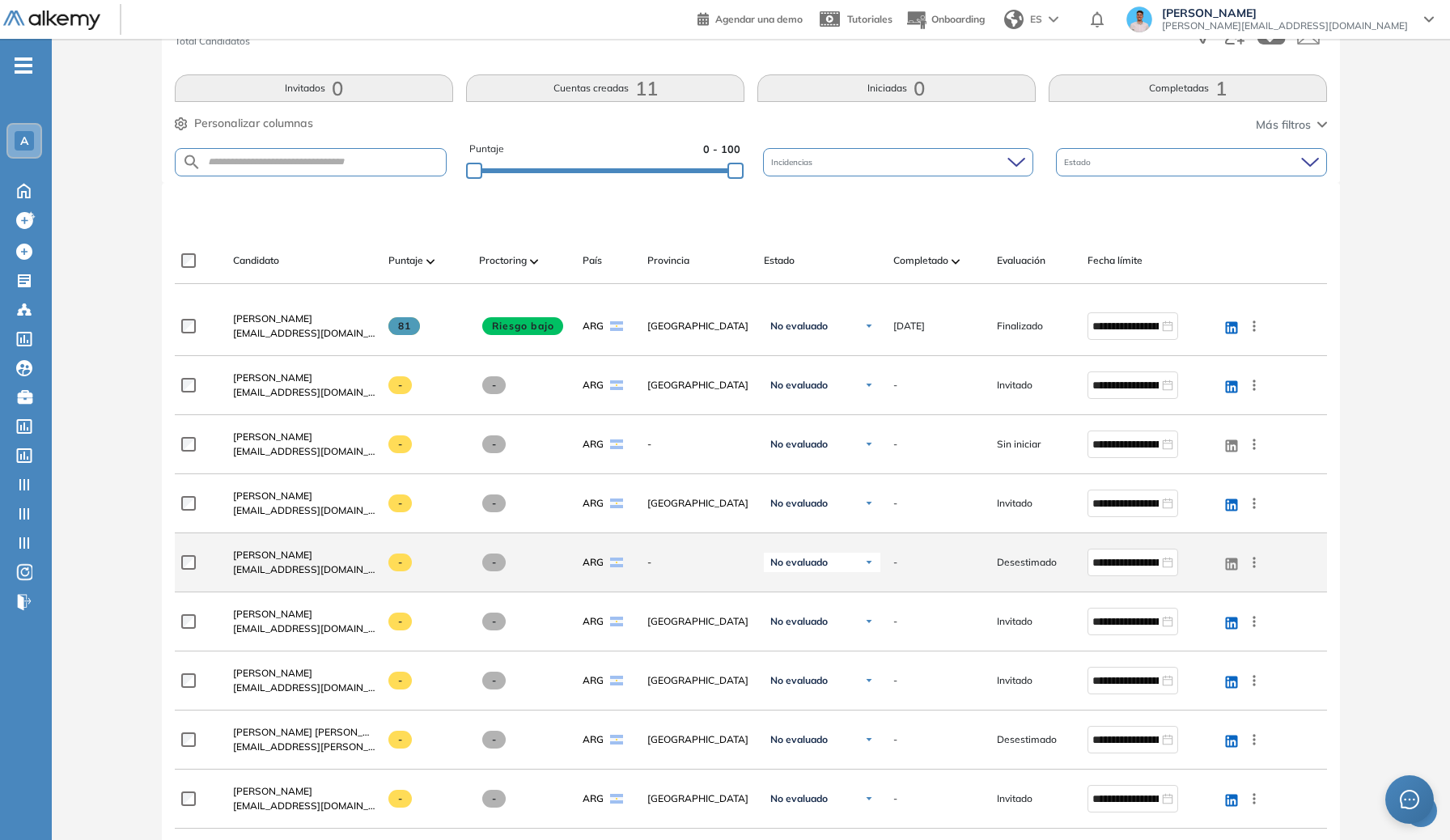
scroll to position [312, 0]
click at [287, 553] on span "[PERSON_NAME]" at bounding box center [273, 553] width 79 height 12
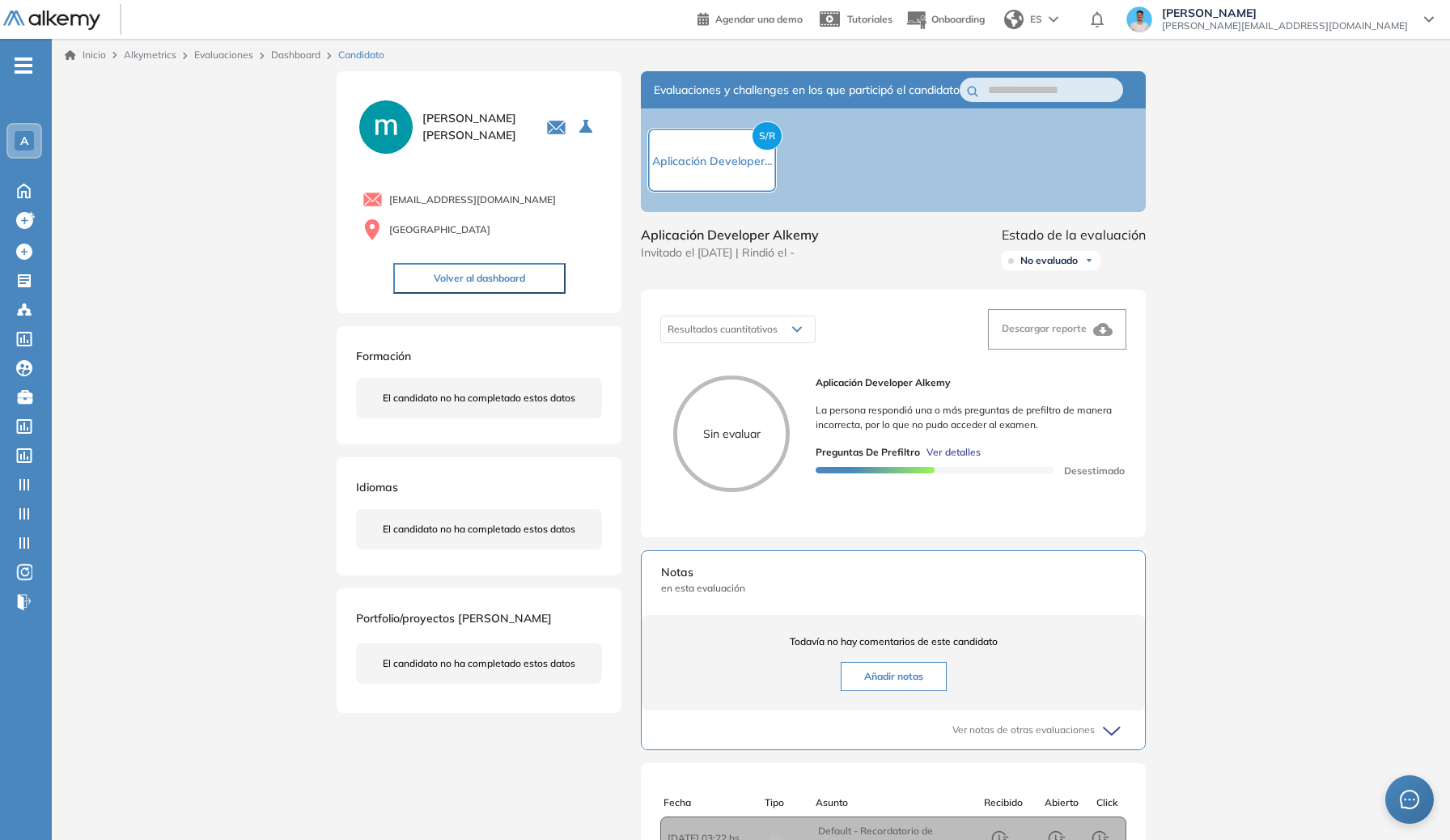
click at [967, 460] on span "Ver detalles" at bounding box center [953, 452] width 54 height 15
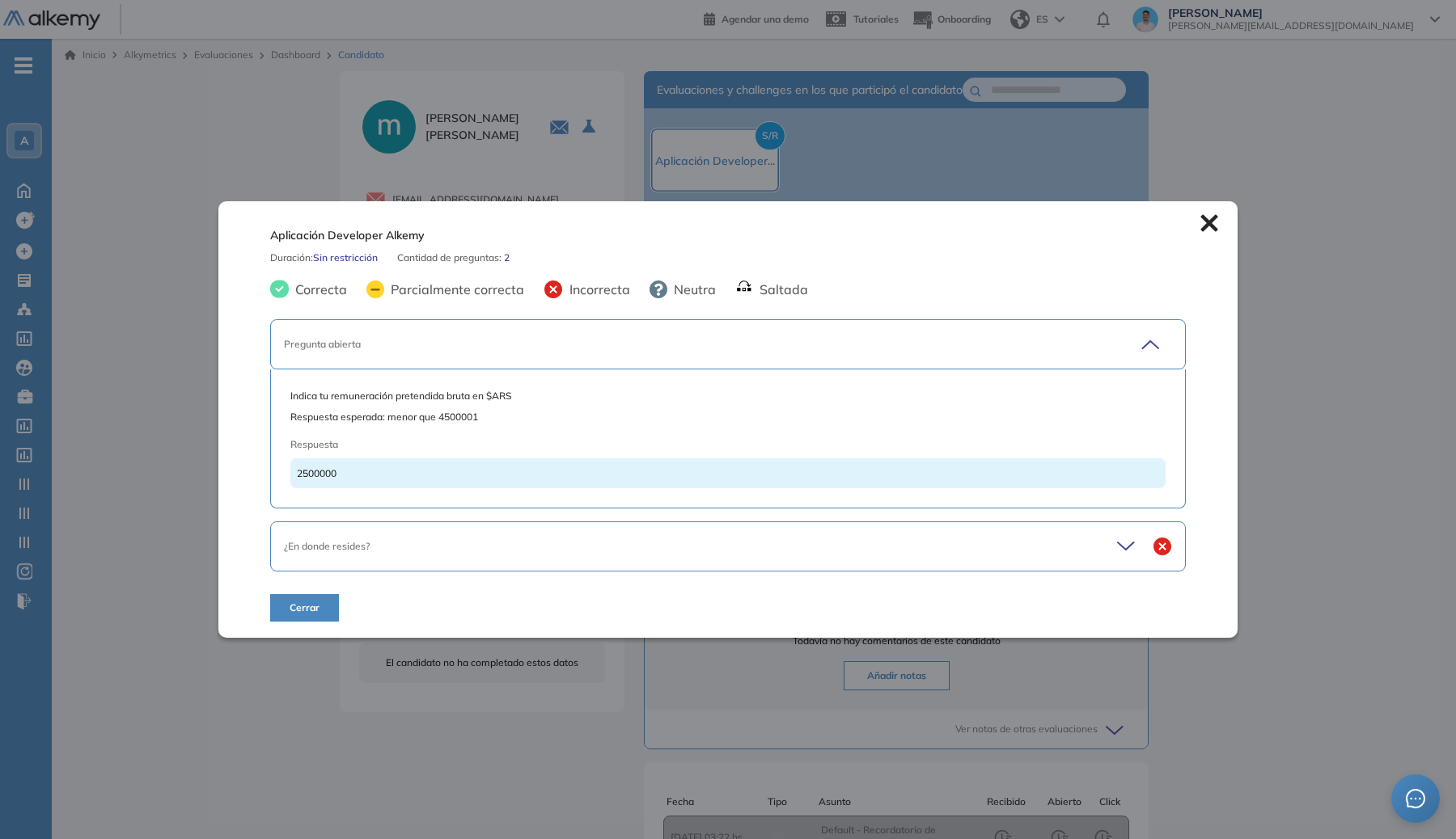
click at [510, 350] on div "Pregunta abierta" at bounding box center [683, 344] width 799 height 15
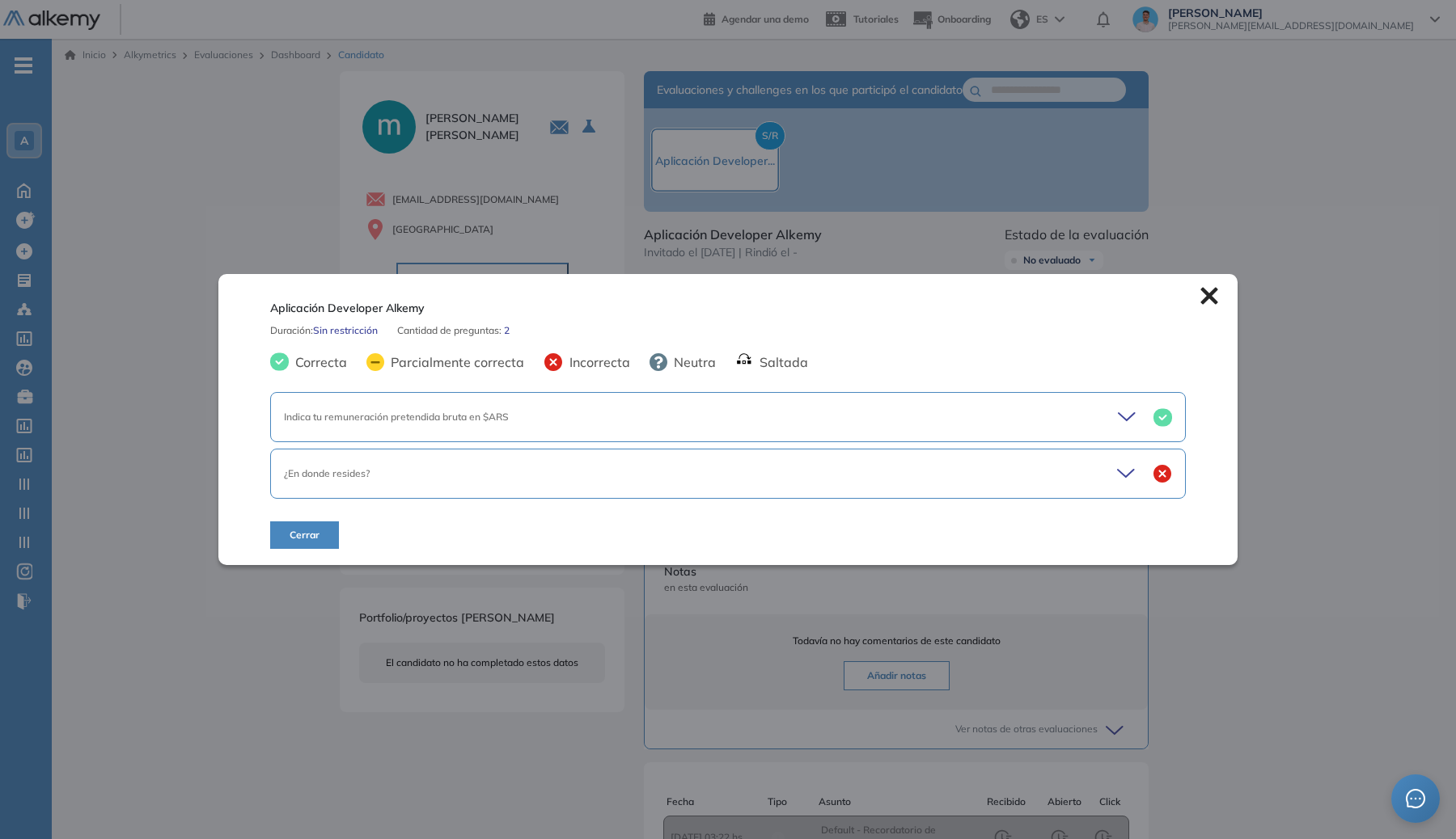
click at [515, 483] on div "¿En donde resides?" at bounding box center [728, 474] width 915 height 50
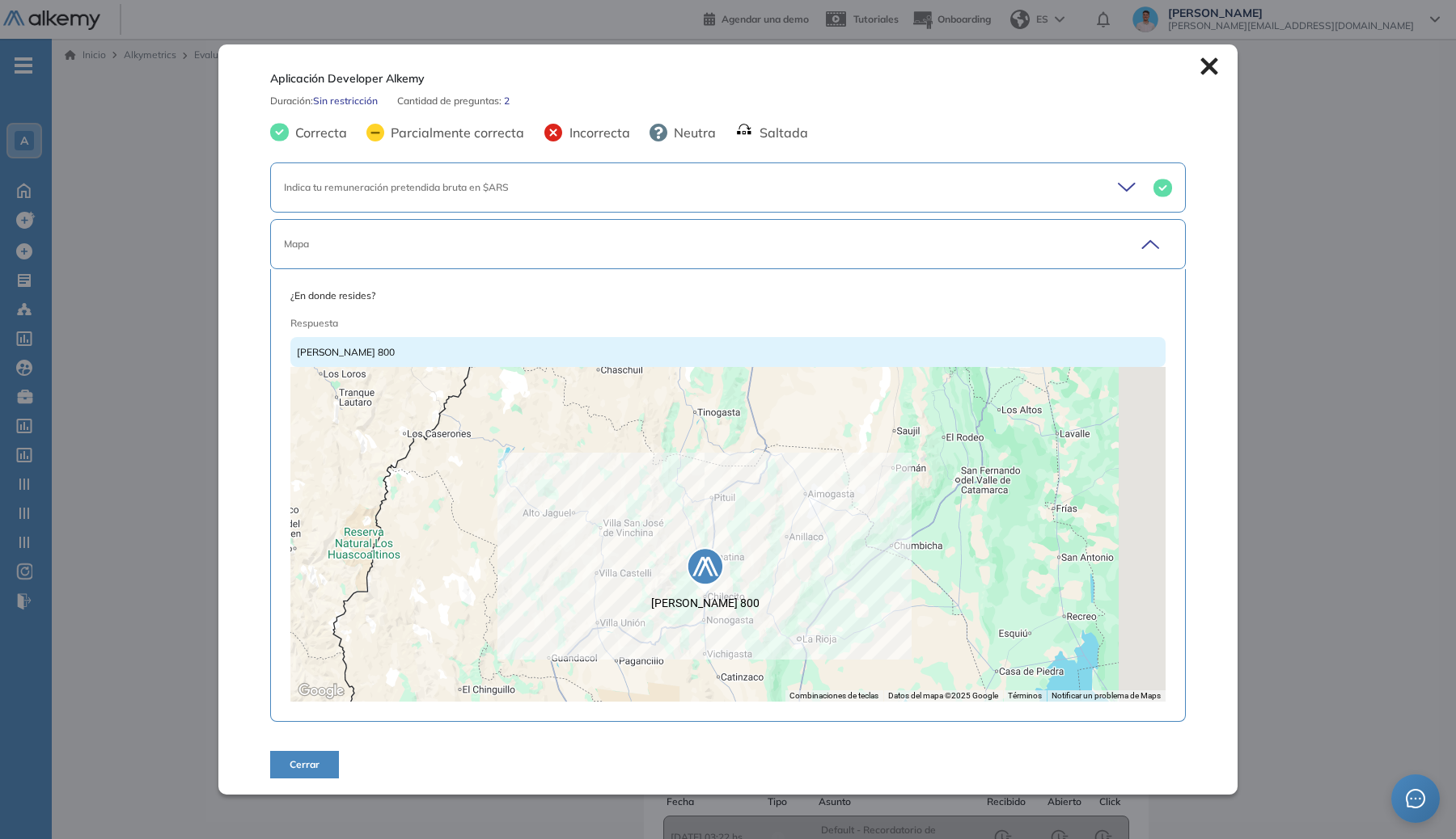
drag, startPoint x: 854, startPoint y: 500, endPoint x: 772, endPoint y: 589, distance: 121.0
click at [772, 589] on div at bounding box center [727, 534] width 875 height 335
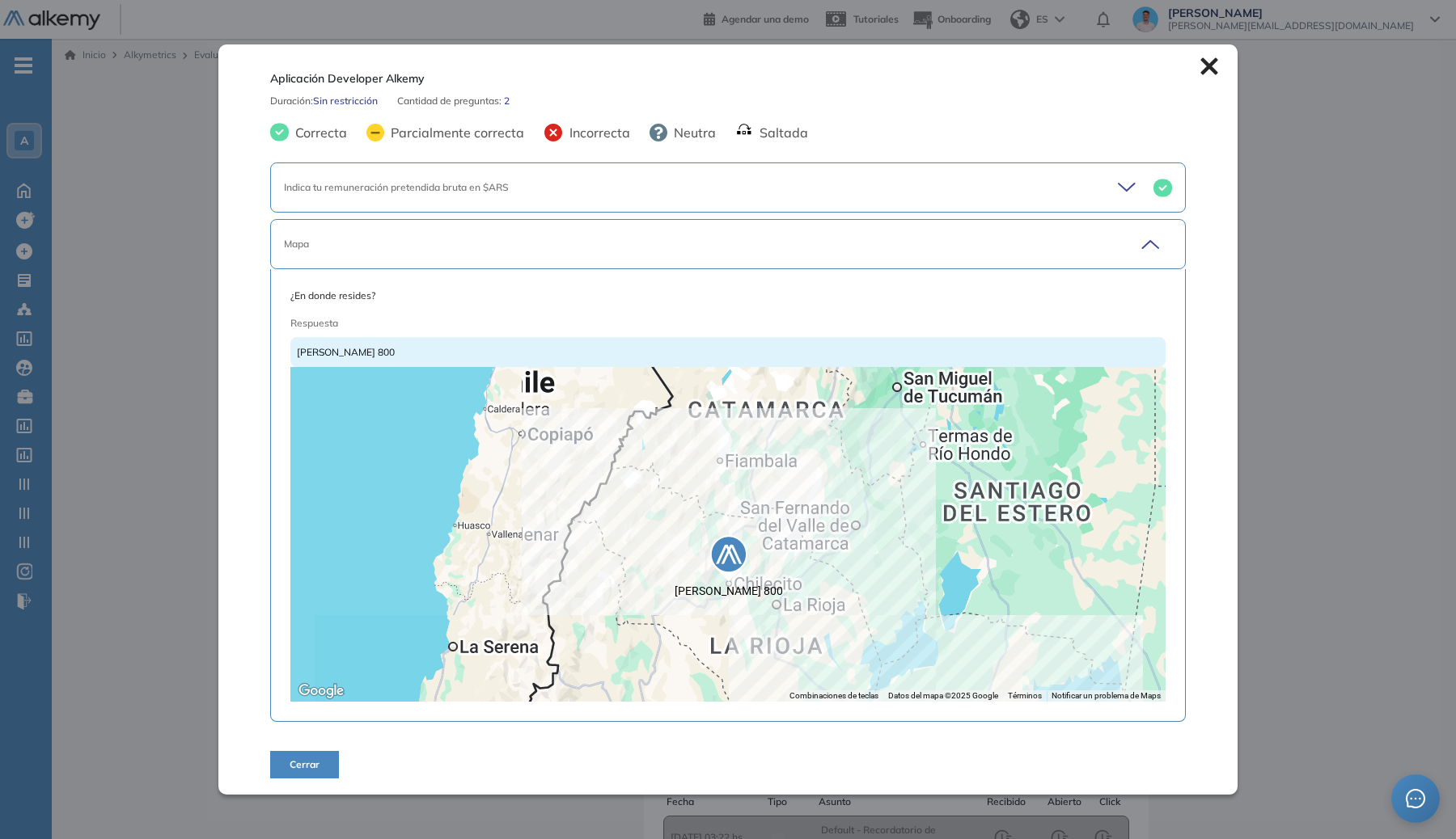
click at [1295, 173] on div "Inicio Alkymetrics Evaluaciones Dashboard Candidato Aplicación Developer Alkemy…" at bounding box center [754, 561] width 1404 height 1044
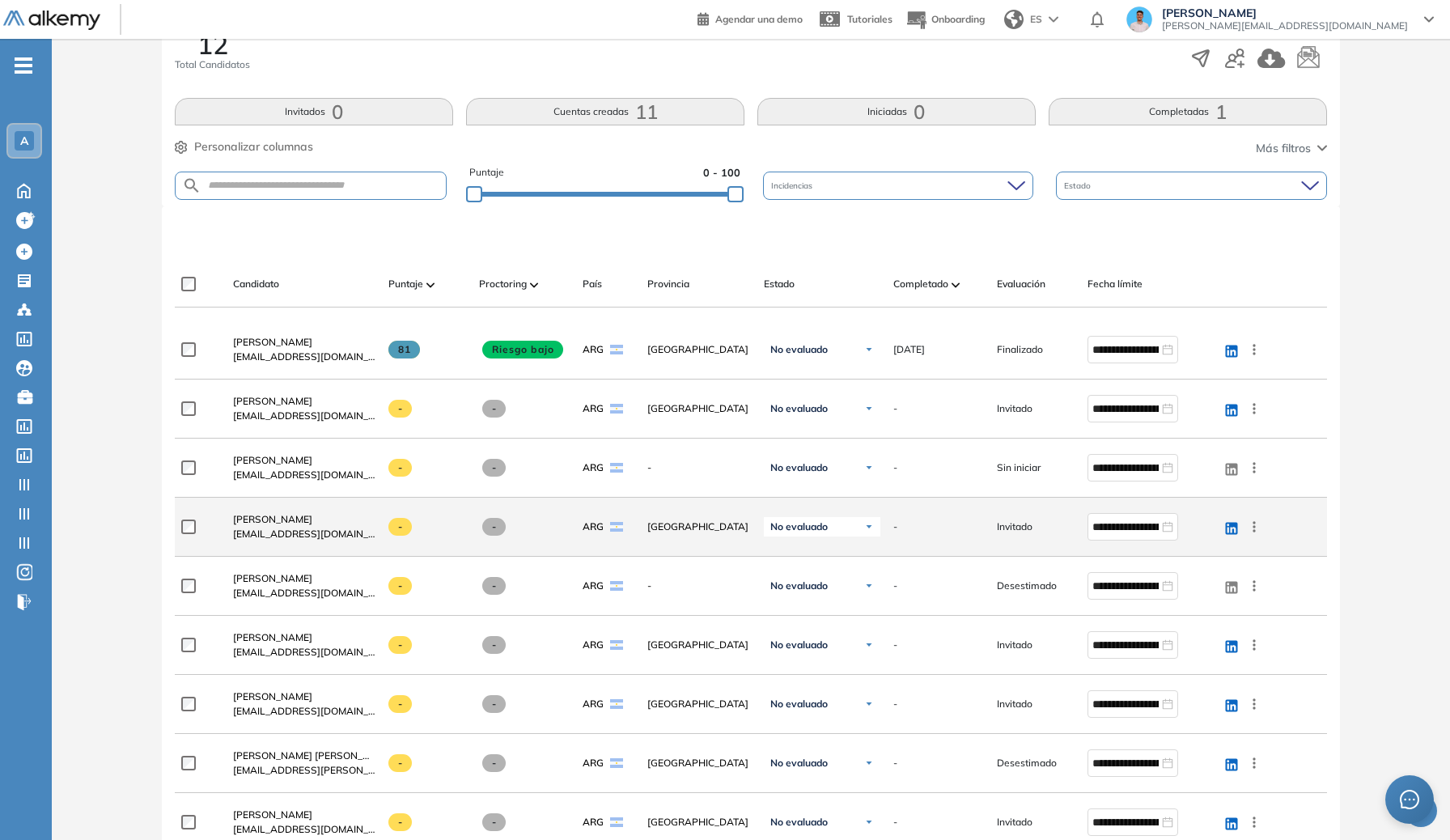
scroll to position [297, 0]
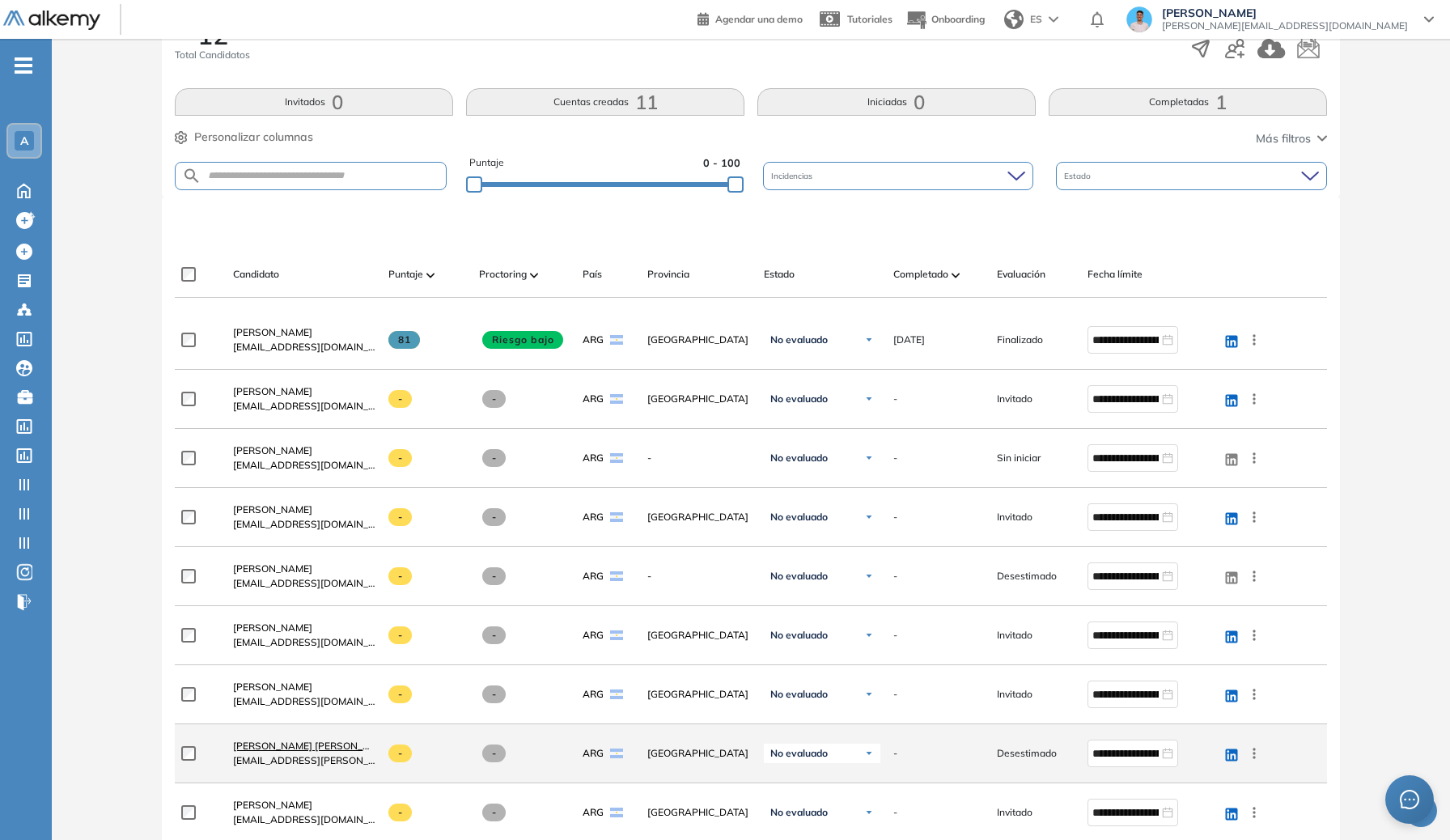
click at [302, 744] on span "[PERSON_NAME] [PERSON_NAME]" at bounding box center [314, 746] width 161 height 12
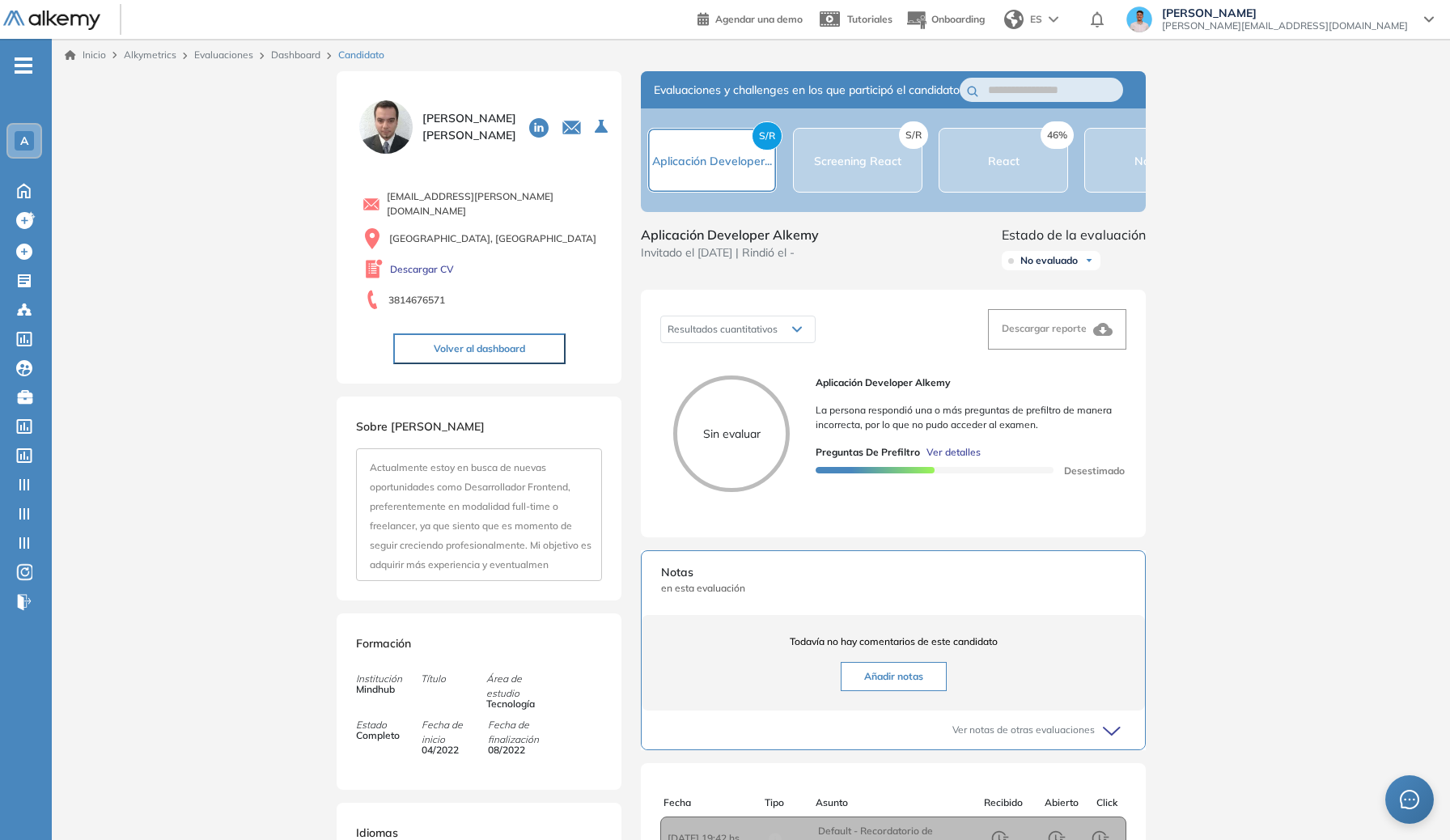
click at [954, 460] on span "Ver detalles" at bounding box center [953, 452] width 54 height 15
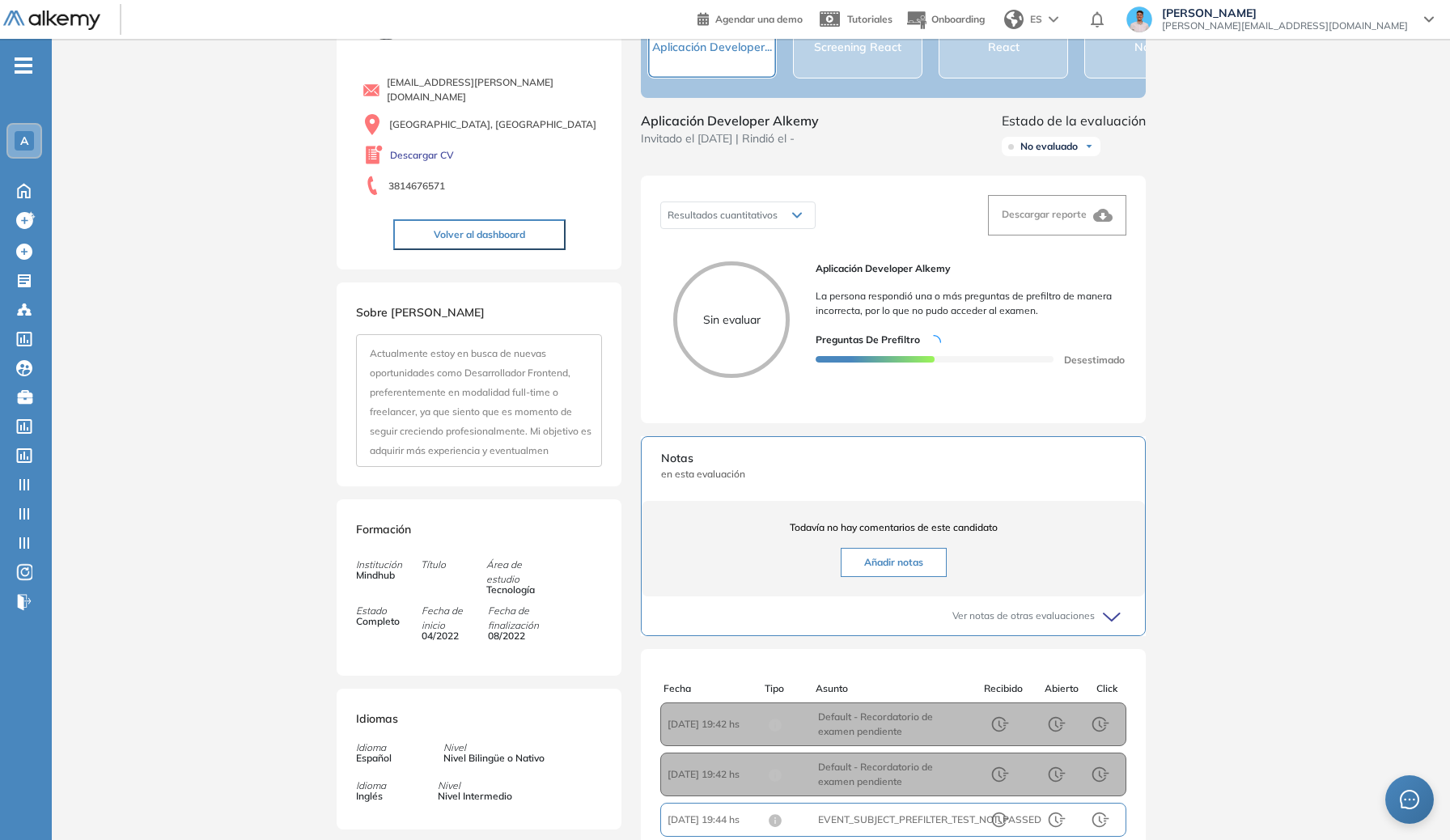
scroll to position [123, 0]
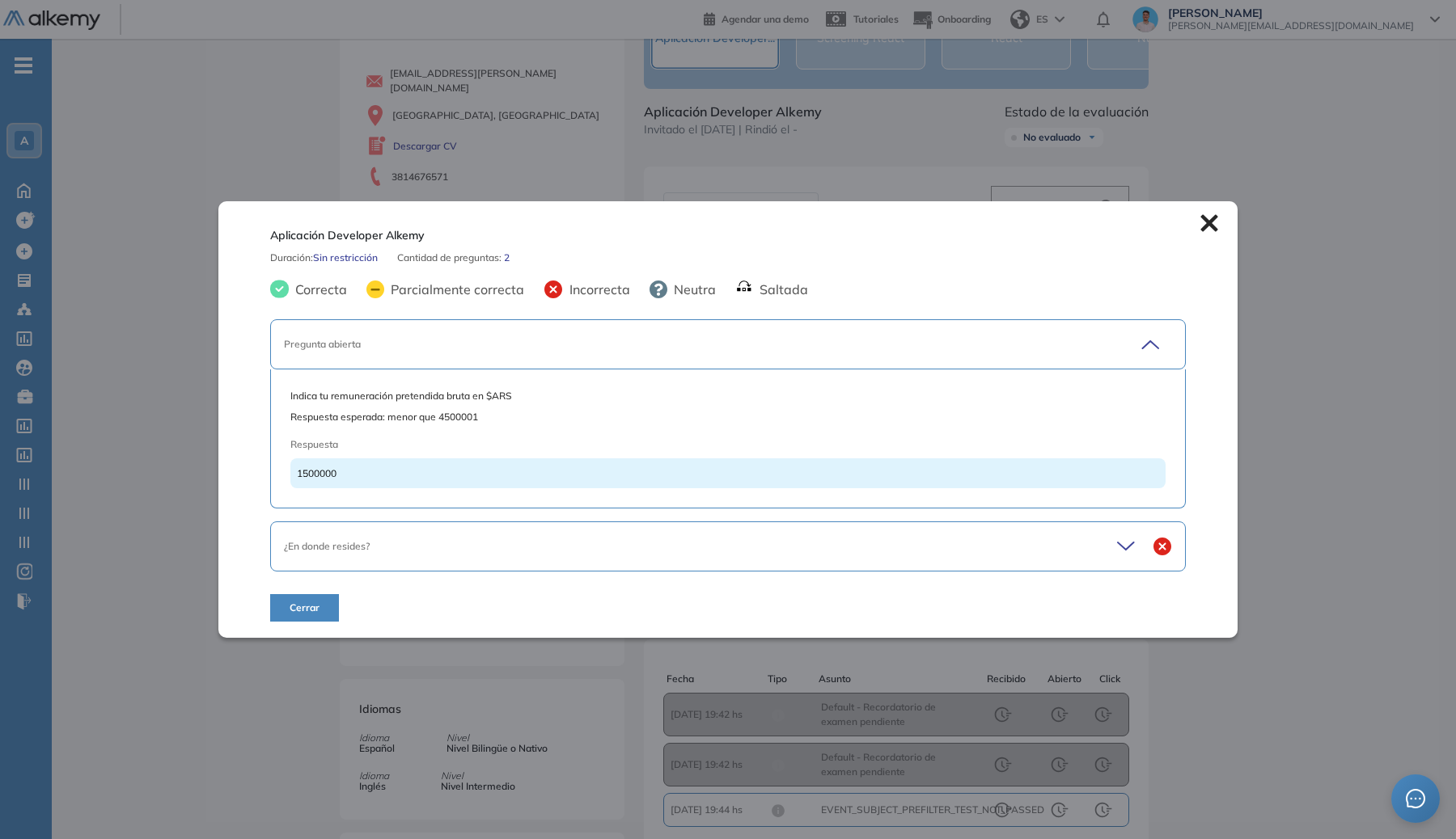
click at [361, 348] on div "Pregunta abierta" at bounding box center [683, 344] width 799 height 15
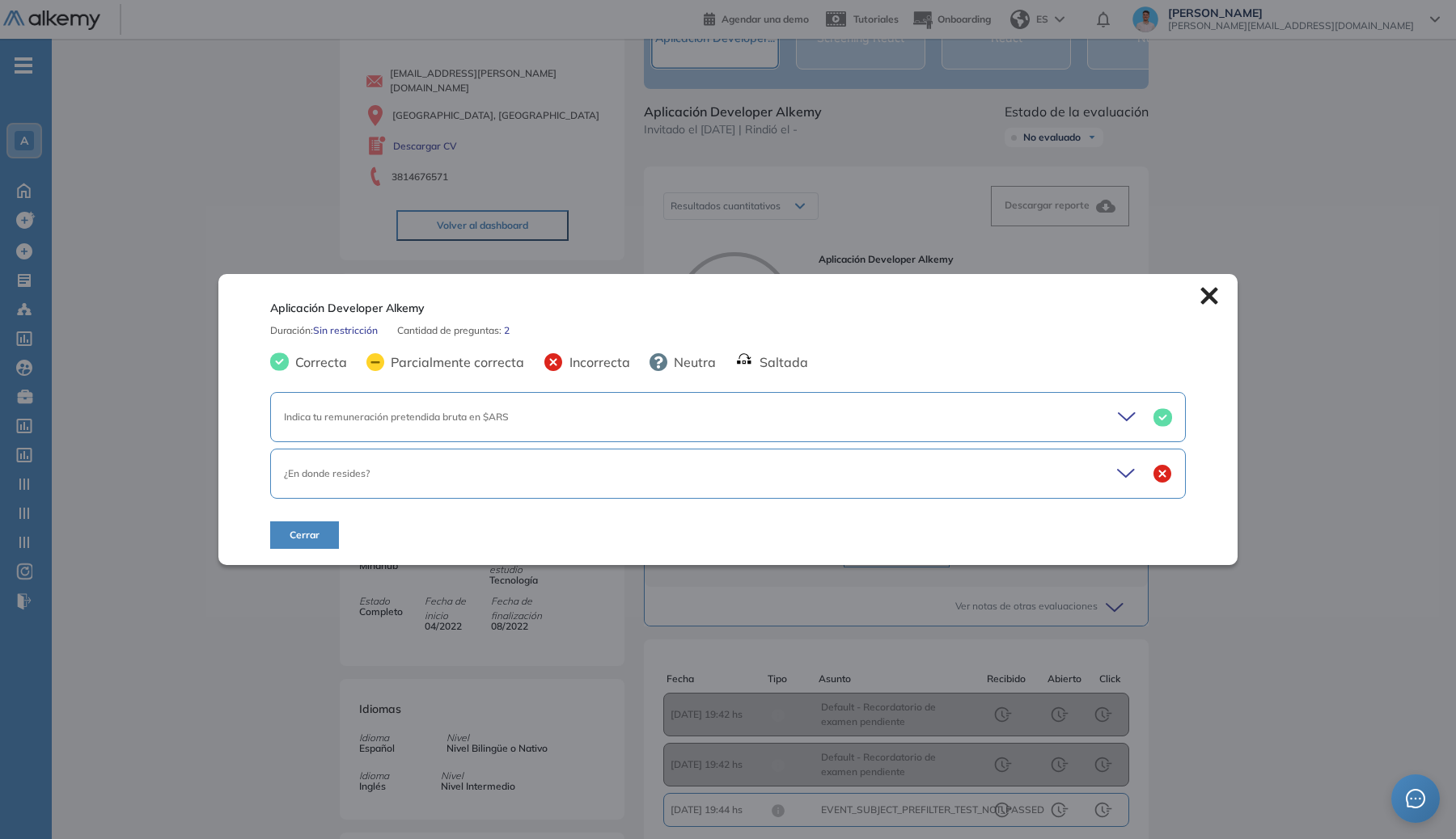
click at [446, 480] on div "¿En donde resides?" at bounding box center [683, 473] width 799 height 15
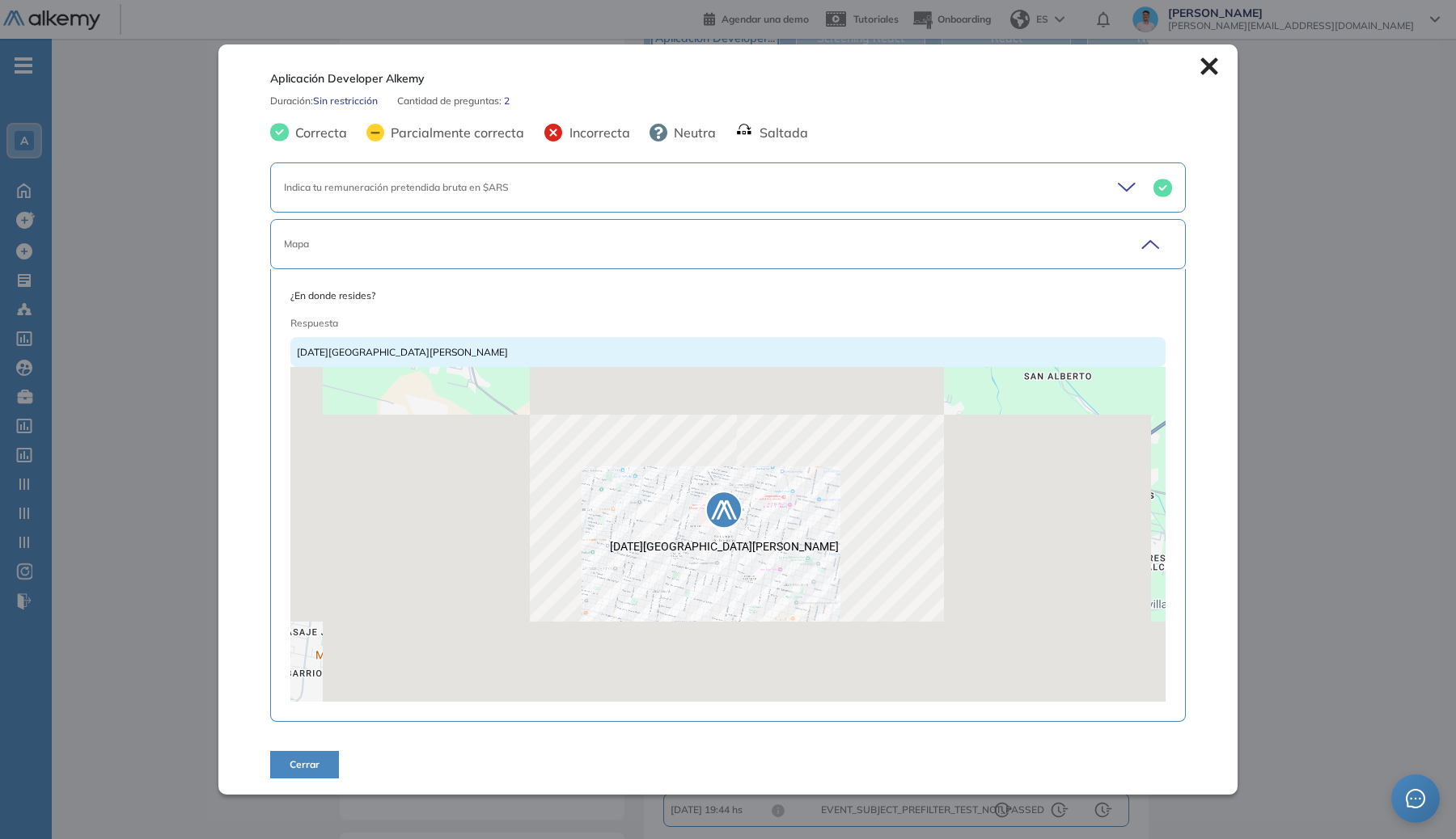
click at [1200, 60] on icon at bounding box center [1209, 66] width 18 height 18
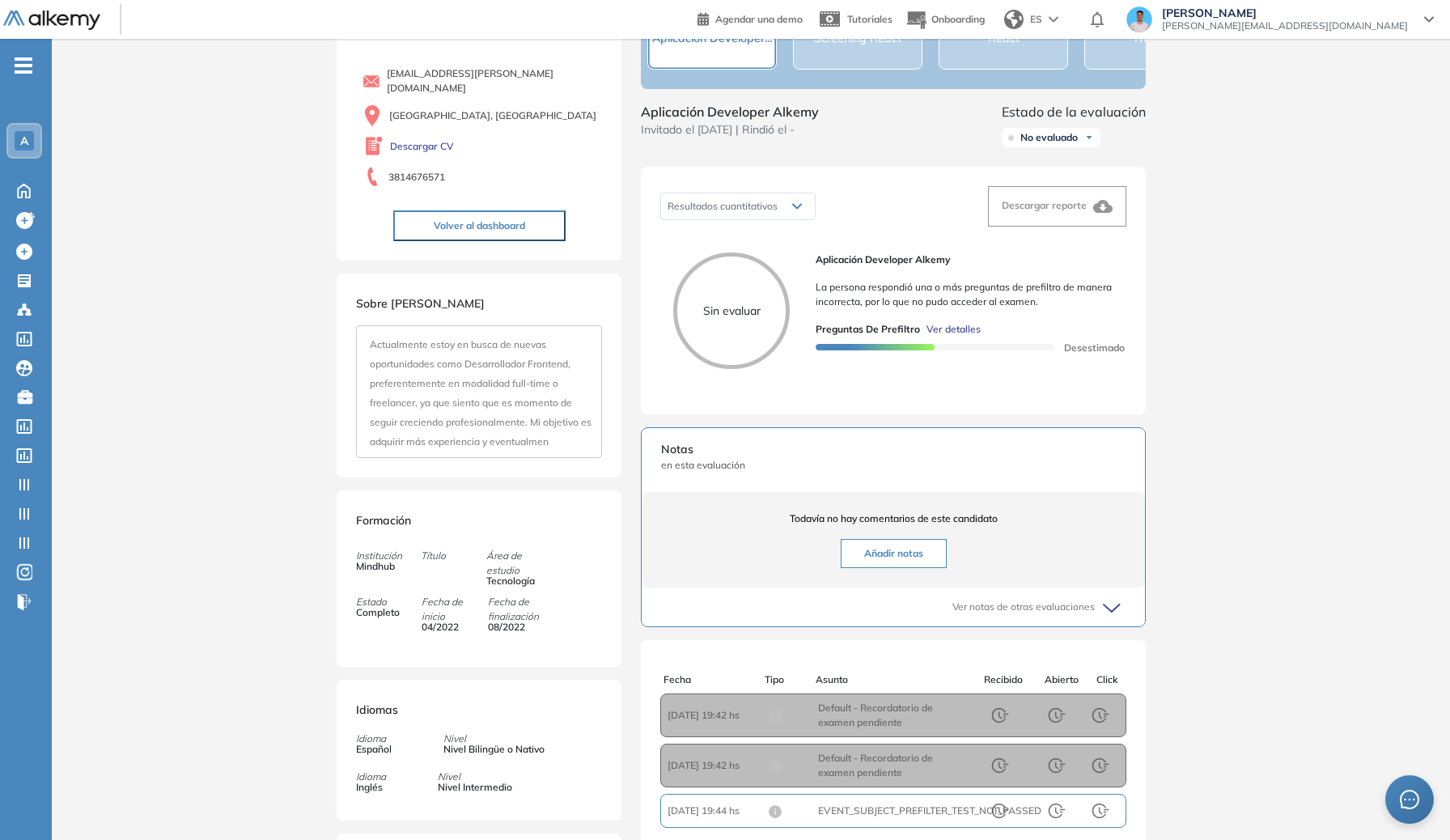
drag, startPoint x: 574, startPoint y: 197, endPoint x: 540, endPoint y: 203, distance: 34.5
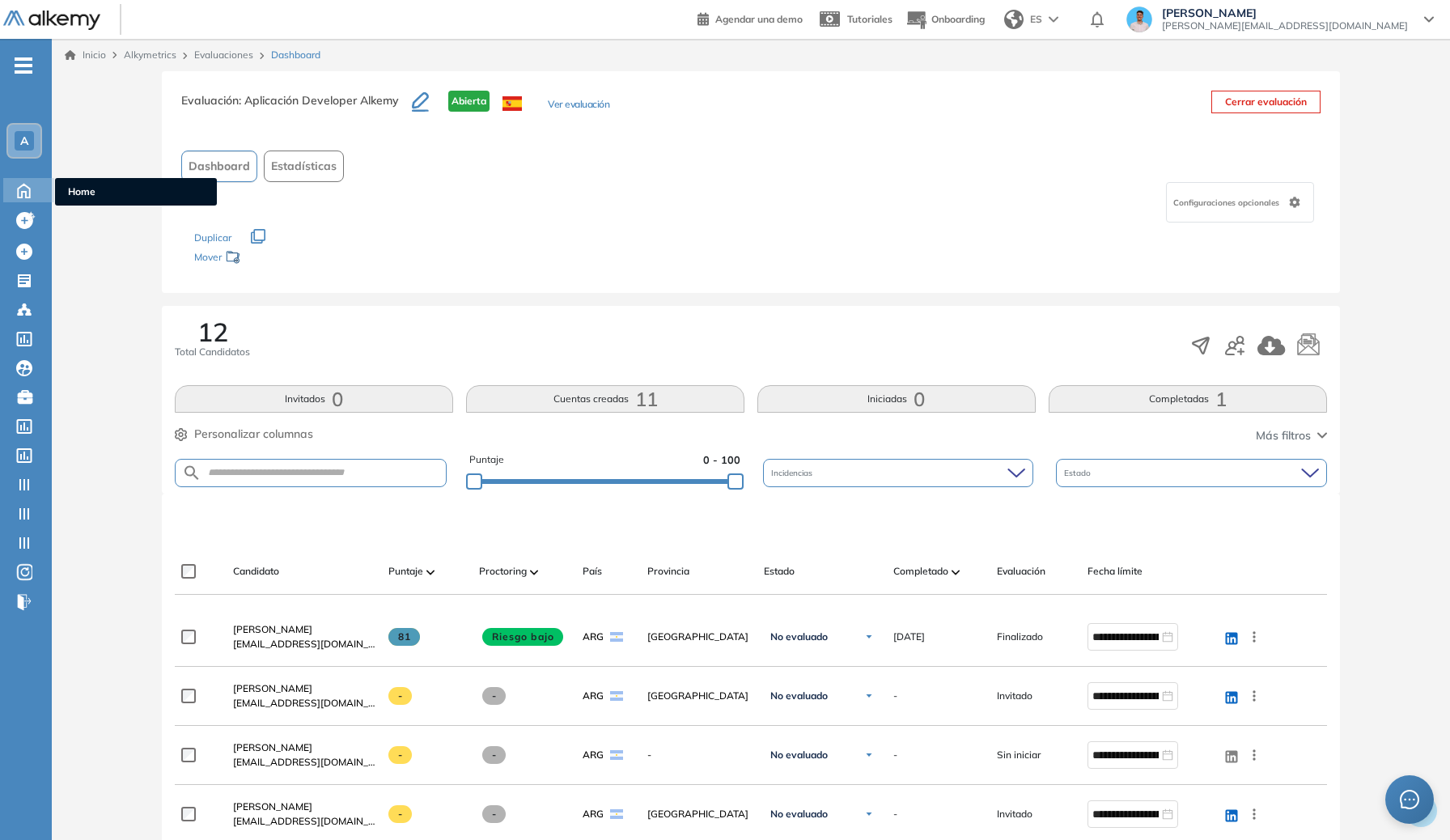
click at [22, 188] on icon at bounding box center [23, 189] width 29 height 19
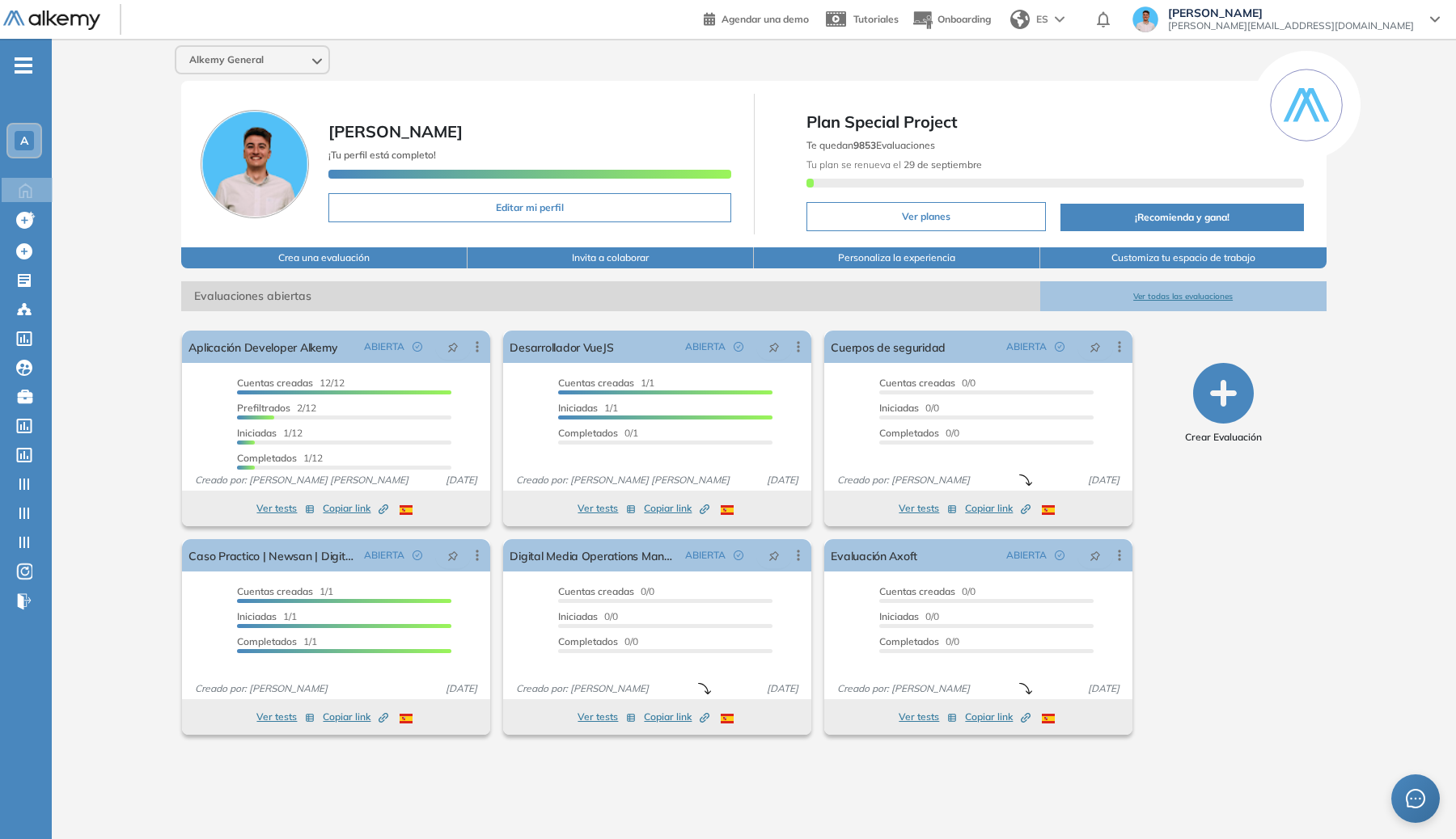
click at [34, 132] on div "A" at bounding box center [23, 140] width 32 height 32
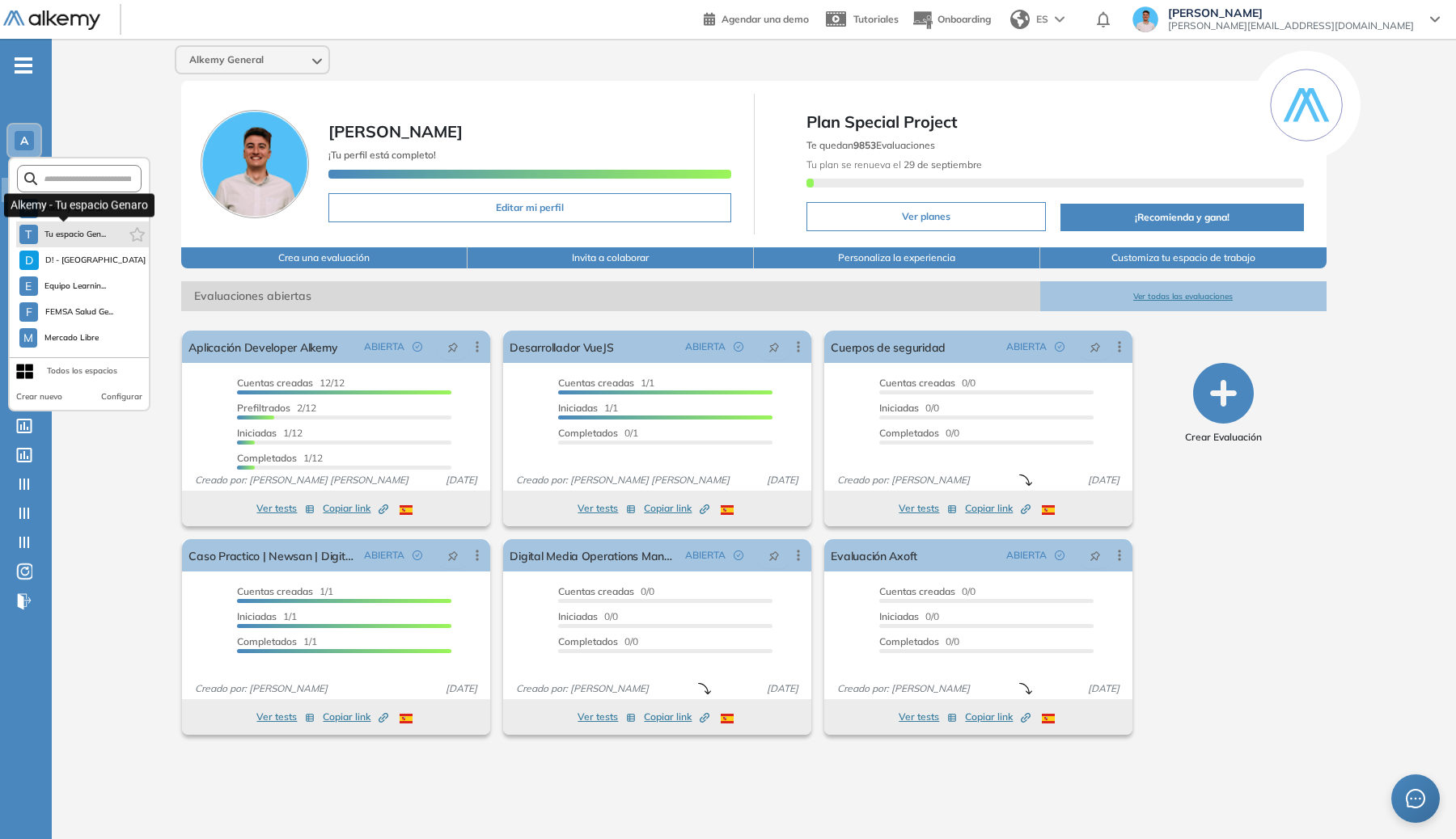
click at [77, 243] on button "T Tu espacio Gen..." at bounding box center [62, 234] width 87 height 19
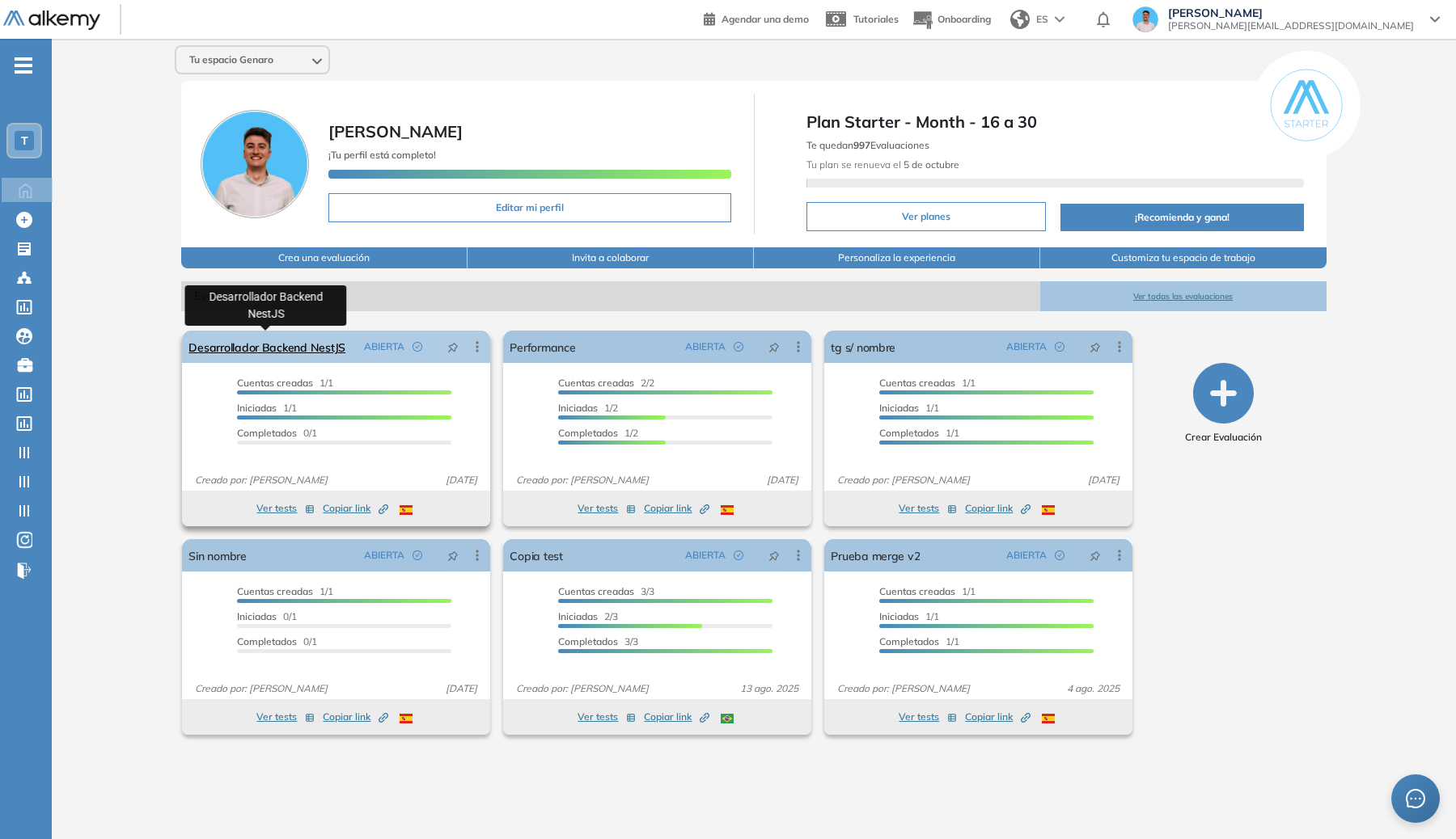
click at [282, 350] on link "Desarrollador Backend NestJS" at bounding box center [267, 346] width 157 height 32
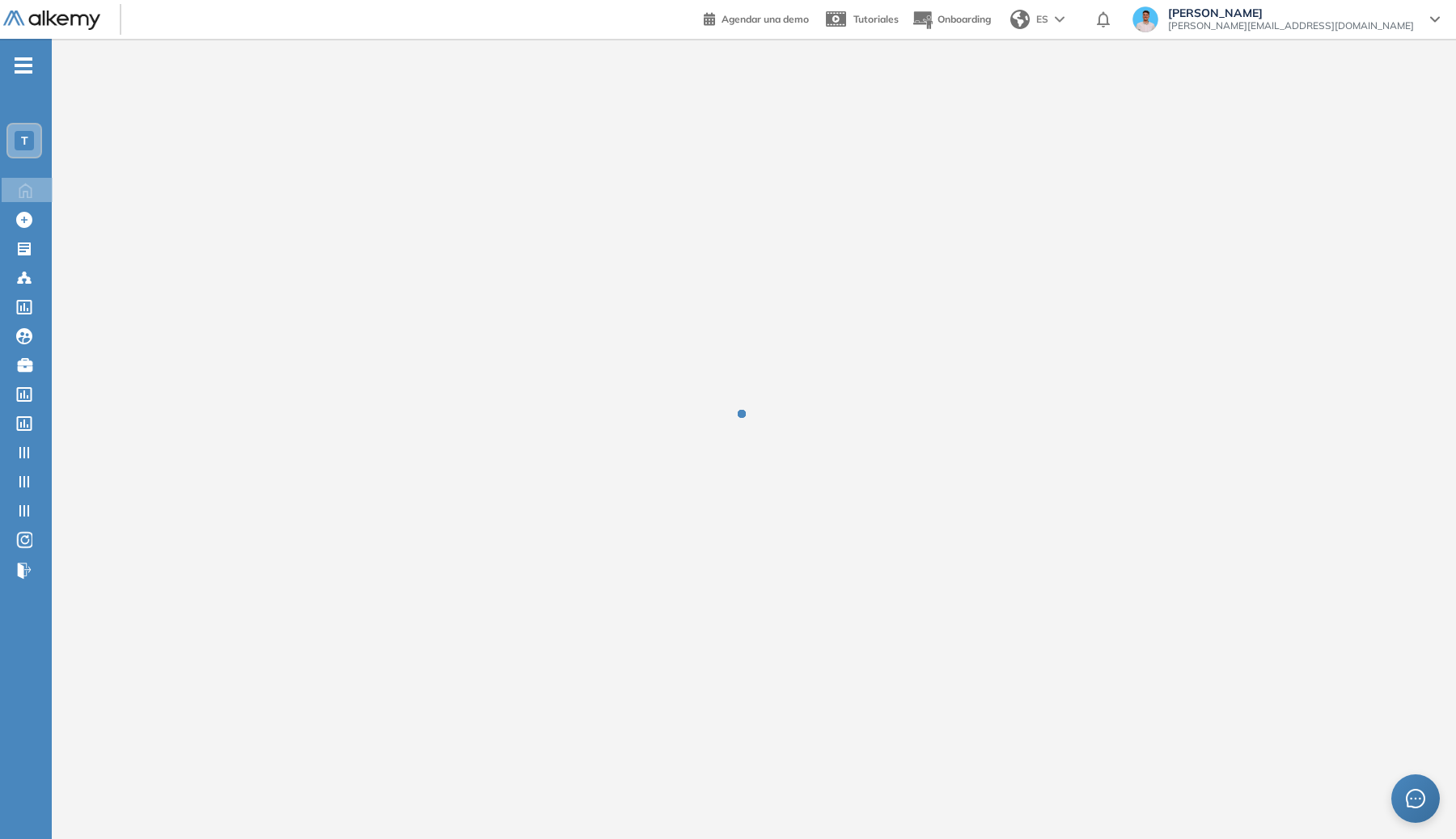
click at [1064, 19] on img at bounding box center [1059, 19] width 9 height 6
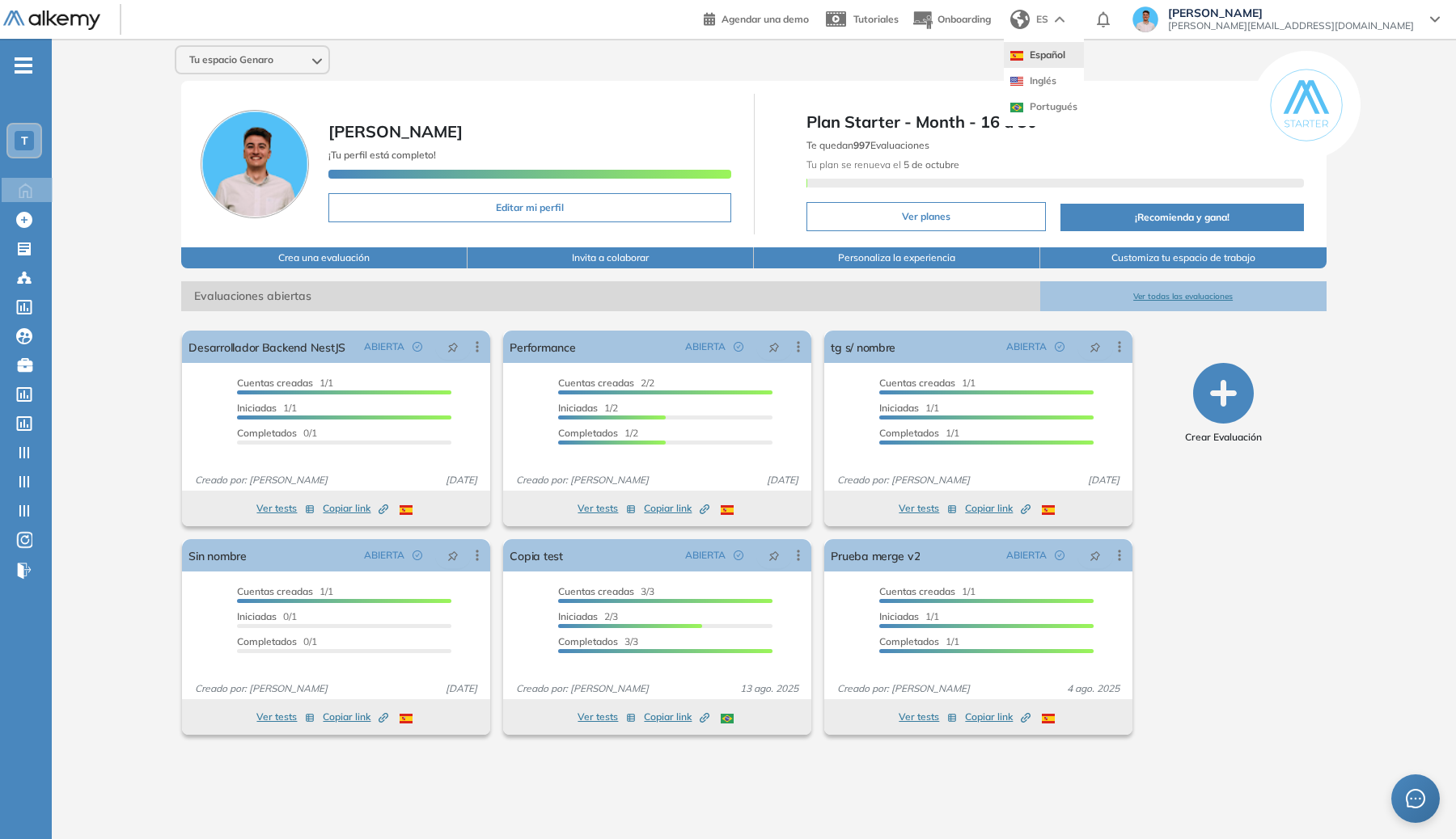
click at [1016, 74] on div "Tu espacio [PERSON_NAME] ¡Tu perfil está completo! Editar mi perfil Plan Starte…" at bounding box center [754, 426] width 1404 height 774
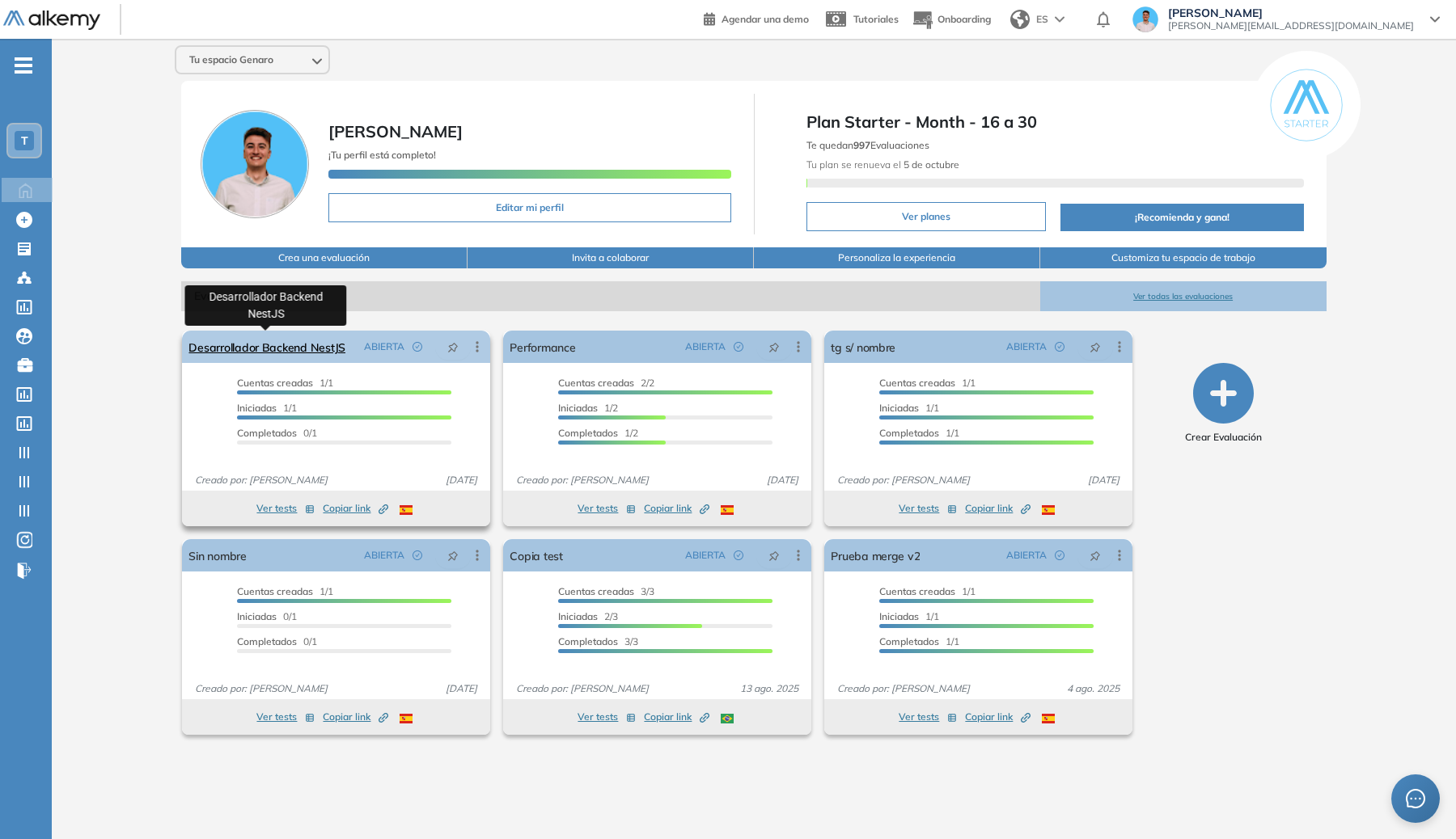
click at [285, 346] on link "Desarrollador Backend NestJS" at bounding box center [267, 346] width 157 height 32
click at [313, 346] on link "Desarrollador Backend NestJS" at bounding box center [267, 346] width 157 height 32
drag, startPoint x: 362, startPoint y: 348, endPoint x: 192, endPoint y: 346, distance: 170.0
click at [192, 346] on div "Desarrollador Backend NestJS ABIERTA Editar Los siguientes tests ya no están di…" at bounding box center [336, 346] width 308 height 32
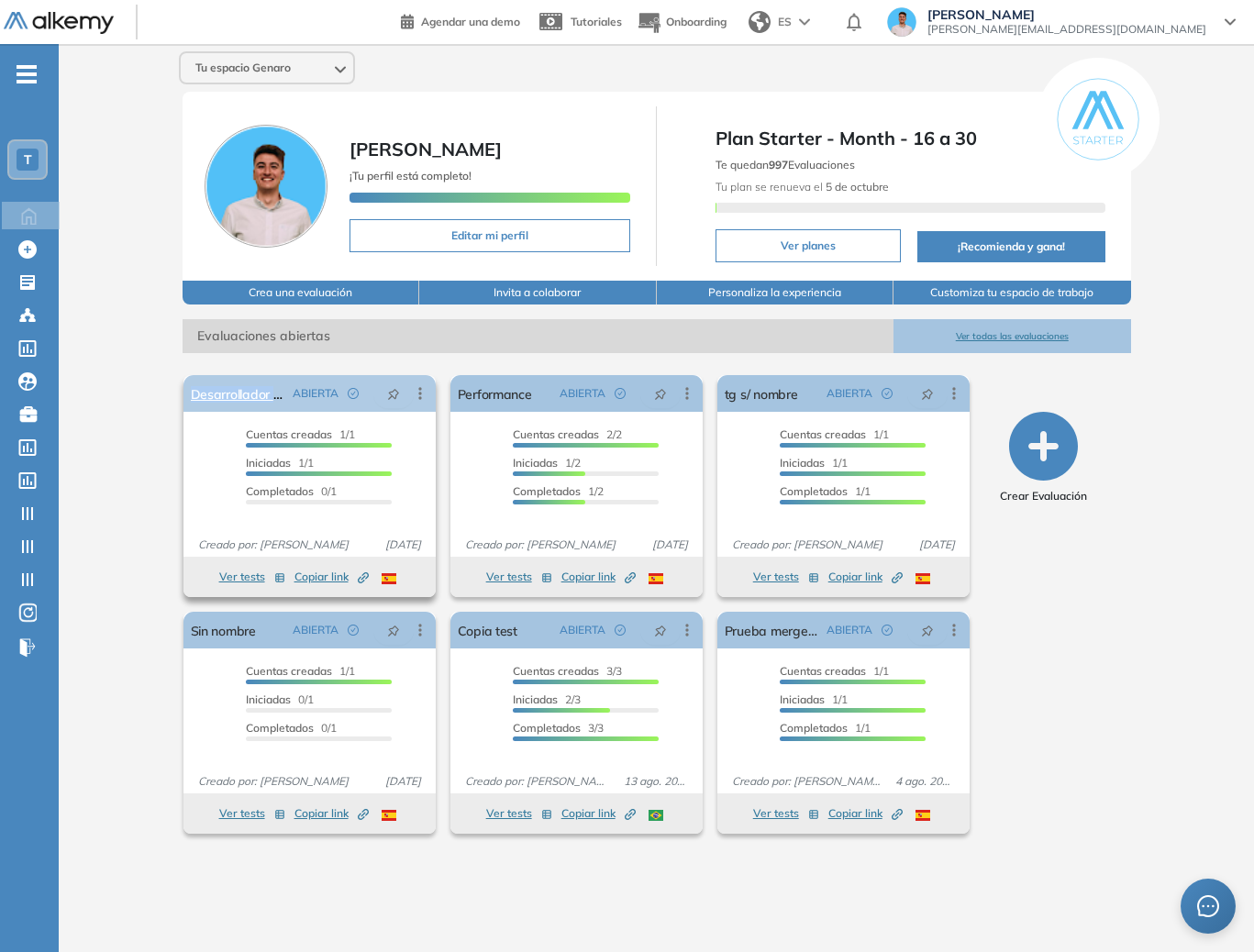
drag, startPoint x: 164, startPoint y: 391, endPoint x: 238, endPoint y: 394, distance: 74.1
click at [165, 391] on div "Tu espacio [PERSON_NAME] ¡Tu perfil está completo! Editar mi perfil Plan Starte…" at bounding box center [656, 483] width 1195 height 879
click at [238, 394] on link "Desarrollador Backend NestJS" at bounding box center [238, 393] width 94 height 36
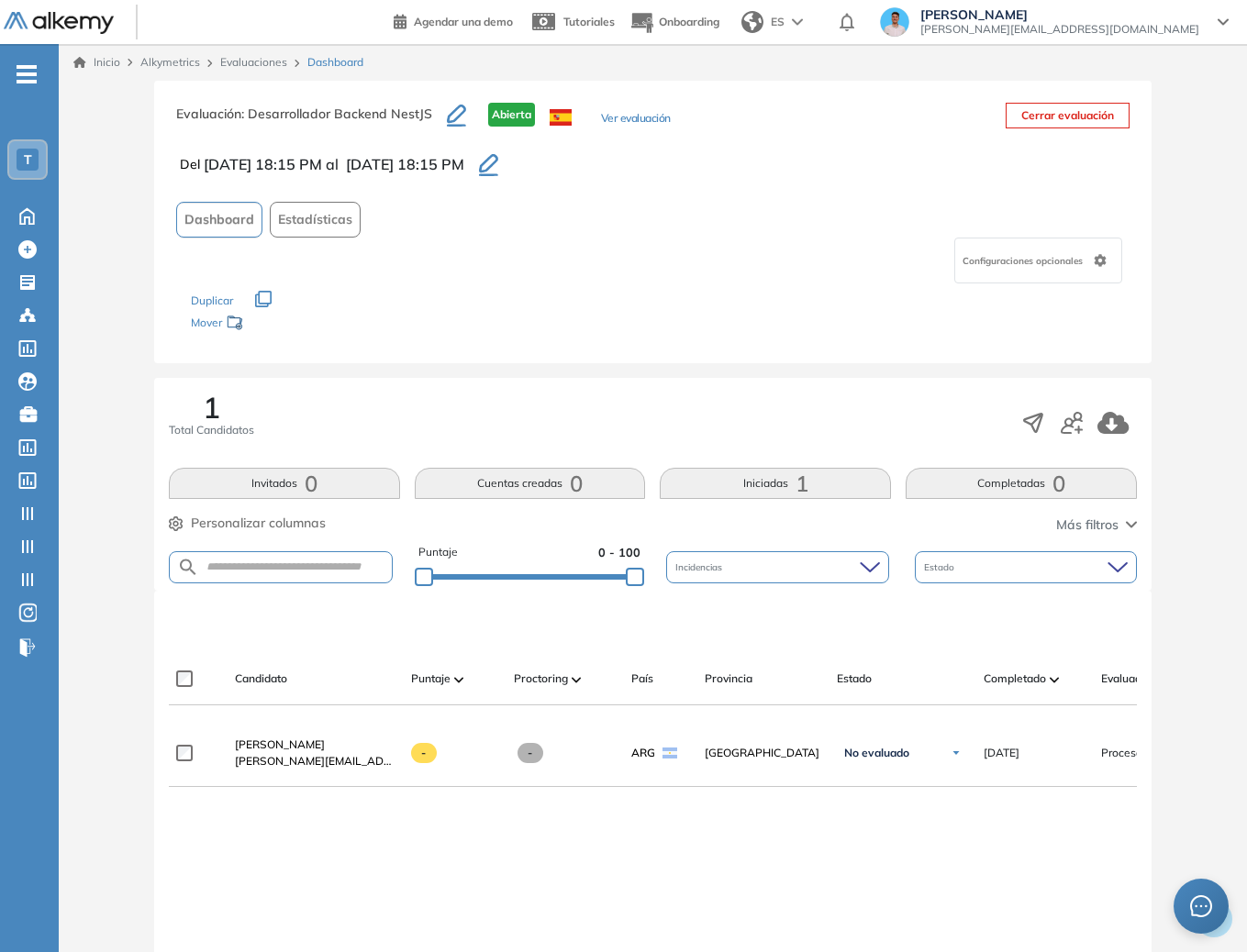
click at [275, 744] on span "[PERSON_NAME]" at bounding box center [280, 744] width 90 height 14
click at [223, 72] on div "Inicio Alkymetrics Evaluaciones Dashboard" at bounding box center [652, 62] width 1188 height 36
click at [223, 64] on link "Evaluaciones" at bounding box center [254, 62] width 67 height 14
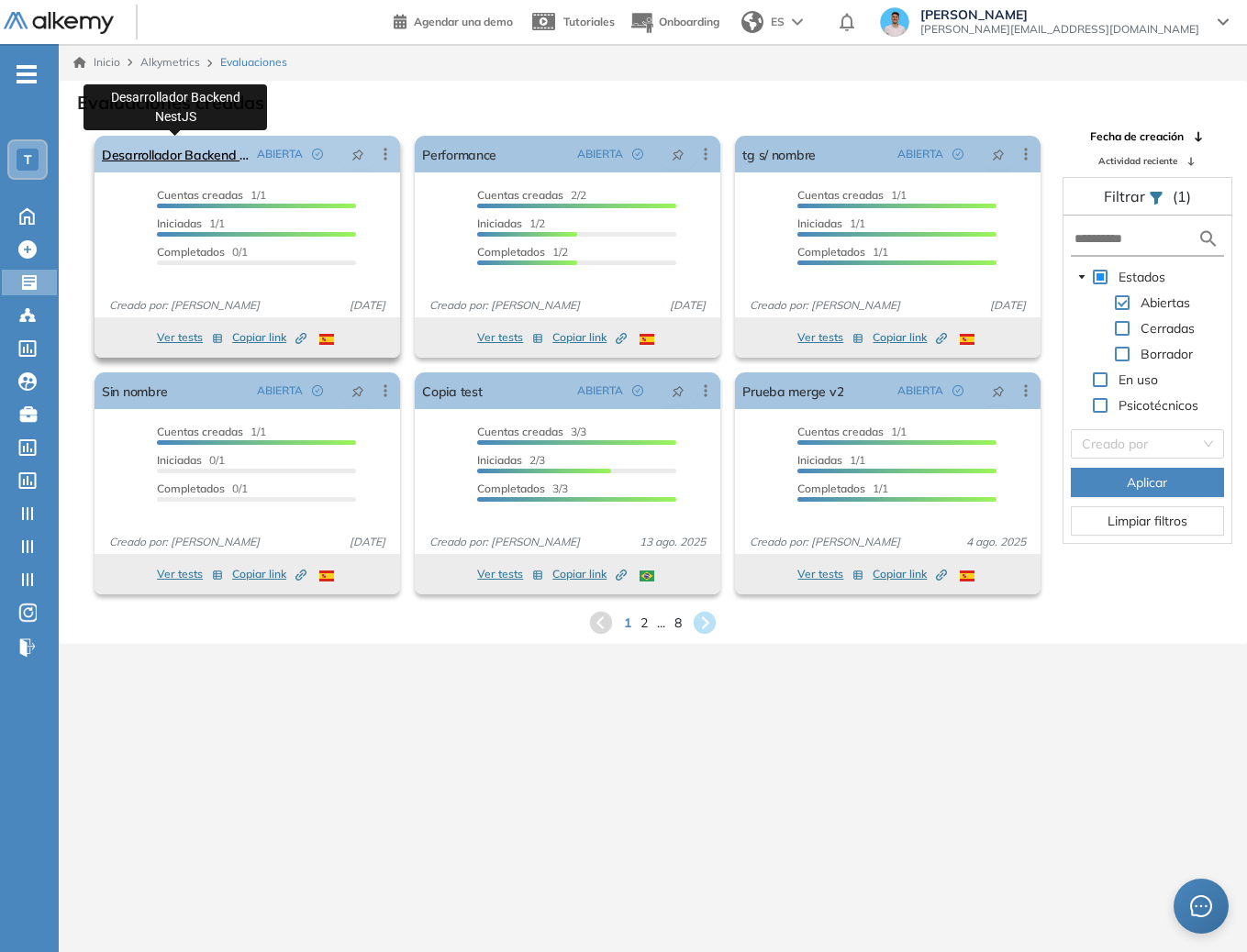
click at [196, 144] on link "Desarrollador Backend NestJS" at bounding box center [175, 154] width 148 height 36
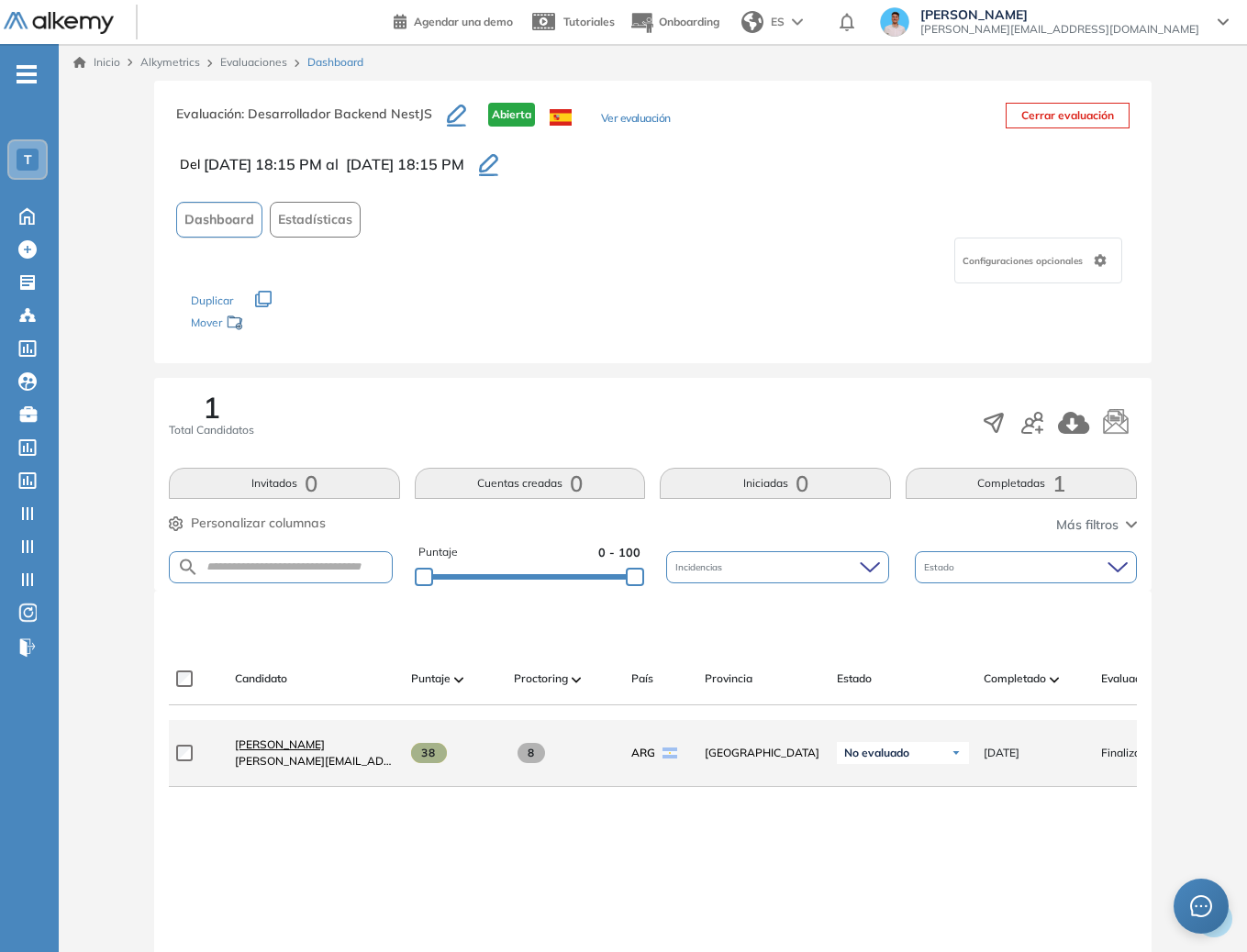
click at [251, 746] on span "[PERSON_NAME]" at bounding box center [280, 744] width 90 height 14
